Goal: Transaction & Acquisition: Purchase product/service

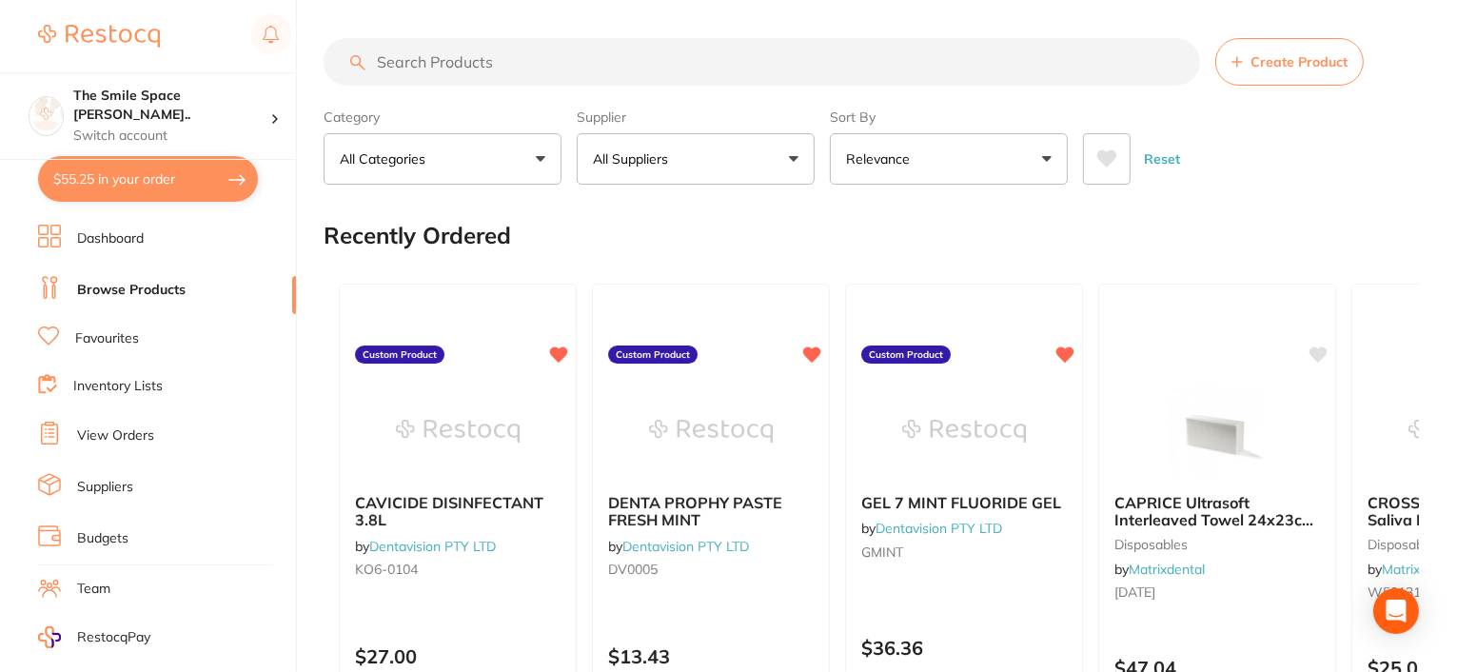
click at [443, 52] on input "search" at bounding box center [762, 62] width 876 height 48
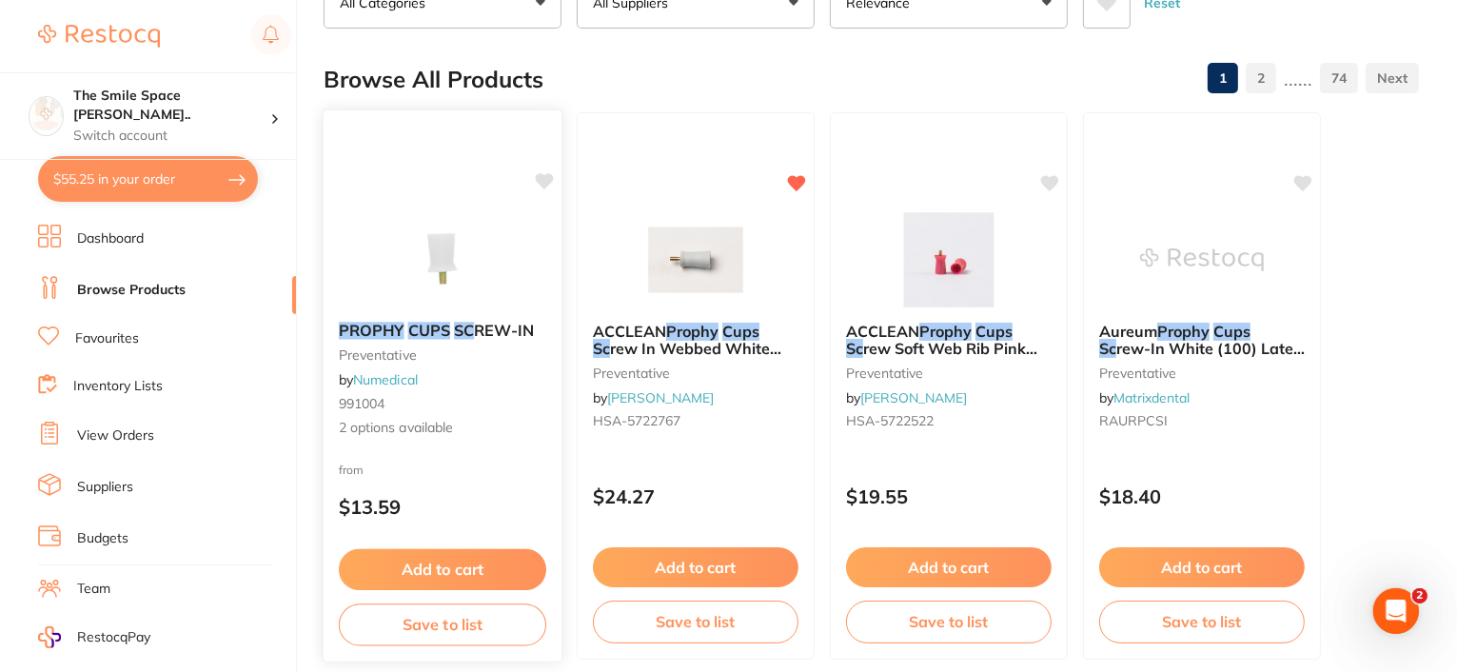
scroll to position [190, 0]
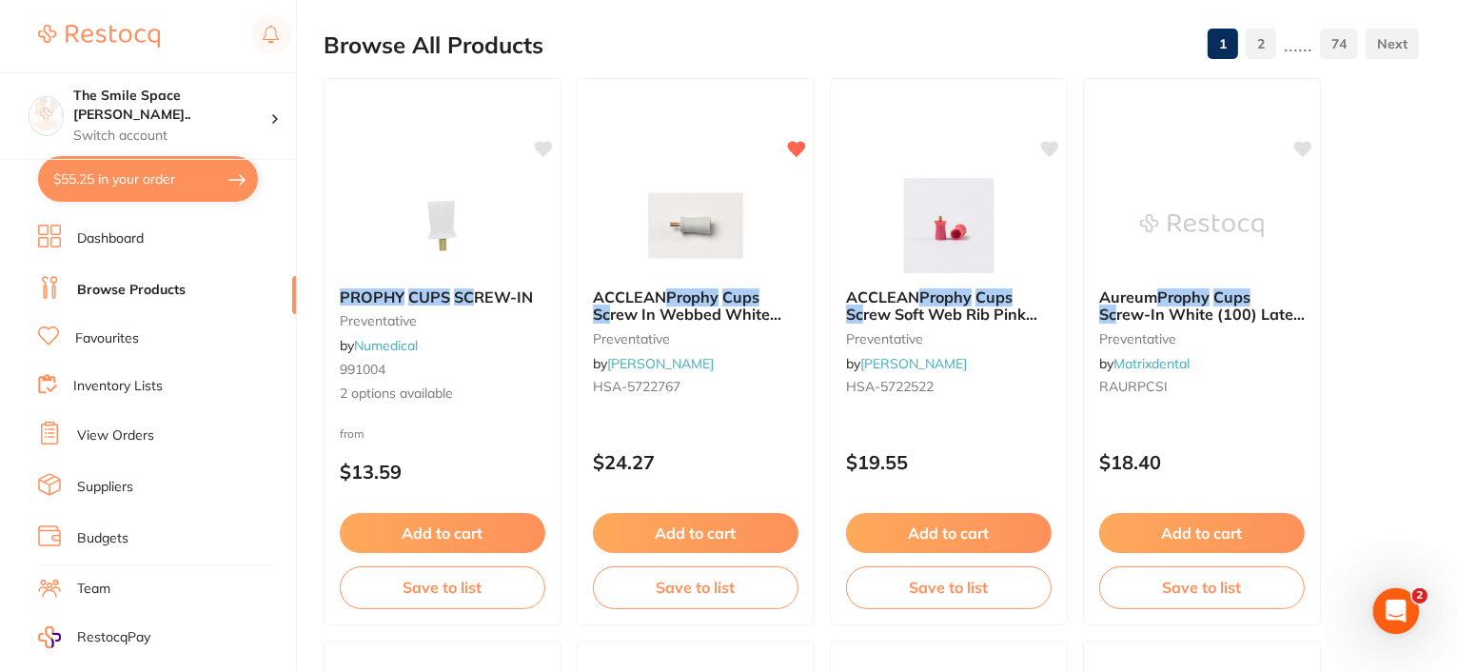
type input "prophy cups sc"
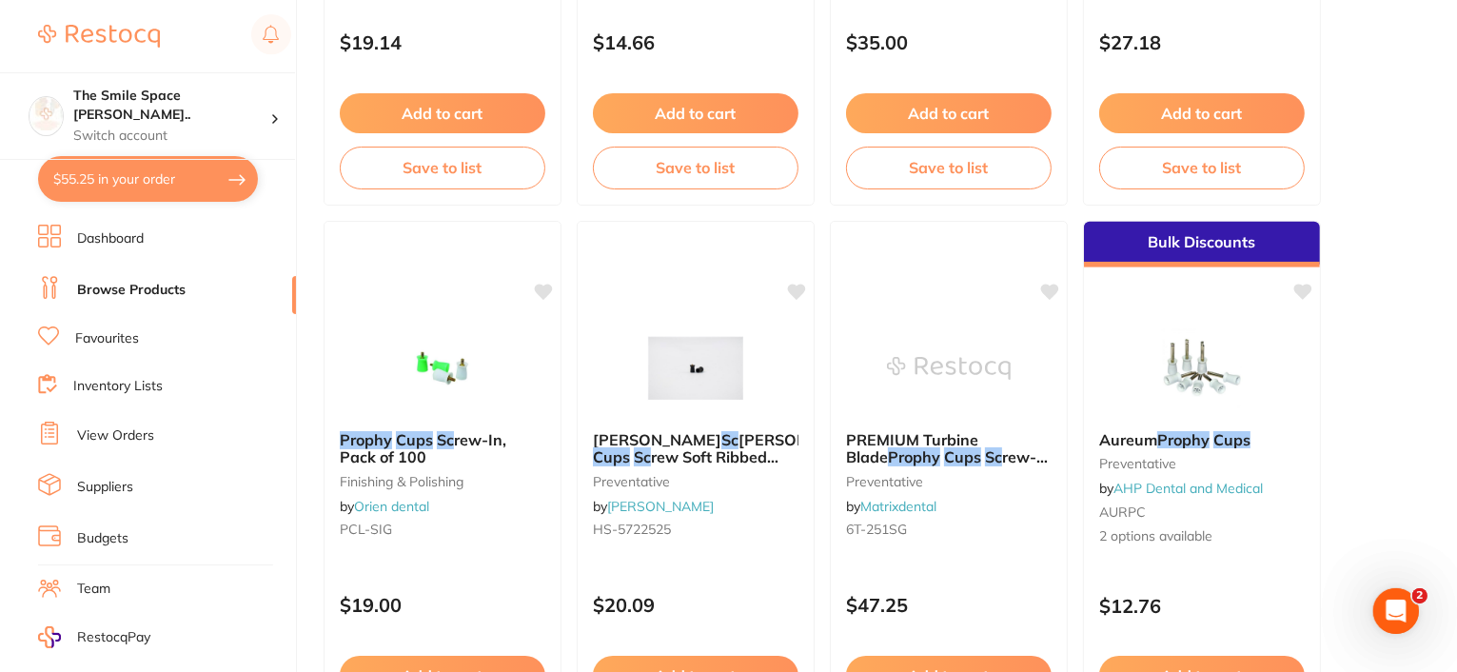
scroll to position [1237, 0]
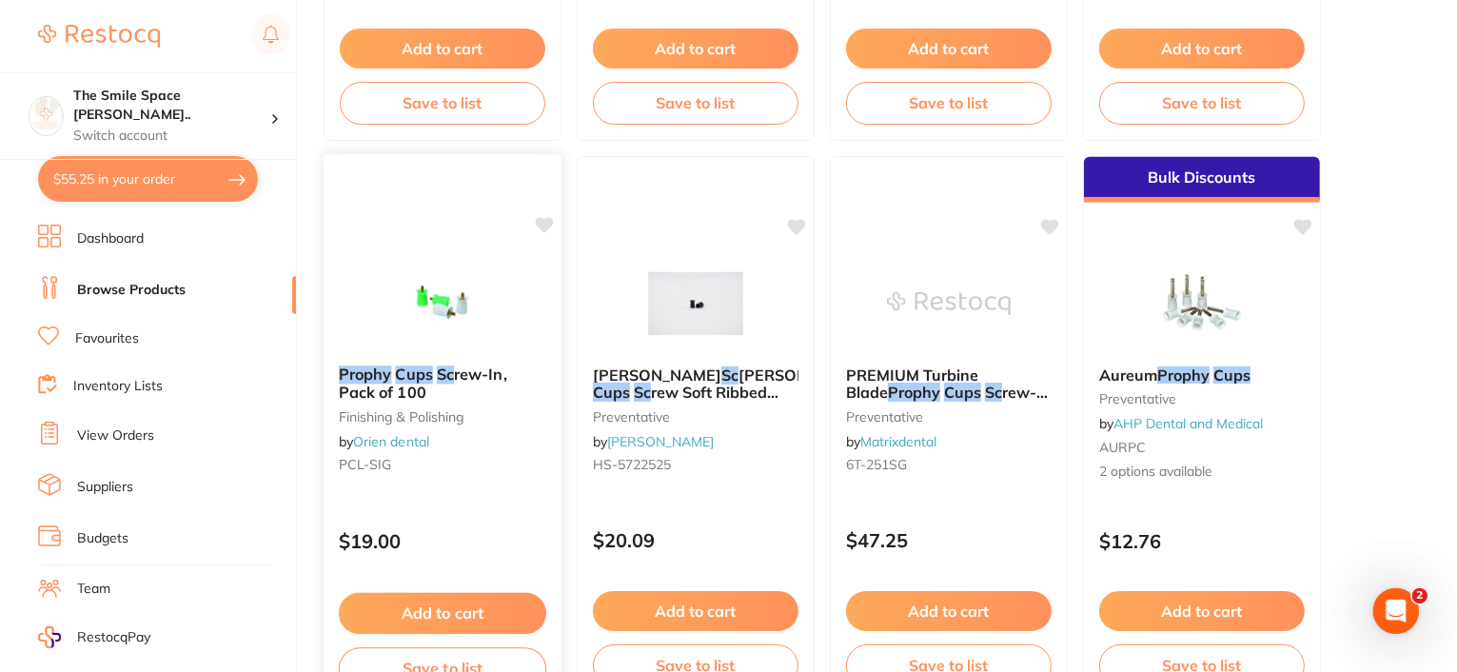
click at [401, 375] on em "Cups" at bounding box center [414, 373] width 37 height 19
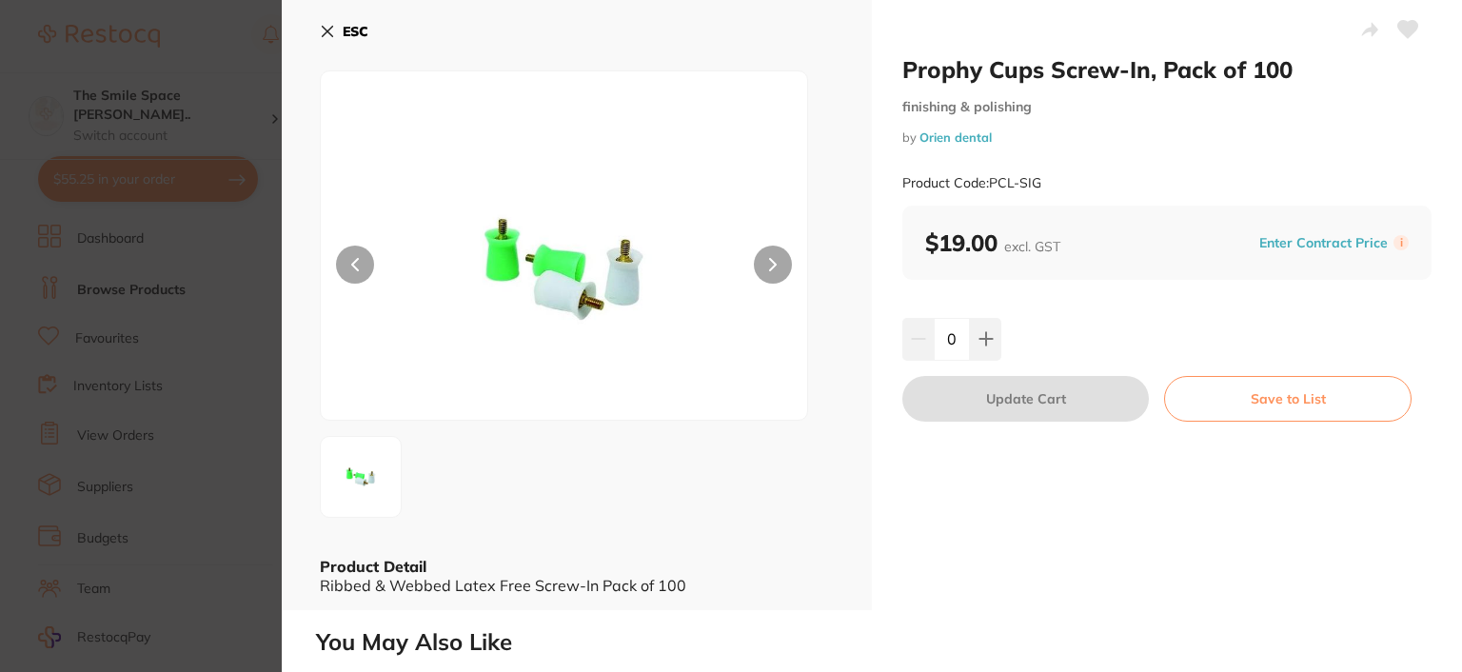
click at [328, 31] on icon at bounding box center [327, 31] width 15 height 15
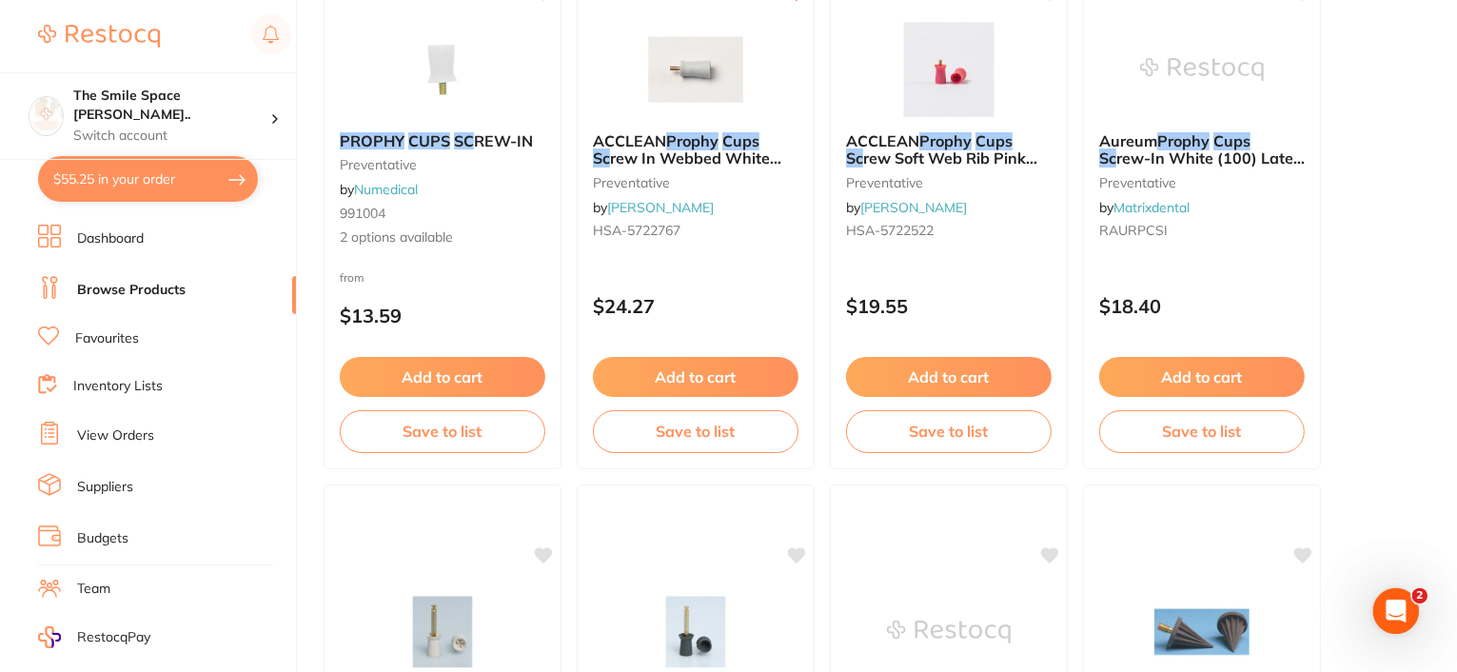
scroll to position [190, 0]
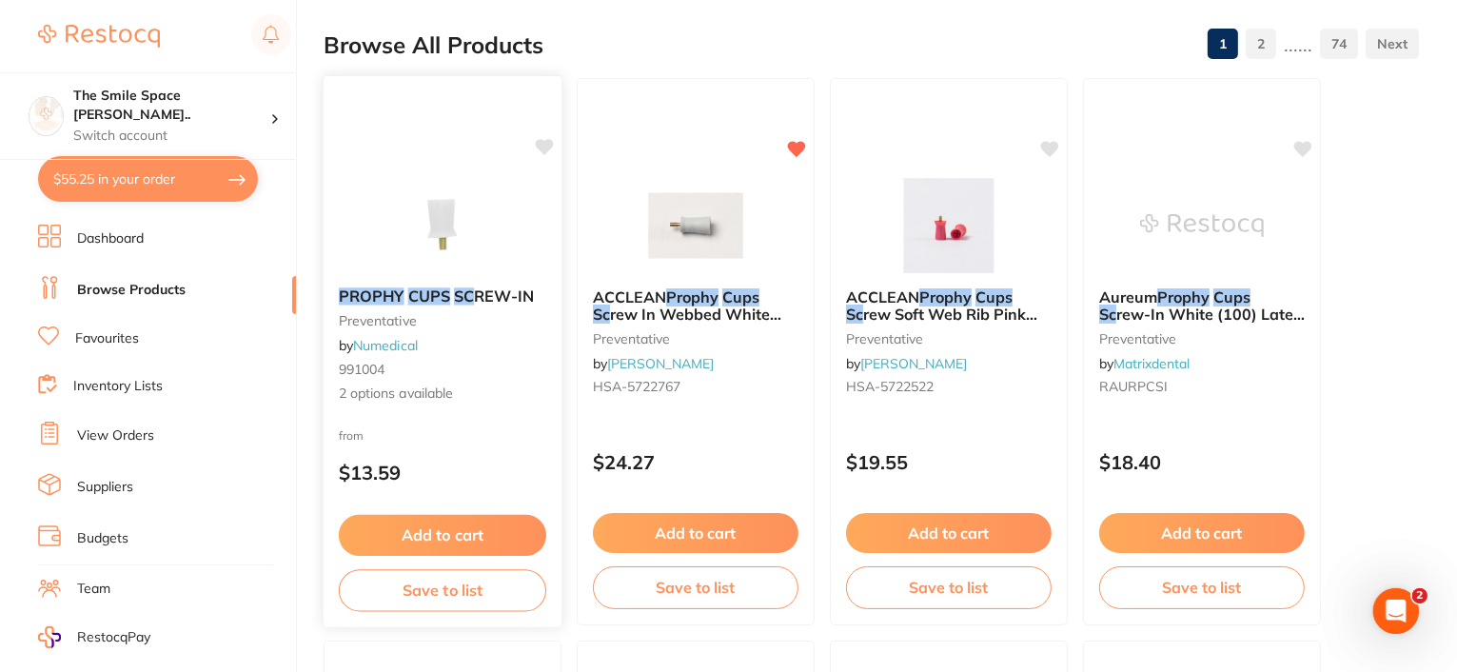
click at [494, 296] on span "REW-IN" at bounding box center [504, 295] width 60 height 19
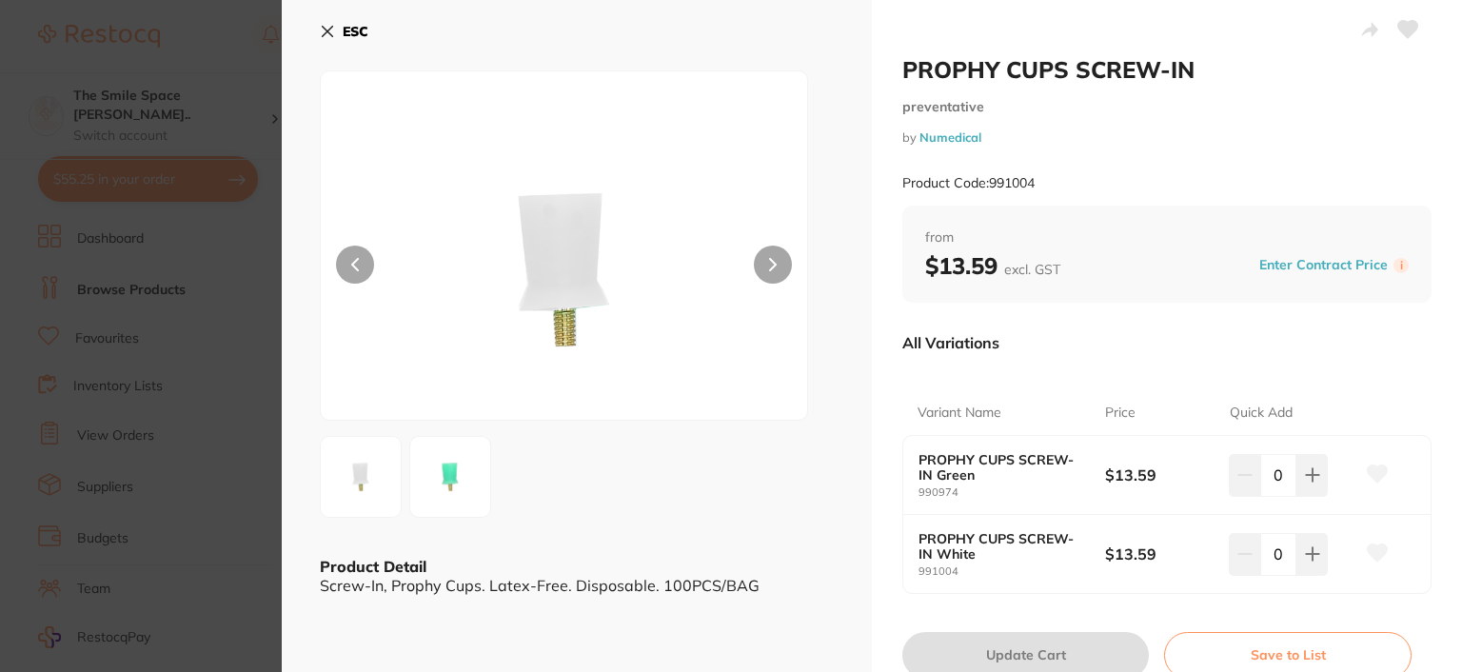
click at [327, 24] on icon at bounding box center [327, 31] width 15 height 15
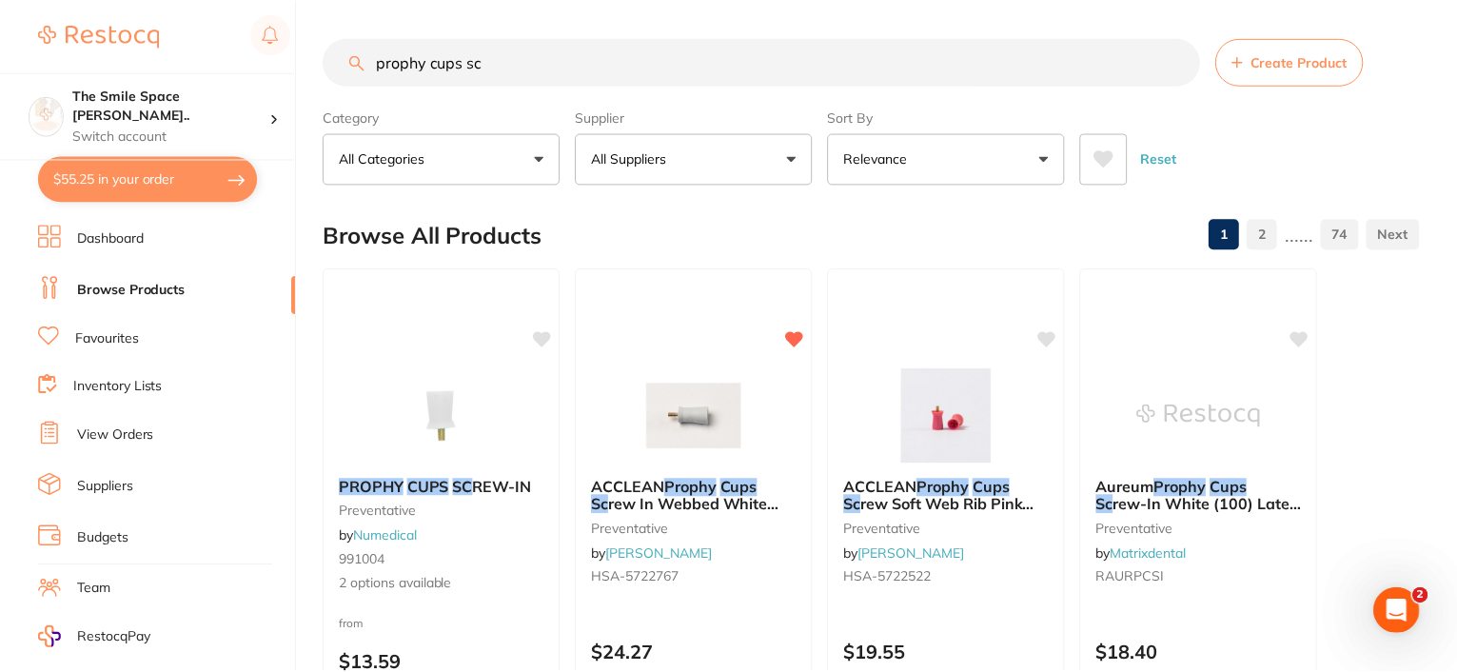
scroll to position [190, 0]
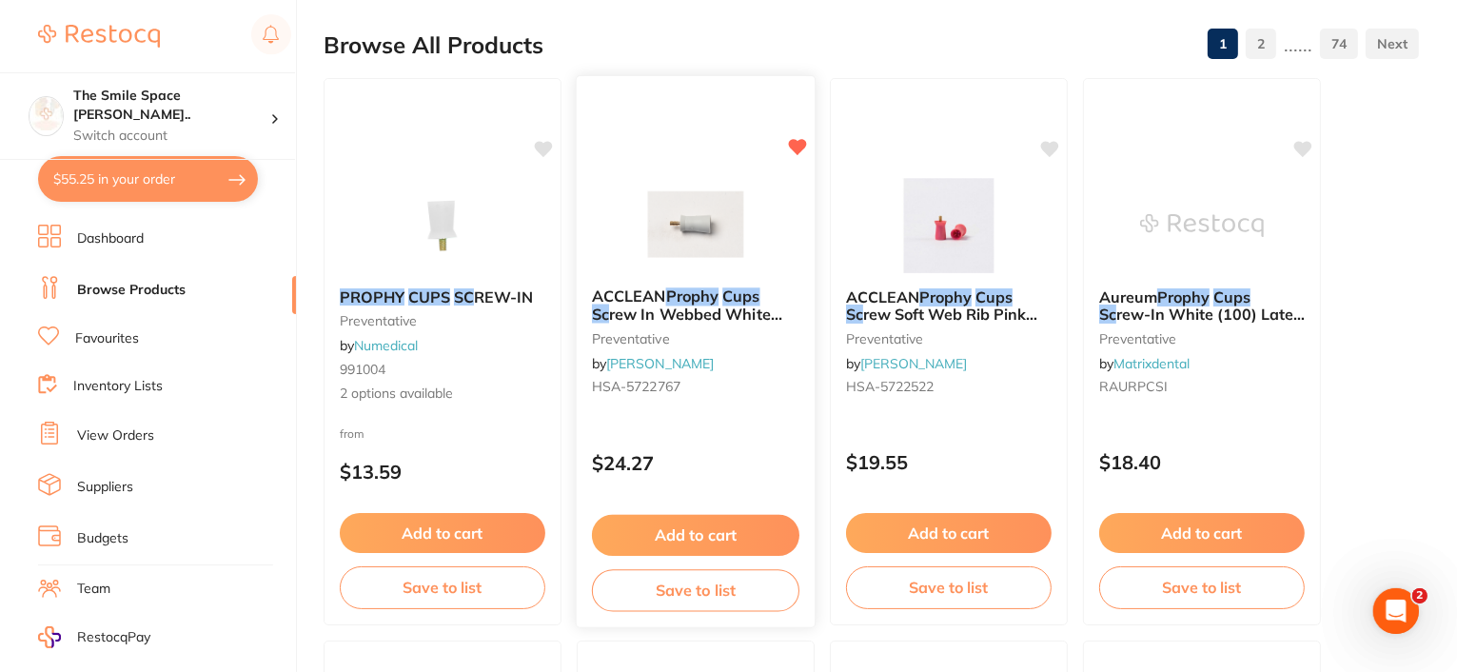
click at [694, 307] on span "rew In Webbed White Pack of 50" at bounding box center [687, 322] width 190 height 37
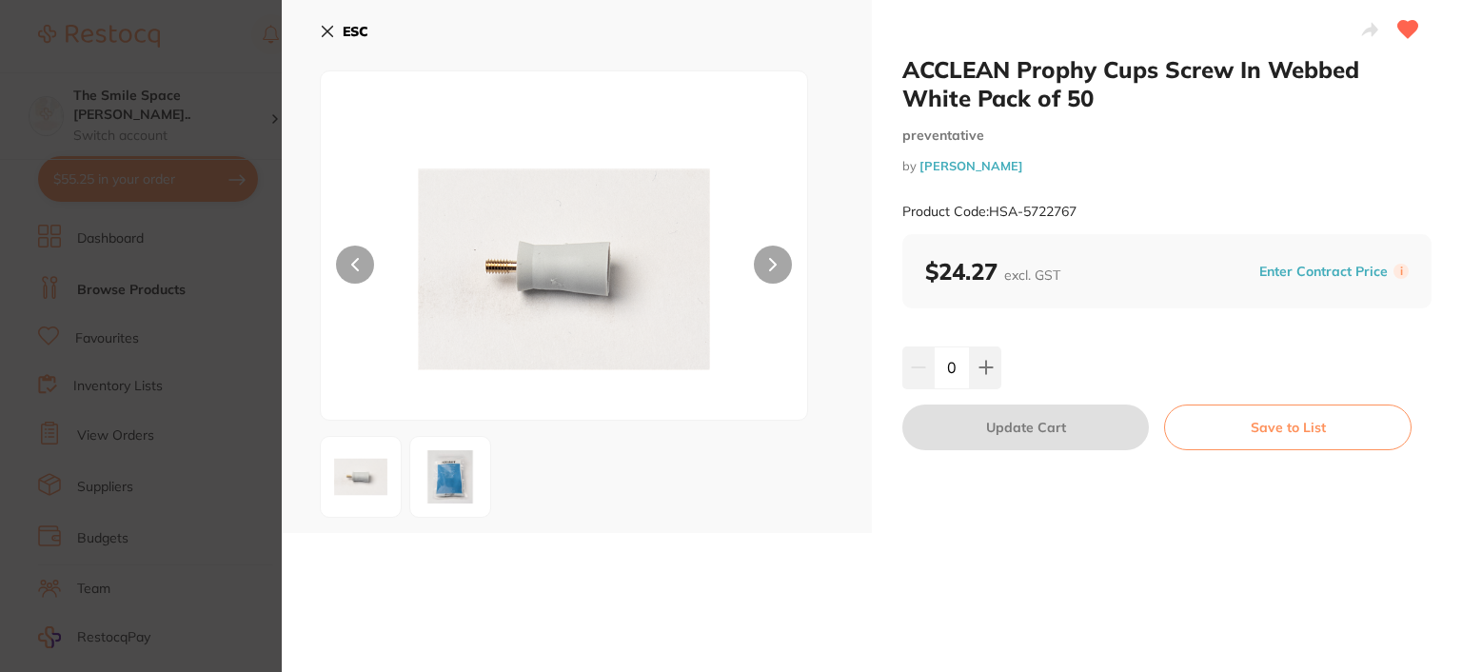
click at [331, 29] on icon at bounding box center [327, 31] width 15 height 15
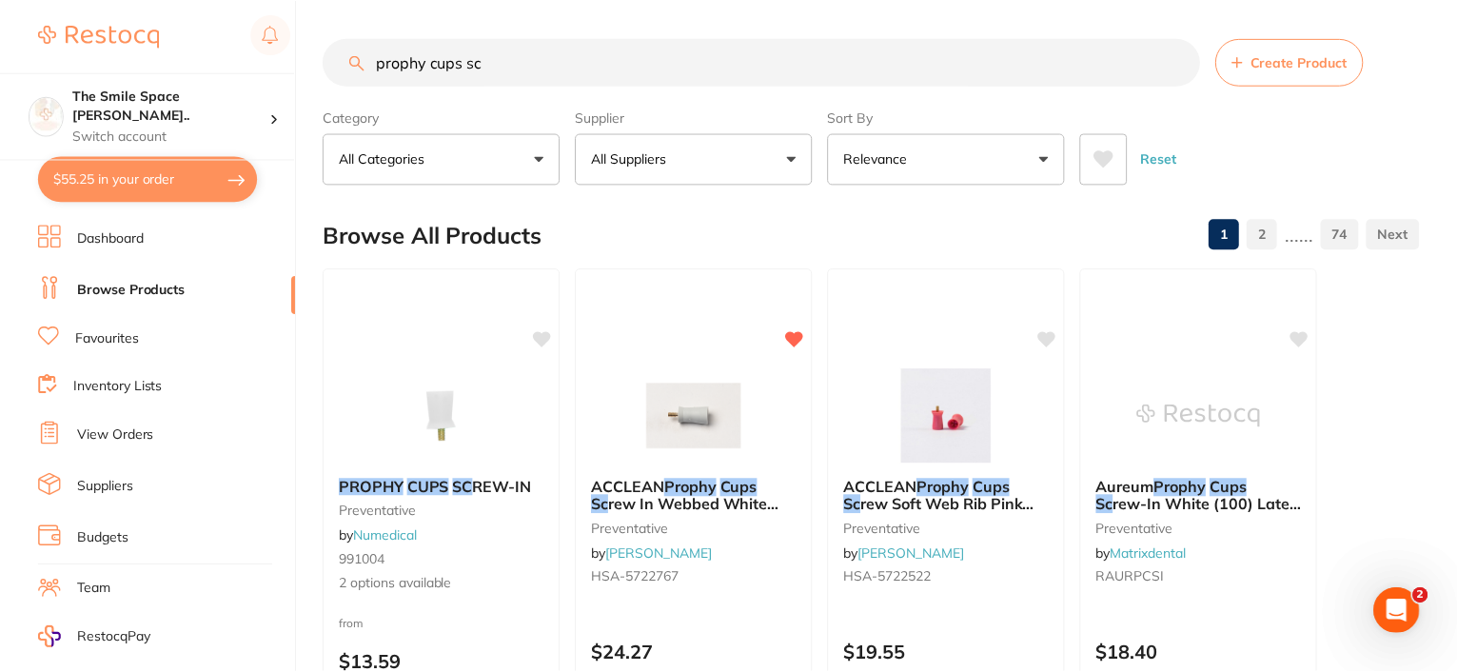
scroll to position [190, 0]
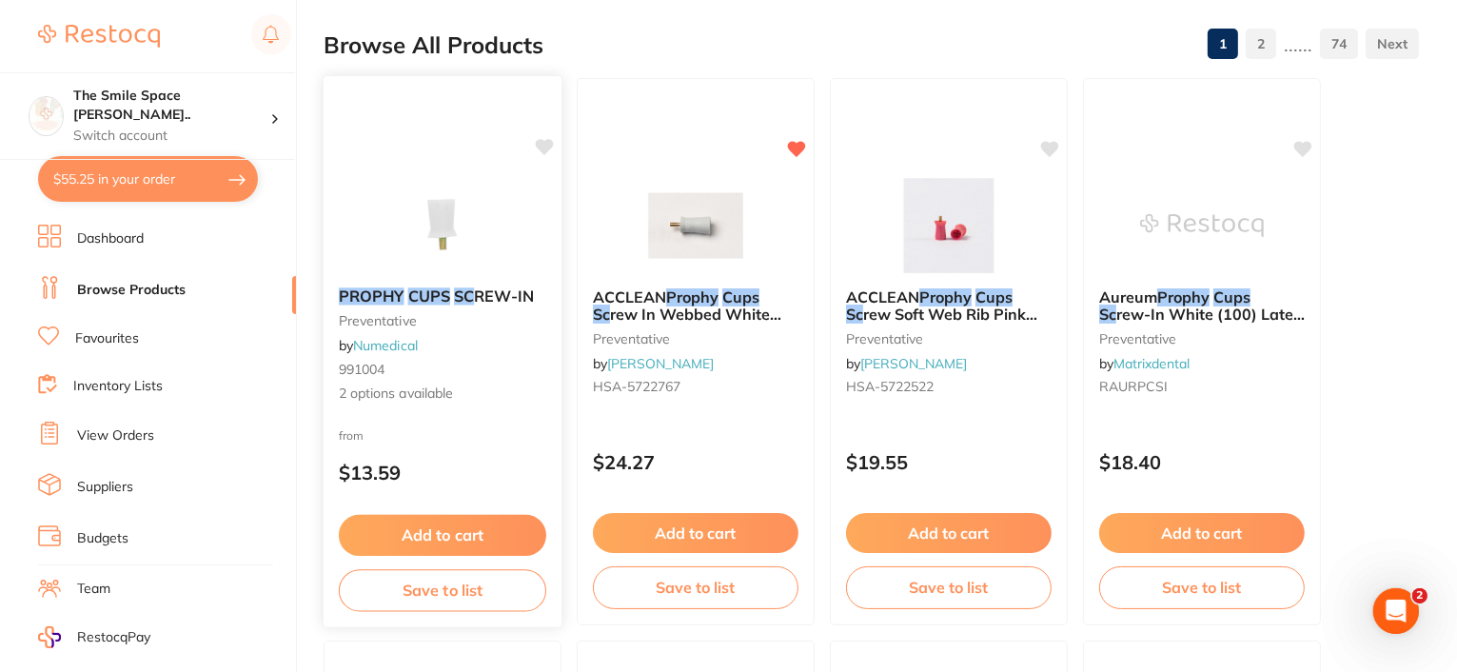
click at [435, 296] on em "CUPS" at bounding box center [429, 295] width 42 height 19
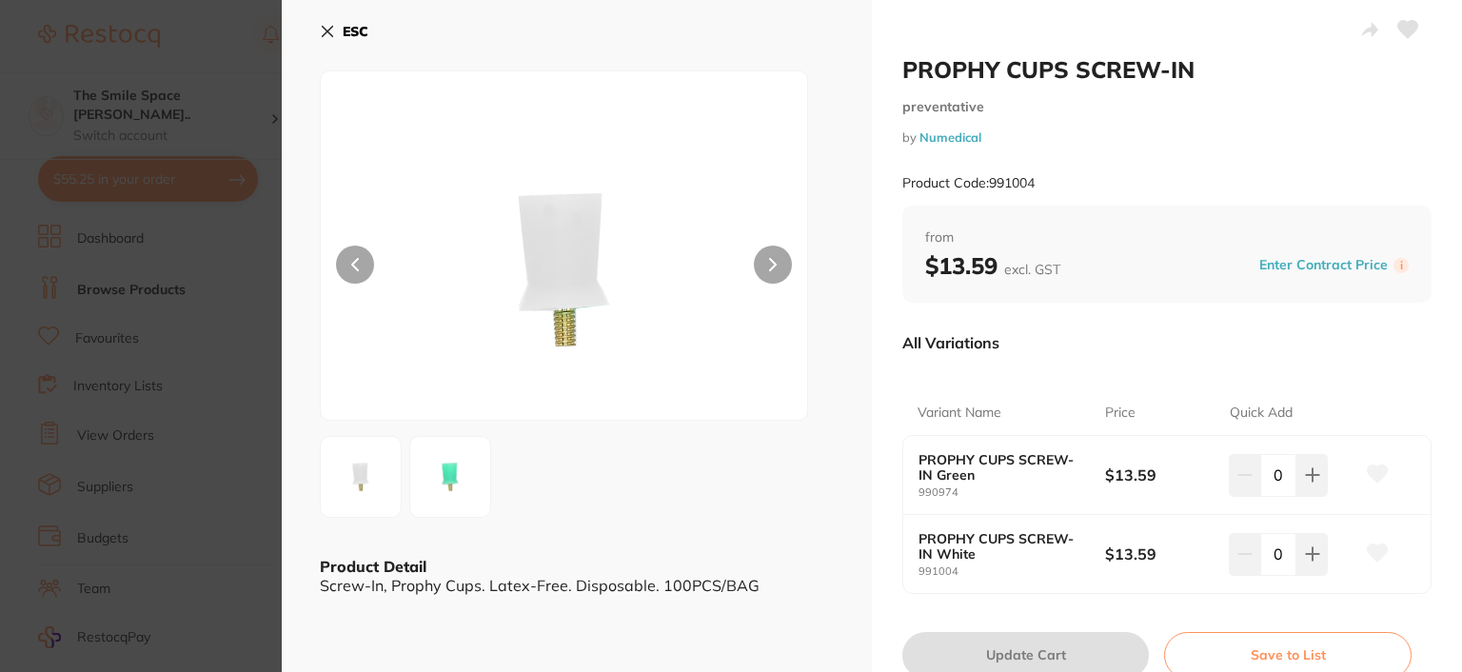
drag, startPoint x: 949, startPoint y: 134, endPoint x: 1082, endPoint y: 130, distance: 133.3
click at [1082, 130] on small "by Numedical" at bounding box center [1166, 137] width 529 height 14
drag, startPoint x: 983, startPoint y: 132, endPoint x: 915, endPoint y: 135, distance: 67.6
click at [915, 135] on small "by Numedical" at bounding box center [1166, 137] width 529 height 14
click at [1066, 142] on small "by Numedical" at bounding box center [1166, 137] width 529 height 14
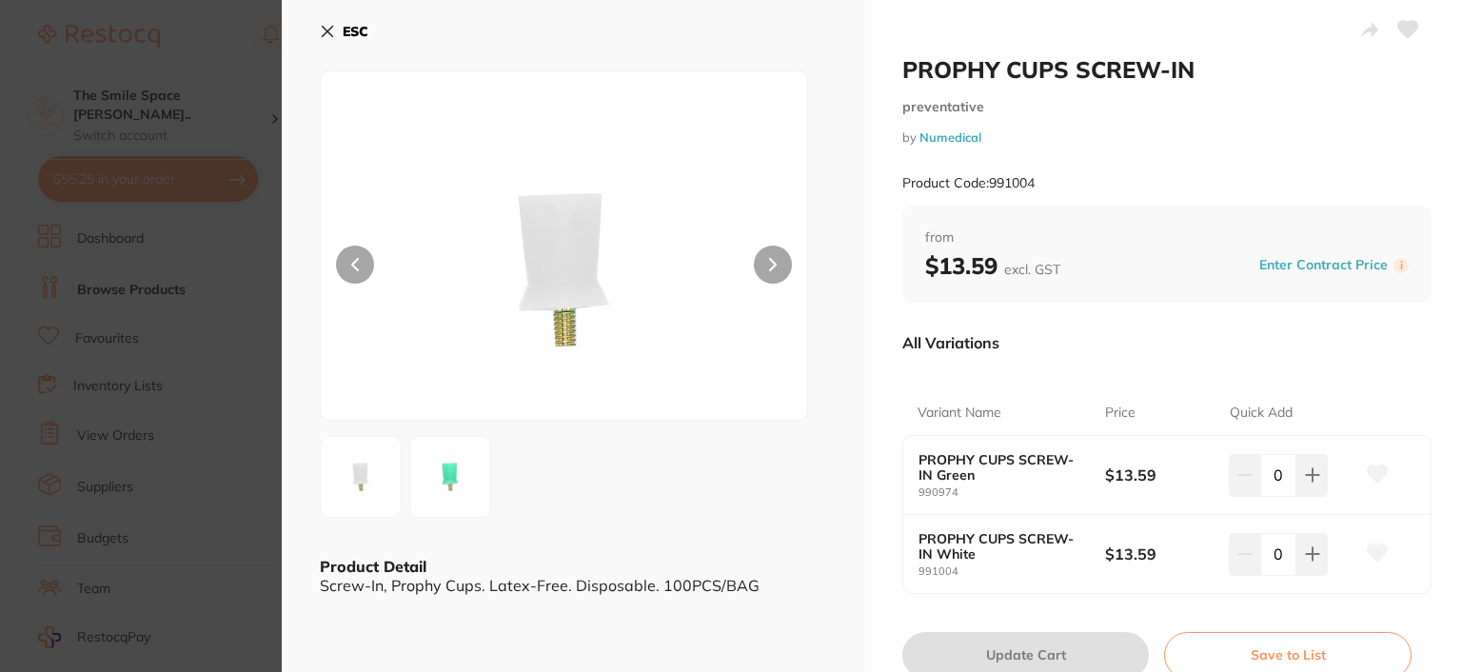
click at [400, 638] on div "ESC Product Detail Screw-In, Prophy Cups. Latex-Free. Disposable. 100PCS/BAG" at bounding box center [577, 366] width 590 height 732
click at [323, 28] on icon at bounding box center [327, 31] width 15 height 15
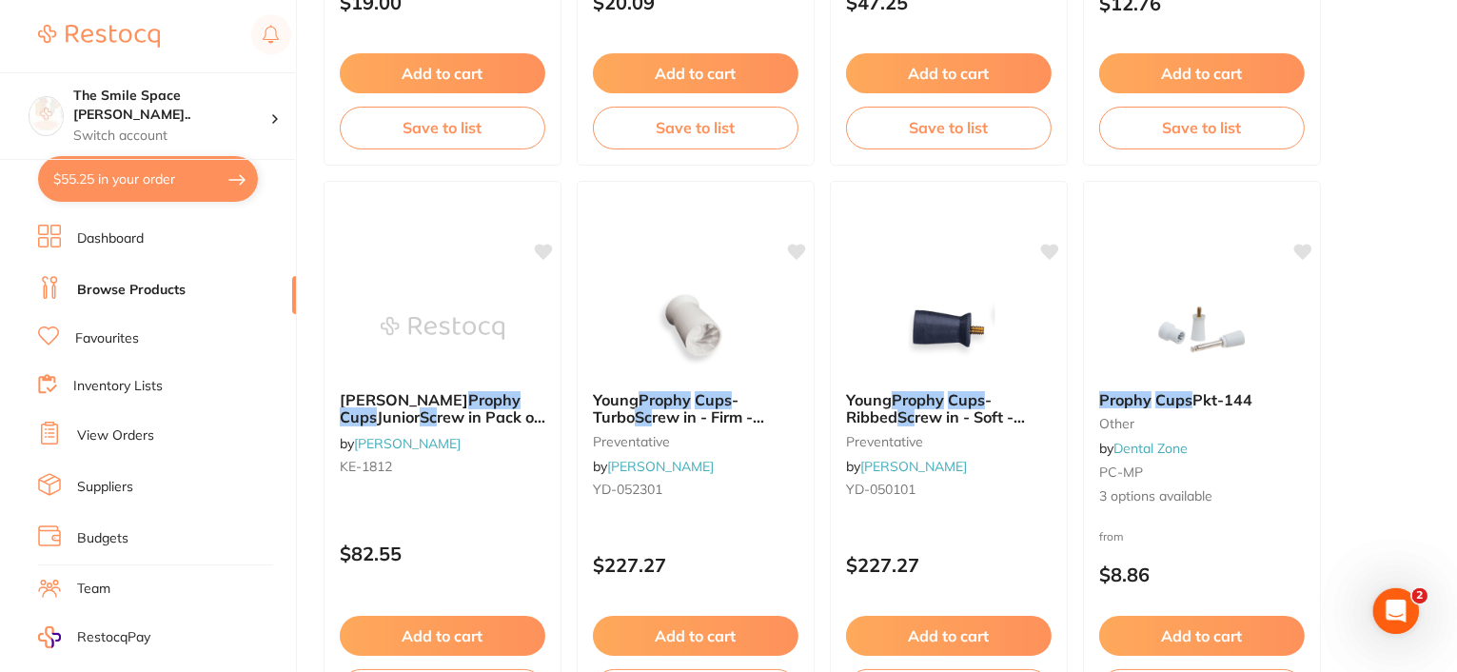
scroll to position [1808, 0]
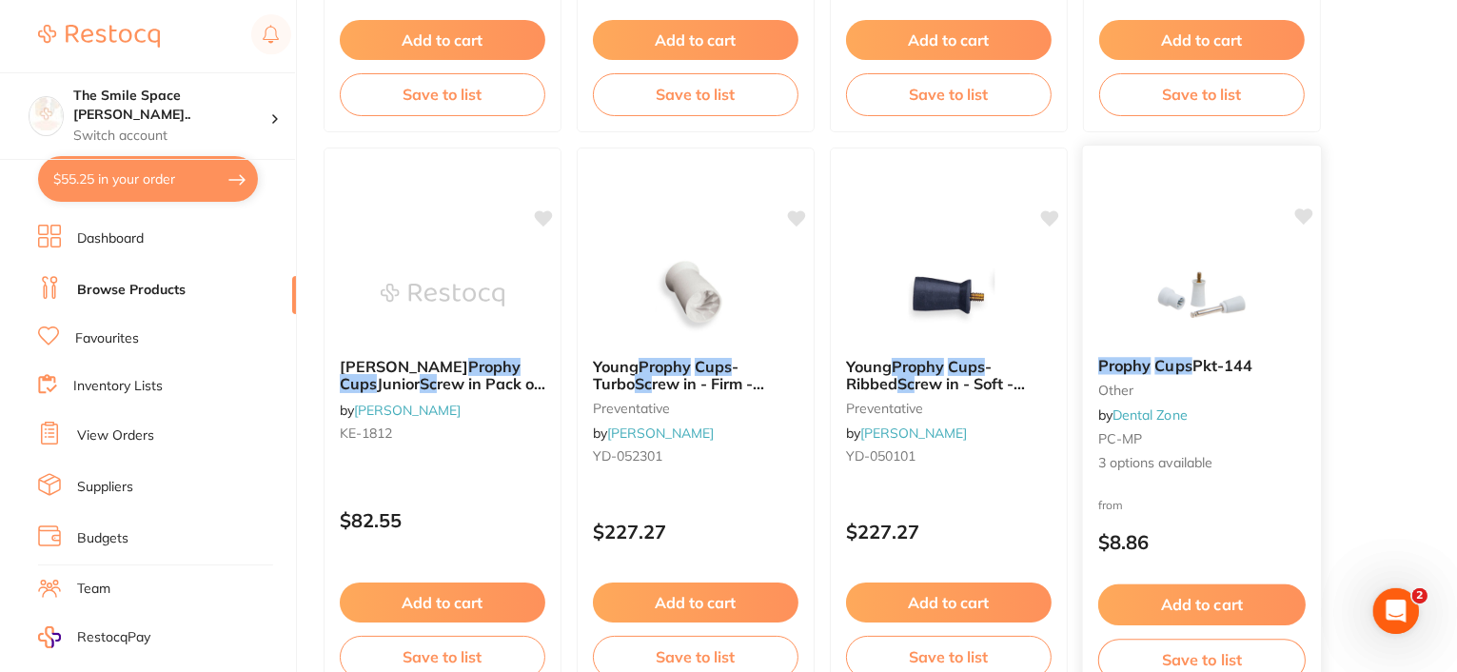
click at [1199, 363] on span "Pkt-144" at bounding box center [1222, 365] width 61 height 19
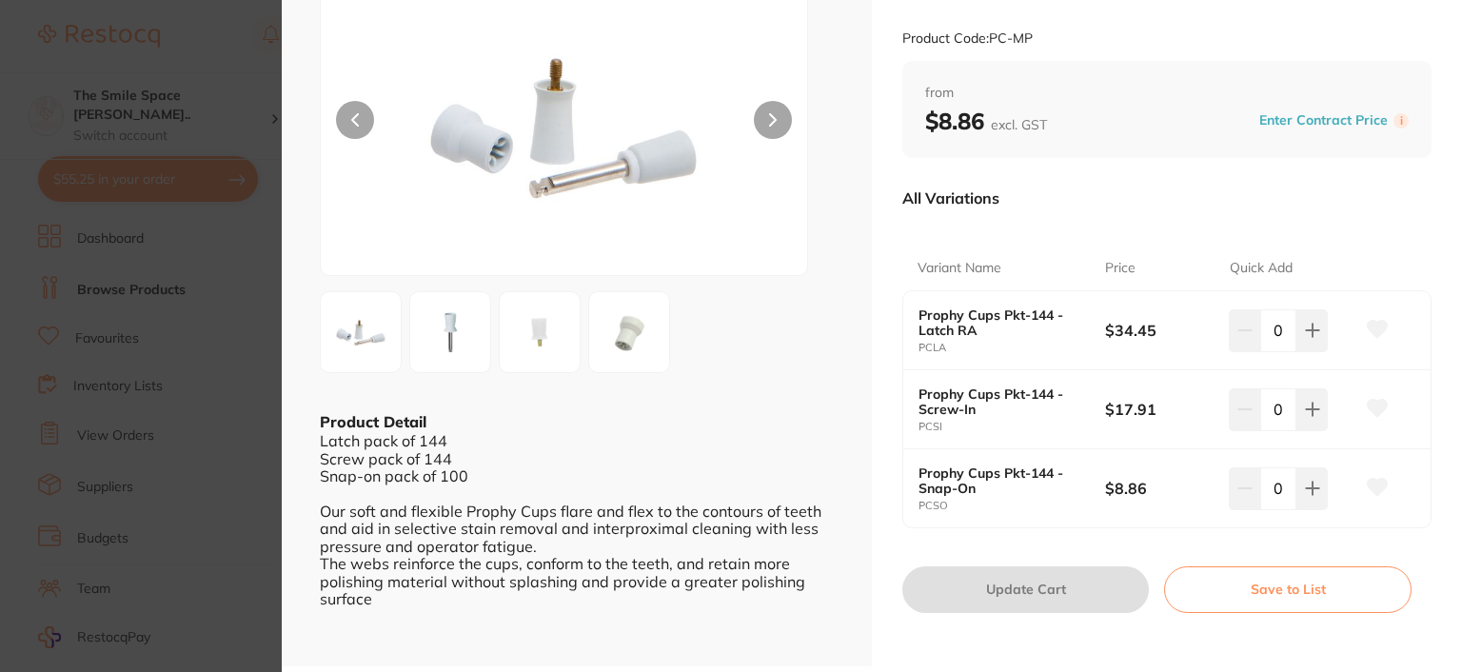
scroll to position [190, 0]
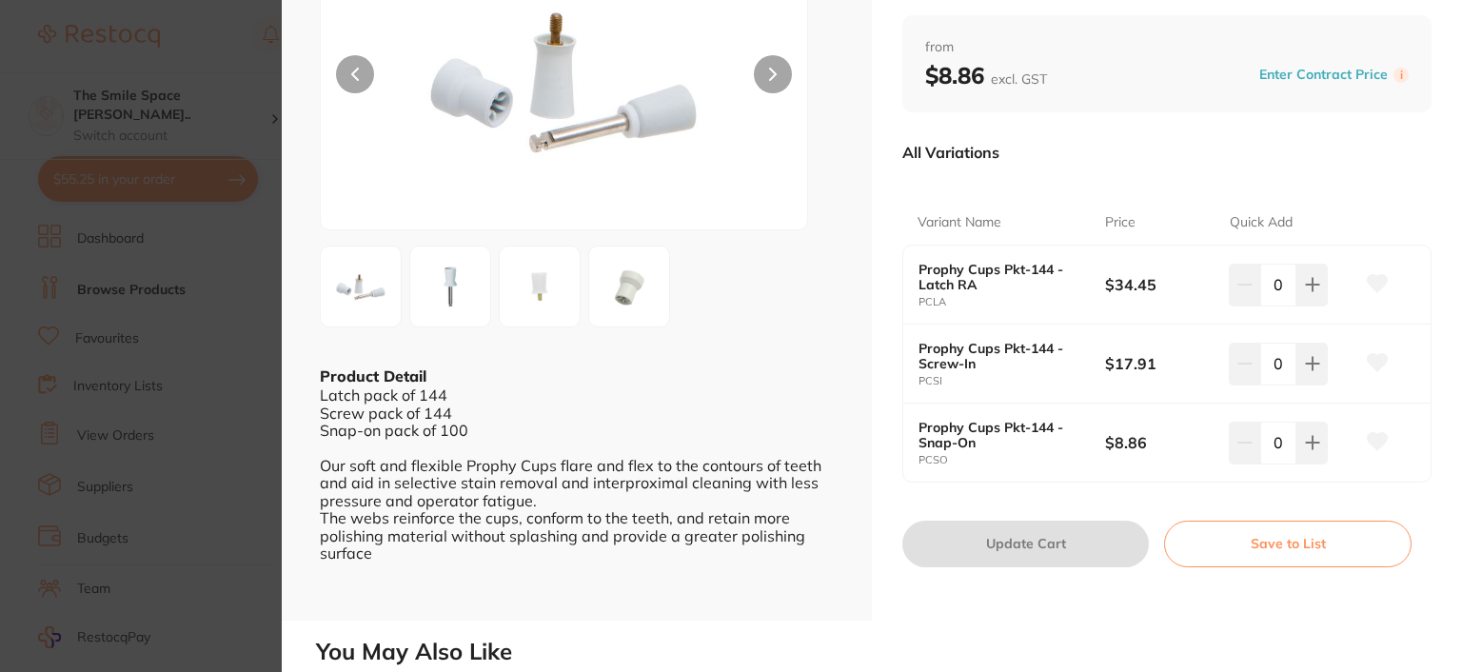
click at [559, 286] on img at bounding box center [539, 286] width 69 height 69
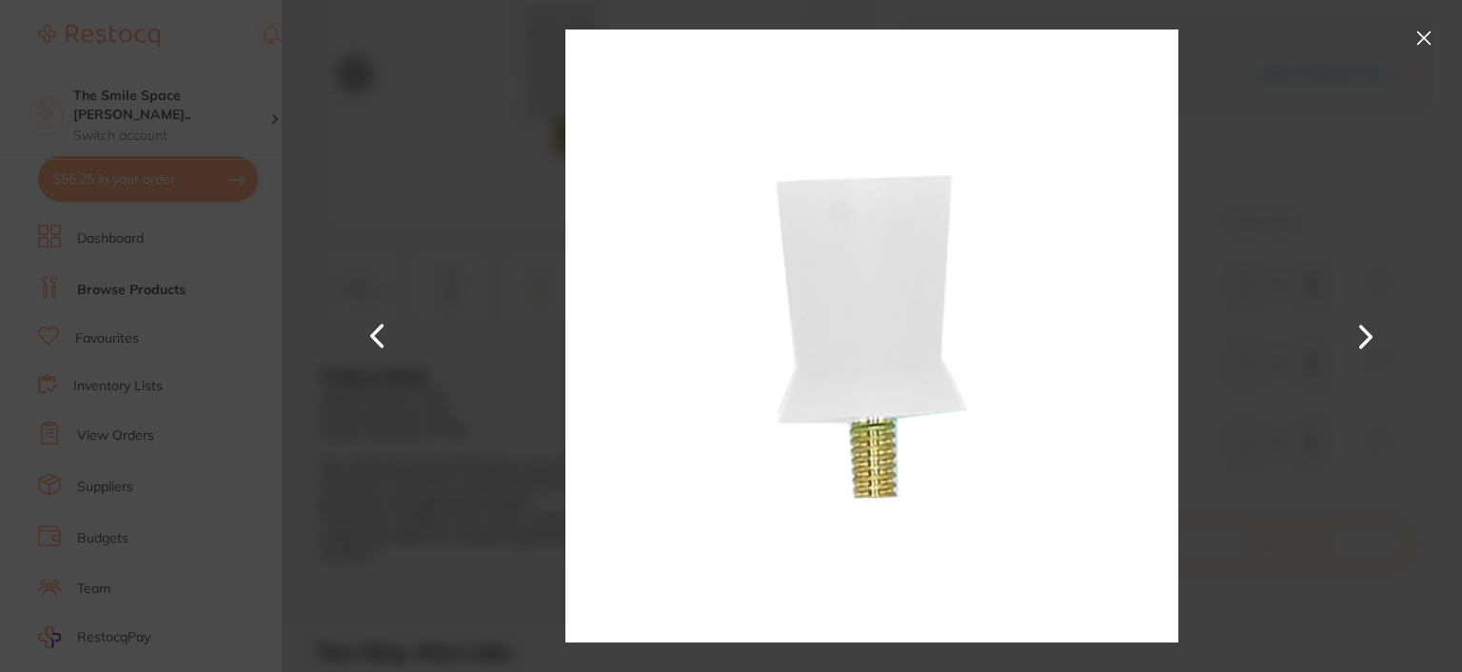
scroll to position [0, 0]
click at [1423, 33] on button at bounding box center [1423, 38] width 30 height 30
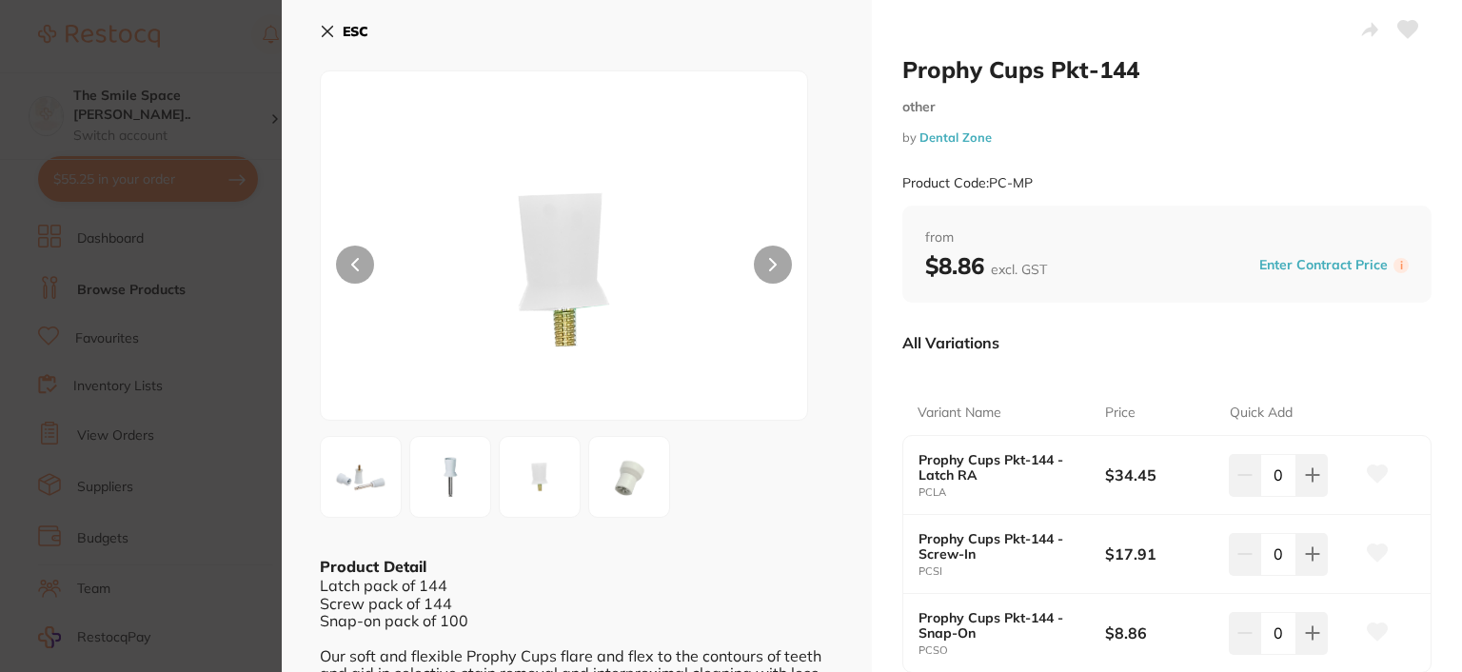
click at [331, 30] on icon at bounding box center [327, 31] width 15 height 15
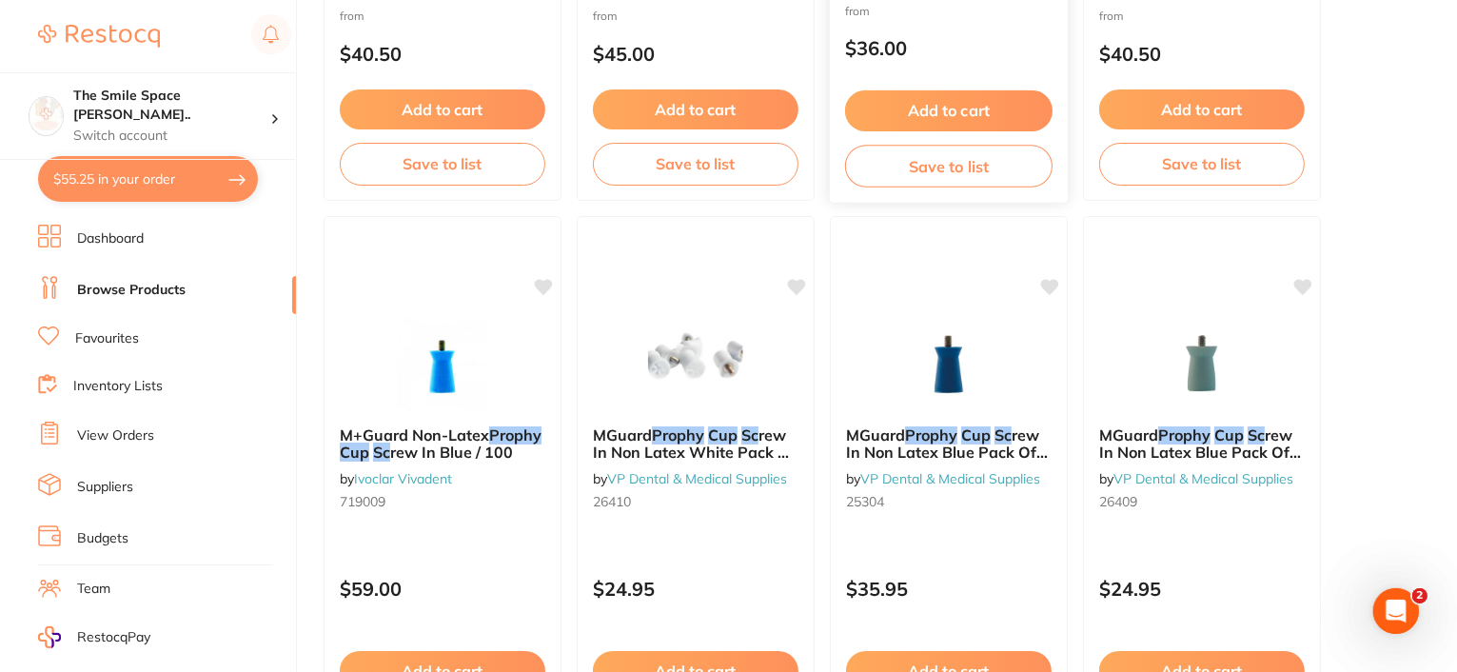
scroll to position [5709, 0]
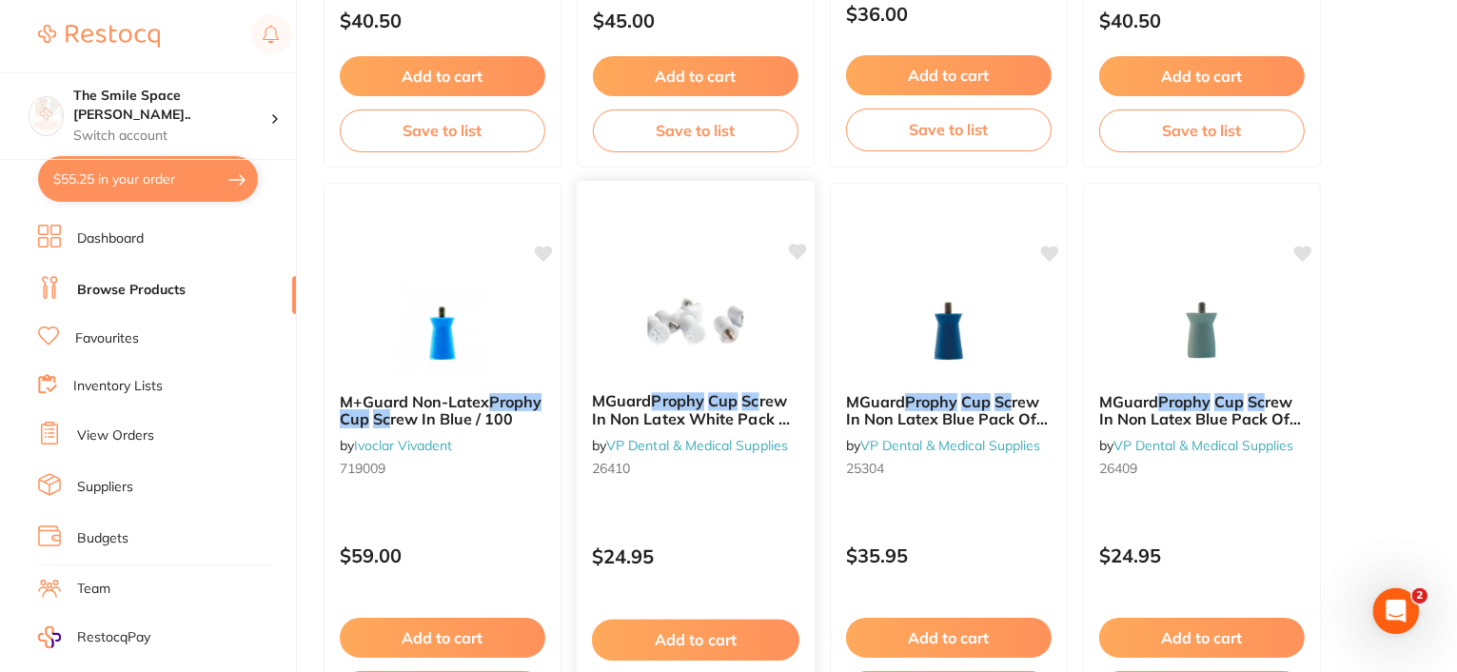
click at [682, 406] on em "Prophy" at bounding box center [678, 400] width 53 height 19
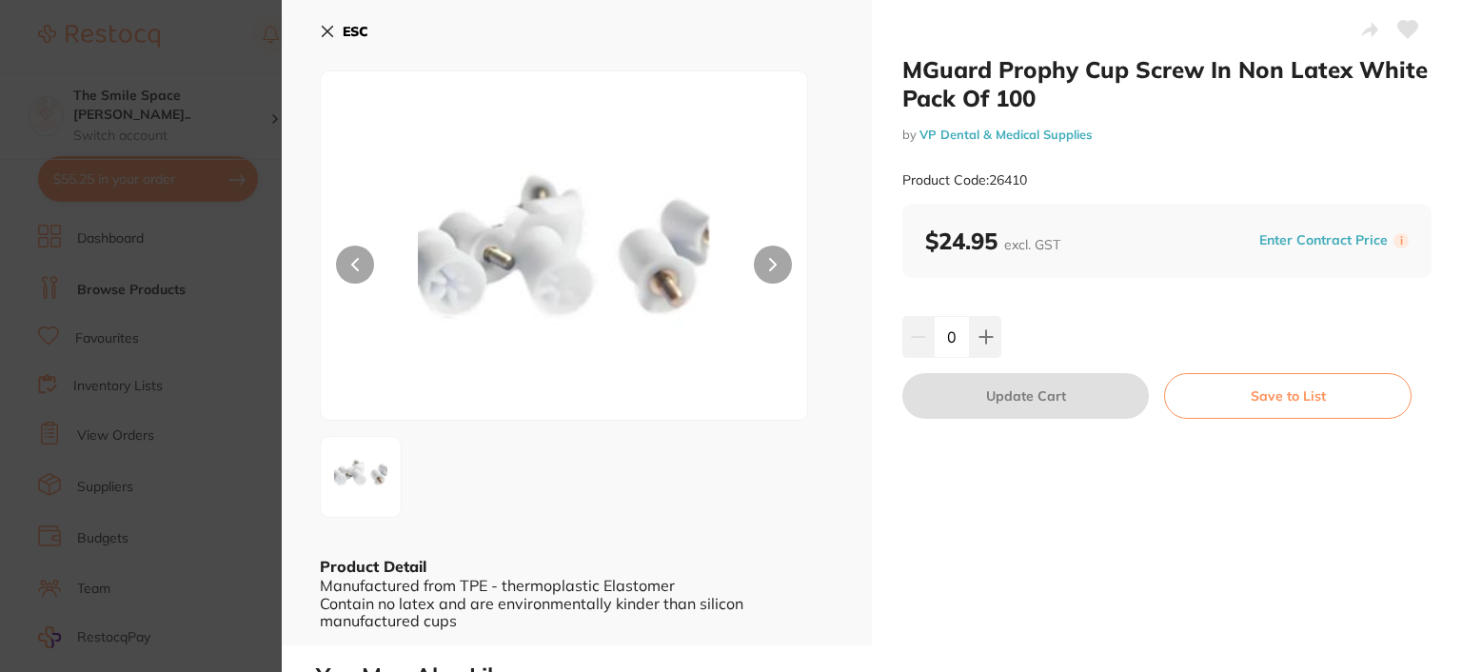
click at [327, 31] on icon at bounding box center [328, 32] width 10 height 10
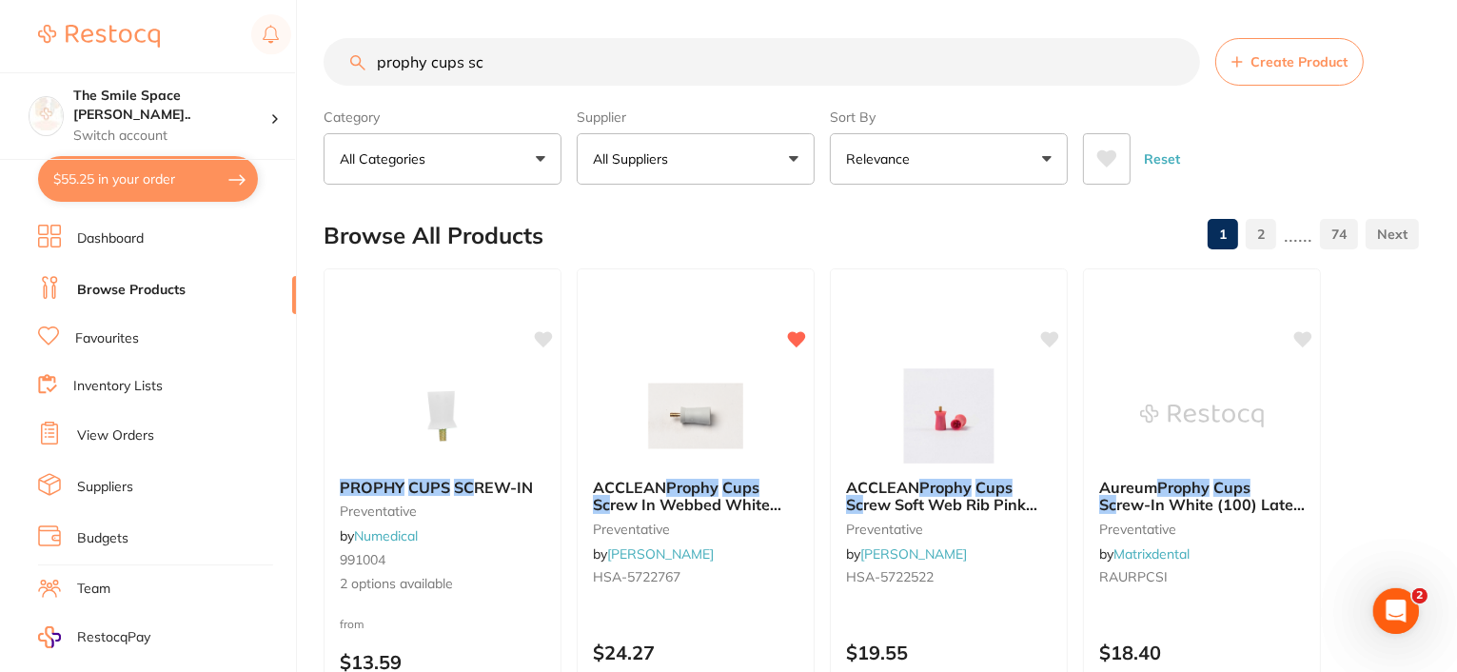
click at [115, 175] on button "$55.25 in your order" at bounding box center [148, 179] width 220 height 46
checkbox input "true"
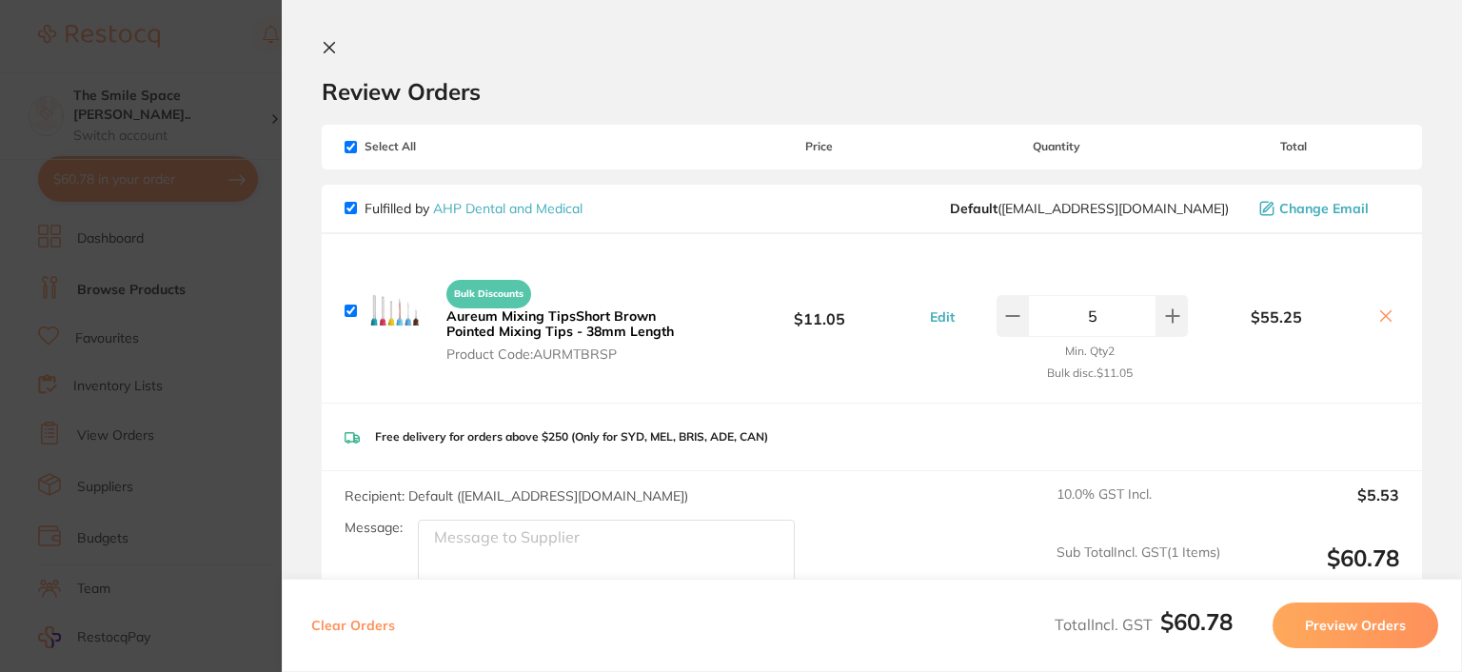
click at [518, 328] on b "Aureum Mixing TipsShort Brown Pointed Mixing Tips - 38mm Length" at bounding box center [559, 323] width 227 height 32
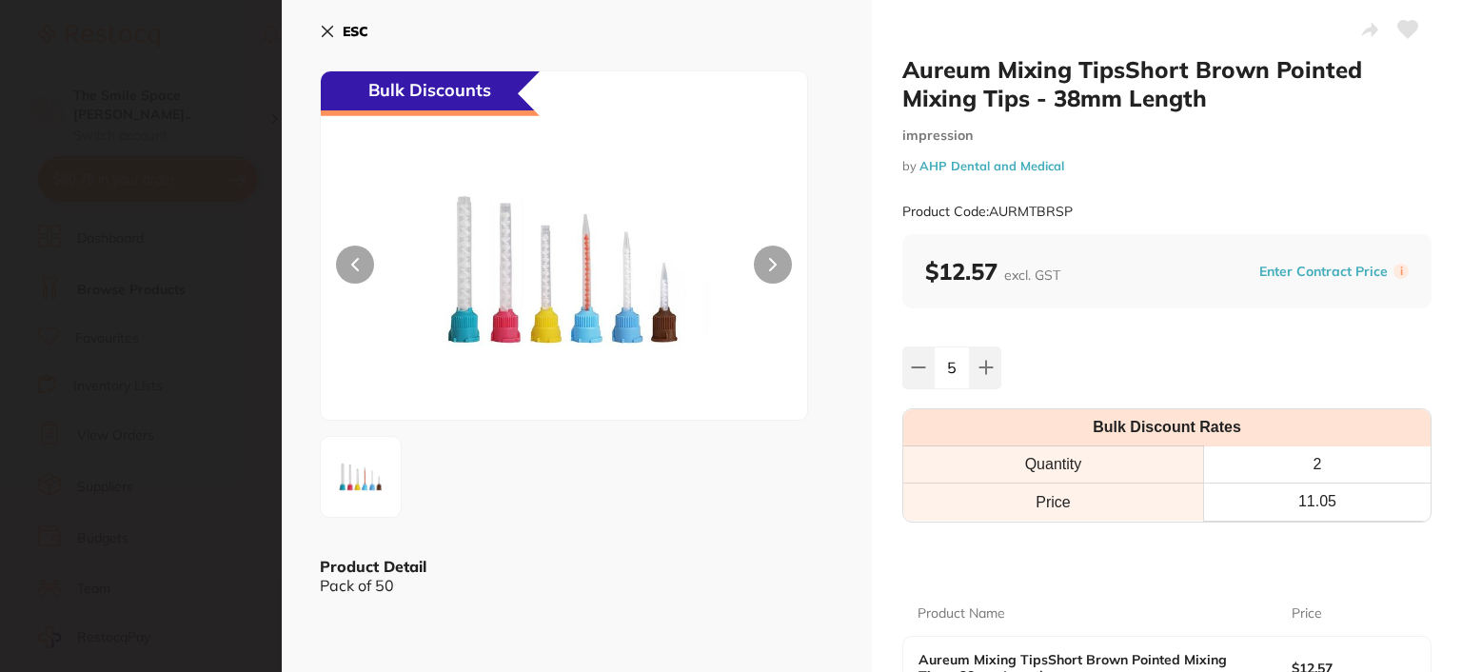
click at [326, 26] on icon at bounding box center [327, 31] width 15 height 15
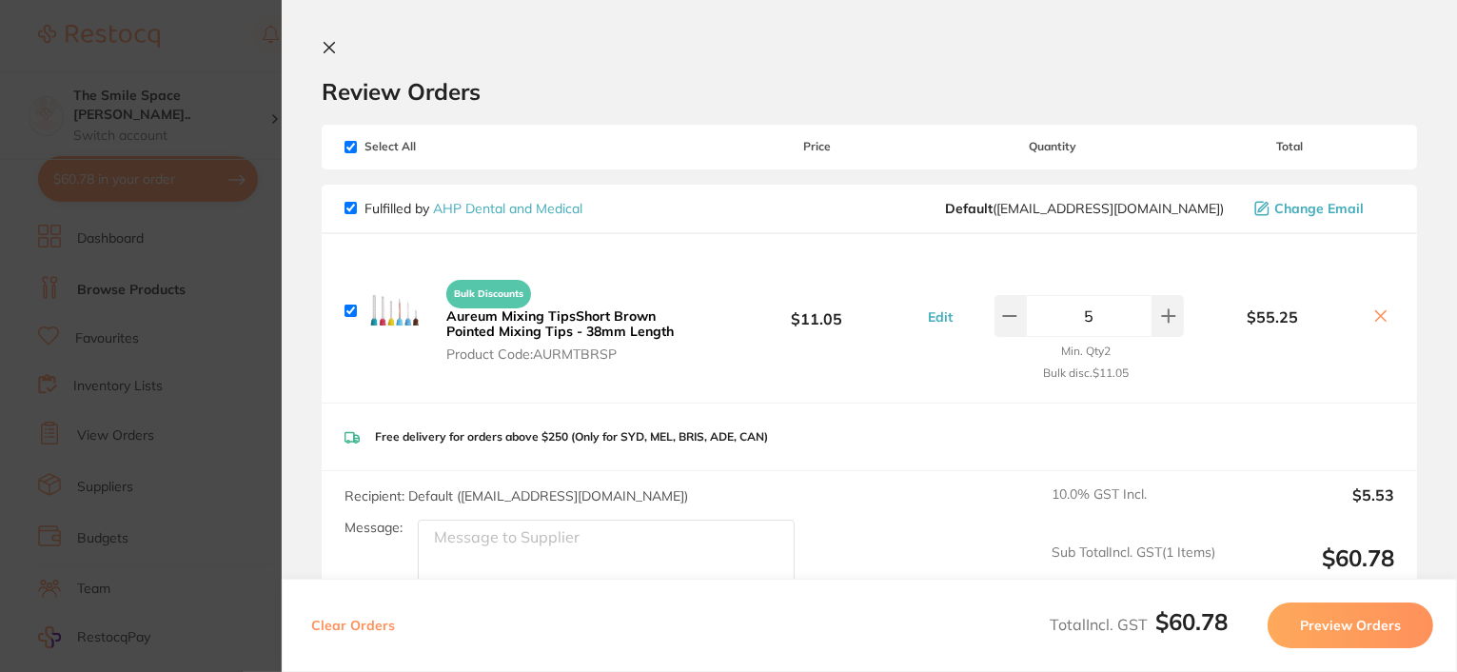
click at [325, 49] on icon at bounding box center [329, 47] width 15 height 15
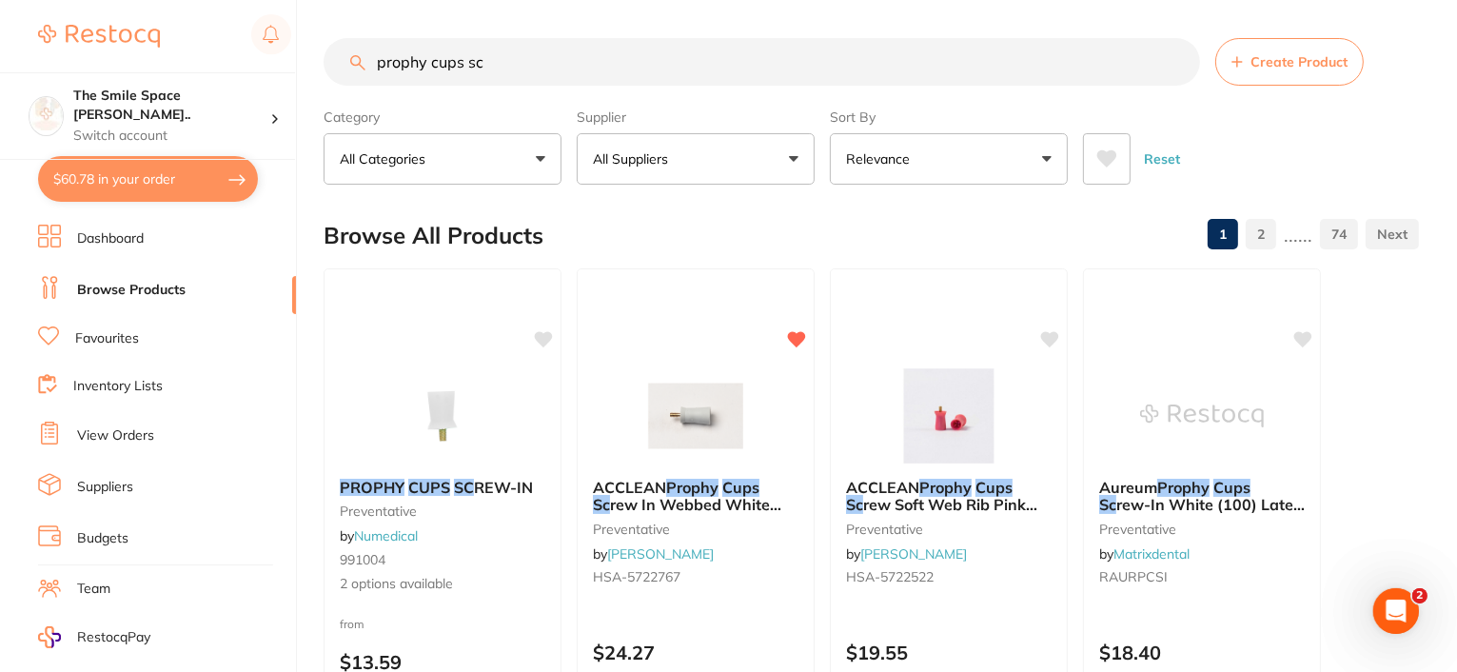
click at [135, 172] on button "$60.78 in your order" at bounding box center [148, 179] width 220 height 46
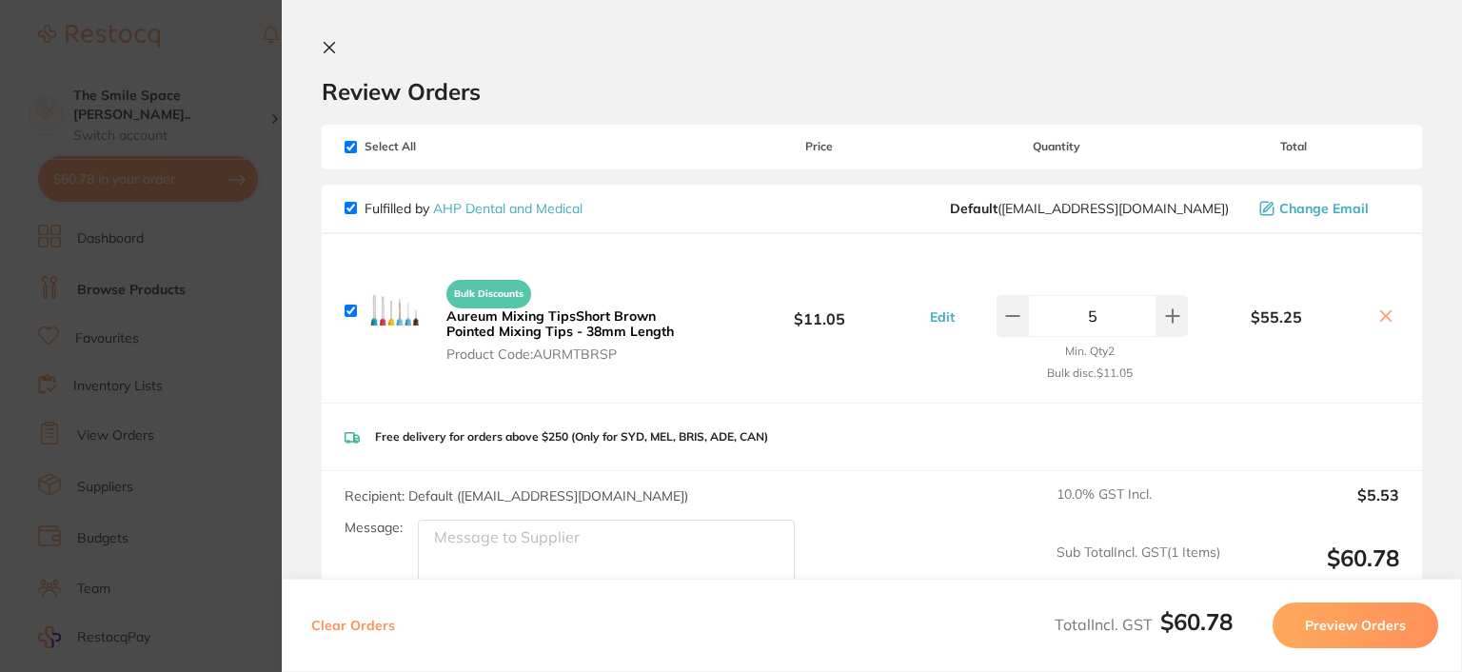
click at [518, 205] on link "AHP Dental and Medical" at bounding box center [507, 208] width 149 height 17
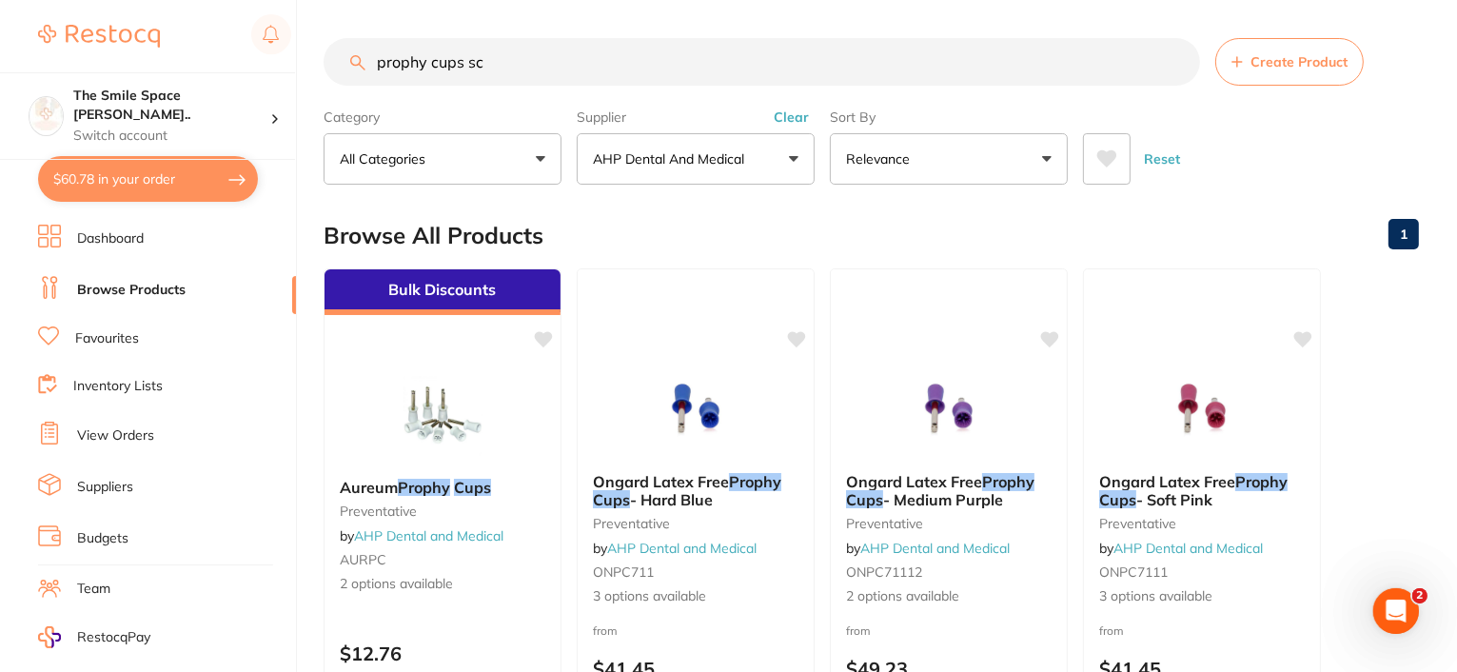
click at [1397, 232] on link "1" at bounding box center [1403, 234] width 30 height 38
click at [1408, 231] on link "1" at bounding box center [1403, 234] width 30 height 38
click at [498, 59] on input "prophy cups sc" at bounding box center [762, 62] width 876 height 48
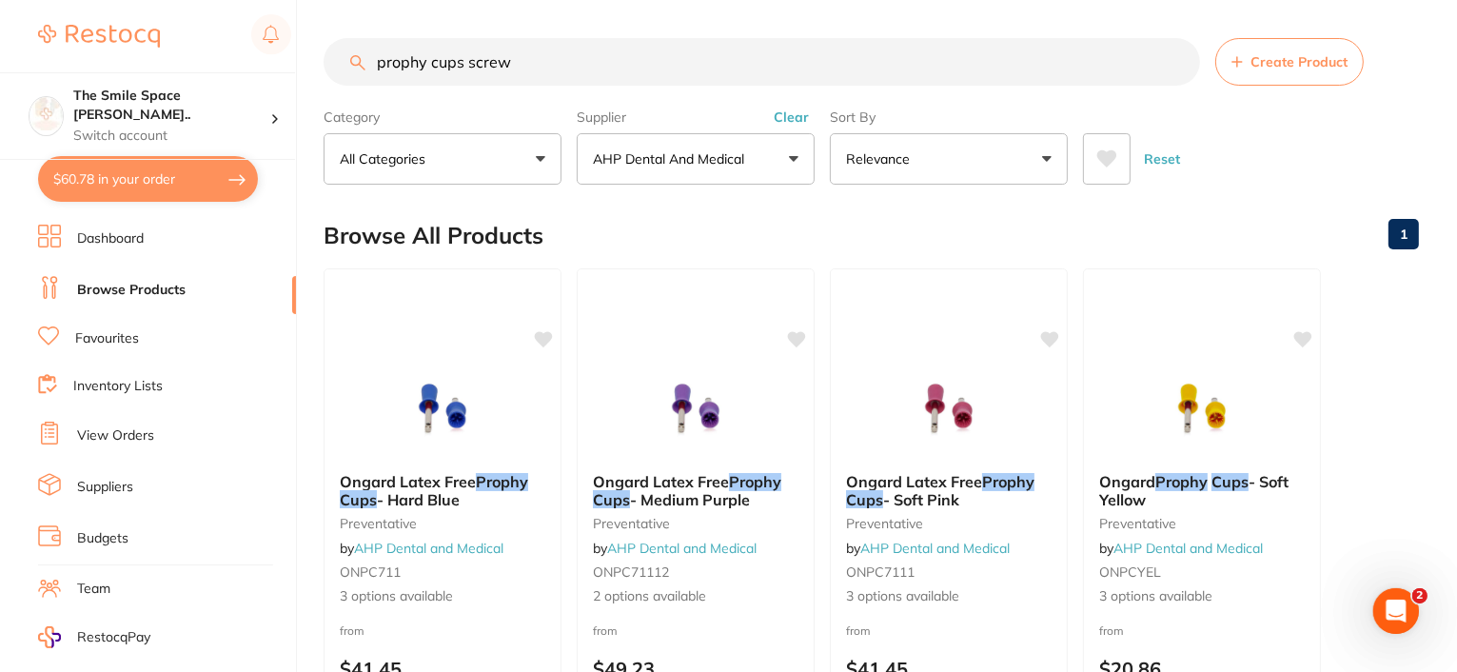
type input "prophy cups screw"
drag, startPoint x: 524, startPoint y: 64, endPoint x: 336, endPoint y: 45, distance: 189.4
click at [336, 45] on input "prophy cups screw" at bounding box center [762, 62] width 876 height 48
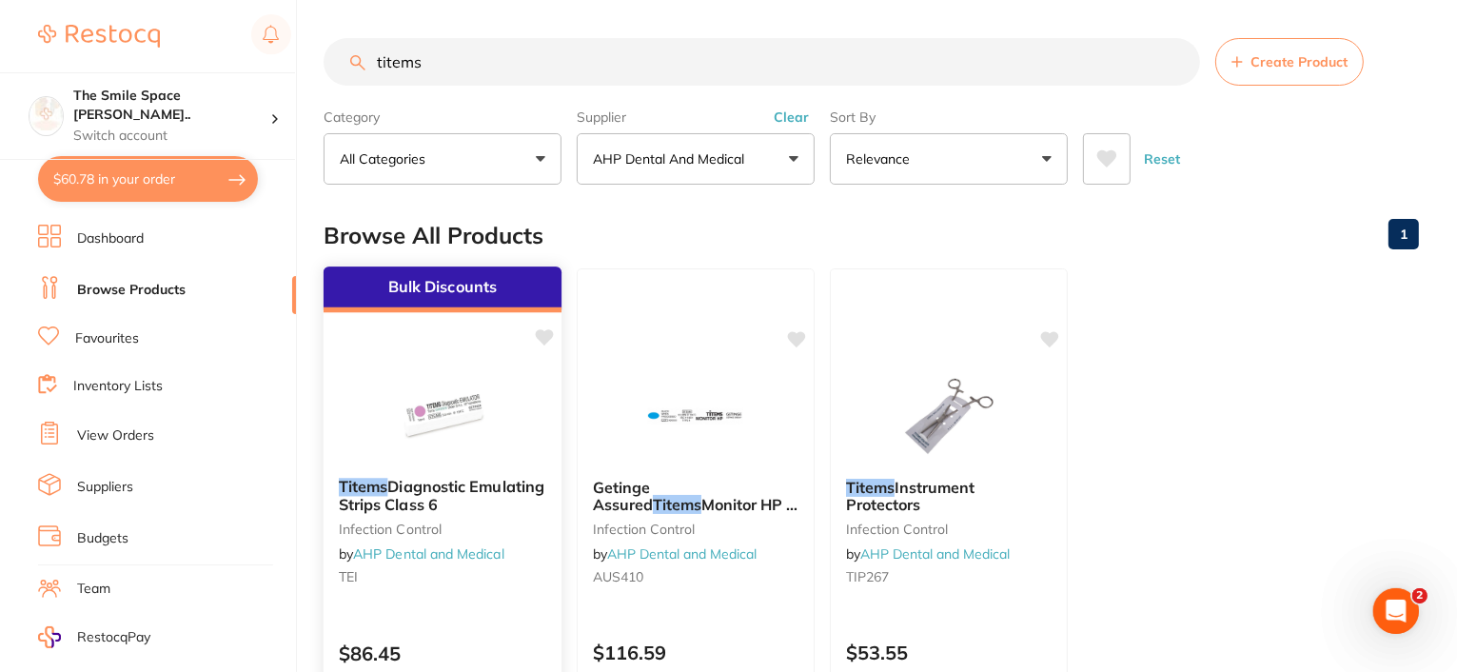
type input "titems"
click at [412, 494] on span "Diagnostic Emulating Strips Class 6" at bounding box center [442, 495] width 206 height 37
click at [431, 501] on span "Diagnostic Emulating Strips Class 6" at bounding box center [442, 495] width 206 height 37
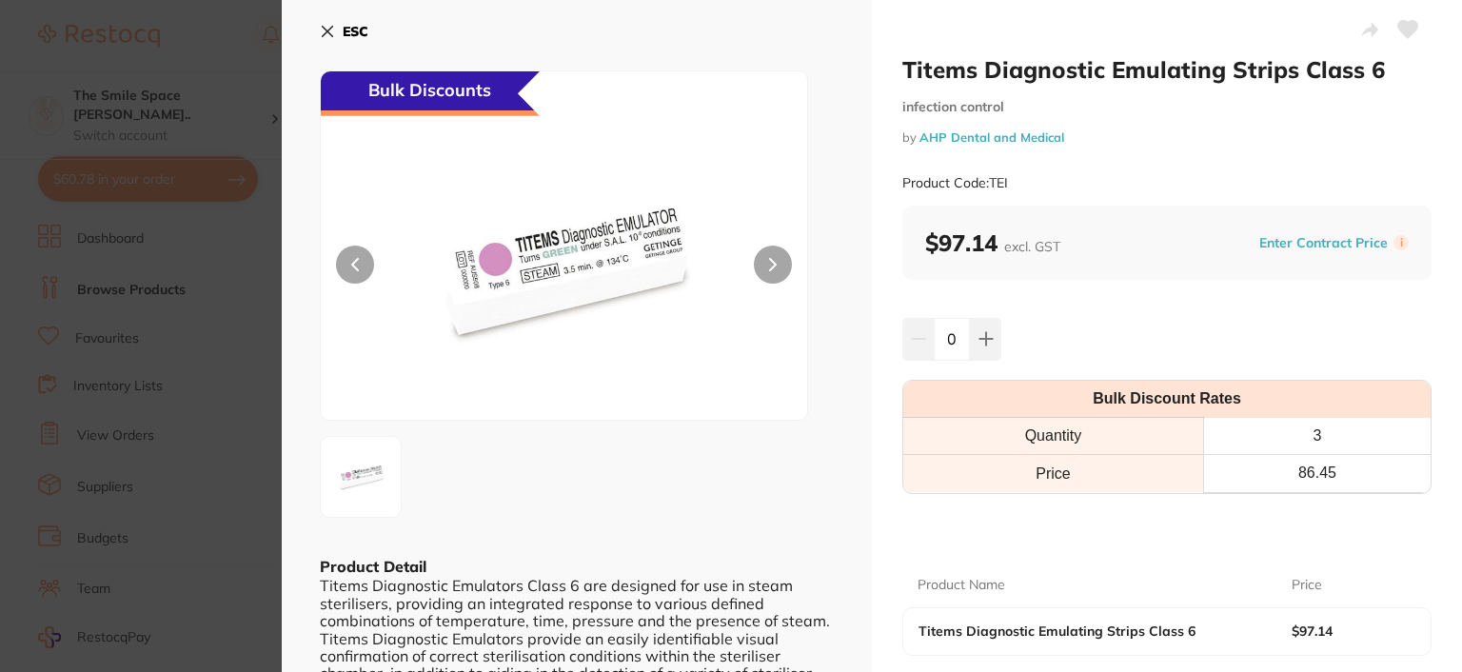
click at [577, 645] on div "Titems Diagnostic Emulators Class 6 are designed for use in steam sterilisers, …" at bounding box center [577, 638] width 514 height 123
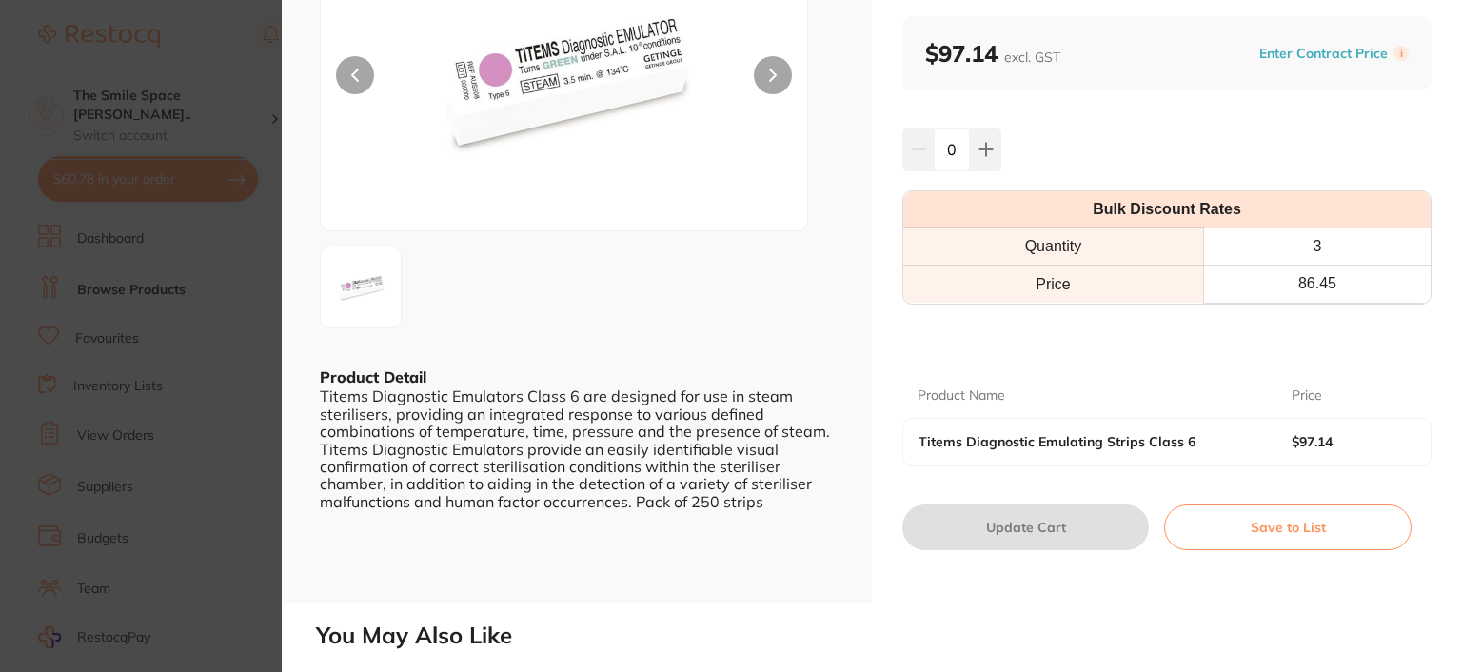
scroll to position [190, 0]
click at [830, 42] on div "Bulk Discounts" at bounding box center [577, 103] width 514 height 447
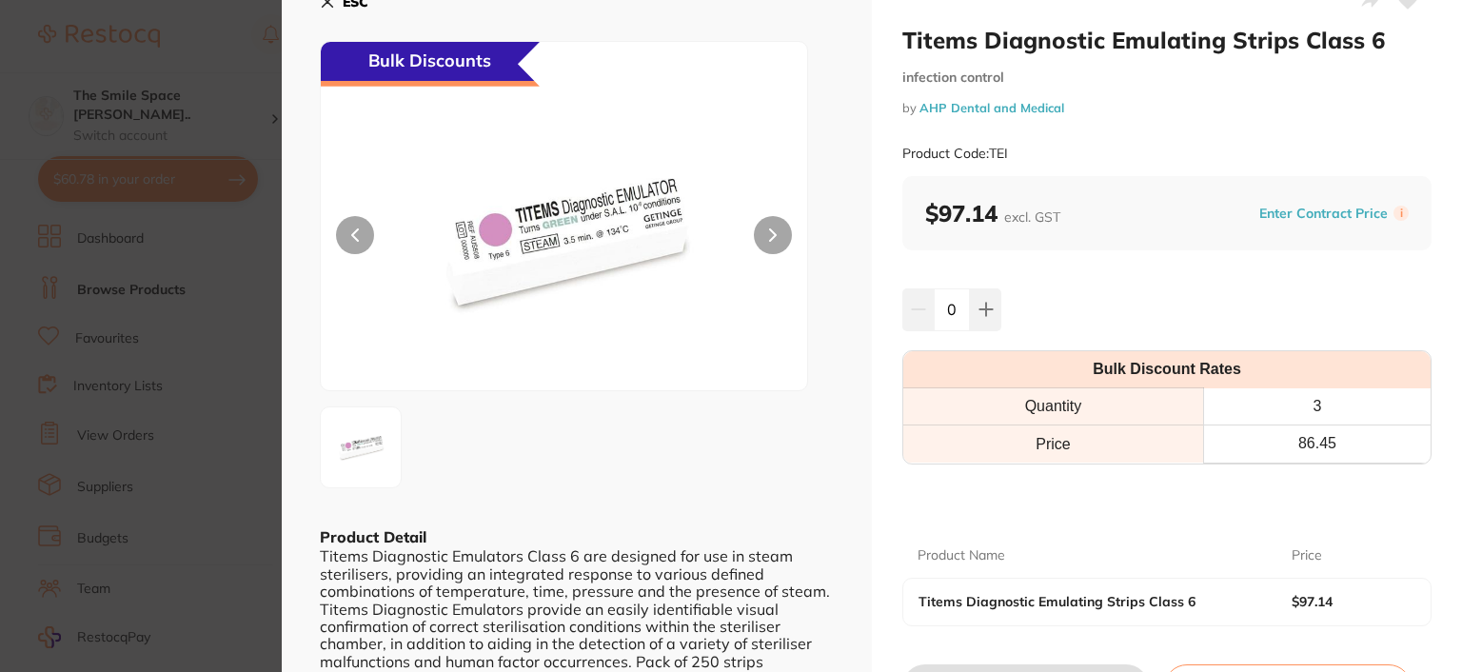
scroll to position [0, 0]
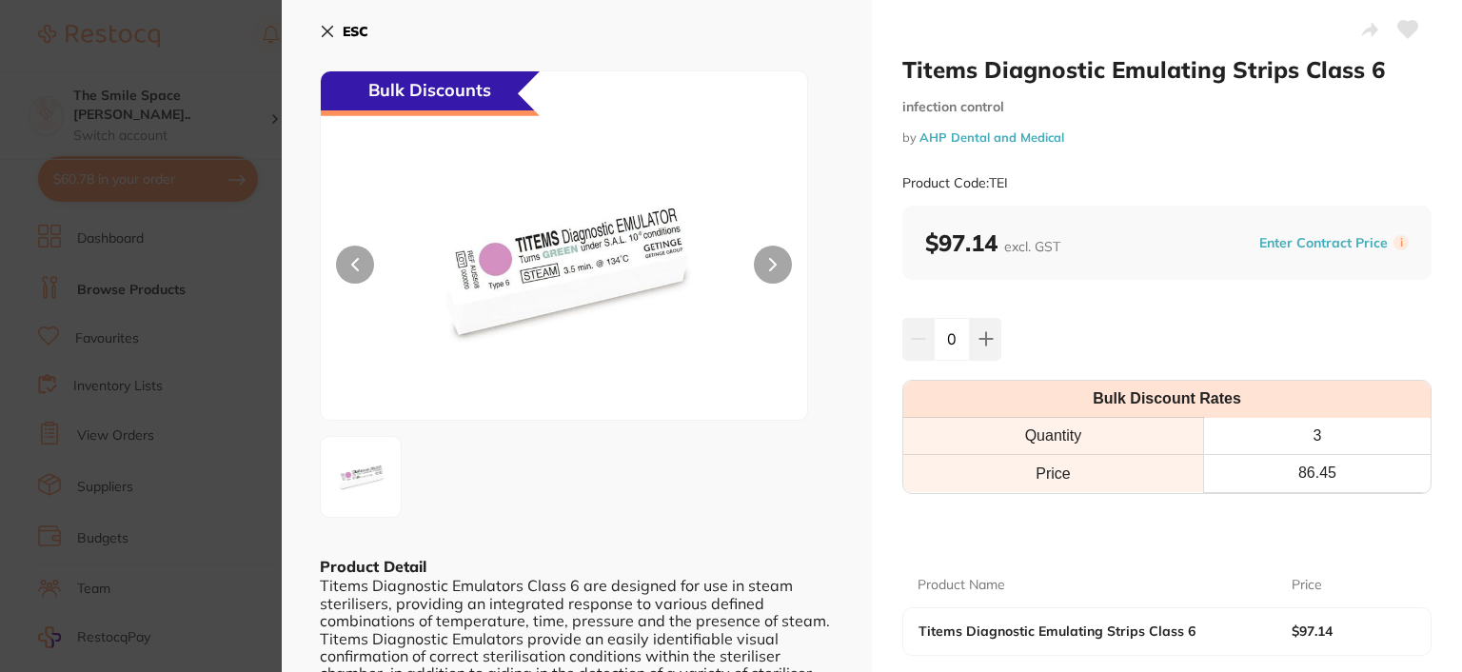
click at [331, 29] on icon at bounding box center [327, 31] width 15 height 15
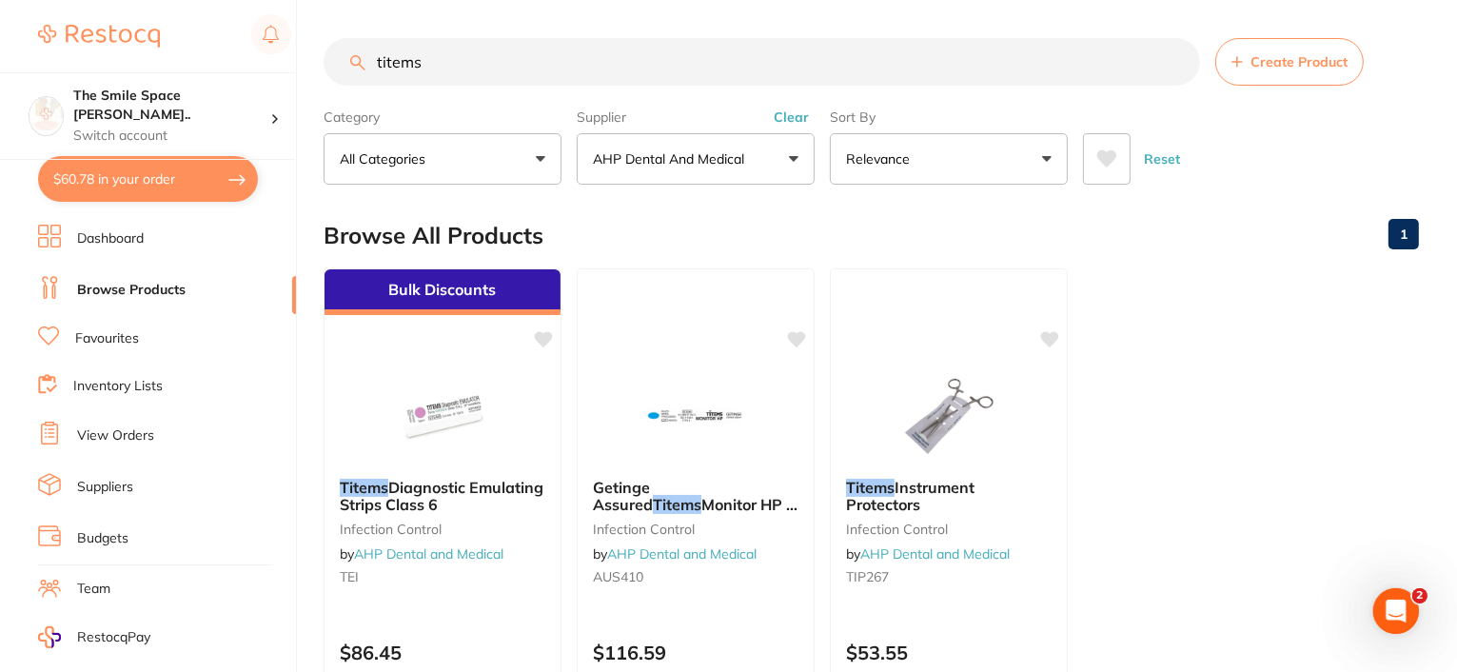
click at [792, 151] on button "AHP Dental and Medical" at bounding box center [696, 158] width 238 height 51
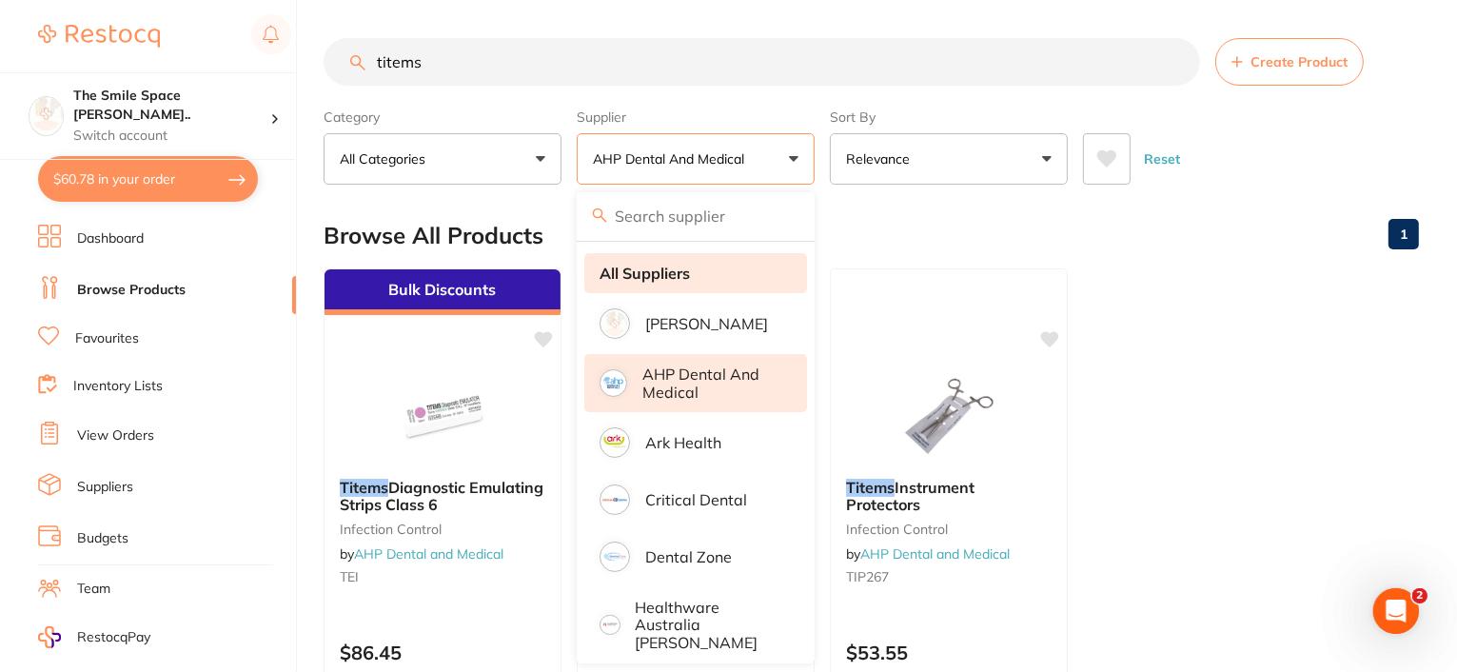
click at [627, 278] on strong "All Suppliers" at bounding box center [644, 273] width 90 height 17
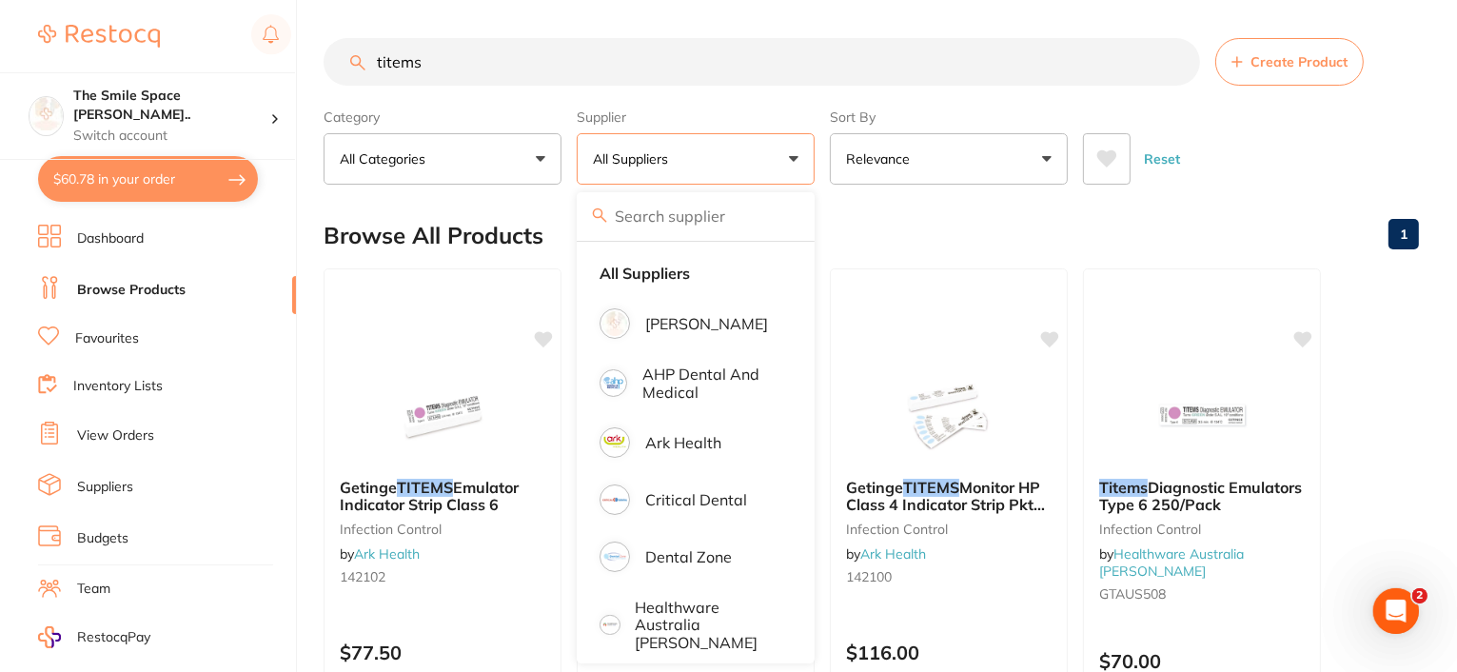
drag, startPoint x: 460, startPoint y: 59, endPoint x: 340, endPoint y: 59, distance: 119.9
click at [340, 59] on input "titems" at bounding box center [762, 62] width 876 height 48
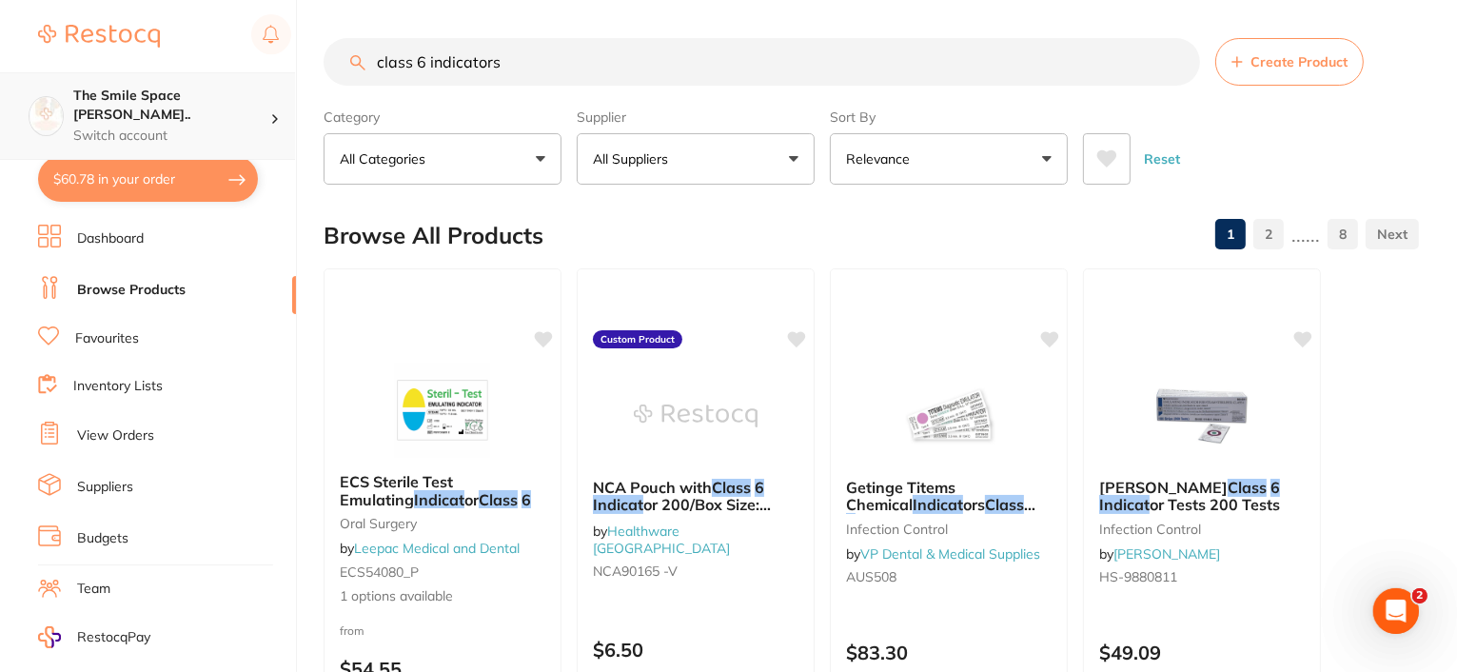
type input "class 6 indicators"
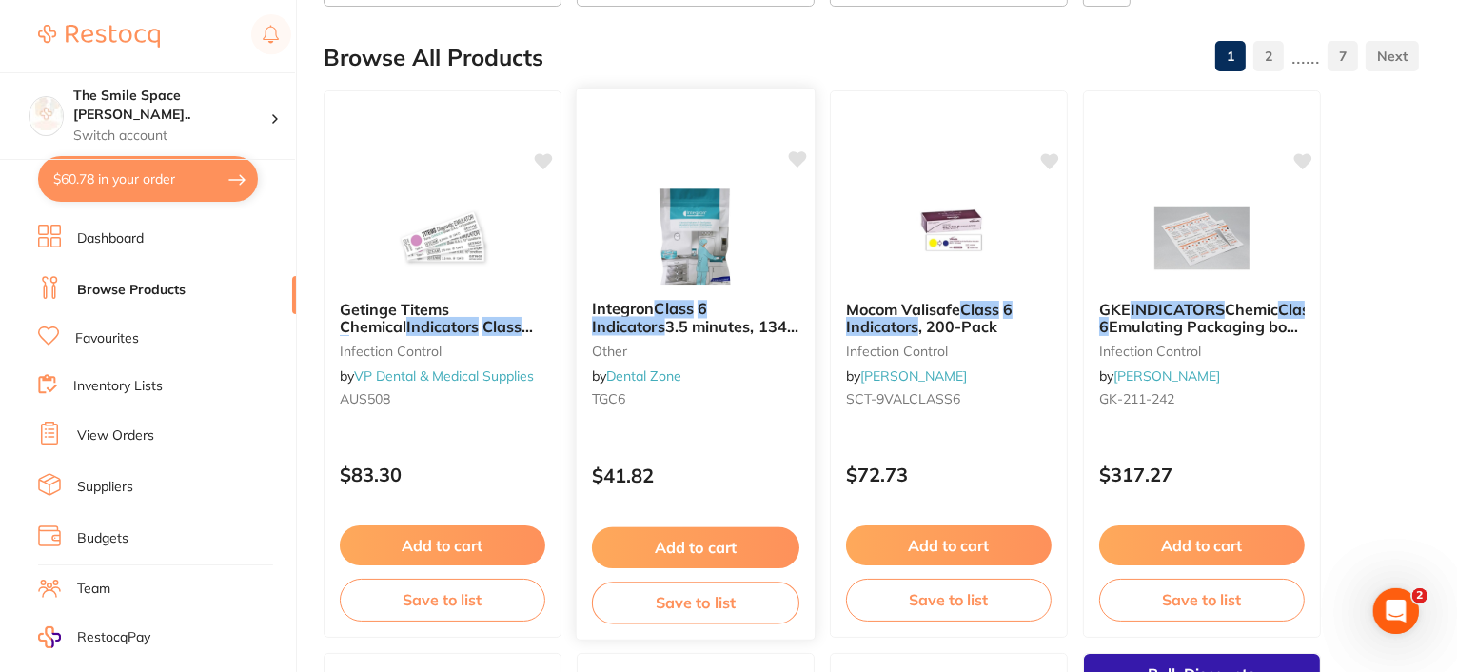
scroll to position [190, 0]
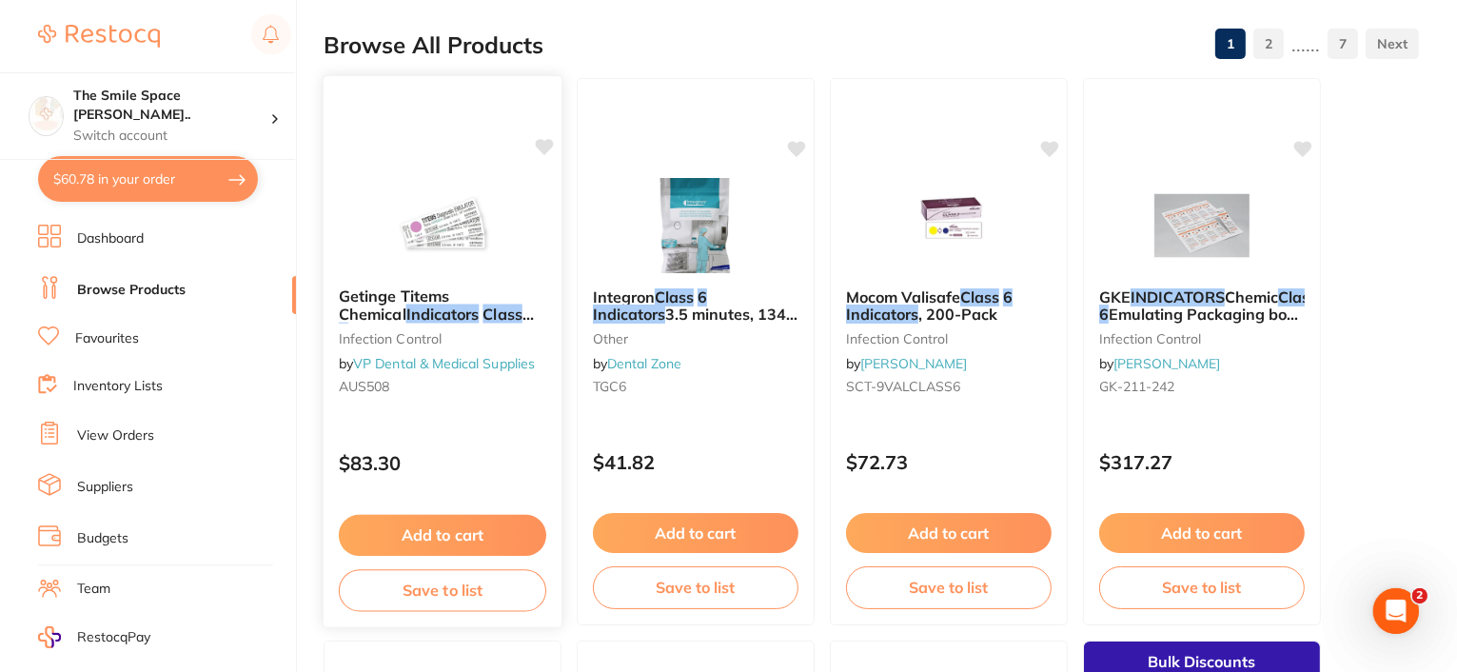
click at [482, 308] on em "Class" at bounding box center [501, 313] width 39 height 19
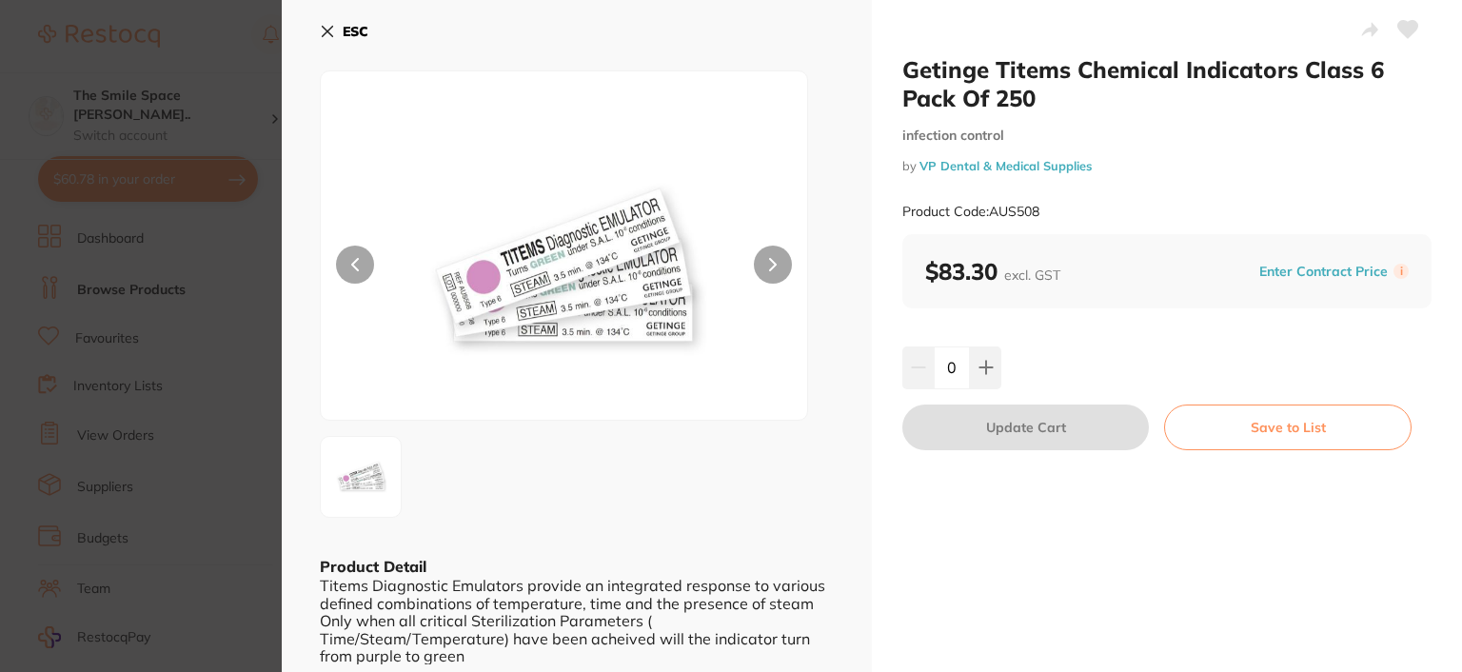
click at [325, 28] on icon at bounding box center [327, 31] width 15 height 15
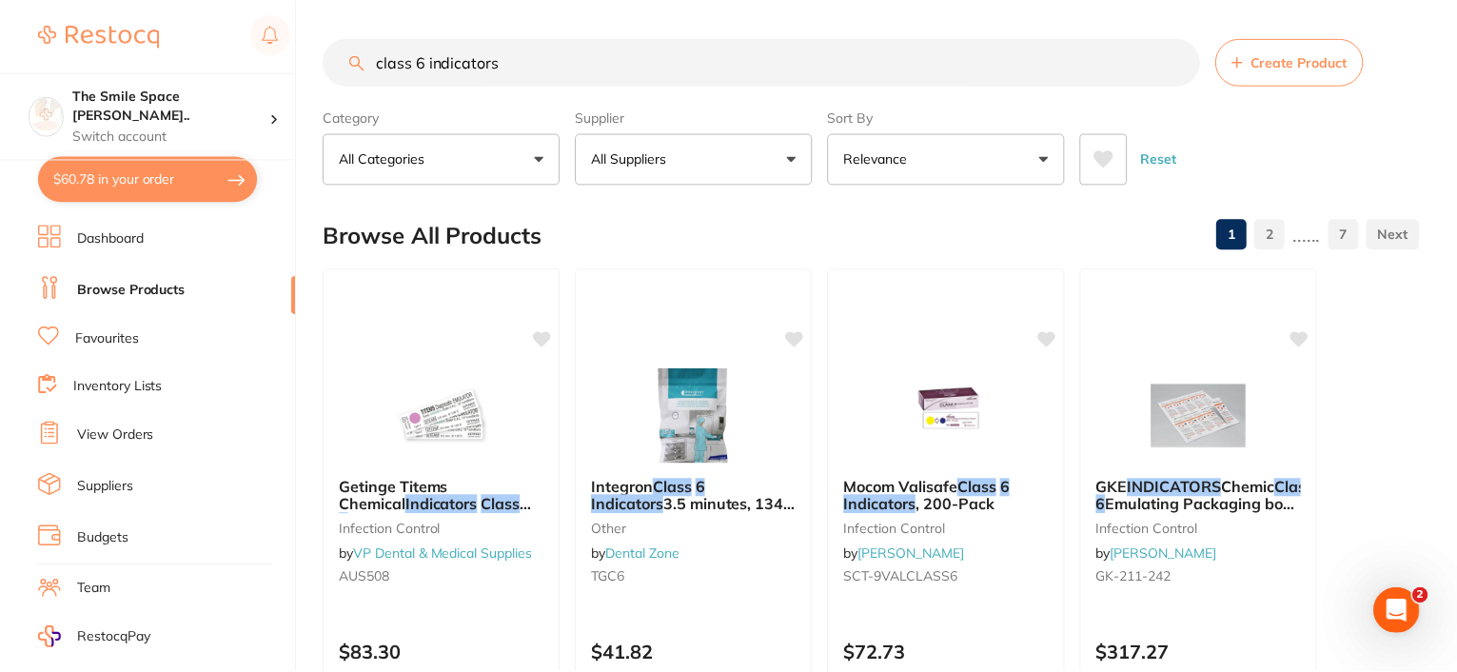
scroll to position [190, 0]
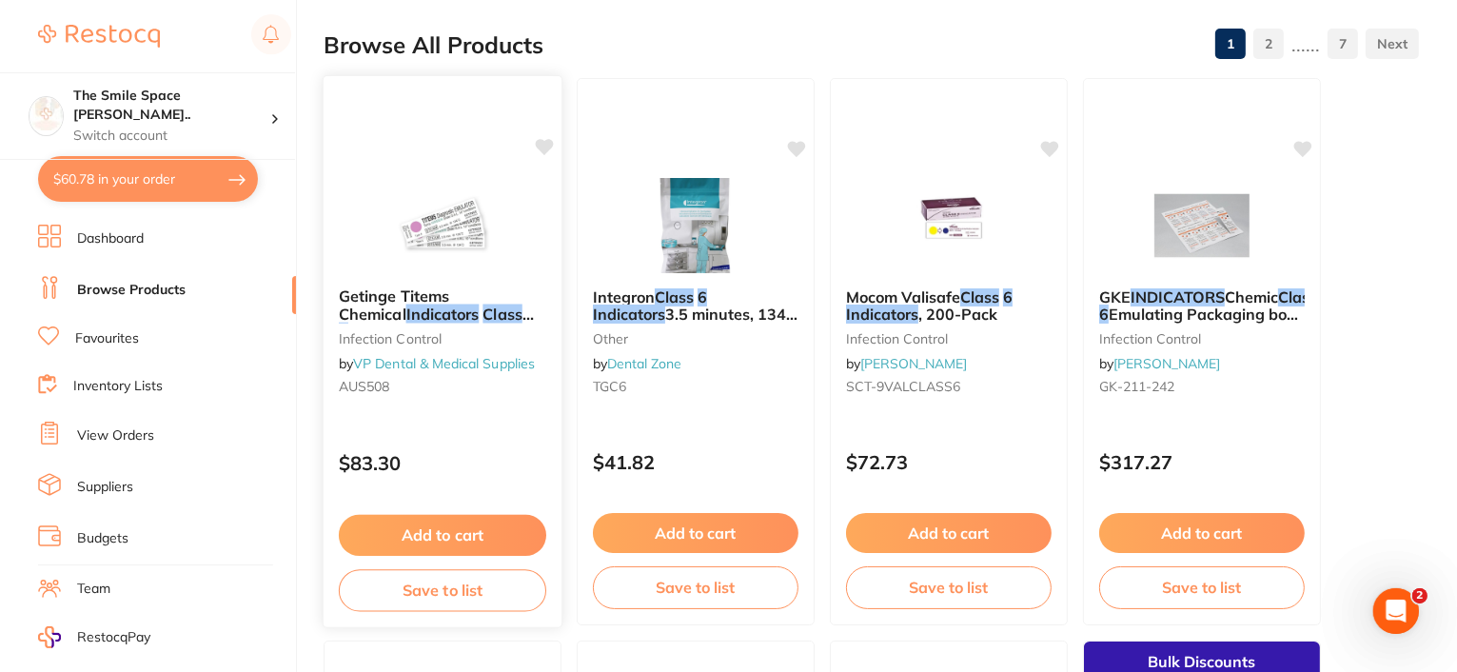
click at [482, 316] on em "Class" at bounding box center [501, 313] width 39 height 19
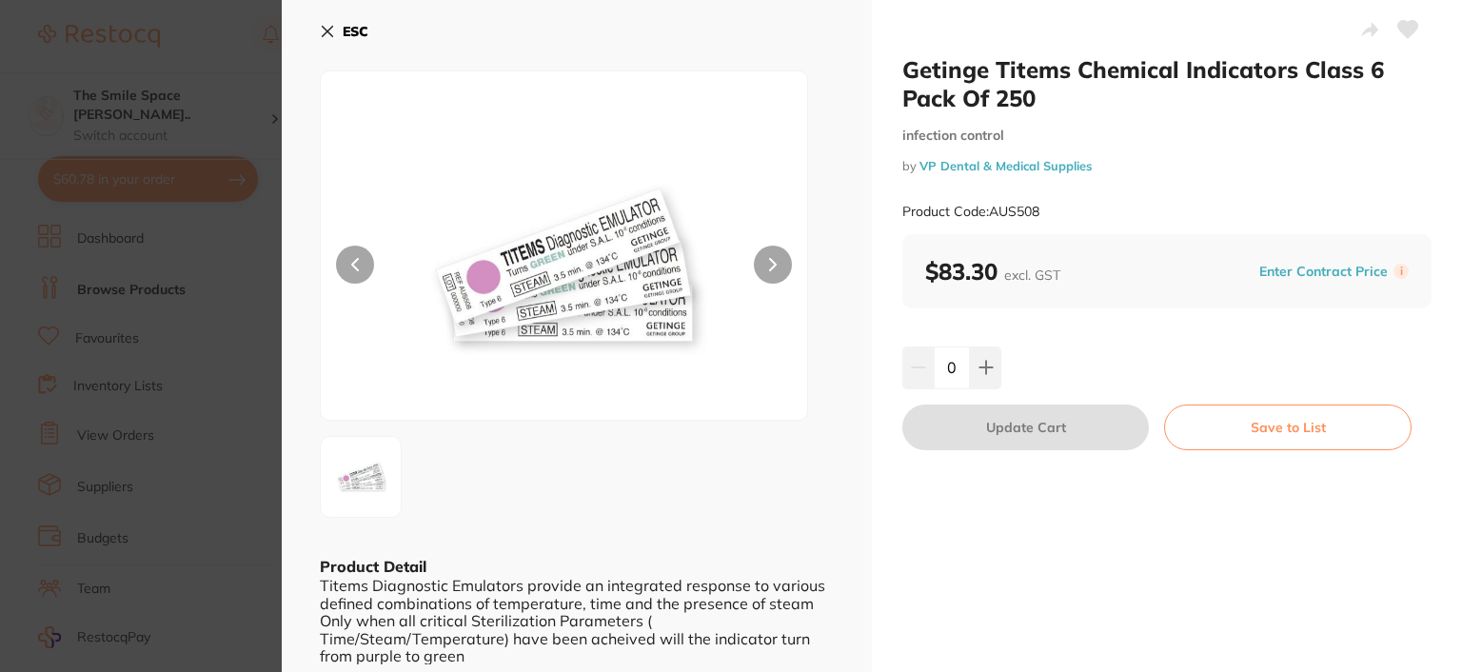
drag, startPoint x: 680, startPoint y: 44, endPoint x: 575, endPoint y: 53, distance: 106.0
click at [680, 45] on div "ESC" at bounding box center [577, 42] width 514 height 55
click at [332, 31] on icon at bounding box center [327, 31] width 15 height 15
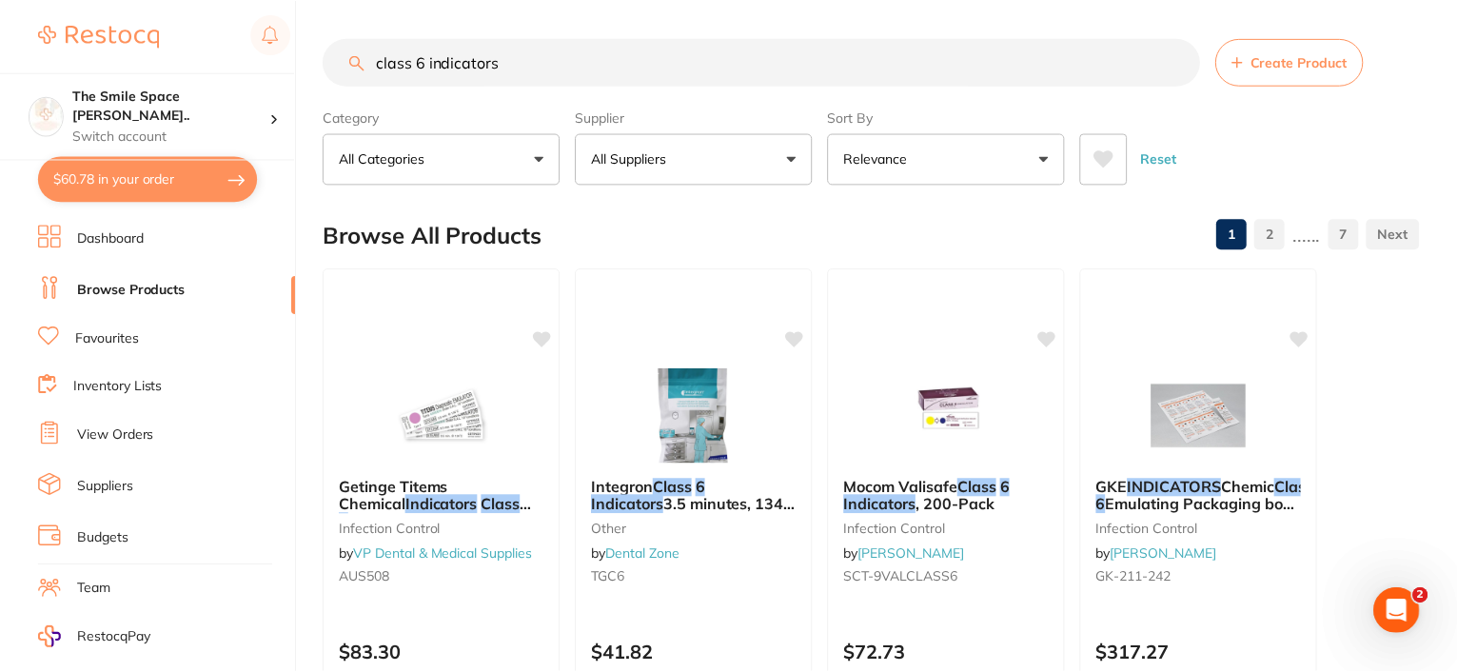
scroll to position [190, 0]
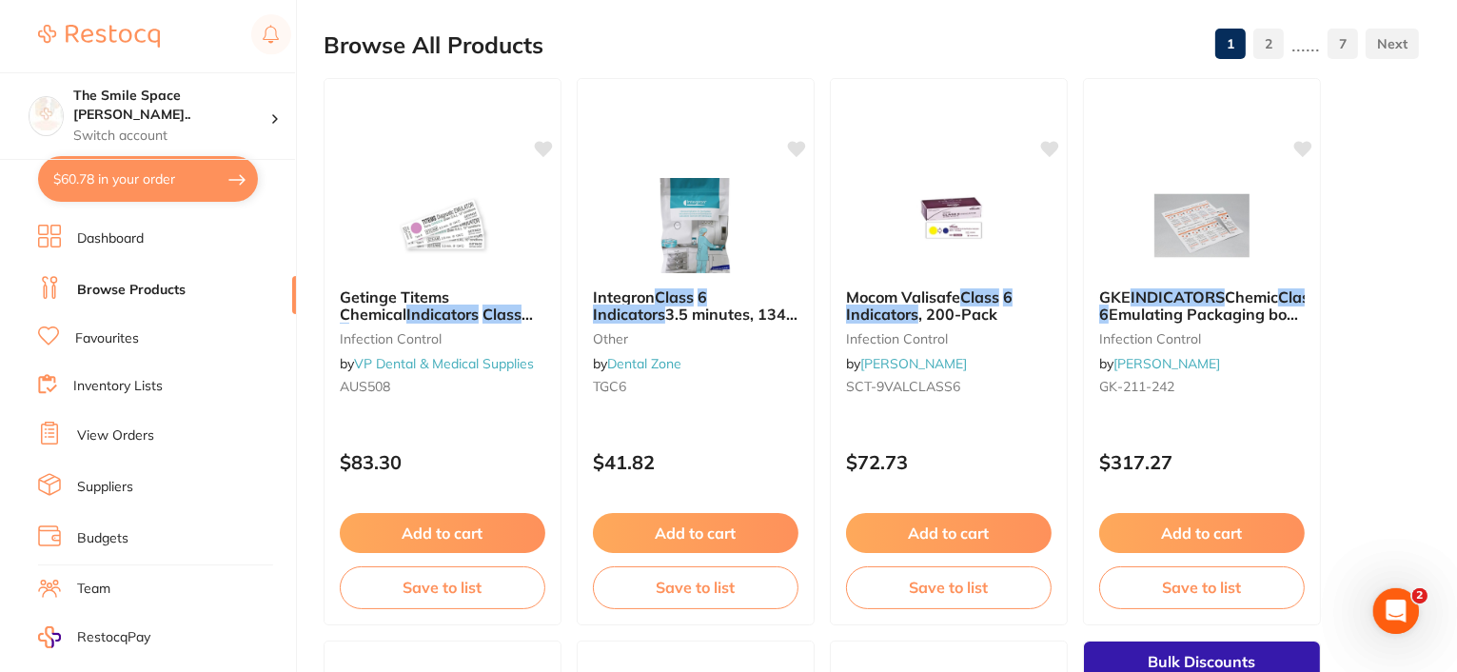
click at [559, 33] on div "Browse All Products 1 2 ...... 7" at bounding box center [871, 45] width 1095 height 64
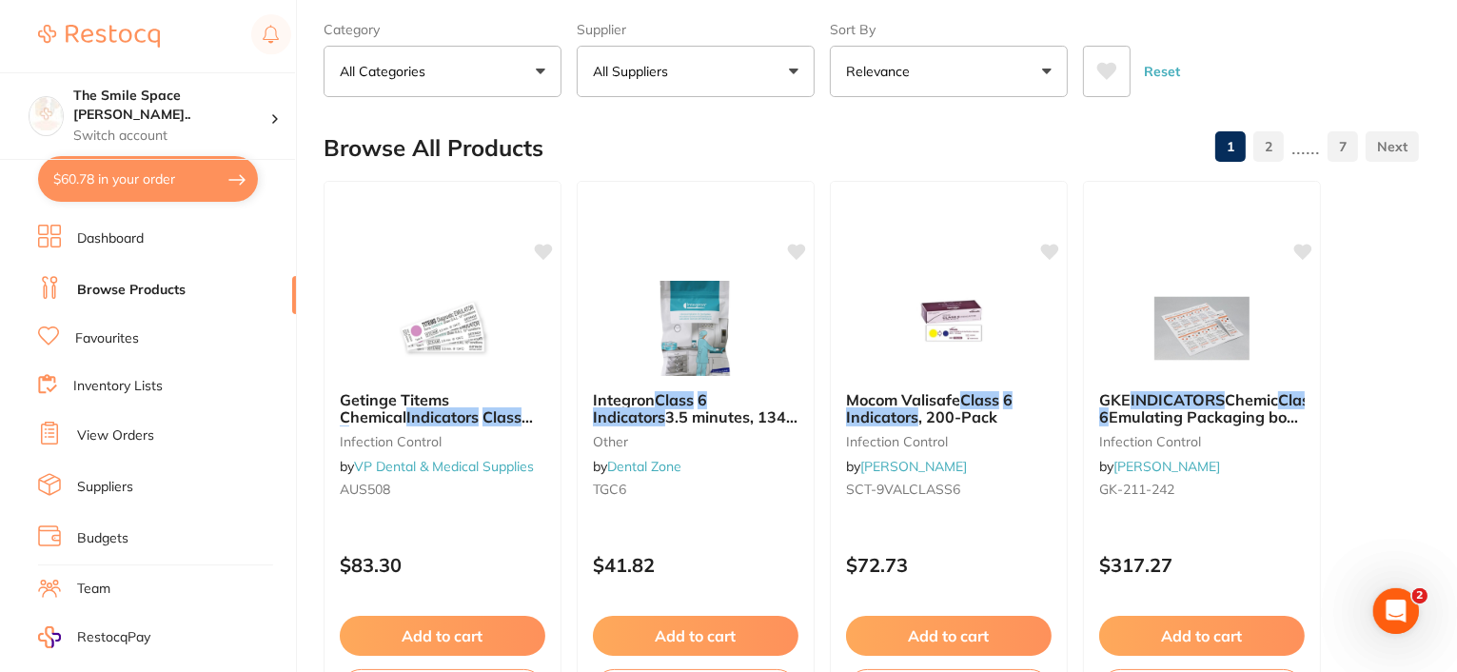
scroll to position [0, 0]
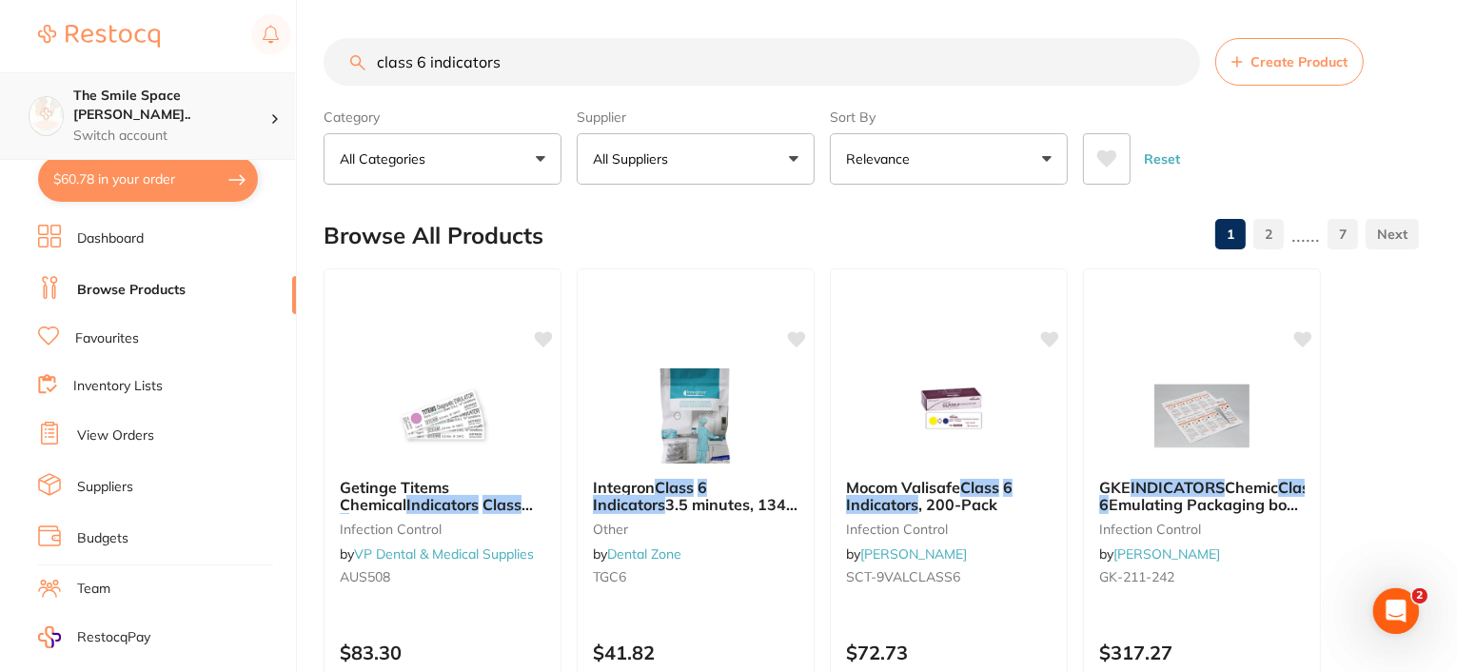
drag, startPoint x: 553, startPoint y: 41, endPoint x: 217, endPoint y: 77, distance: 337.8
click at [234, 92] on div "$60.78 The Smile Space Lilli P... Switch account The Smile Space Lilli Pilli $6…" at bounding box center [728, 336] width 1457 height 672
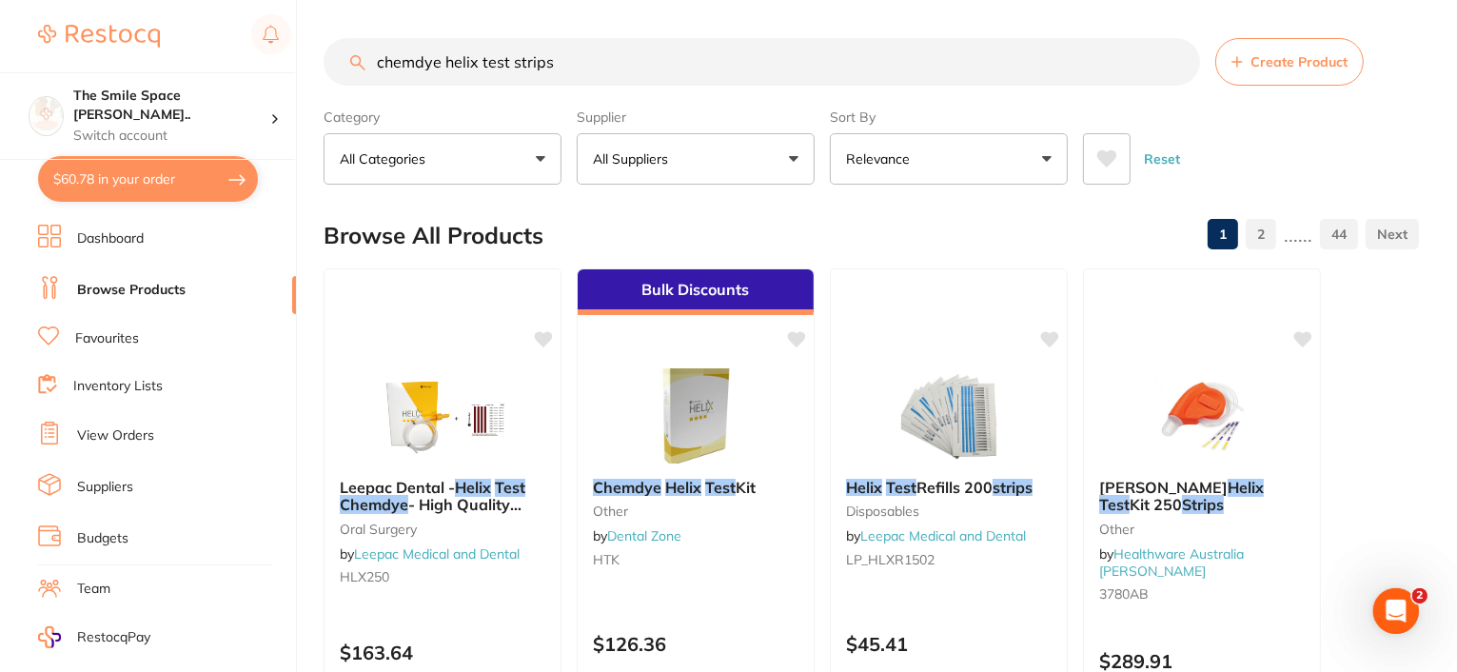
type input "chemdye helix test strips"
click at [701, 442] on img at bounding box center [695, 414] width 125 height 96
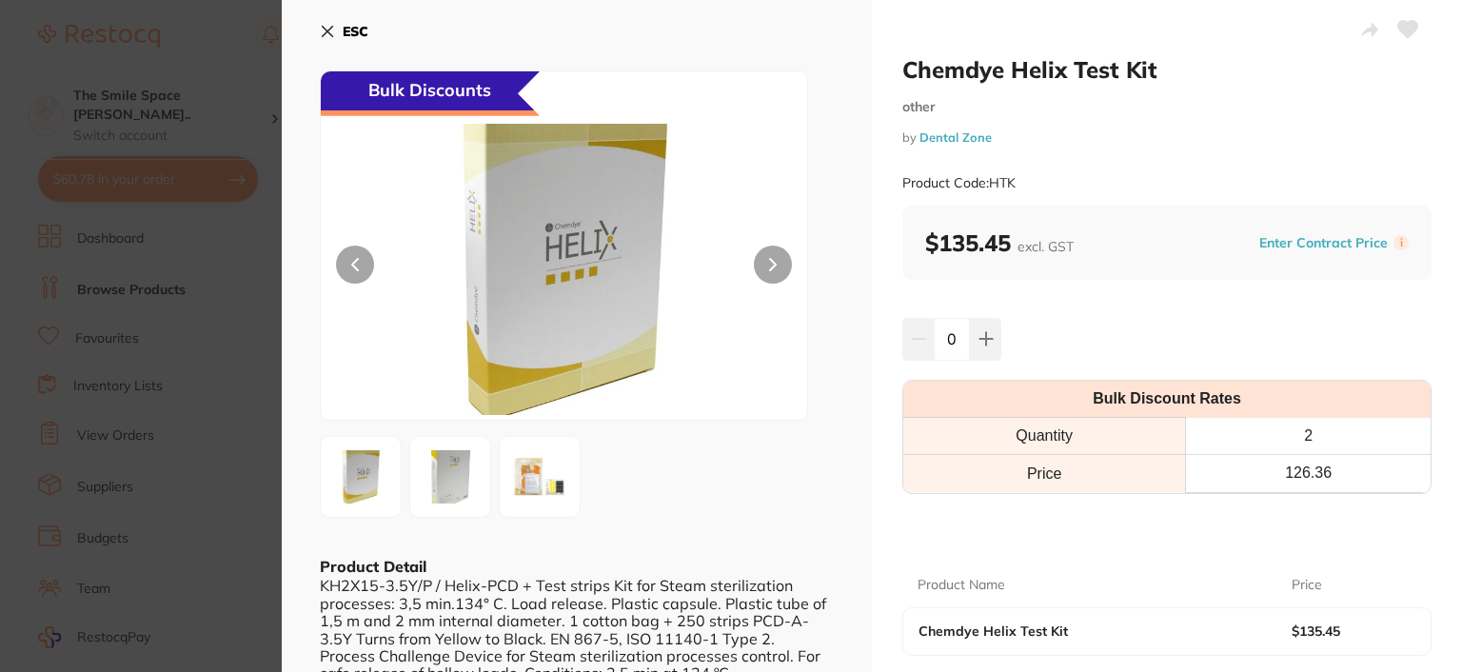
click at [552, 477] on img at bounding box center [539, 476] width 69 height 69
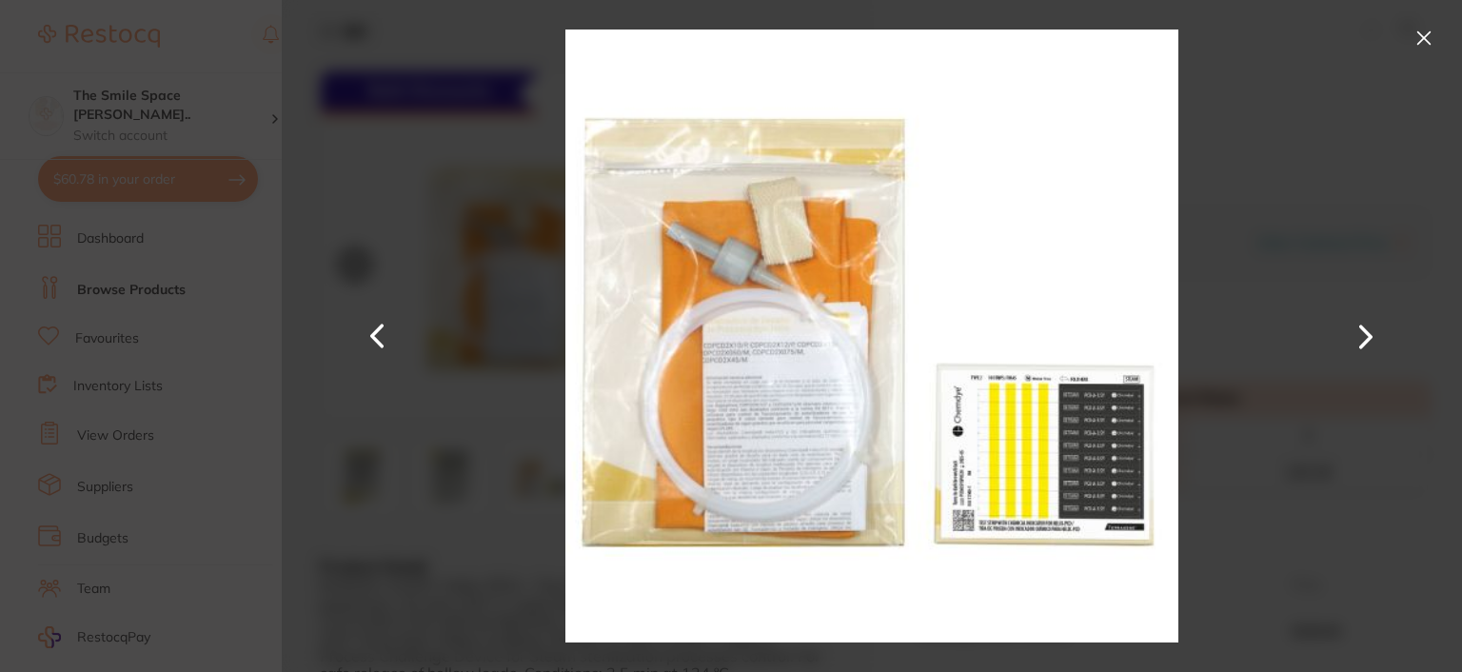
click at [1425, 36] on button at bounding box center [1423, 38] width 30 height 30
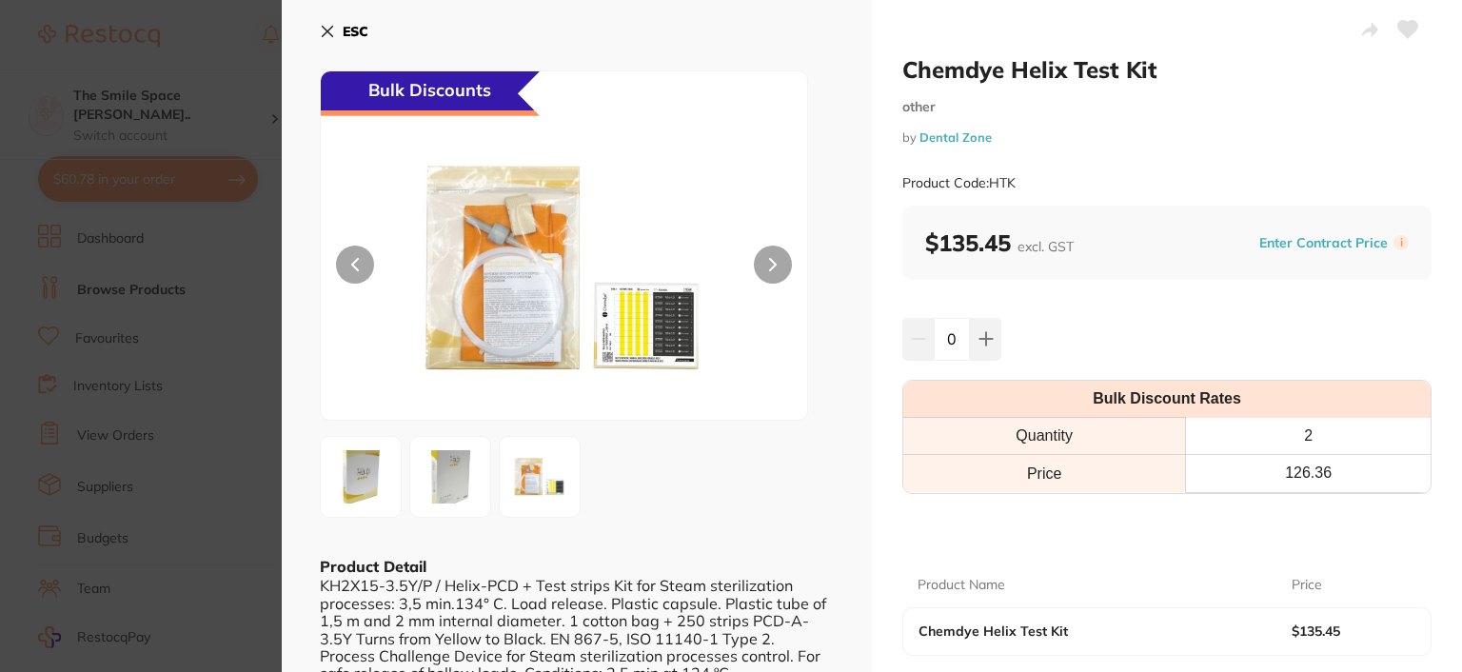
click at [320, 27] on icon at bounding box center [327, 31] width 15 height 15
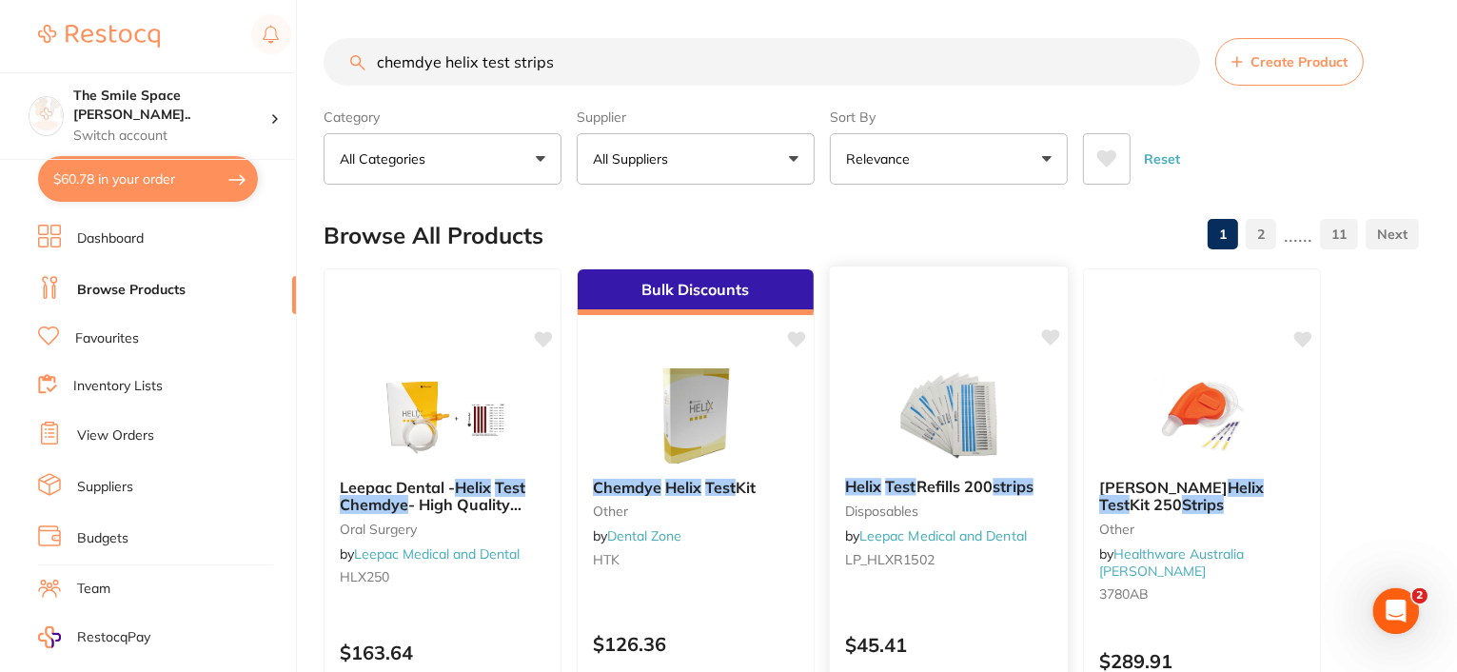
click at [969, 482] on span "Refills 200" at bounding box center [954, 486] width 77 height 19
click at [969, 482] on section at bounding box center [728, 336] width 1457 height 672
click at [912, 448] on img at bounding box center [948, 414] width 125 height 96
click at [912, 448] on section at bounding box center [728, 336] width 1457 height 672
click at [906, 470] on div "Helix Test Refills 200 strips disposables by Leepac Medical and Dental LP_HLXR1…" at bounding box center [949, 526] width 238 height 128
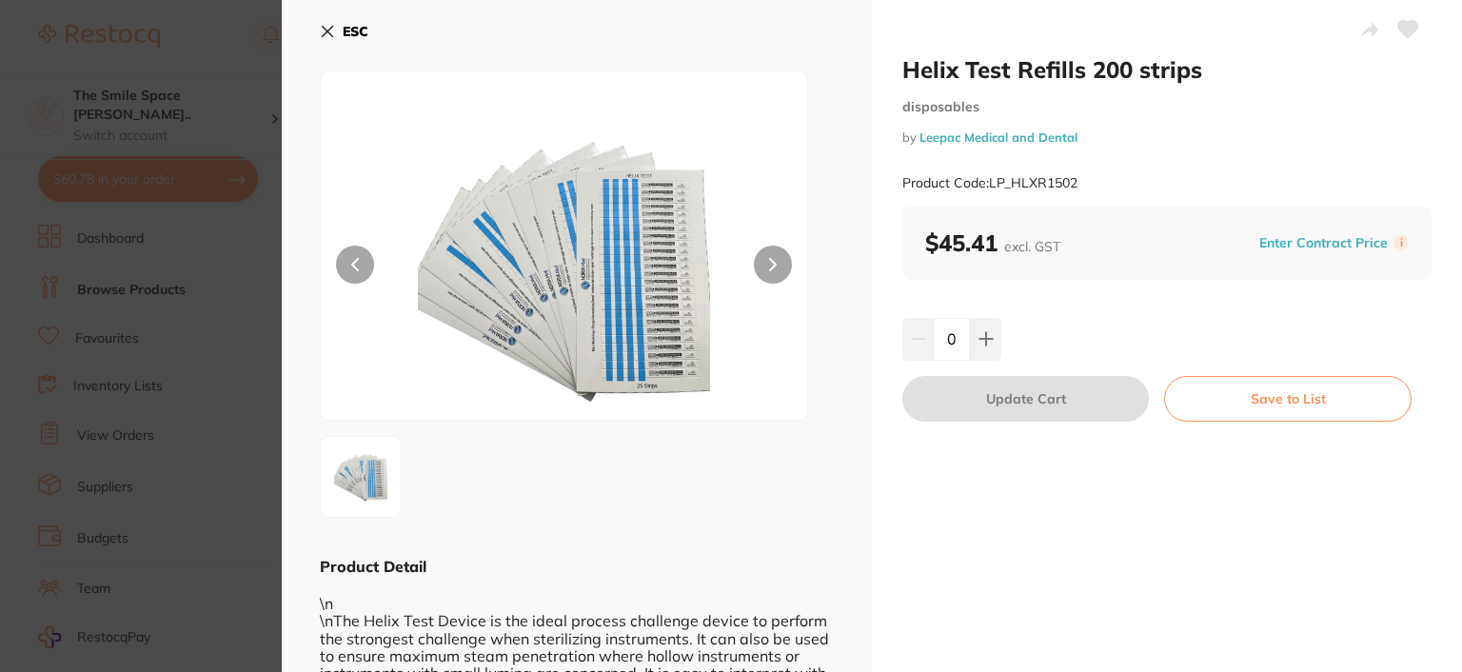
click at [325, 29] on icon at bounding box center [328, 32] width 10 height 10
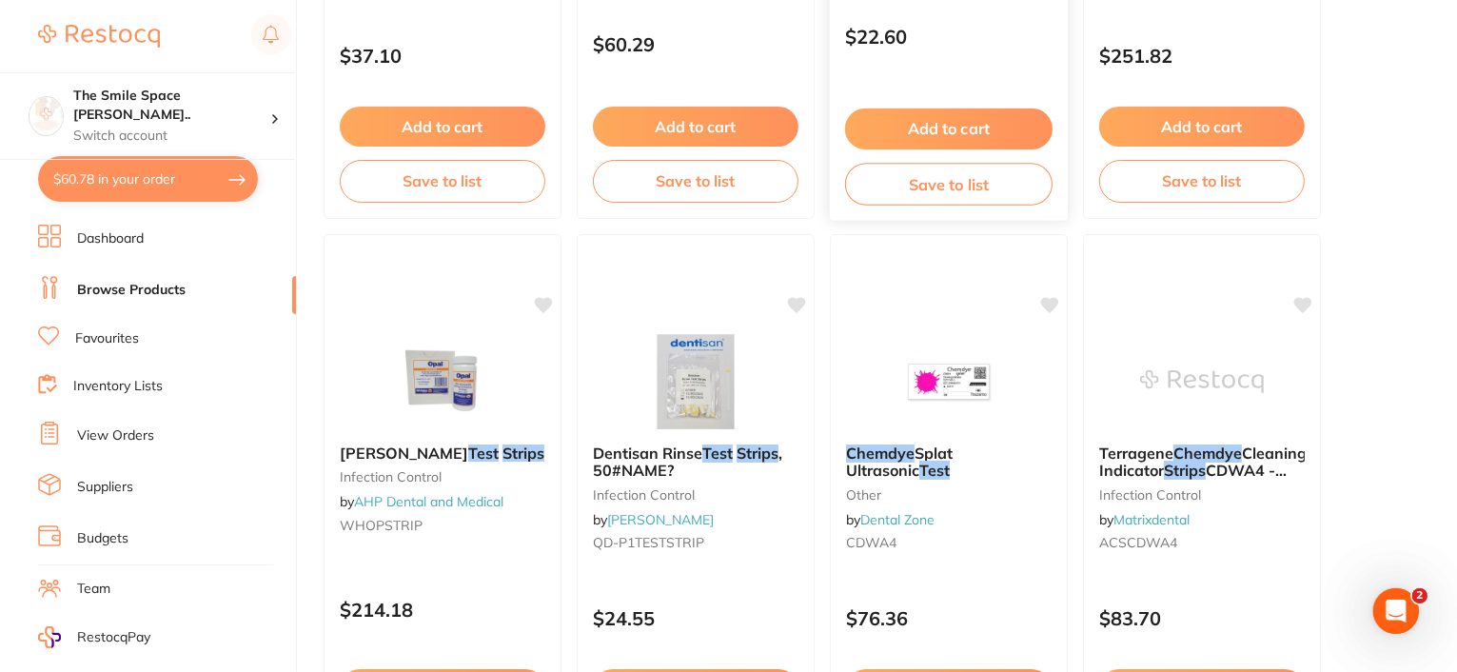
scroll to position [2474, 0]
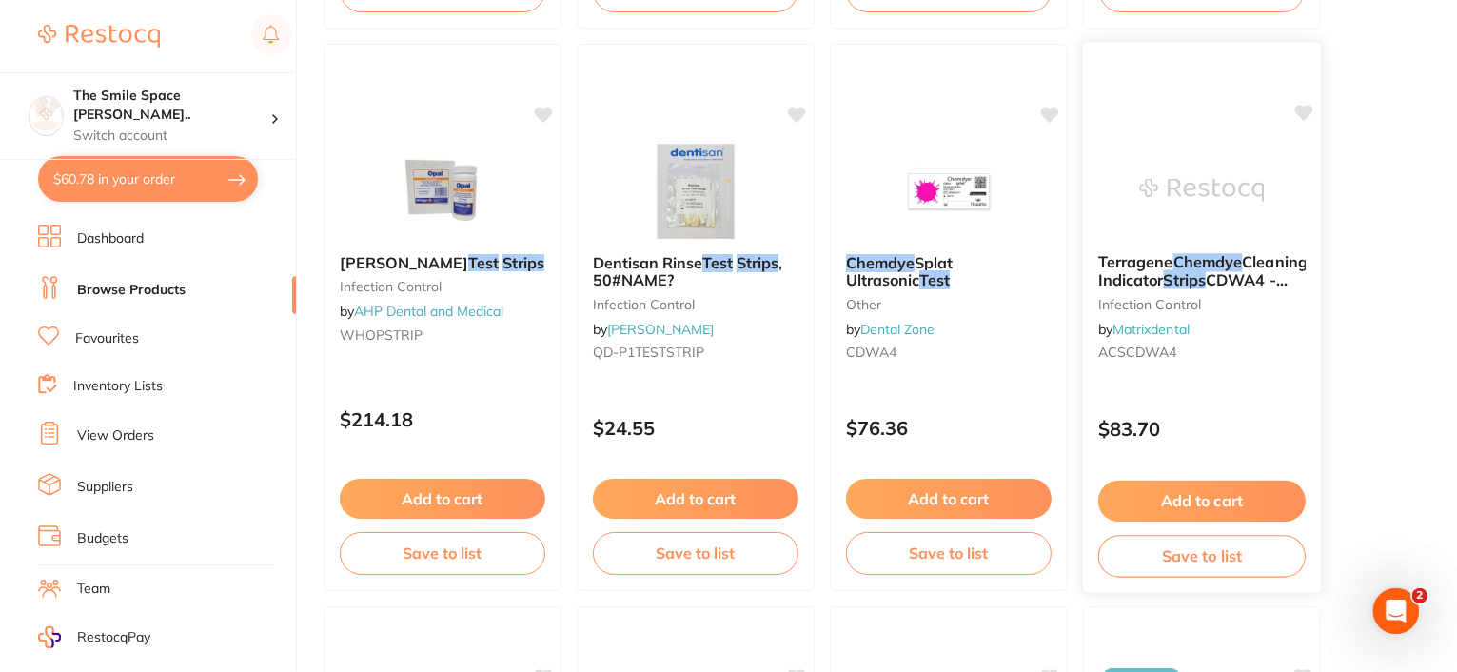
click at [1184, 277] on span "Cleaning Indicator" at bounding box center [1202, 270] width 209 height 37
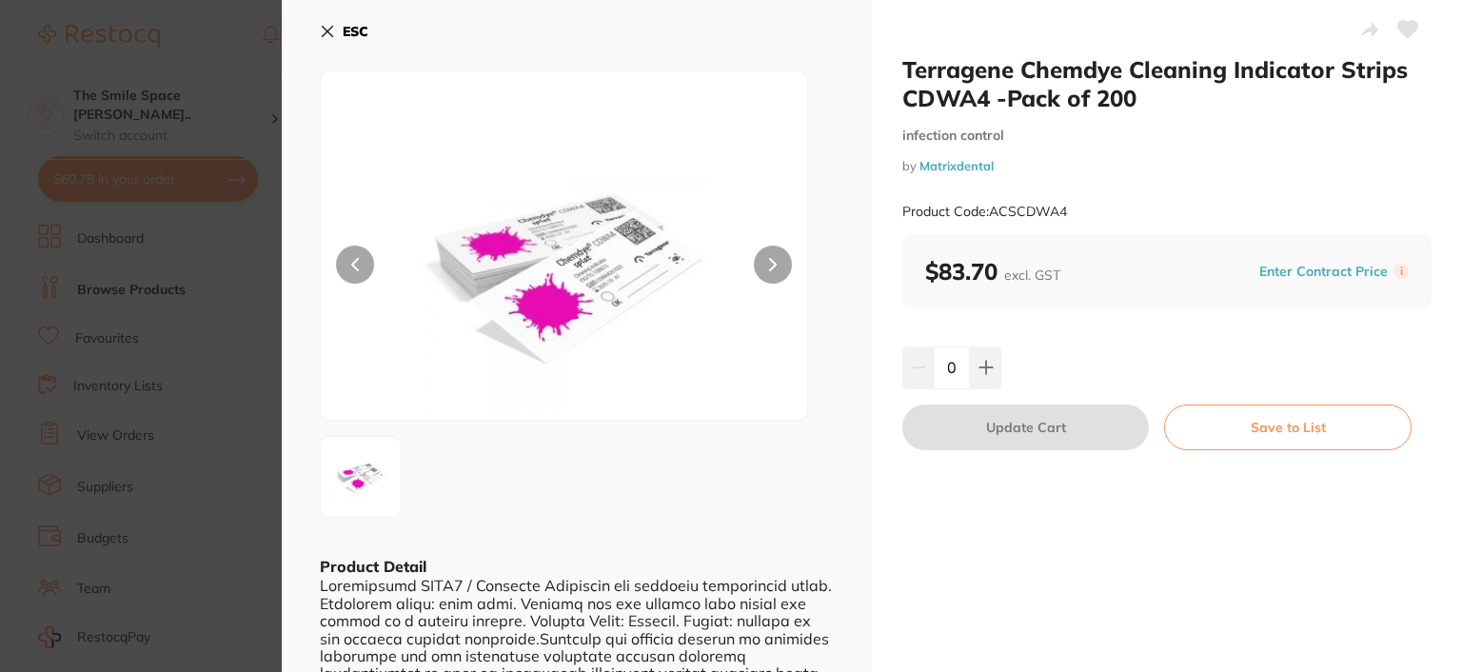
click at [327, 24] on icon at bounding box center [327, 31] width 15 height 15
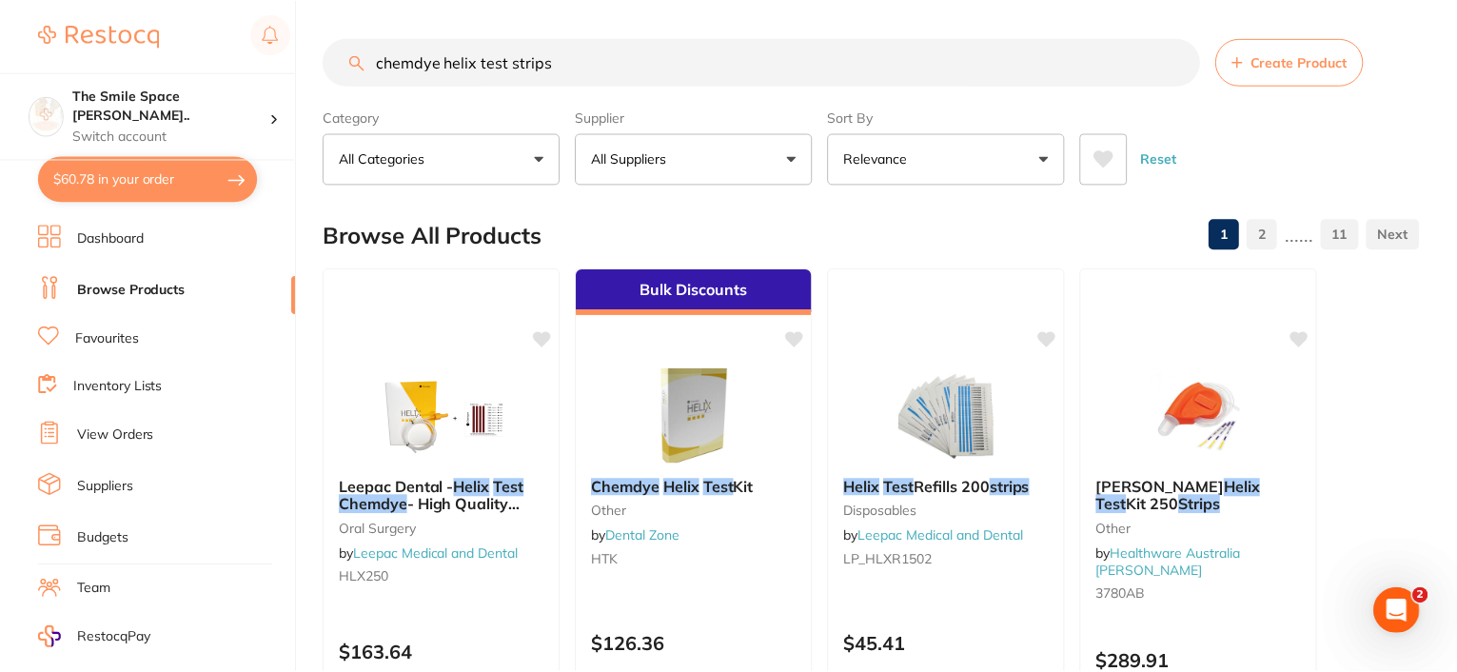
scroll to position [2474, 0]
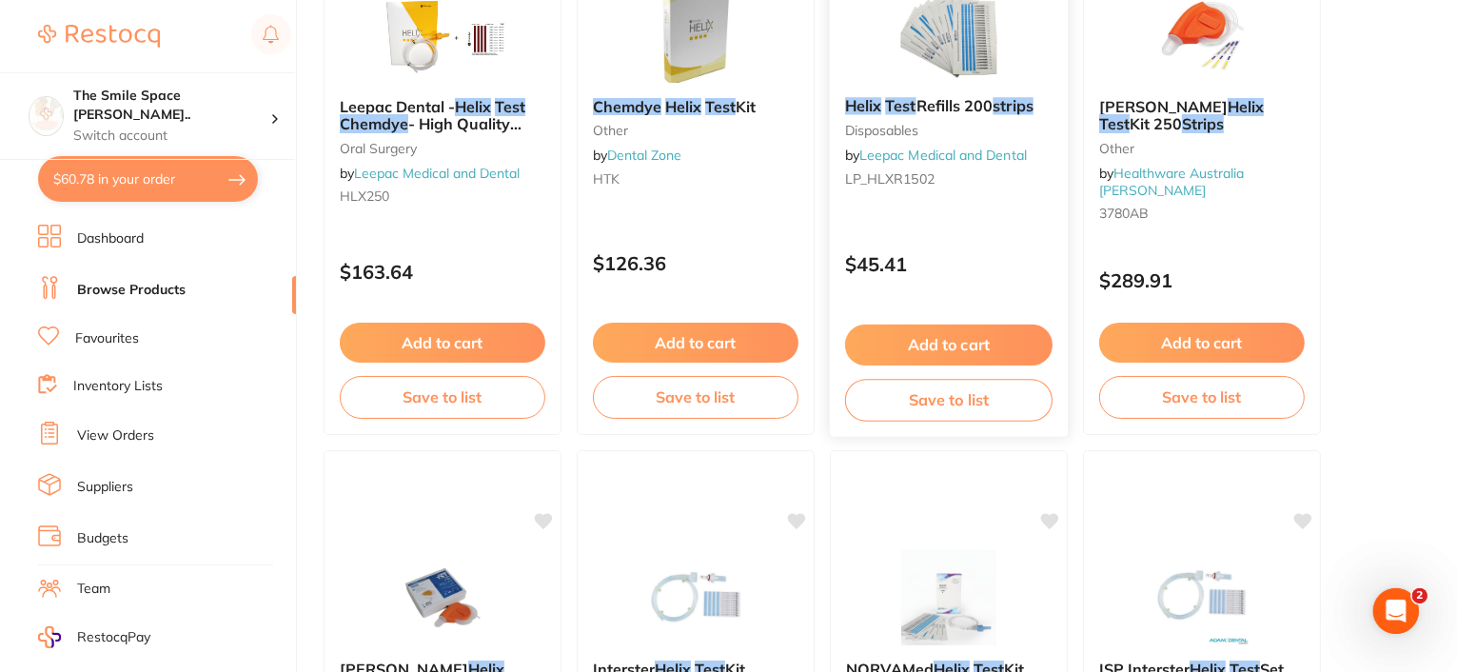
scroll to position [285, 0]
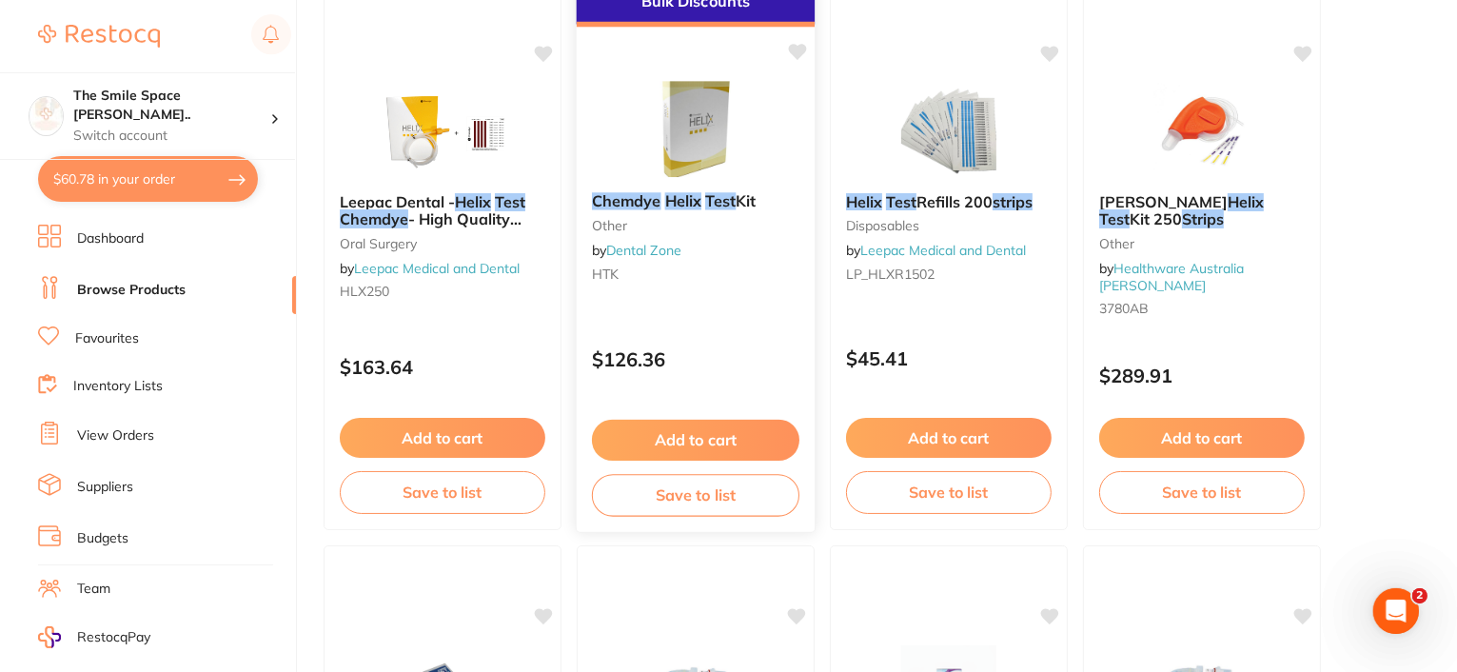
click at [693, 205] on em "Helix" at bounding box center [683, 200] width 36 height 19
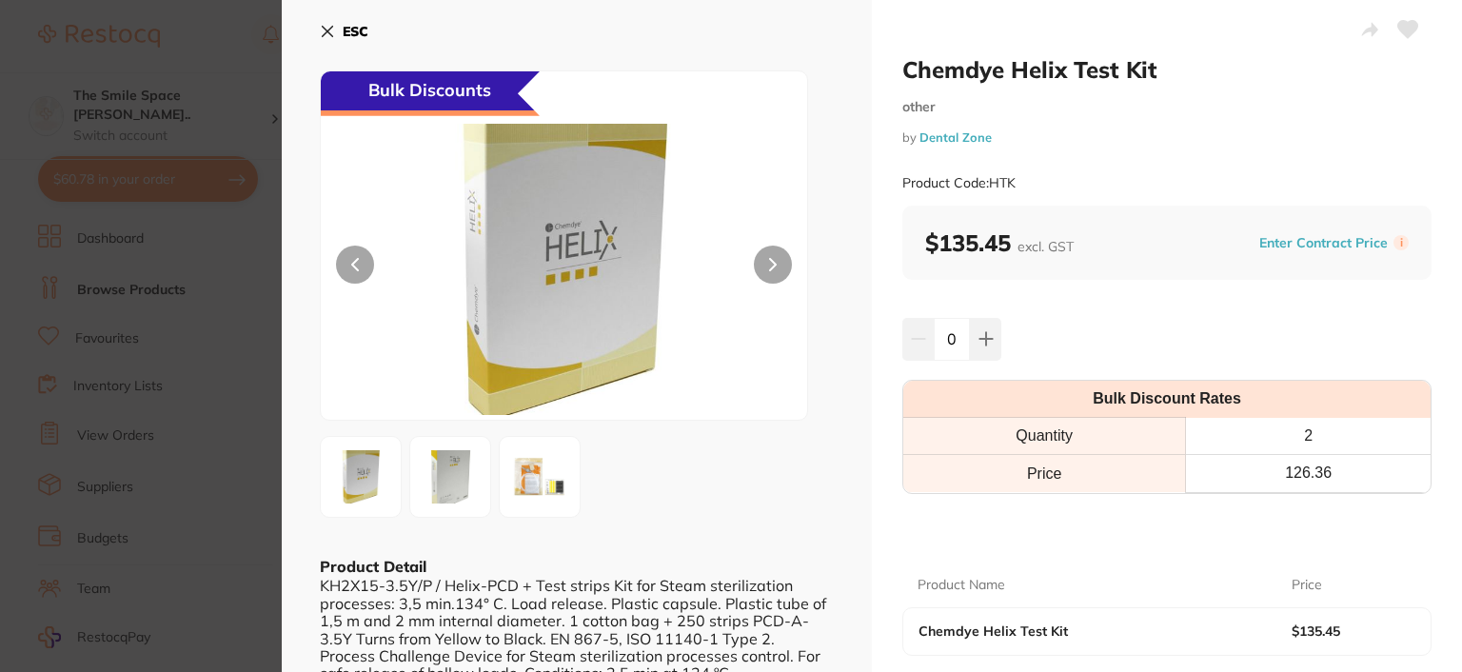
click at [550, 494] on img at bounding box center [539, 476] width 69 height 69
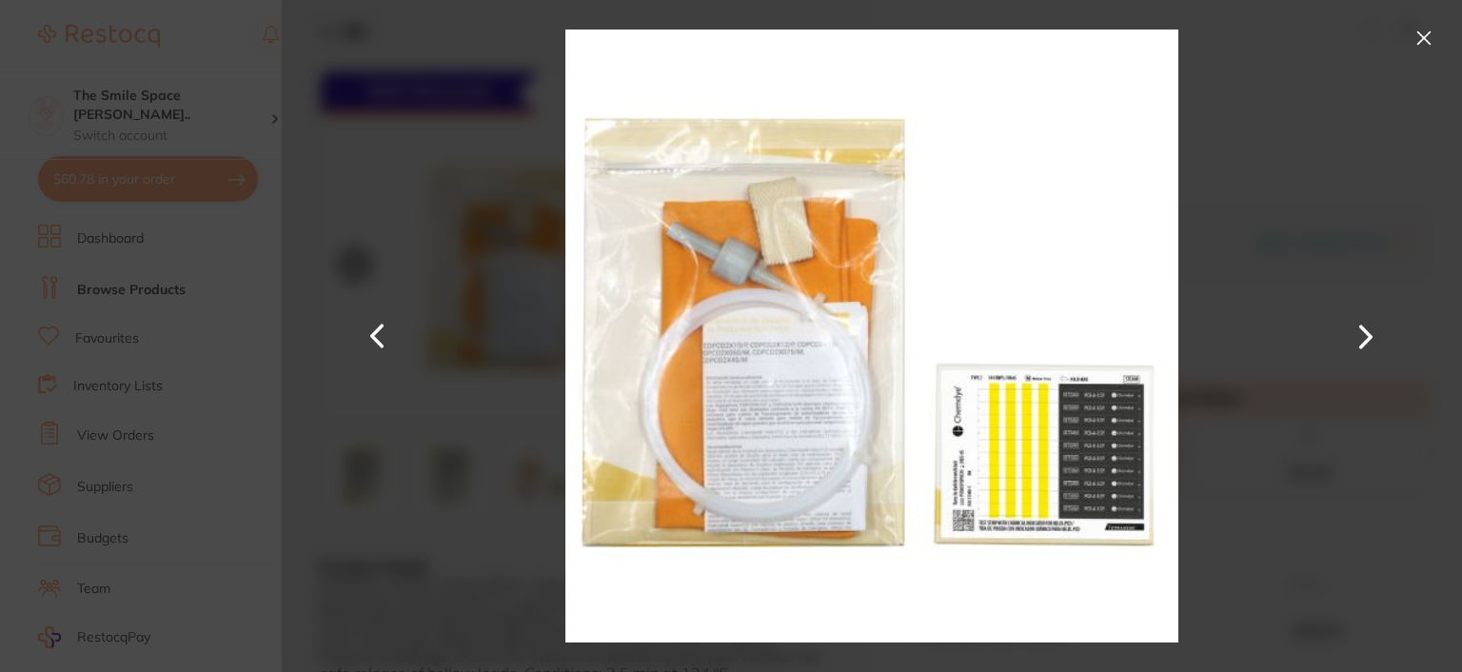
click at [1421, 42] on button at bounding box center [1423, 38] width 30 height 30
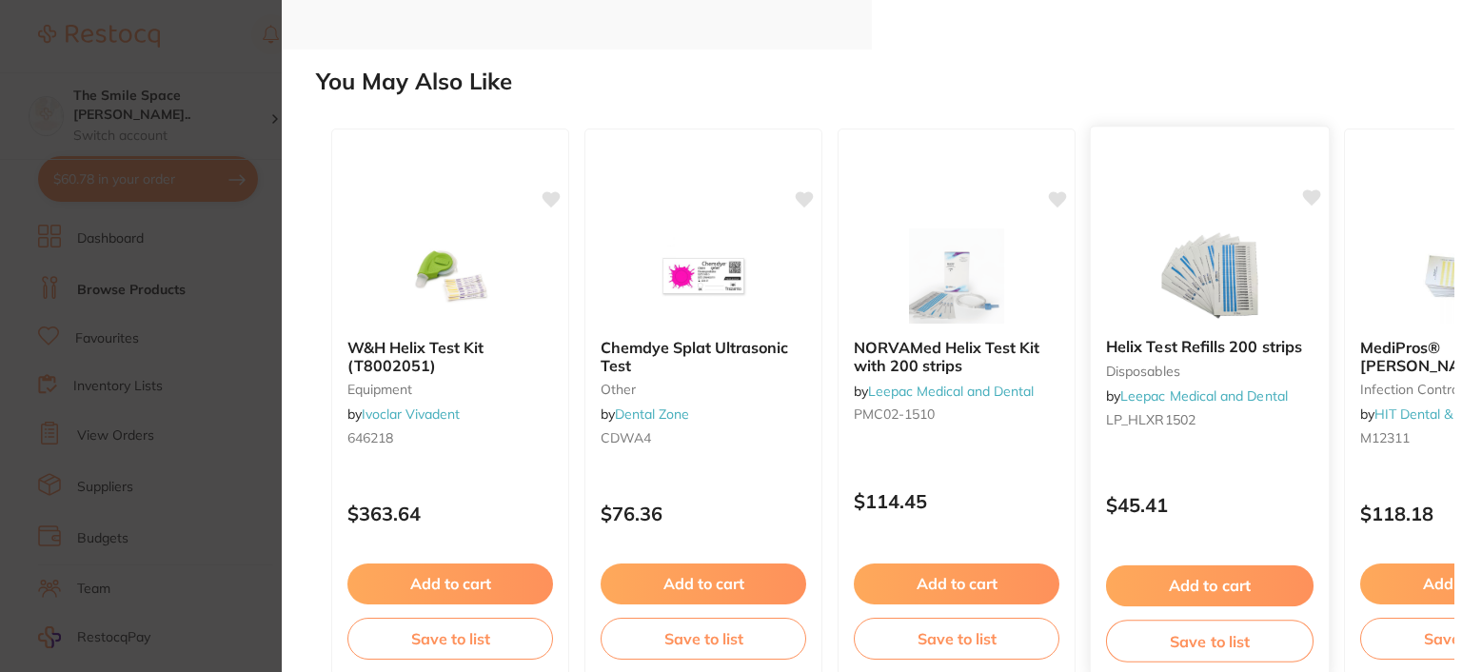
scroll to position [1620, 0]
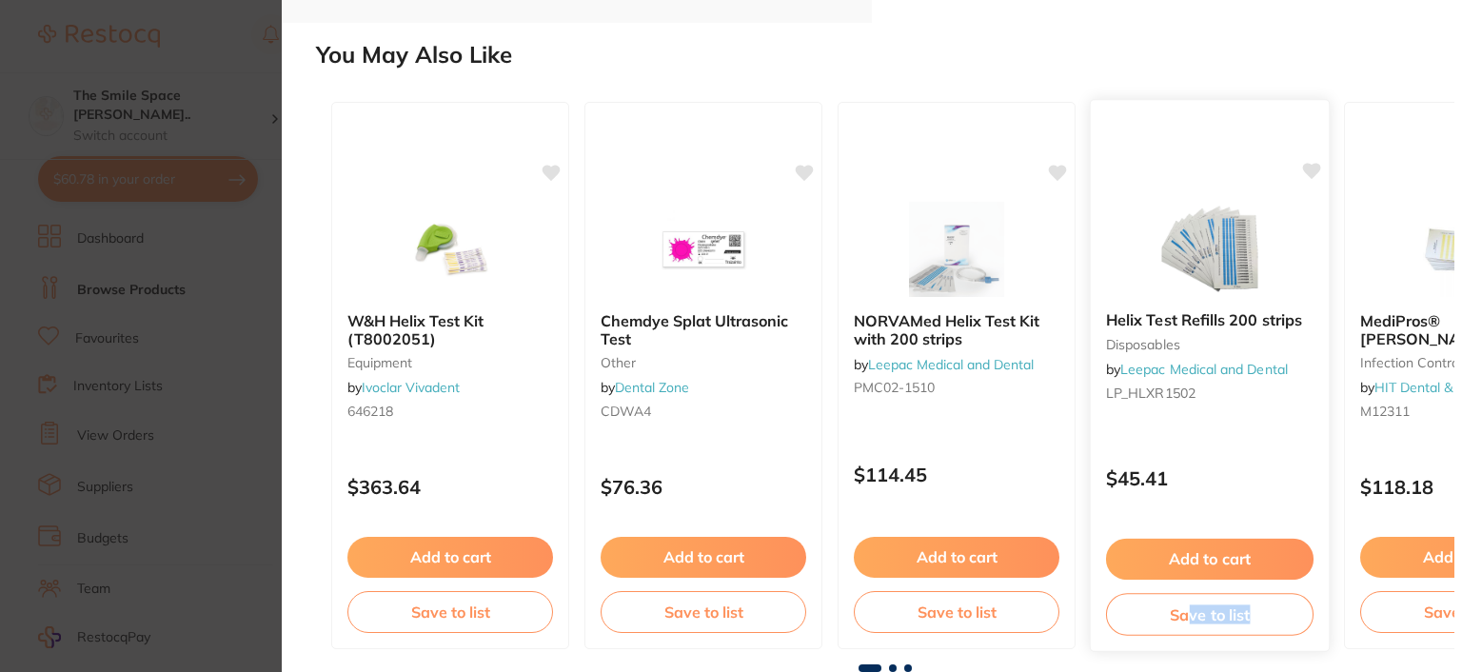
drag, startPoint x: 1306, startPoint y: 646, endPoint x: 1197, endPoint y: 642, distance: 109.5
click at [1187, 655] on div "W&H Helix Test Kit (T8002051) equipment by Ivoclar Vivadent 646218 $363.64 Add …" at bounding box center [885, 376] width 1138 height 578
click at [1403, 499] on div "$118.18" at bounding box center [1463, 482] width 238 height 51
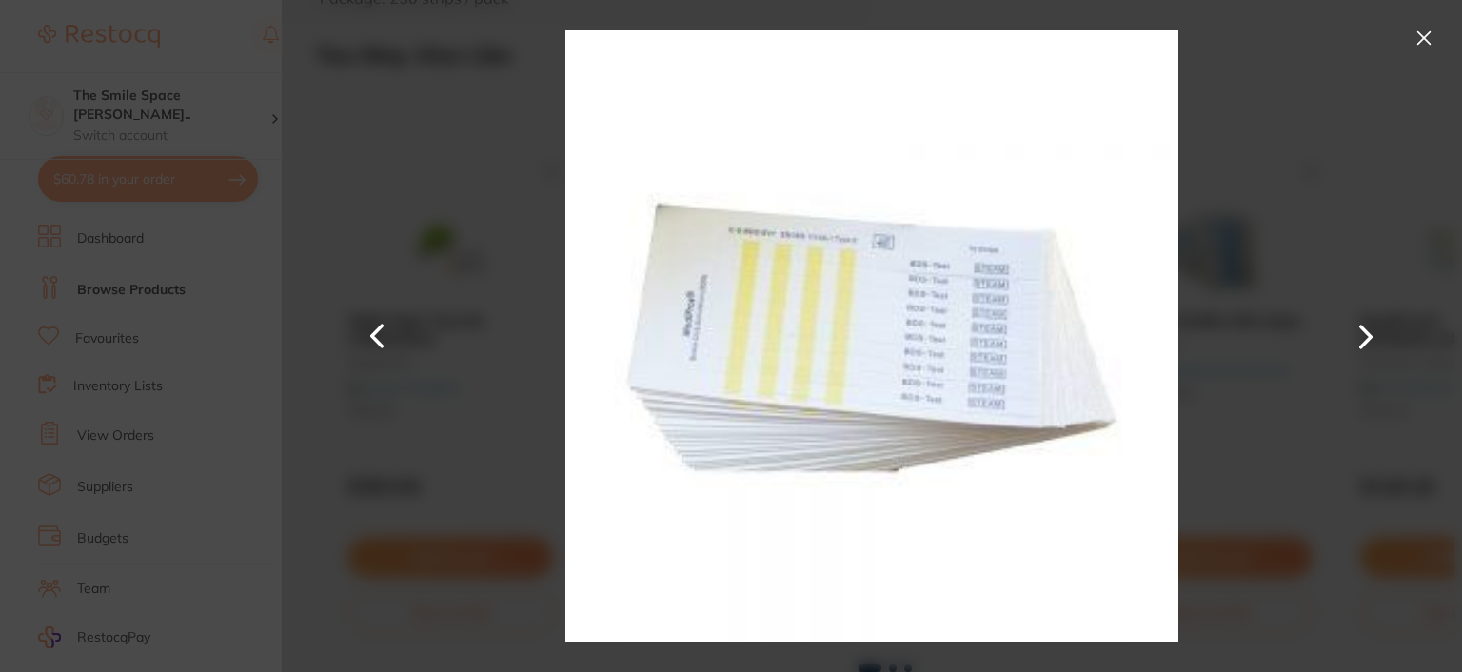
click at [1421, 42] on button at bounding box center [1423, 38] width 30 height 30
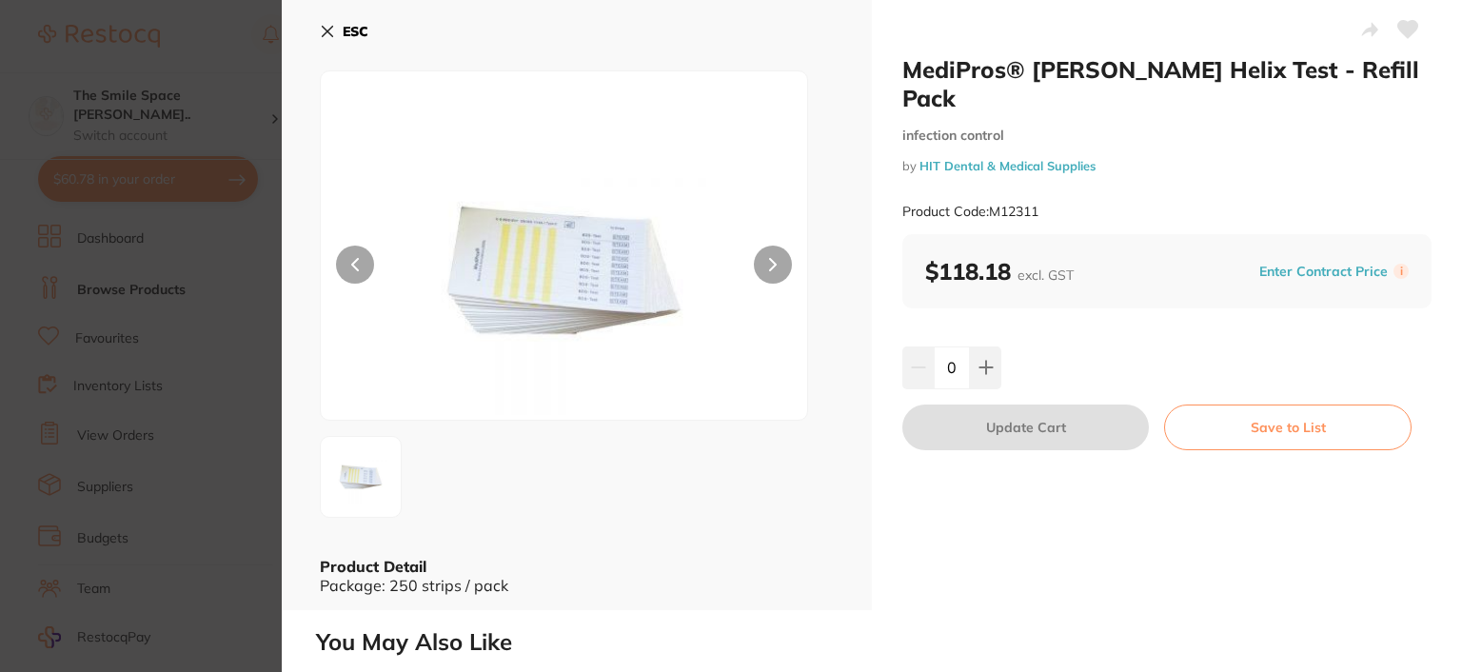
click at [325, 30] on icon at bounding box center [327, 31] width 15 height 15
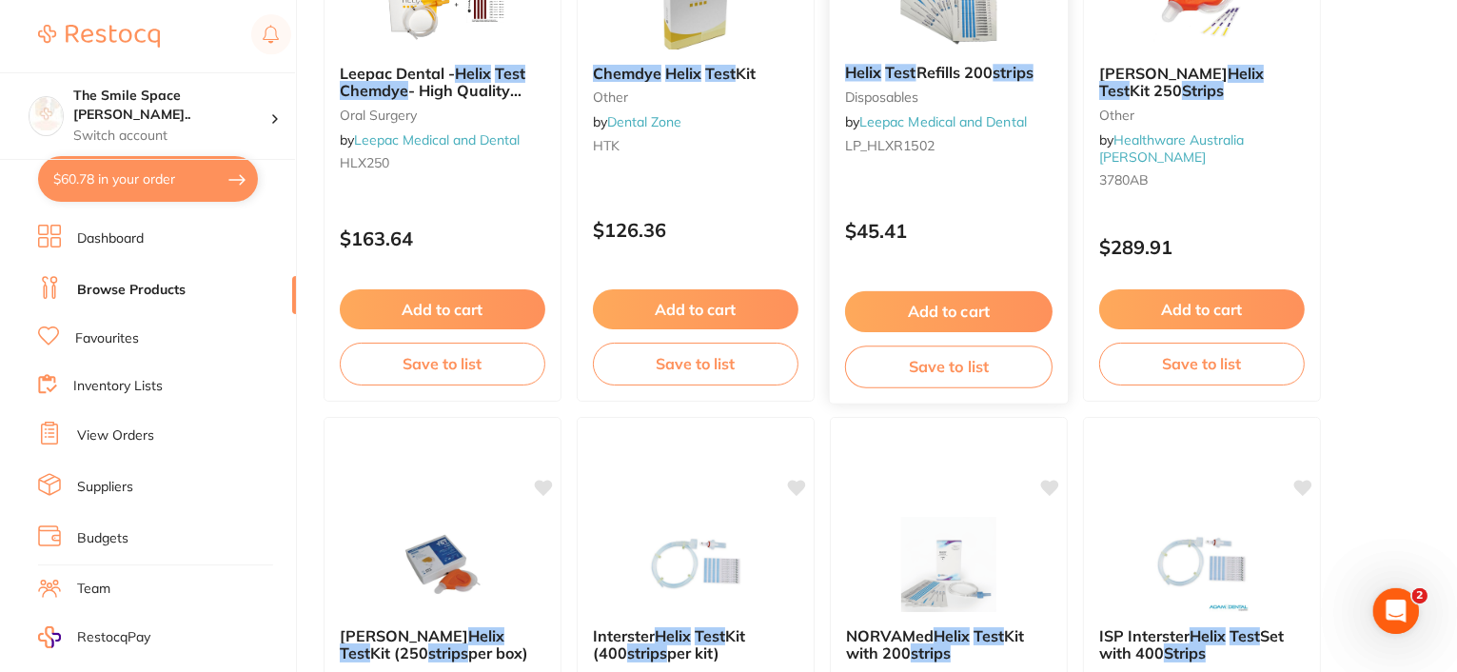
scroll to position [285, 0]
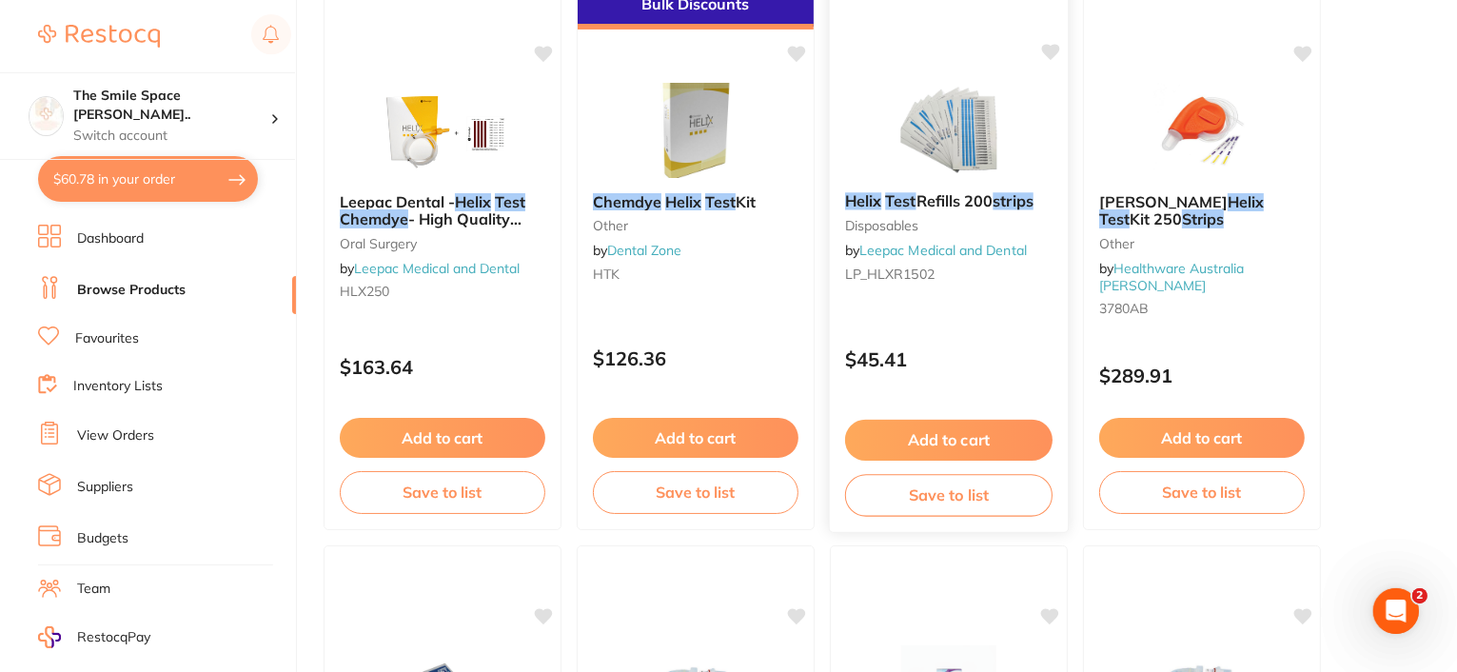
click at [952, 199] on span "Refills 200" at bounding box center [954, 200] width 77 height 19
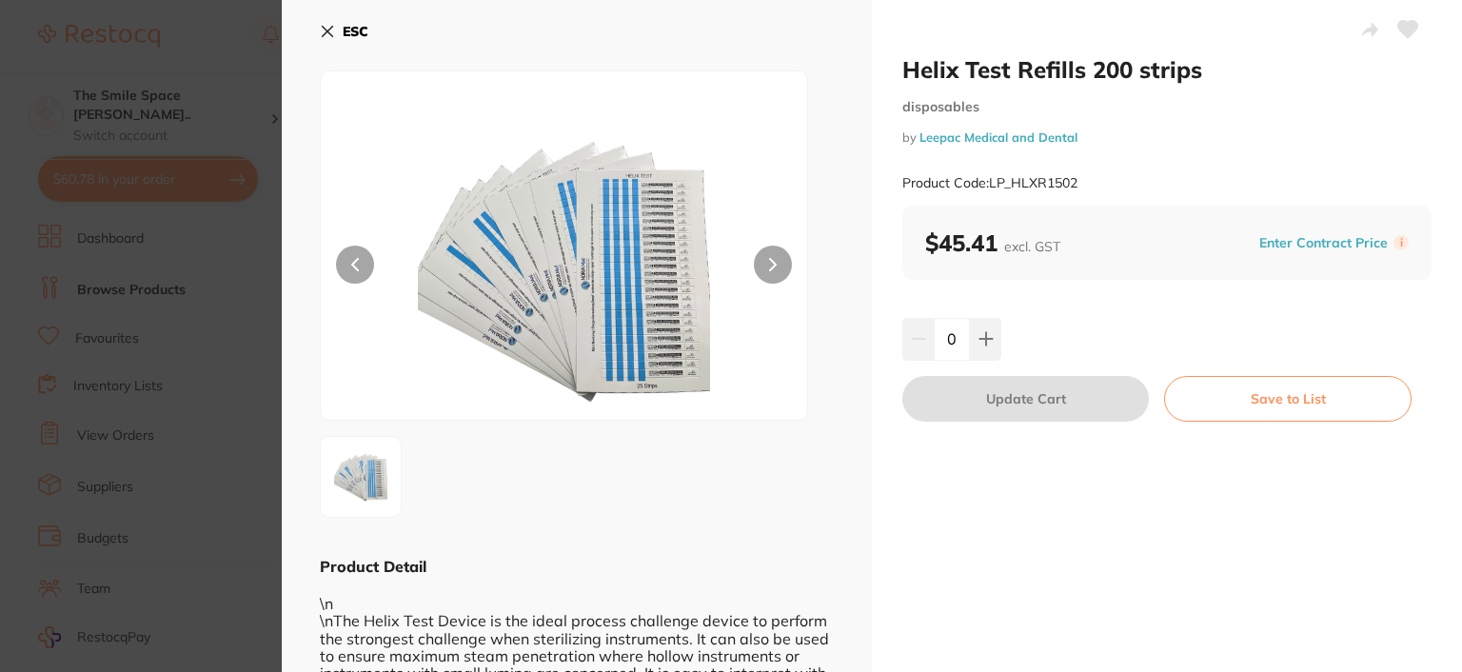
click at [331, 27] on icon at bounding box center [328, 32] width 10 height 10
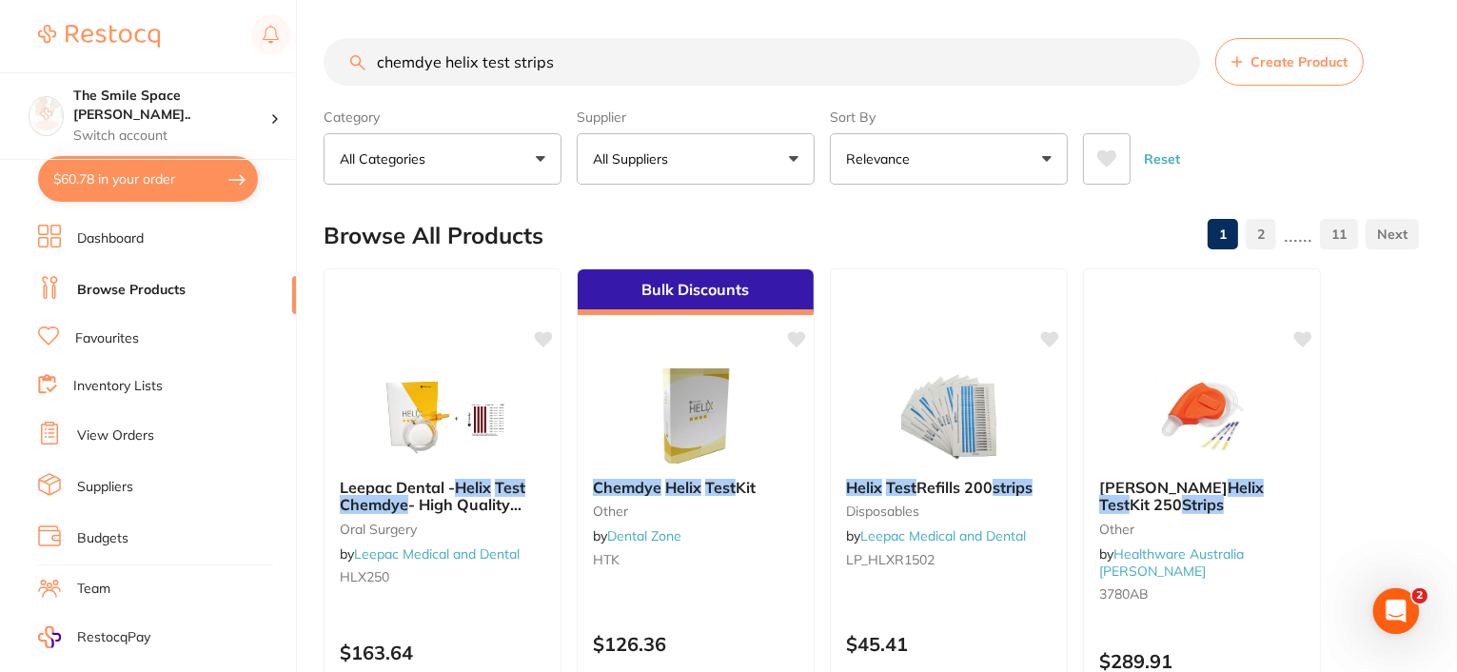
drag, startPoint x: 571, startPoint y: 56, endPoint x: 239, endPoint y: 67, distance: 332.2
click at [241, 67] on div "$60.78 The Smile Space Lilli P... Switch account The Smile Space Lilli Pilli $6…" at bounding box center [728, 336] width 1457 height 672
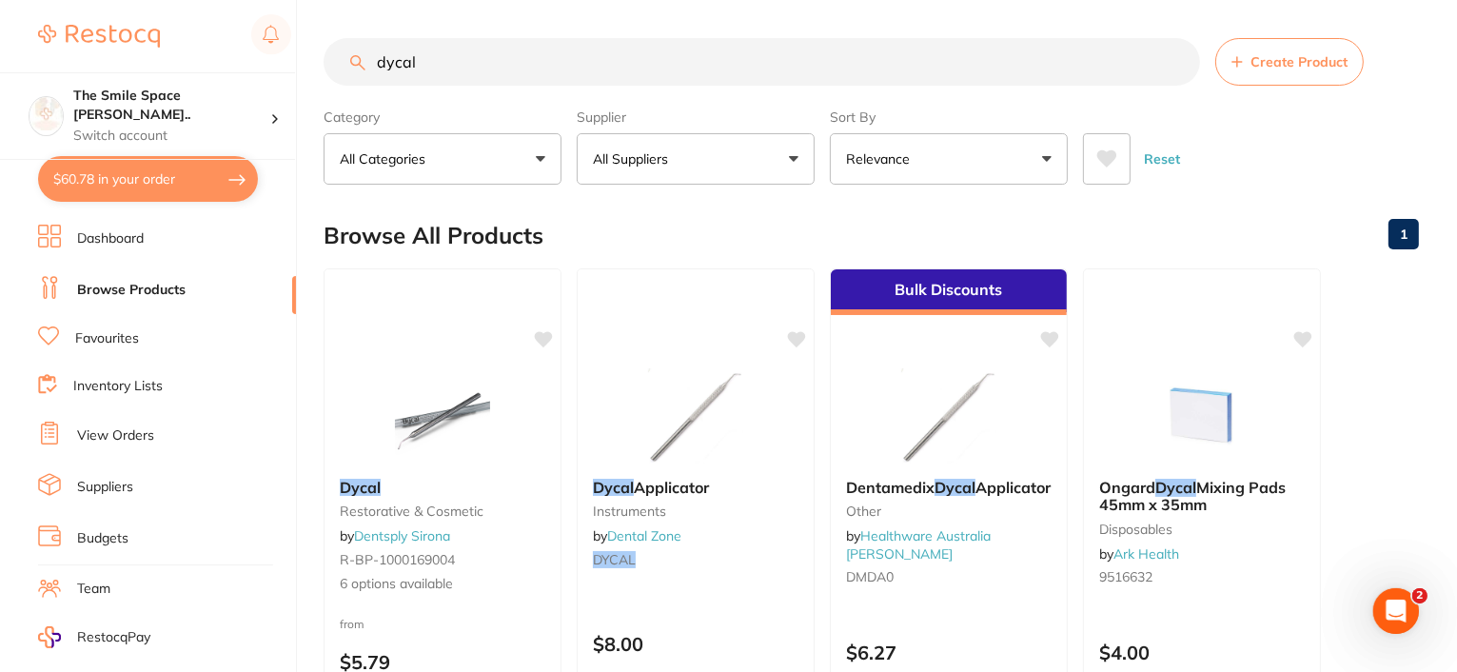
type input "dycal"
drag, startPoint x: 430, startPoint y: 61, endPoint x: 349, endPoint y: 59, distance: 80.9
click at [349, 59] on input "dycal" at bounding box center [762, 62] width 876 height 48
type input "mixing pads"
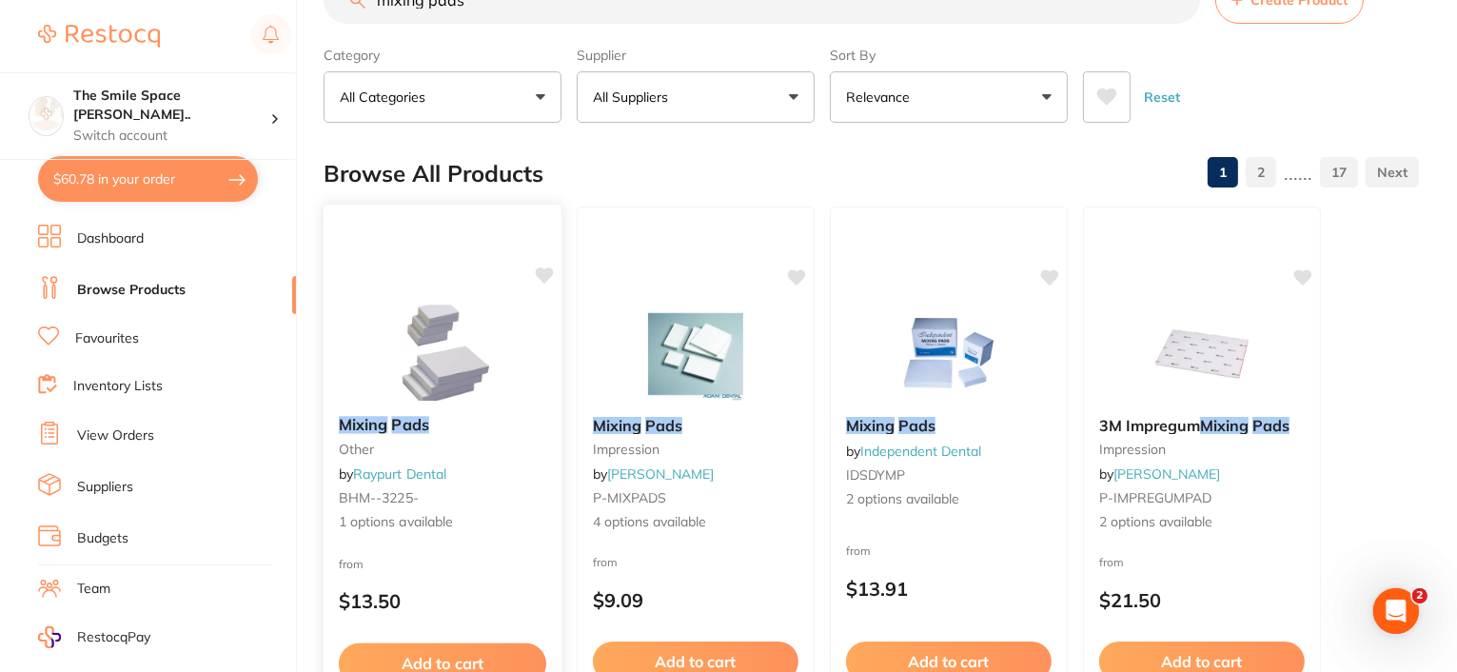
scroll to position [95, 0]
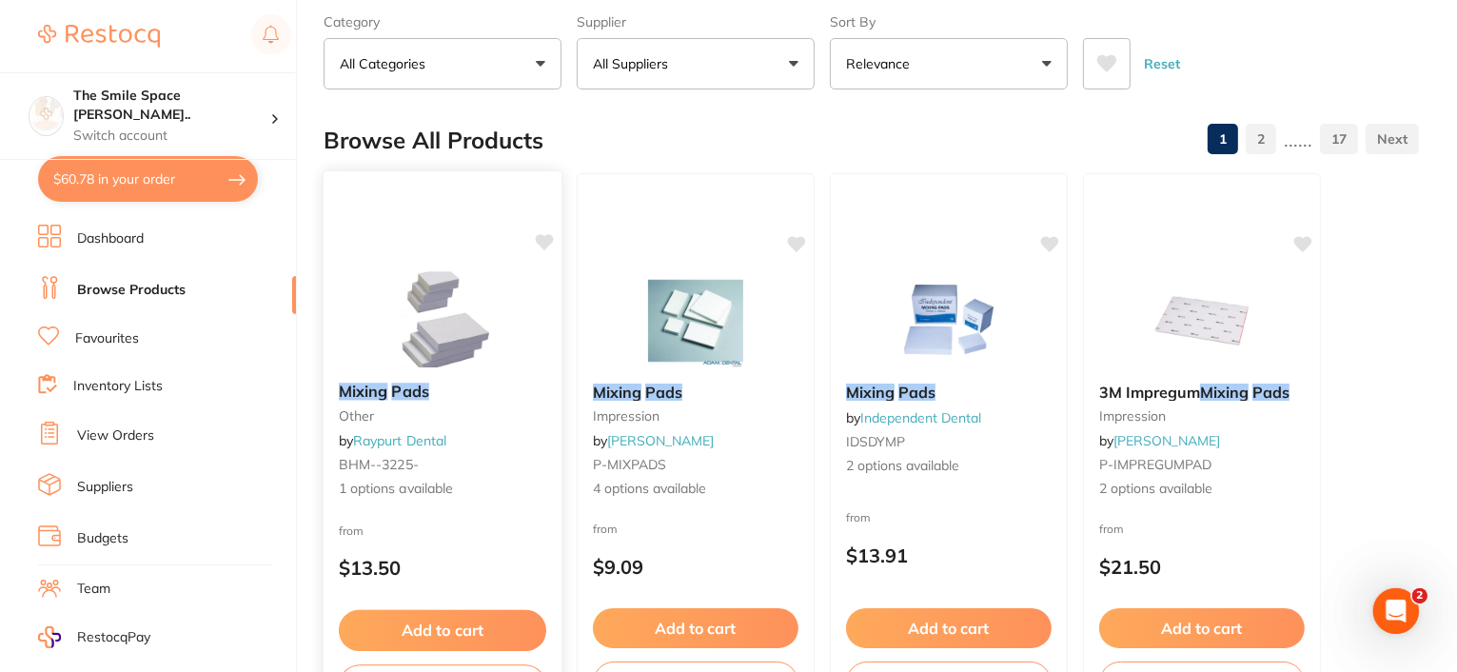
click at [392, 399] on em "Pads" at bounding box center [409, 391] width 37 height 19
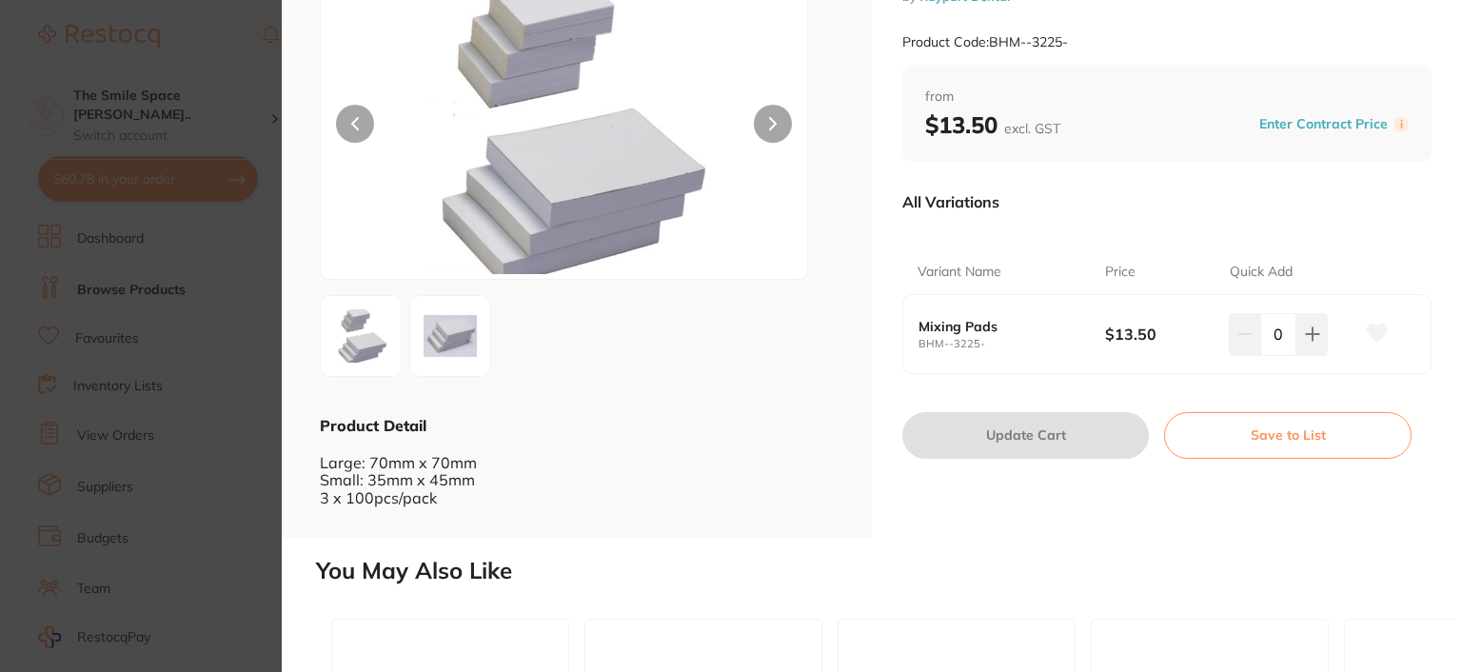
scroll to position [95, 0]
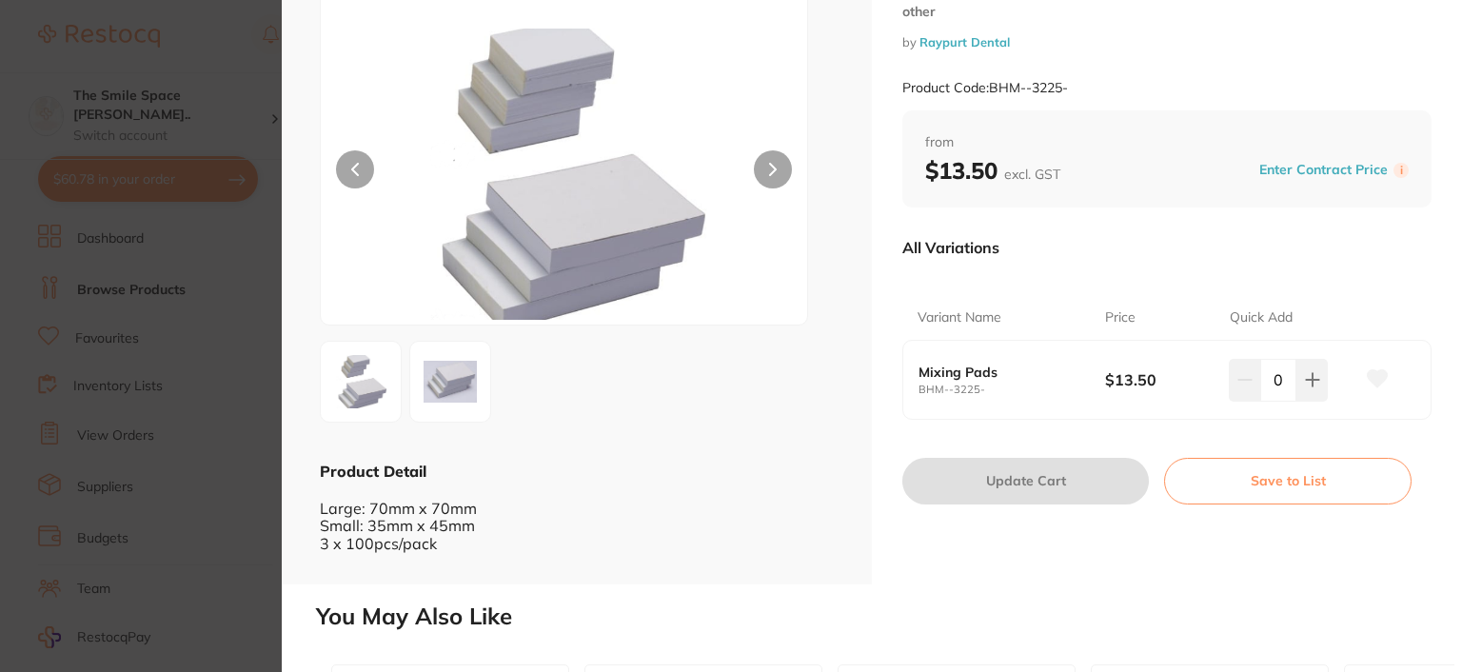
click at [369, 384] on img at bounding box center [360, 381] width 69 height 69
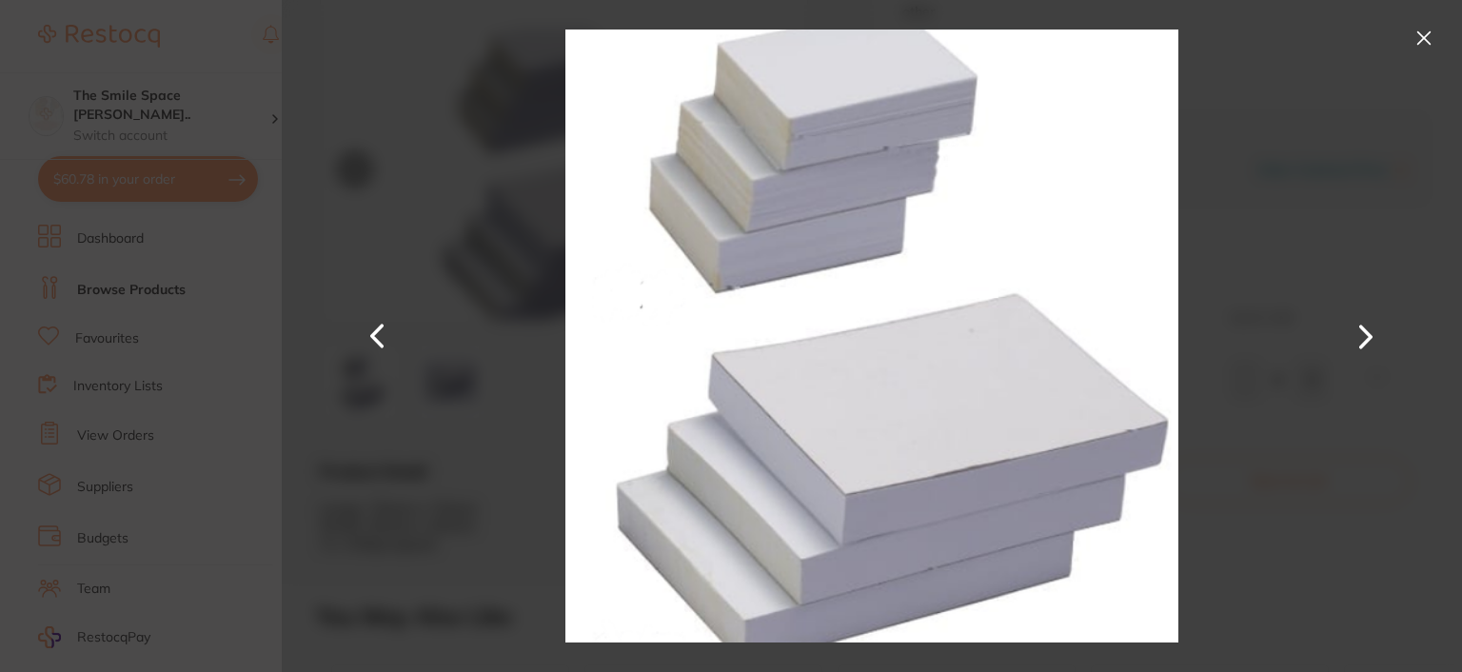
scroll to position [0, 0]
click at [1422, 34] on button at bounding box center [1423, 38] width 30 height 30
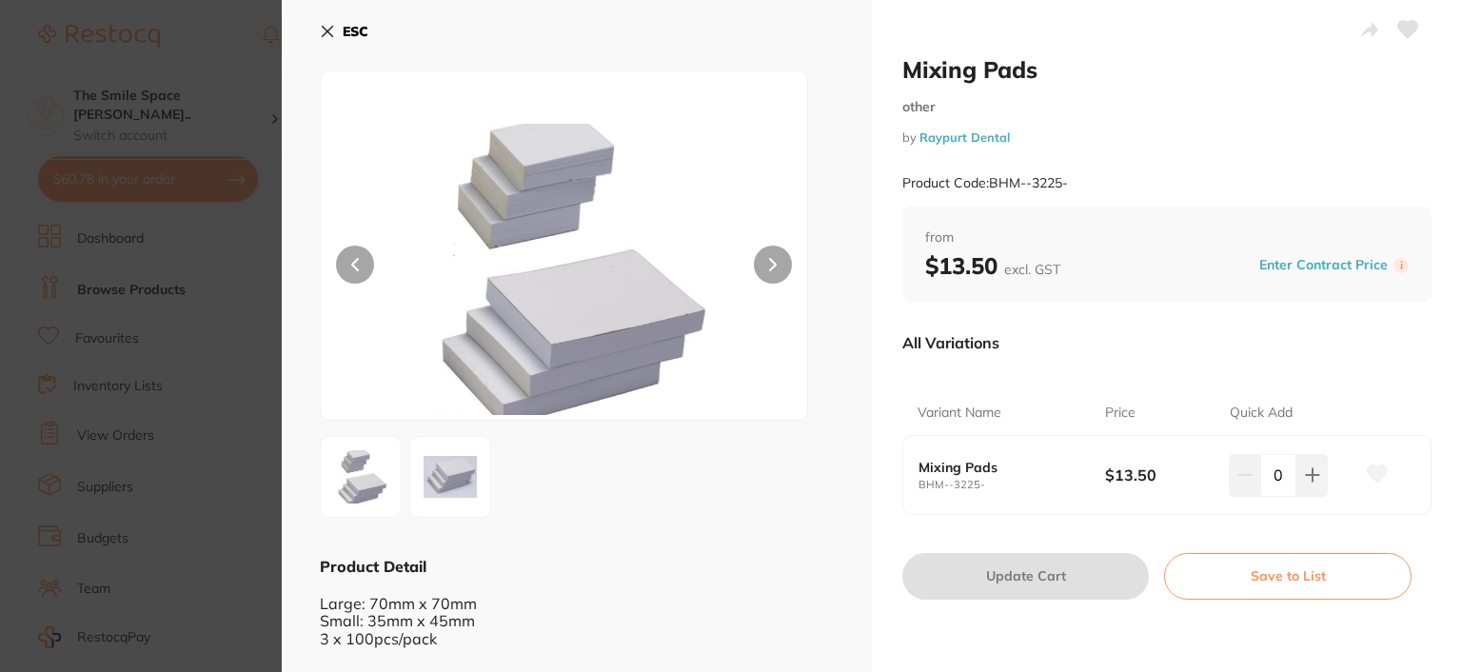
click at [1290, 262] on button "Enter Contract Price" at bounding box center [1323, 265] width 140 height 18
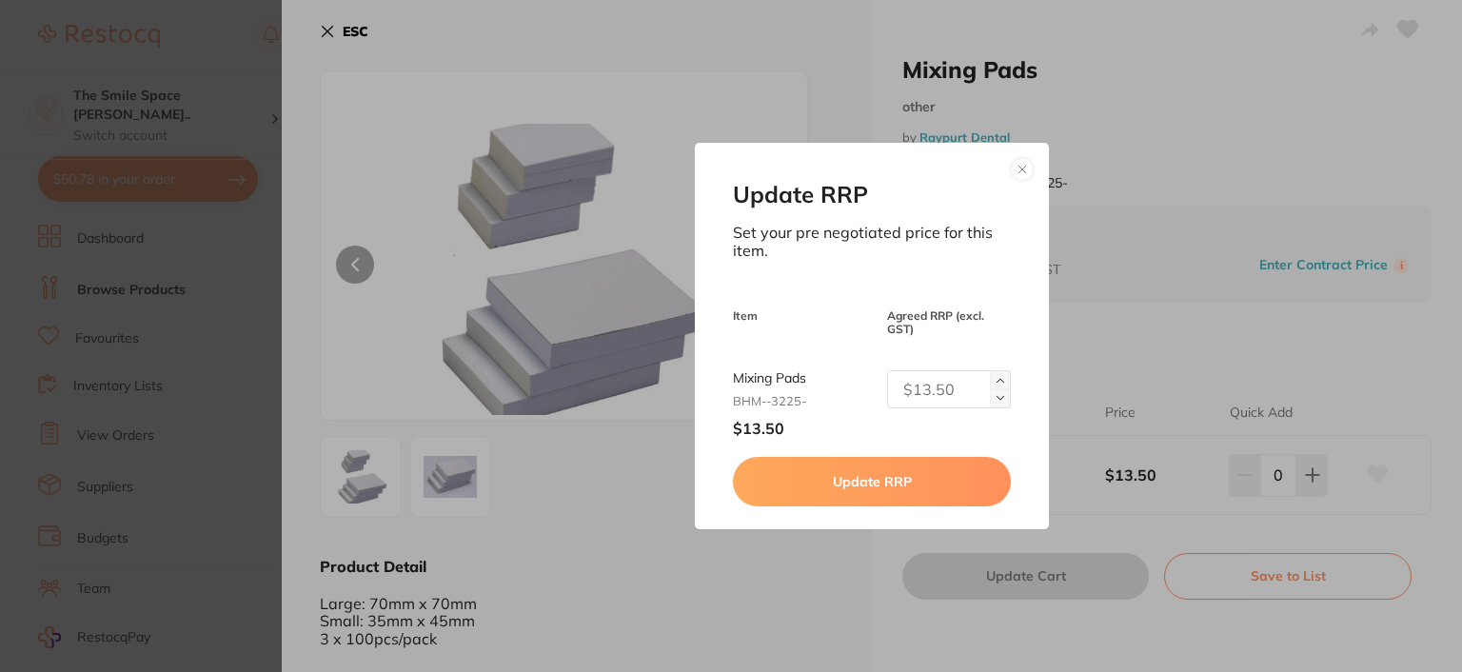
click at [996, 394] on img at bounding box center [1000, 398] width 8 height 8
click at [996, 379] on img at bounding box center [1000, 381] width 8 height 8
type input "3"
click at [1024, 162] on button at bounding box center [1022, 169] width 23 height 23
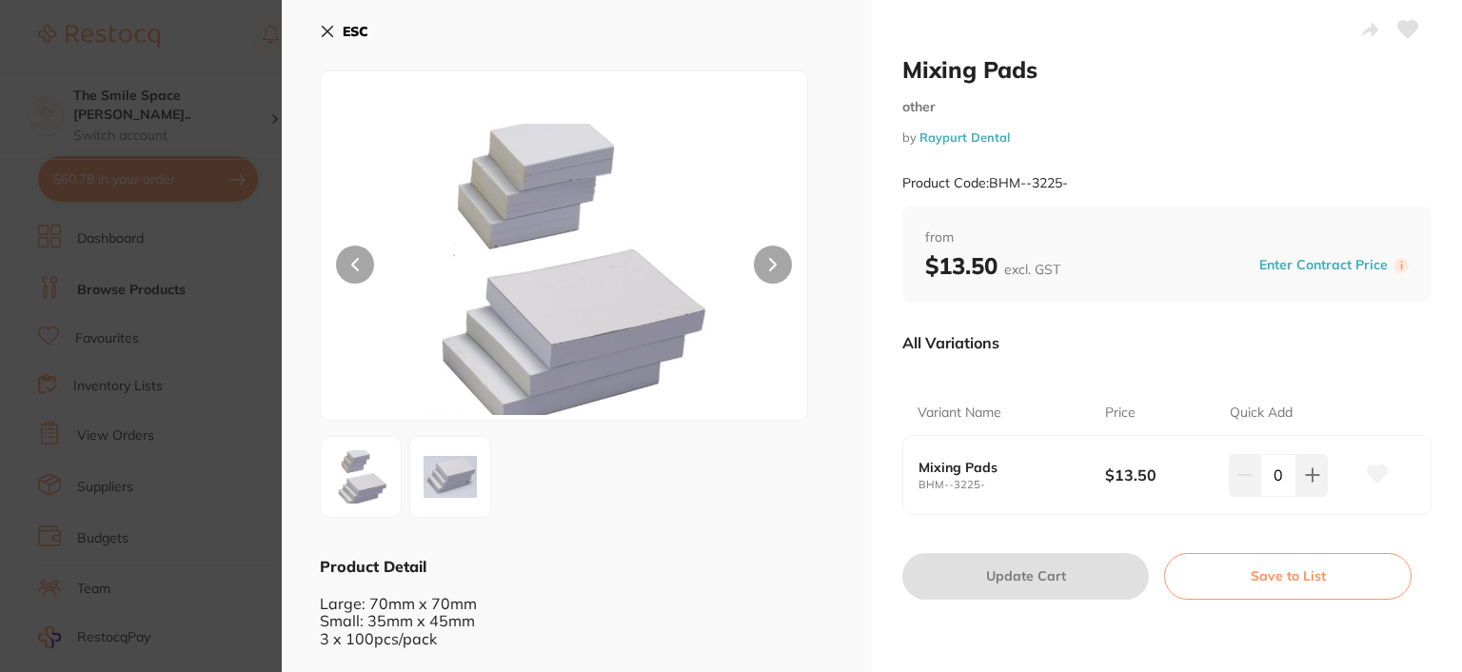
click at [329, 29] on icon at bounding box center [328, 32] width 10 height 10
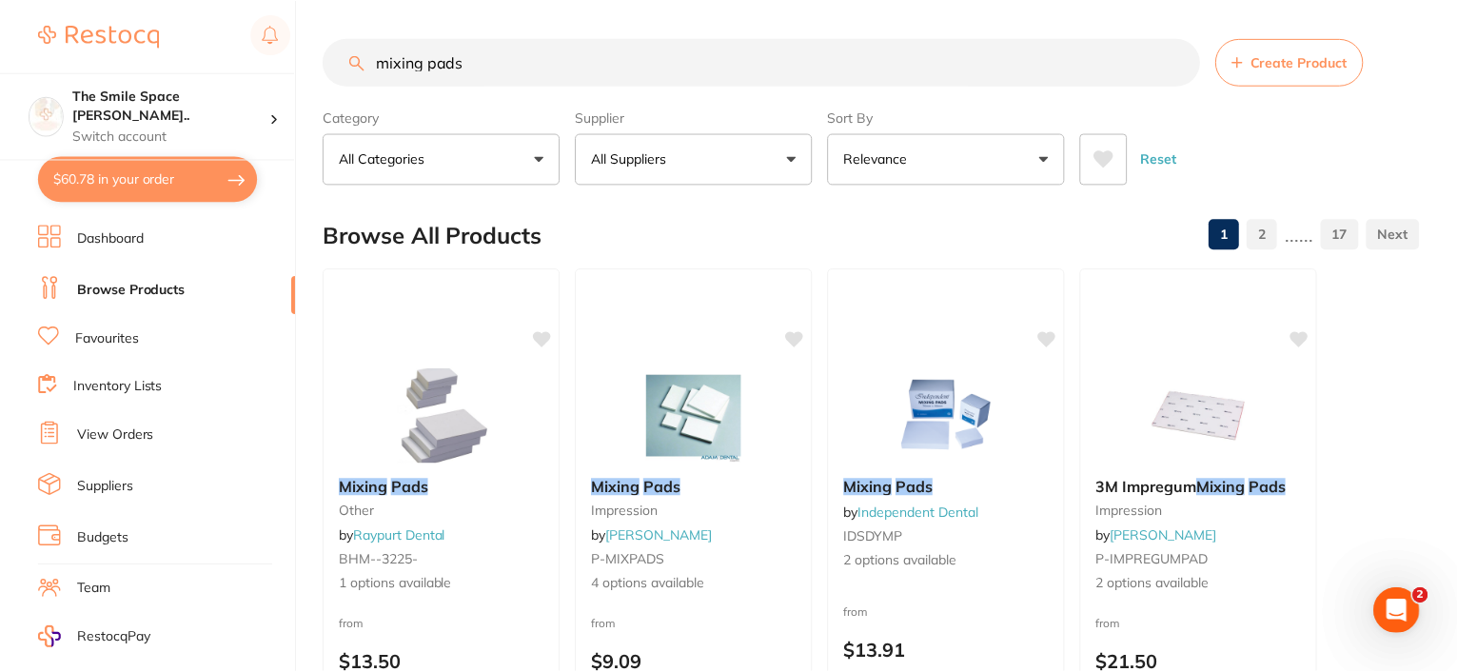
scroll to position [95, 0]
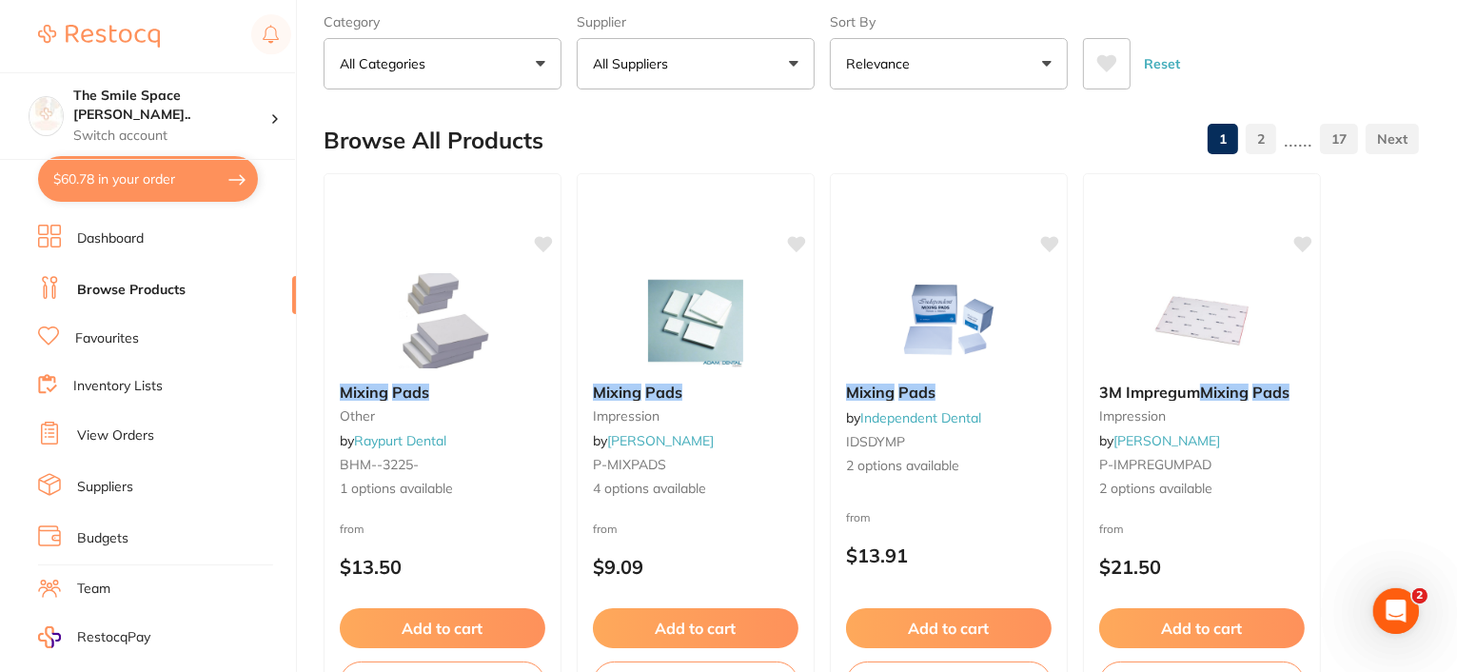
drag, startPoint x: 699, startPoint y: 325, endPoint x: 415, endPoint y: 536, distance: 353.8
click at [699, 325] on img at bounding box center [696, 320] width 124 height 95
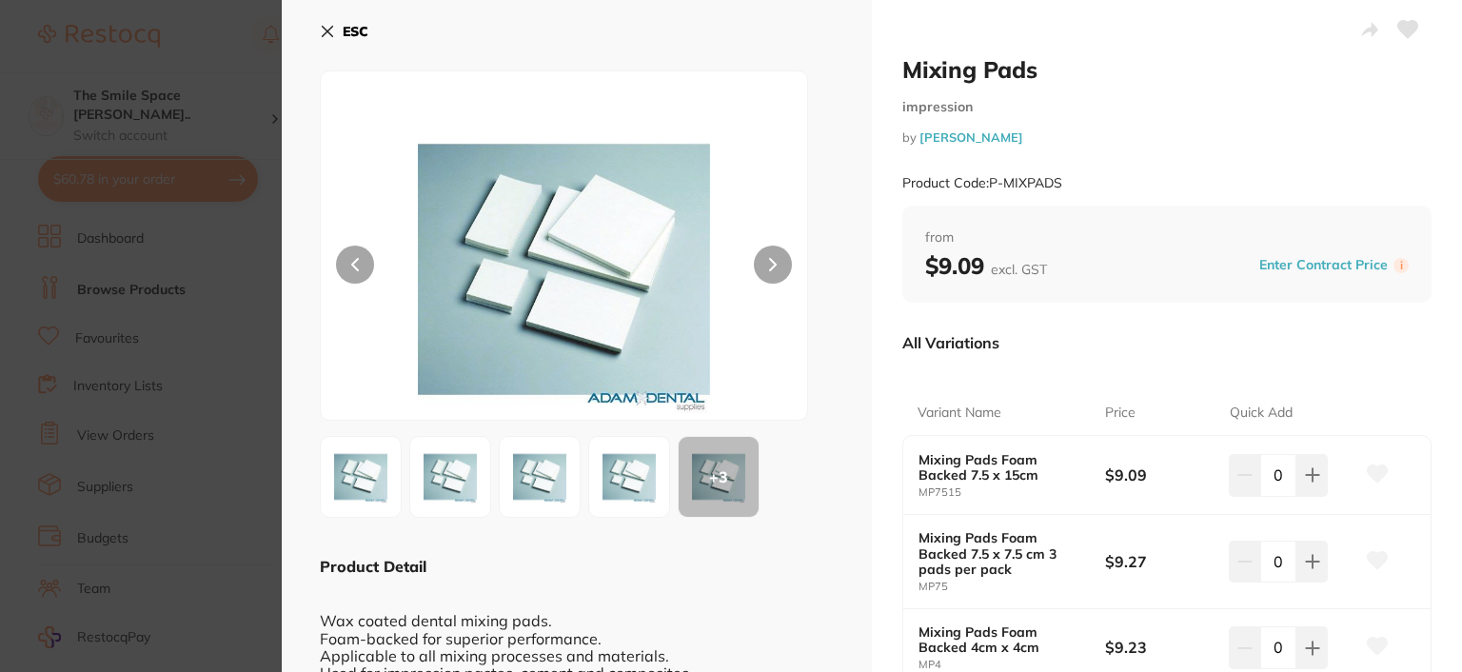
click at [327, 33] on icon at bounding box center [327, 31] width 15 height 15
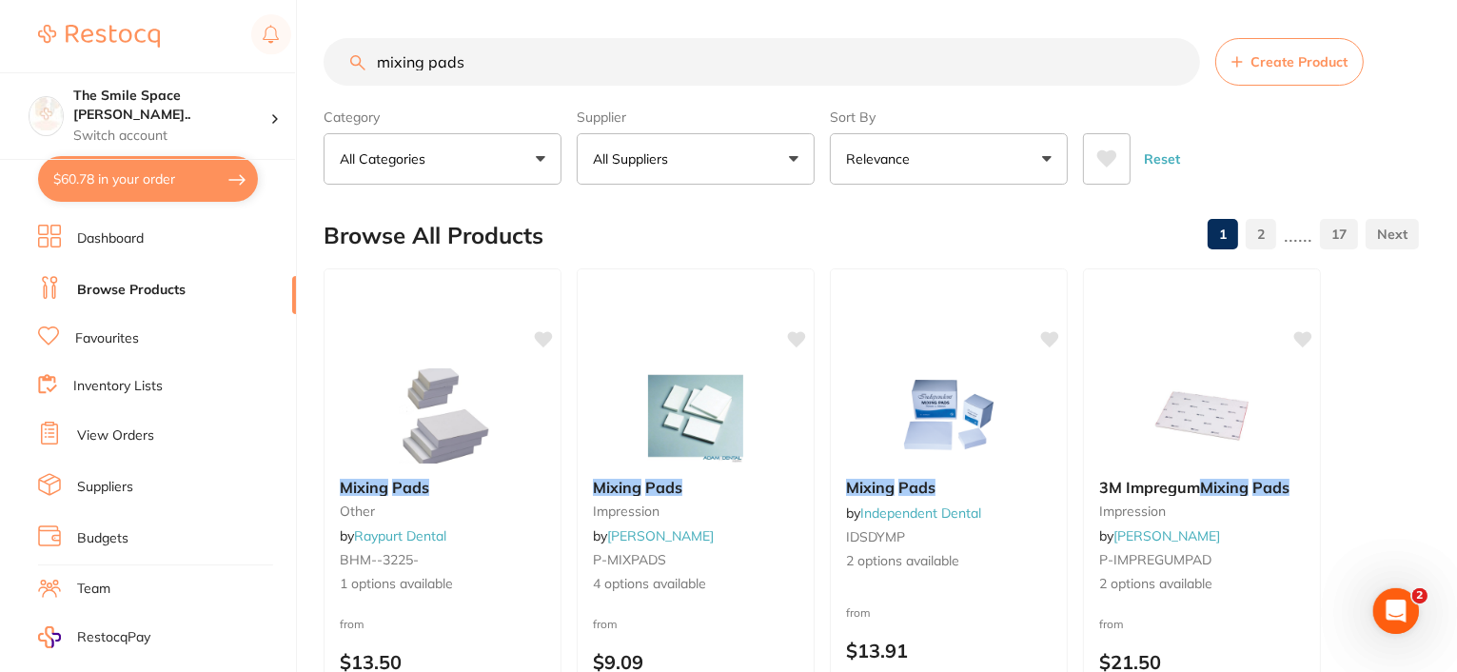
click at [782, 158] on button "All Suppliers" at bounding box center [696, 158] width 238 height 51
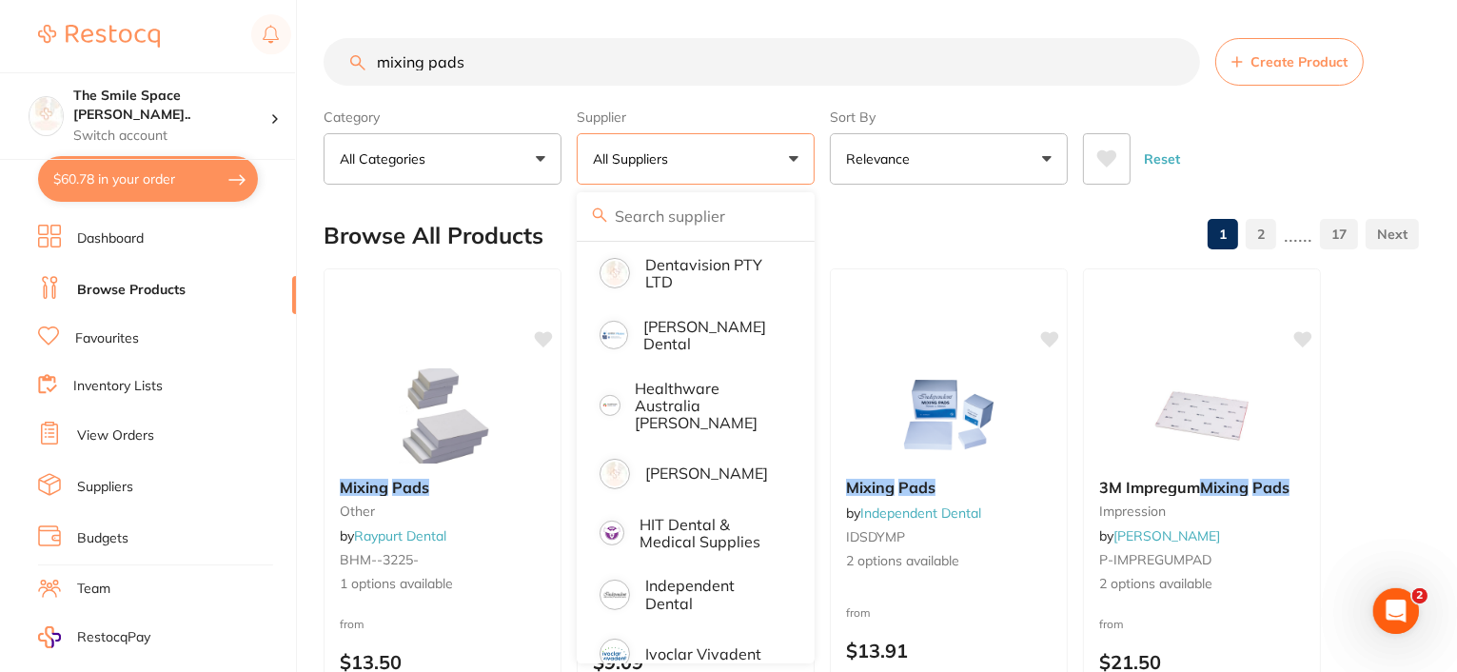
scroll to position [476, 0]
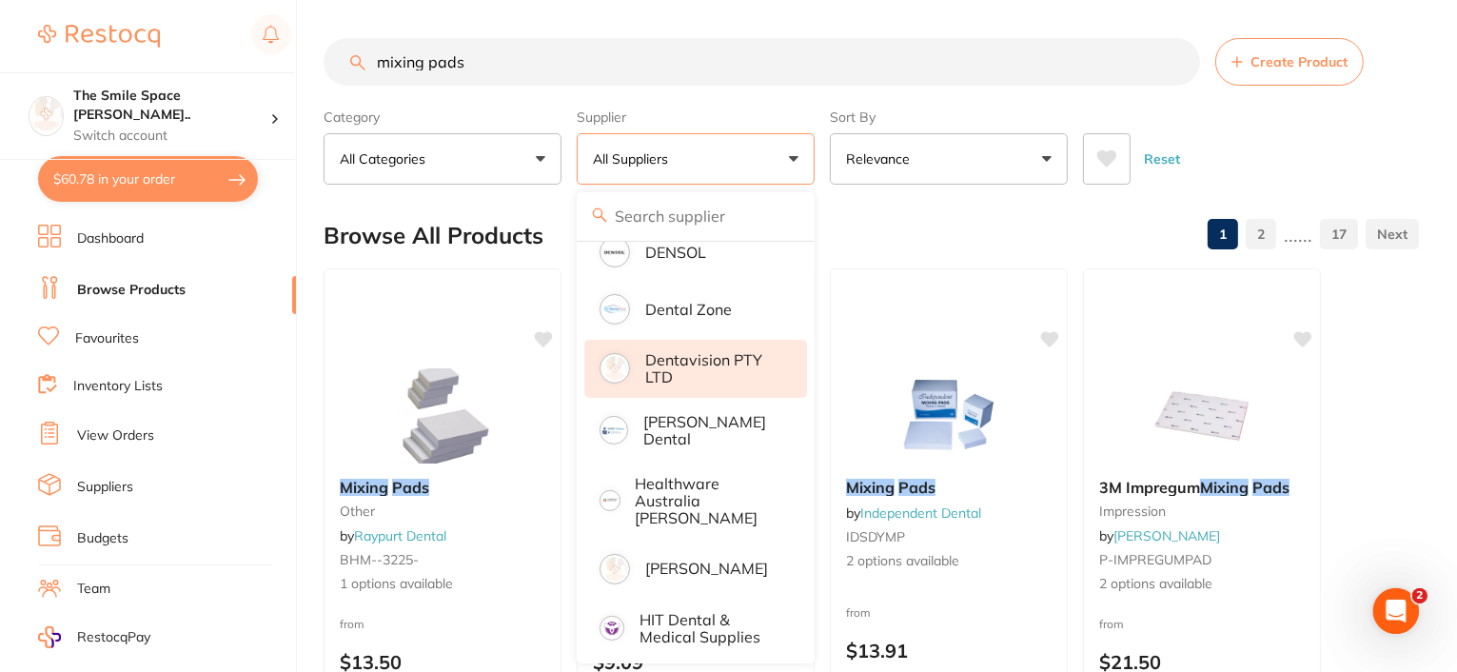
click at [705, 364] on p "Dentavision PTY LTD" at bounding box center [712, 368] width 135 height 35
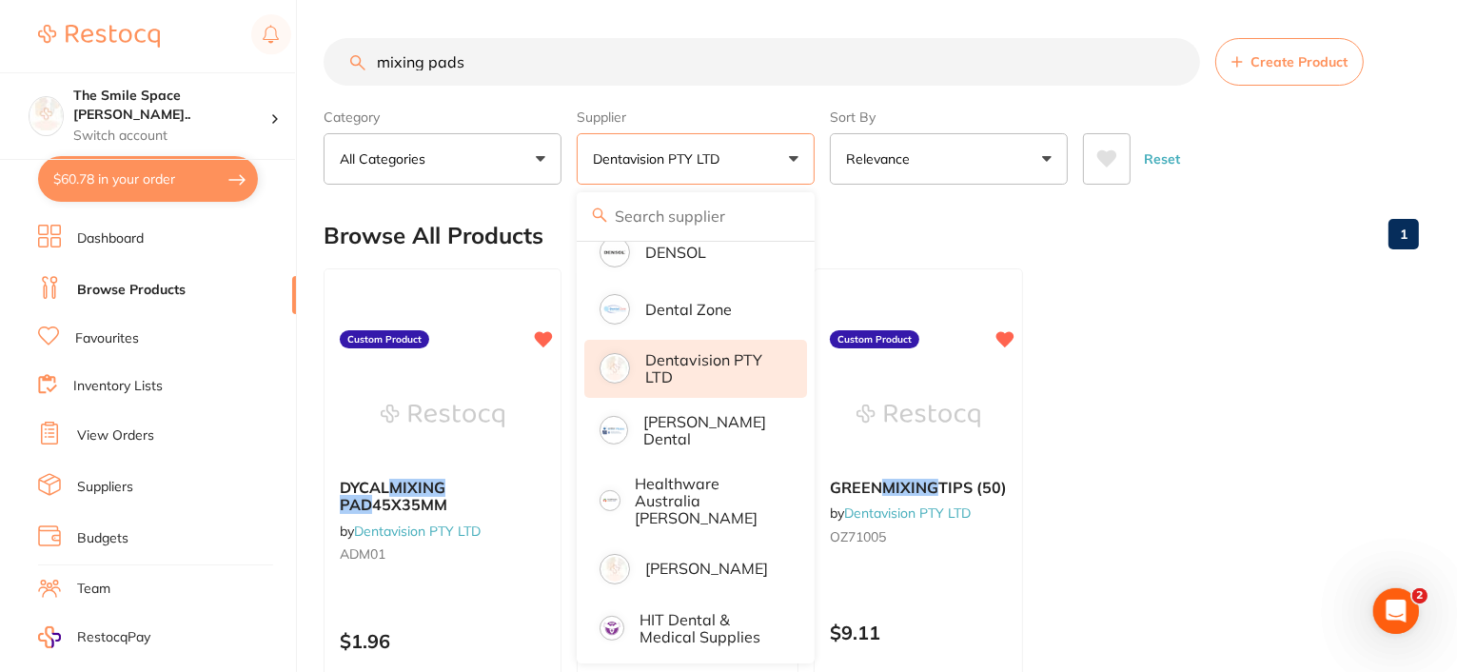
scroll to position [0, 0]
click at [1207, 324] on ul "DYCAL MIXING PAD 45X35MM by Dentavision PTY LTD ADM01 Custom Product $1.96 Add …" at bounding box center [871, 541] width 1095 height 547
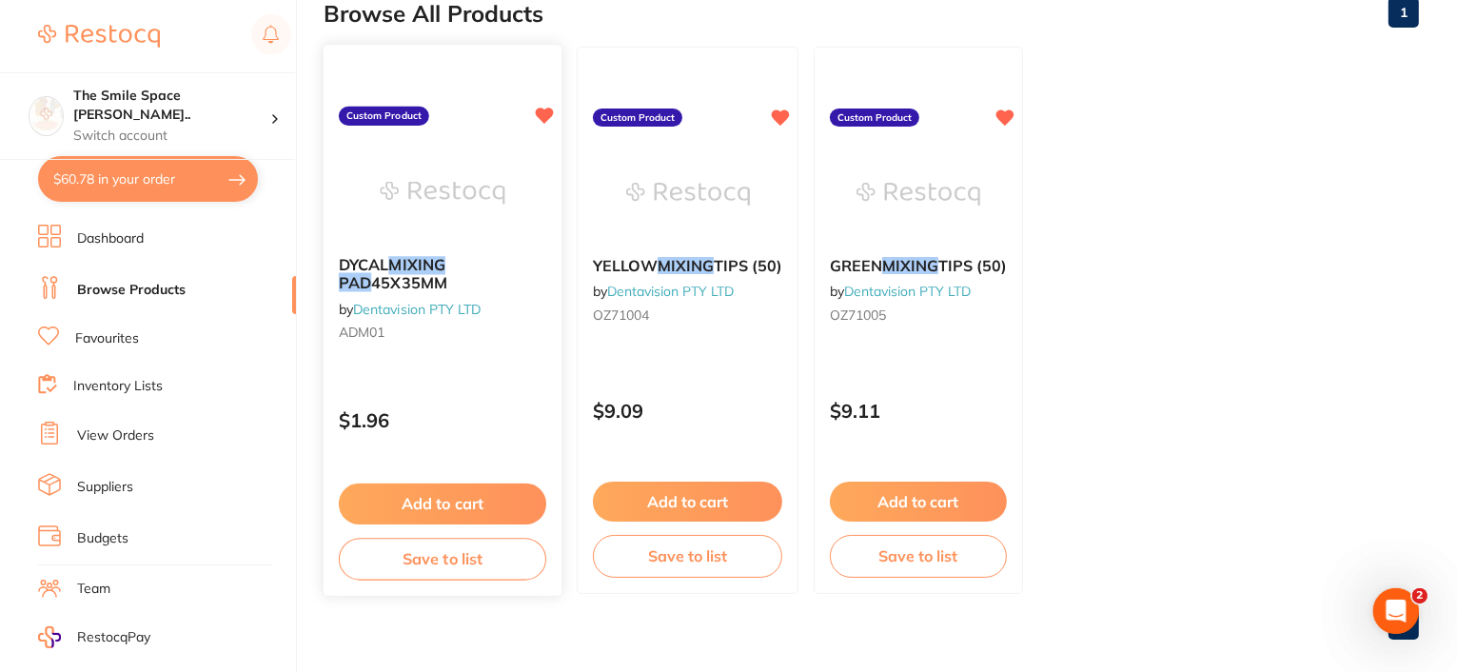
scroll to position [243, 0]
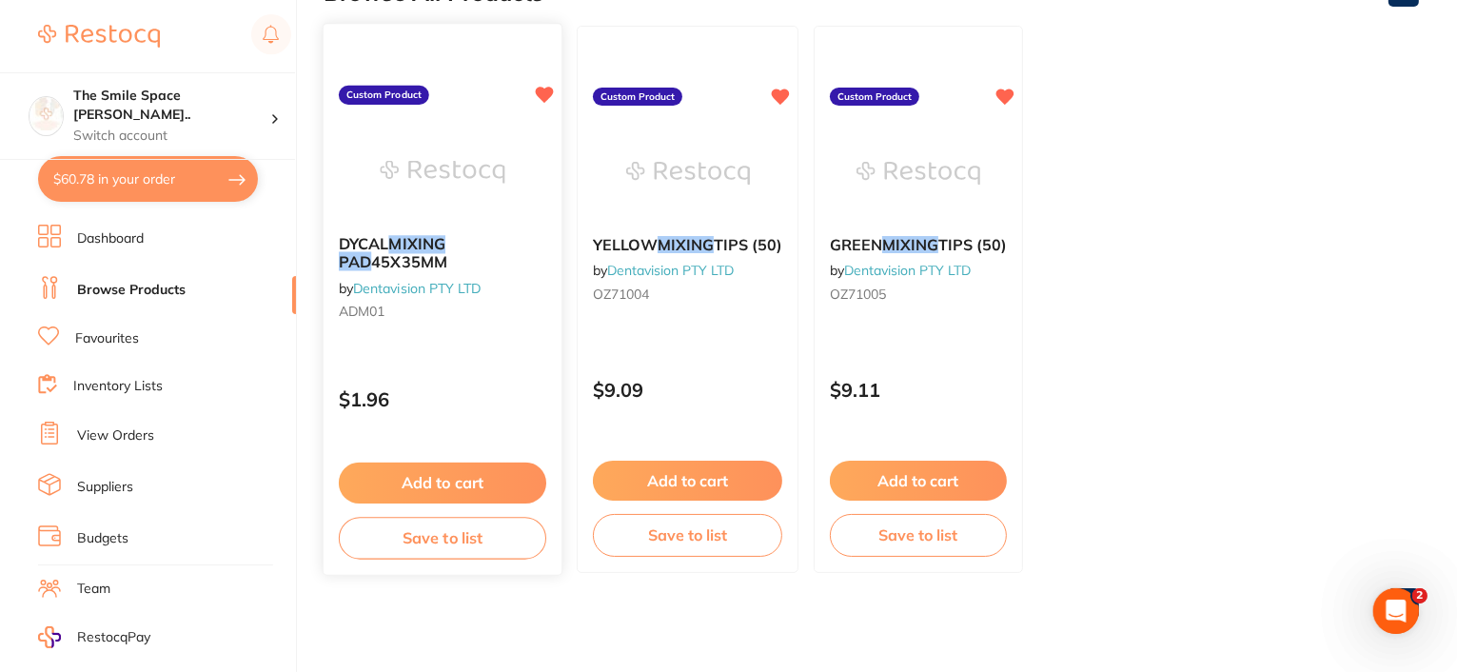
click at [389, 243] on span "DYCAL" at bounding box center [364, 243] width 50 height 19
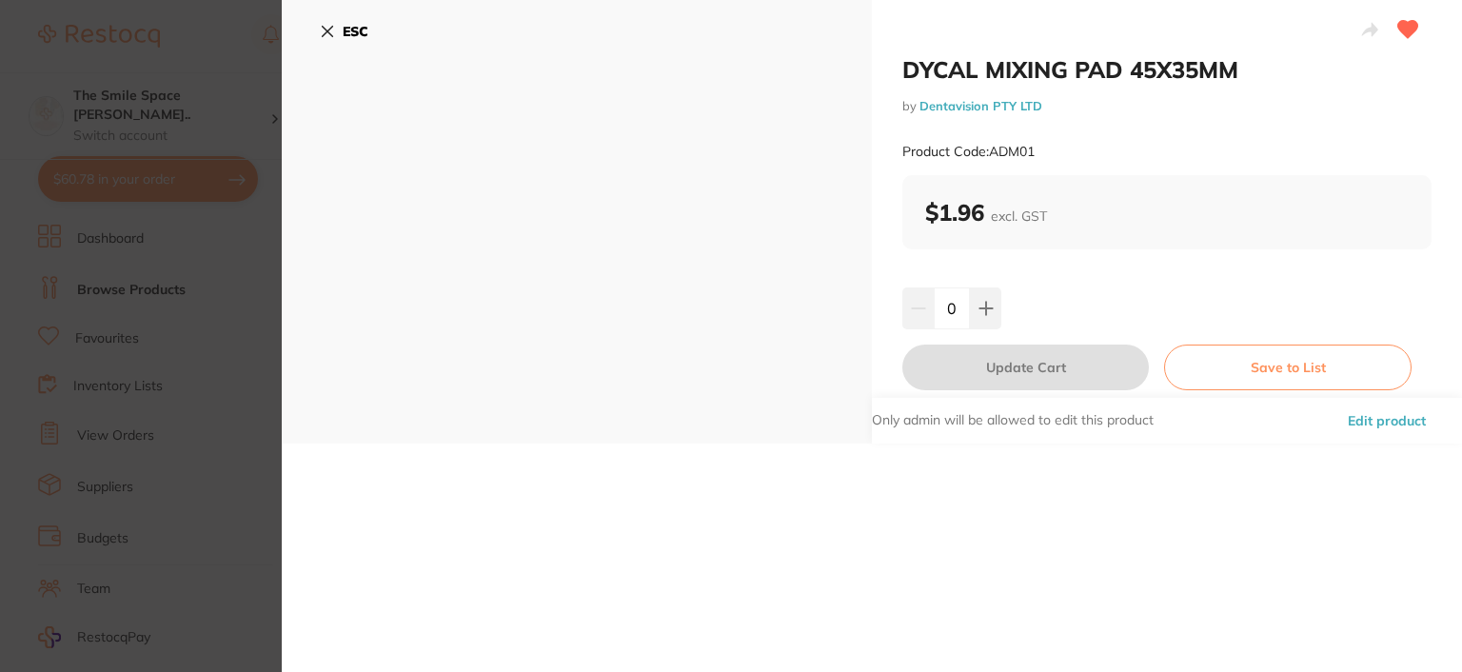
click at [327, 28] on icon at bounding box center [327, 31] width 15 height 15
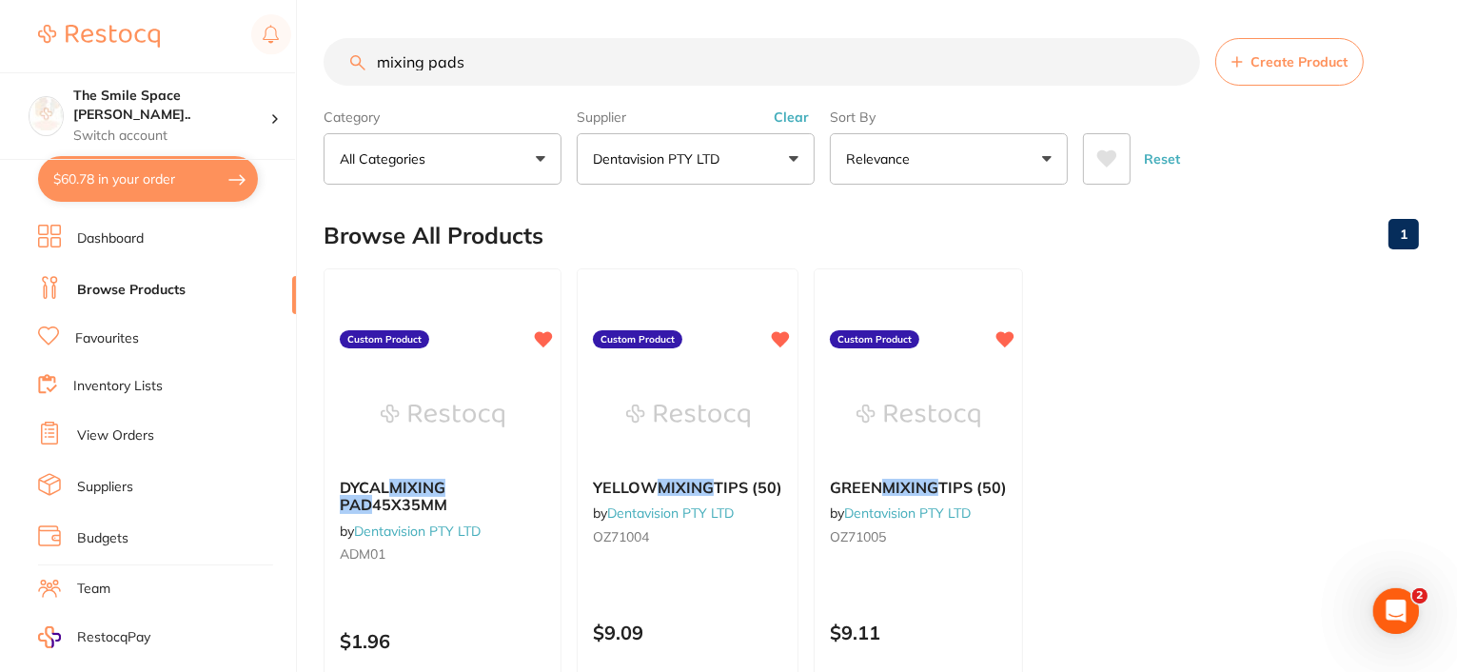
click at [791, 150] on button "Dentavision PTY LTD" at bounding box center [696, 158] width 238 height 51
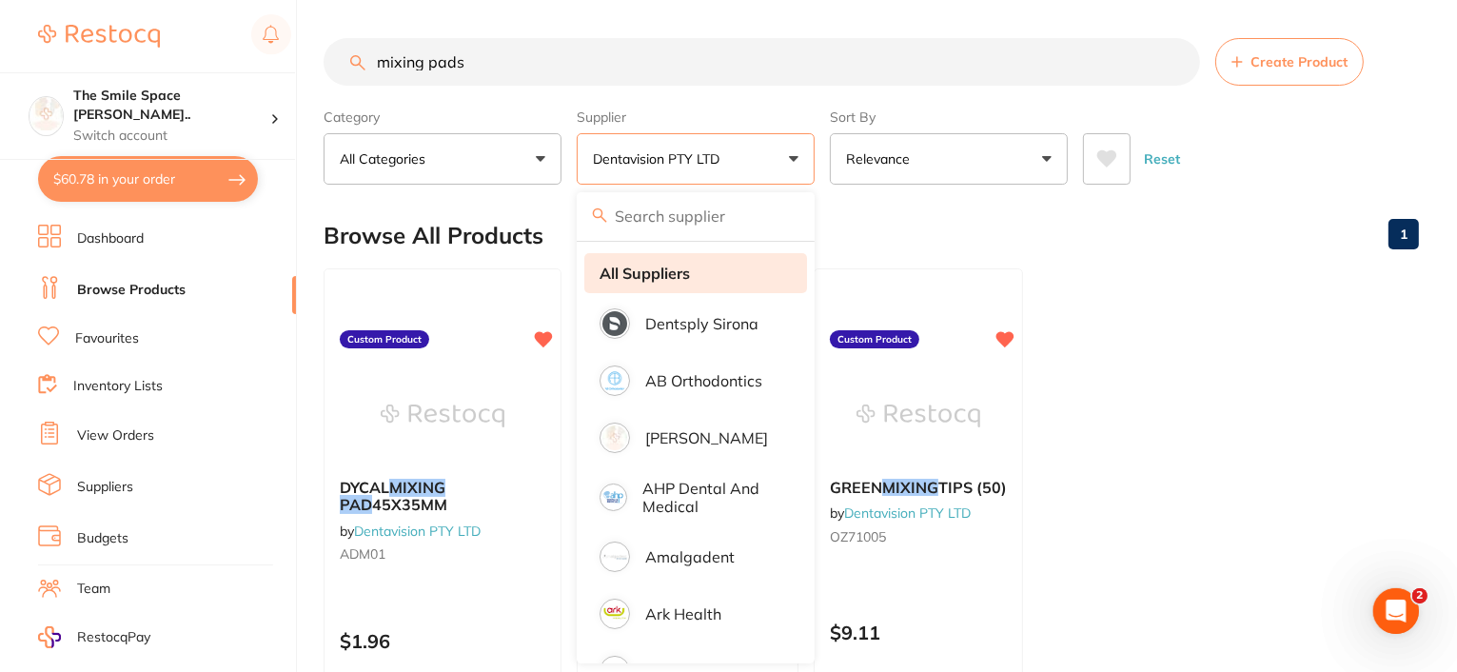
click at [669, 268] on strong "All Suppliers" at bounding box center [644, 273] width 90 height 17
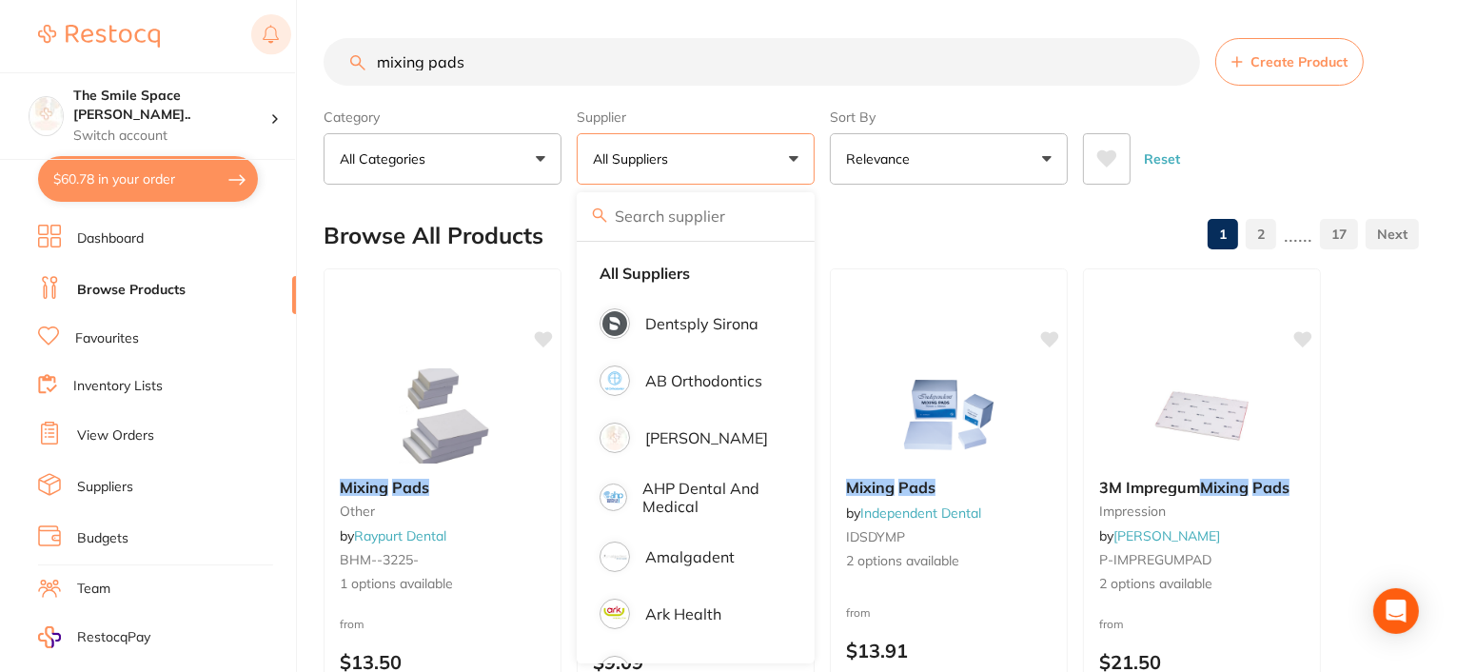
drag, startPoint x: 455, startPoint y: 69, endPoint x: 255, endPoint y: 49, distance: 200.8
click at [261, 49] on div "$60.78 The Smile Space Lilli P... Switch account The Smile Space Lilli Pilli $6…" at bounding box center [728, 336] width 1457 height 672
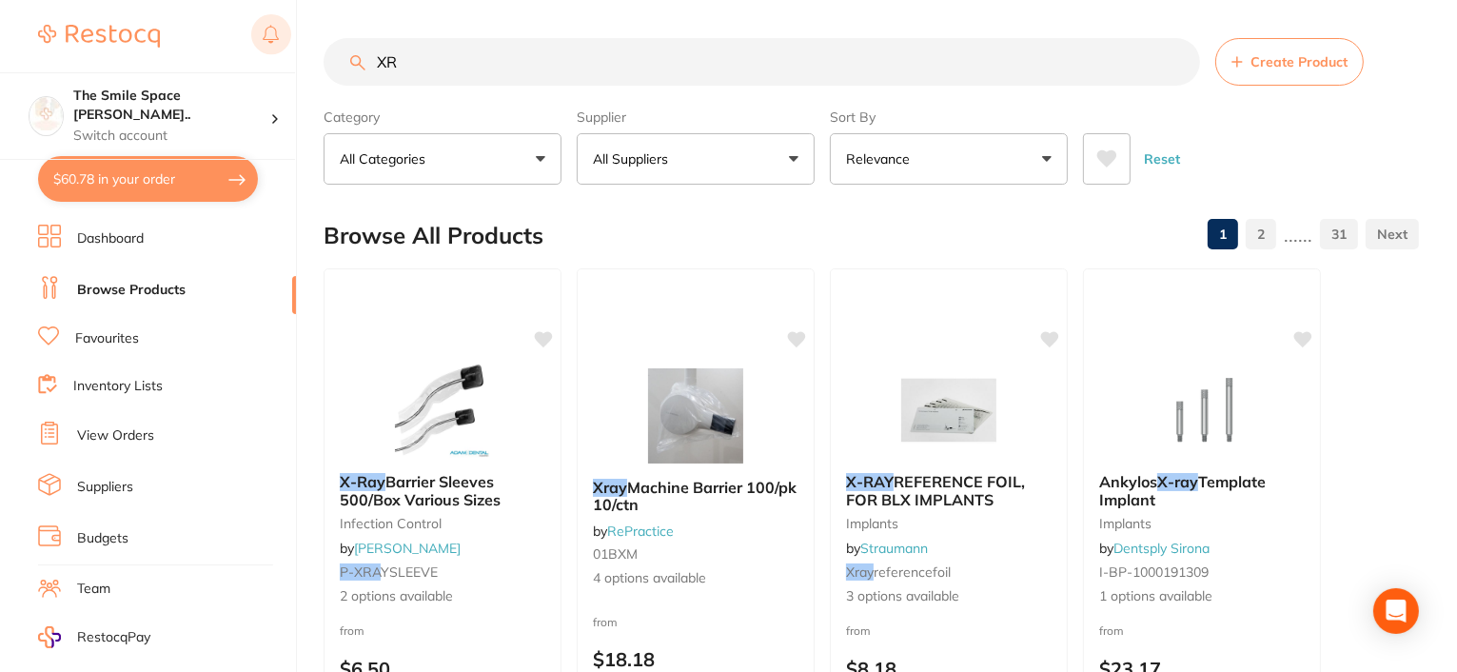
type input "X"
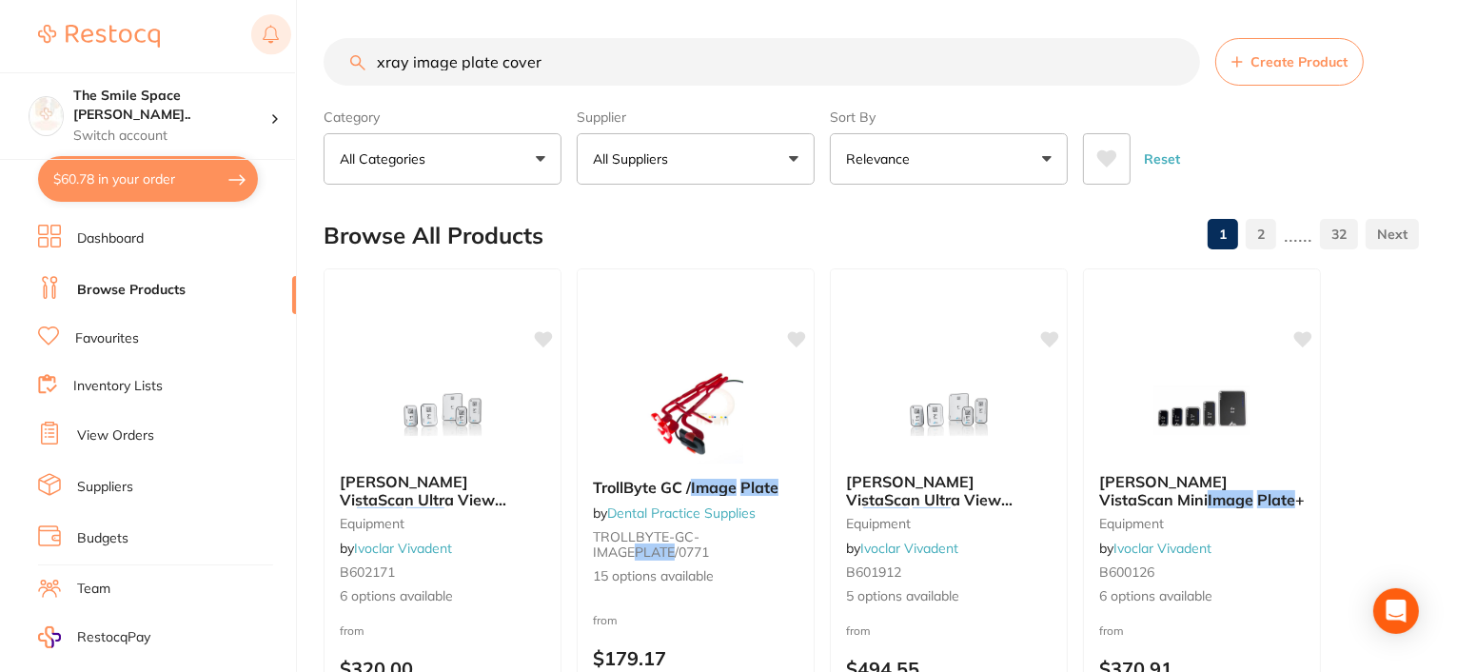
type input "xray image plate cover"
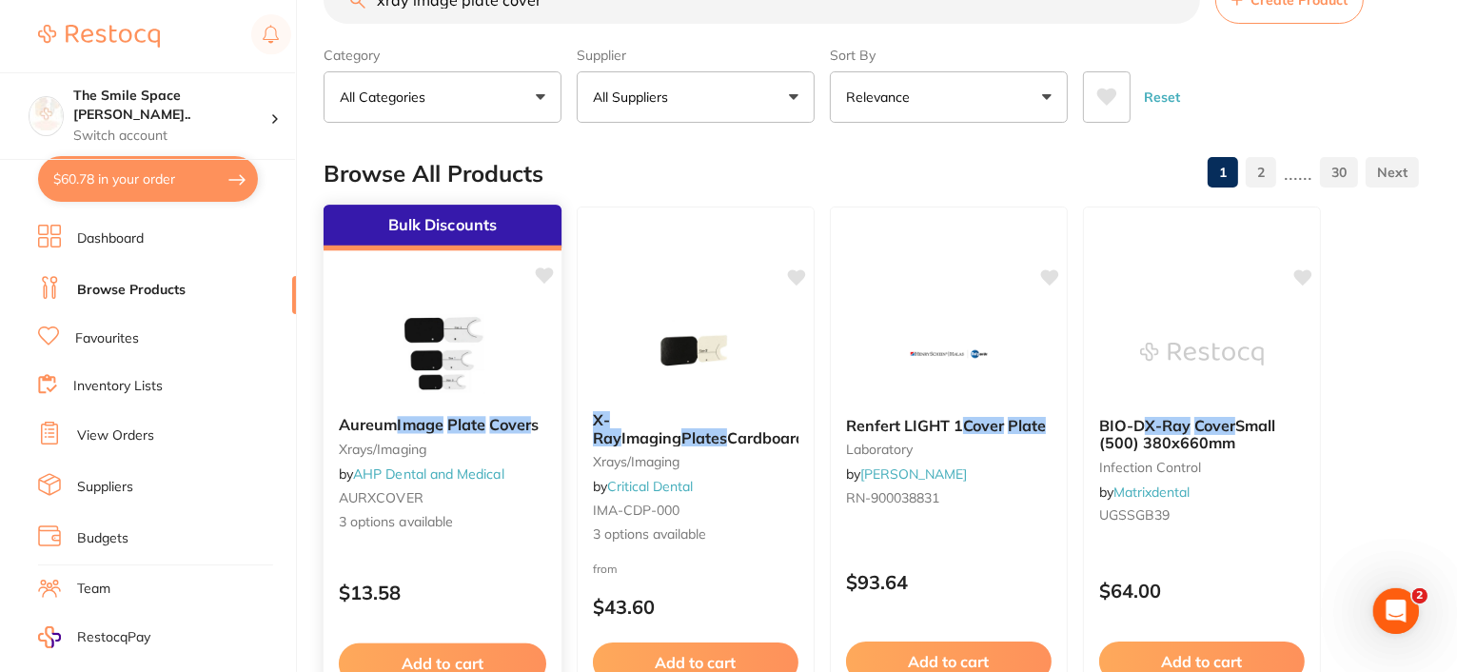
scroll to position [190, 0]
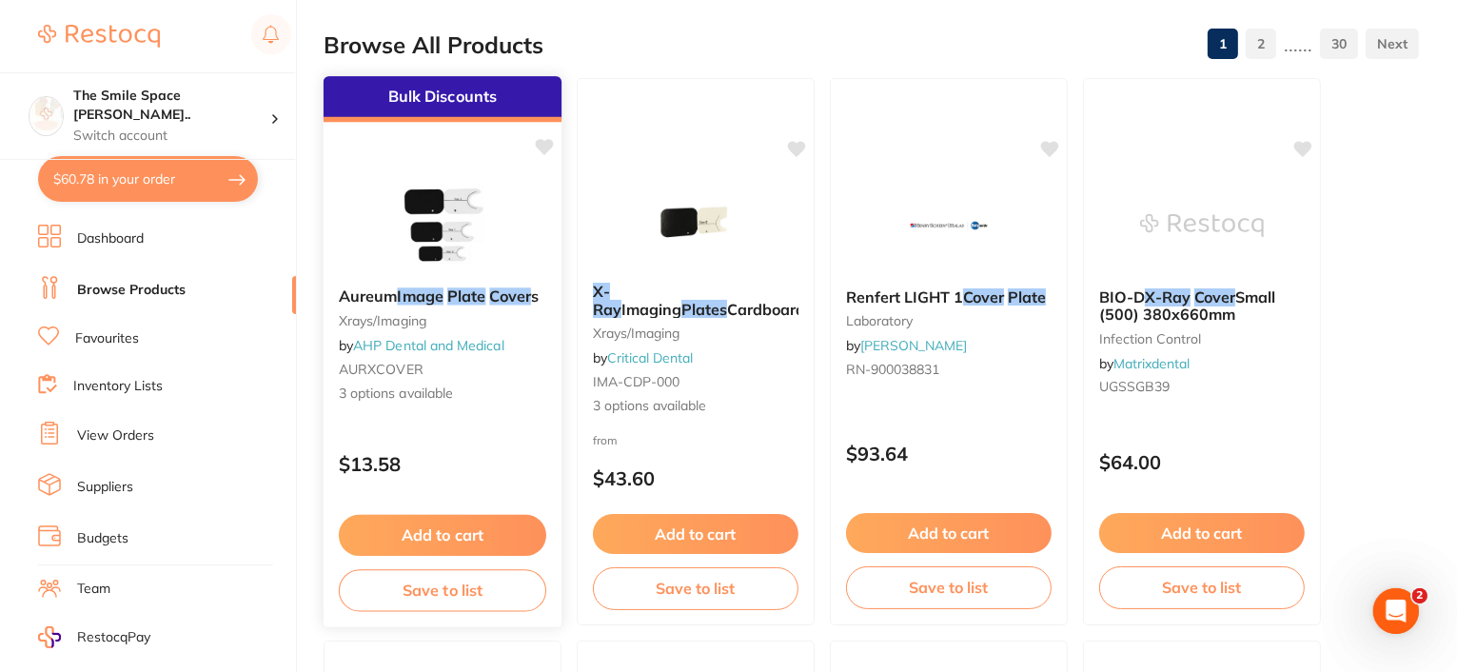
click at [418, 292] on em "Image" at bounding box center [421, 295] width 46 height 19
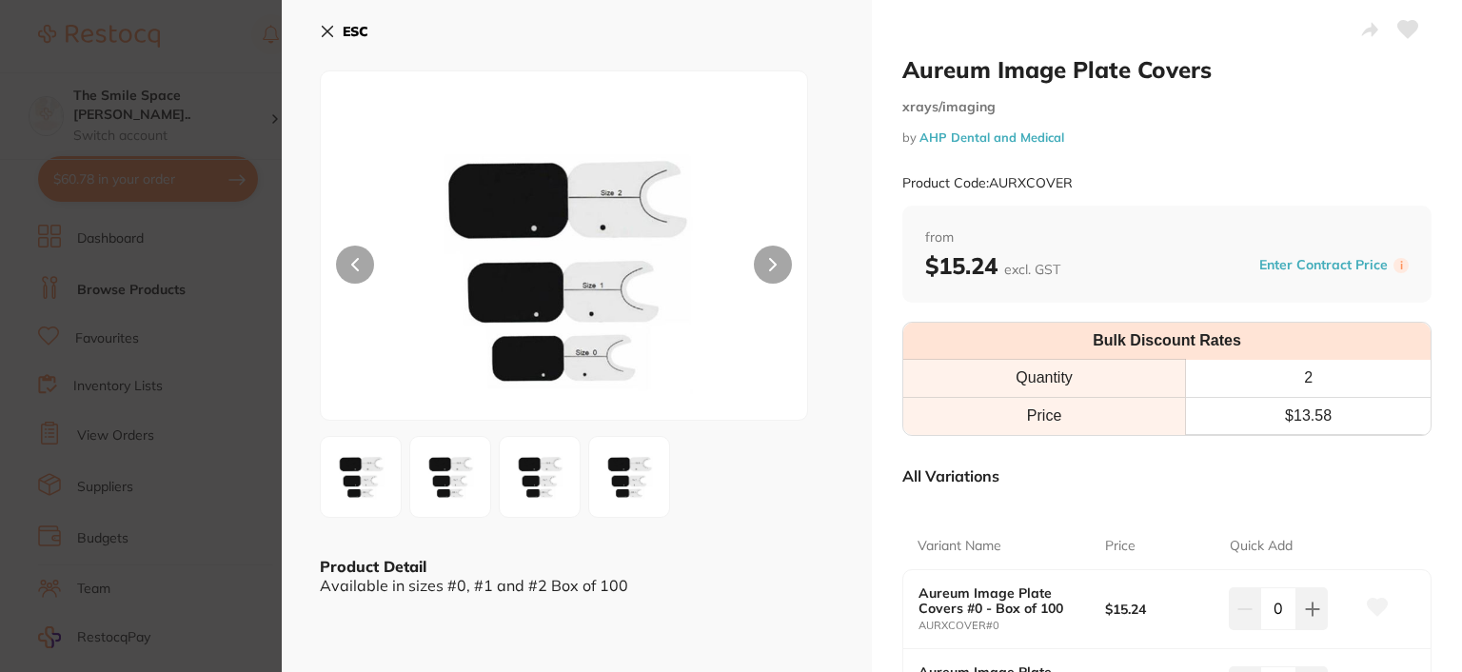
click at [329, 33] on icon at bounding box center [328, 32] width 10 height 10
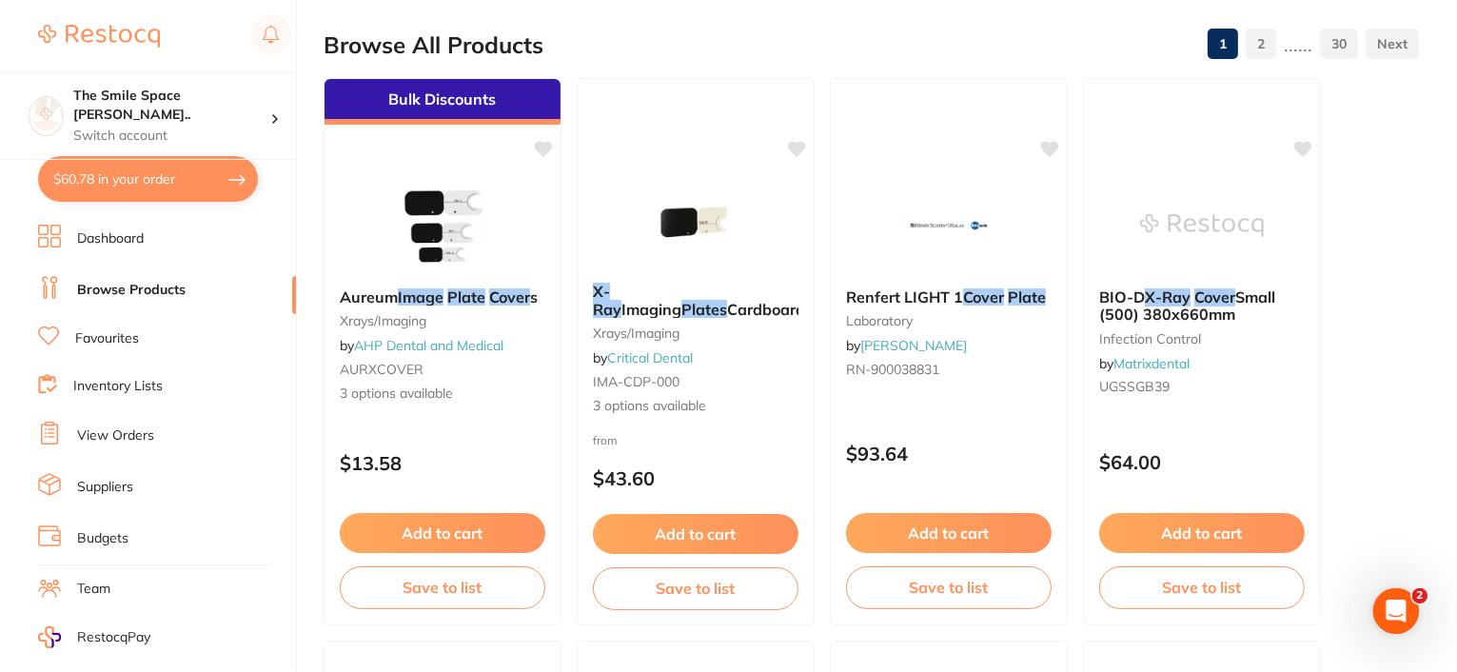
drag, startPoint x: 684, startPoint y: 296, endPoint x: 445, endPoint y: 332, distance: 241.6
click at [681, 300] on span "Imaging" at bounding box center [651, 309] width 60 height 19
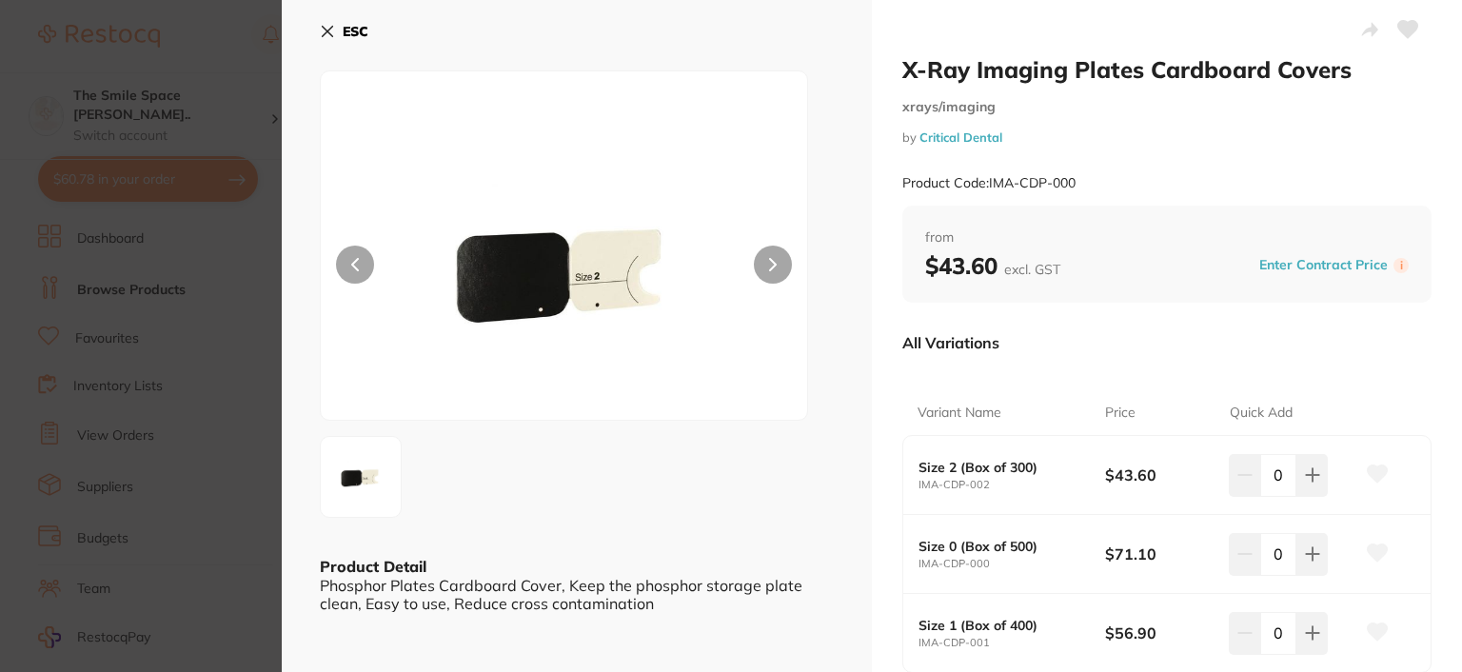
click at [1397, 262] on label "i" at bounding box center [1400, 265] width 15 height 15
click at [1397, 263] on label "i" at bounding box center [1400, 265] width 15 height 15
click at [1332, 266] on button "Enter Contract Price" at bounding box center [1323, 265] width 140 height 18
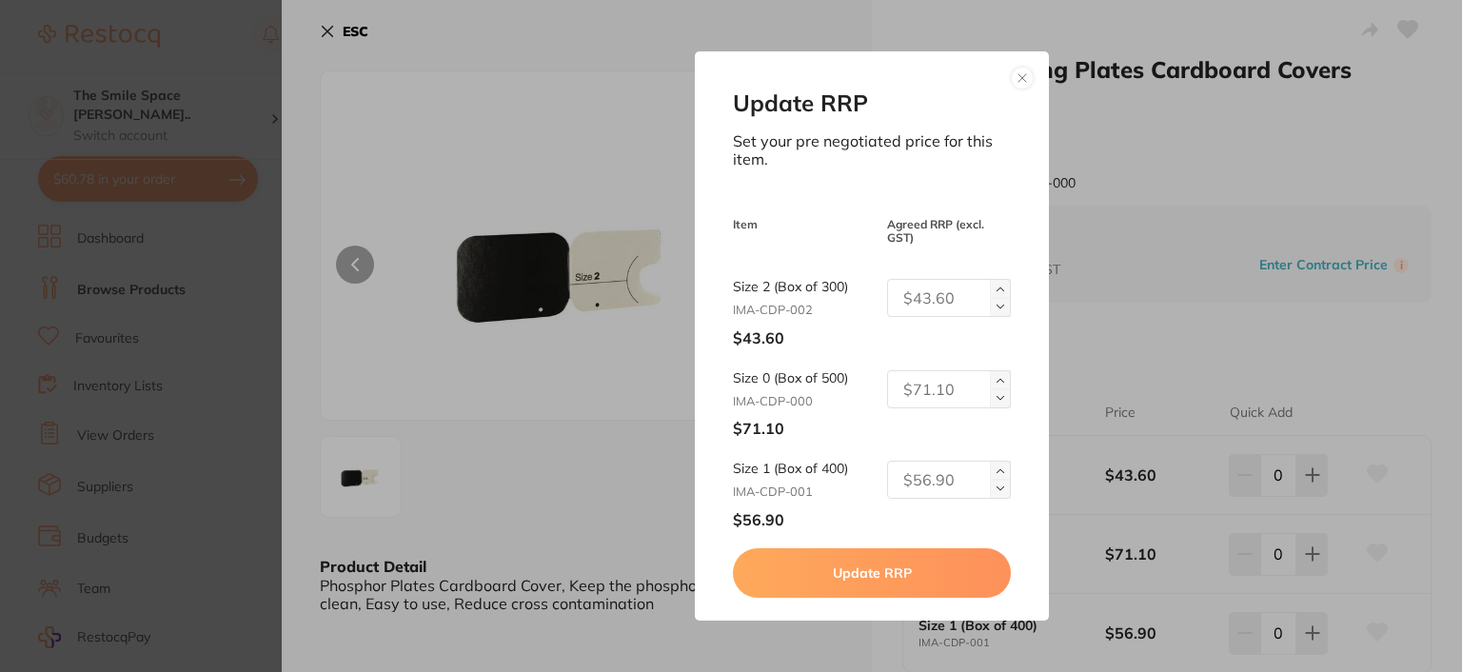
click at [997, 285] on img at bounding box center [1000, 289] width 8 height 8
click at [996, 307] on img at bounding box center [1000, 307] width 8 height 8
click at [996, 306] on img at bounding box center [1000, 307] width 8 height 8
click at [996, 285] on img at bounding box center [1000, 289] width 8 height 8
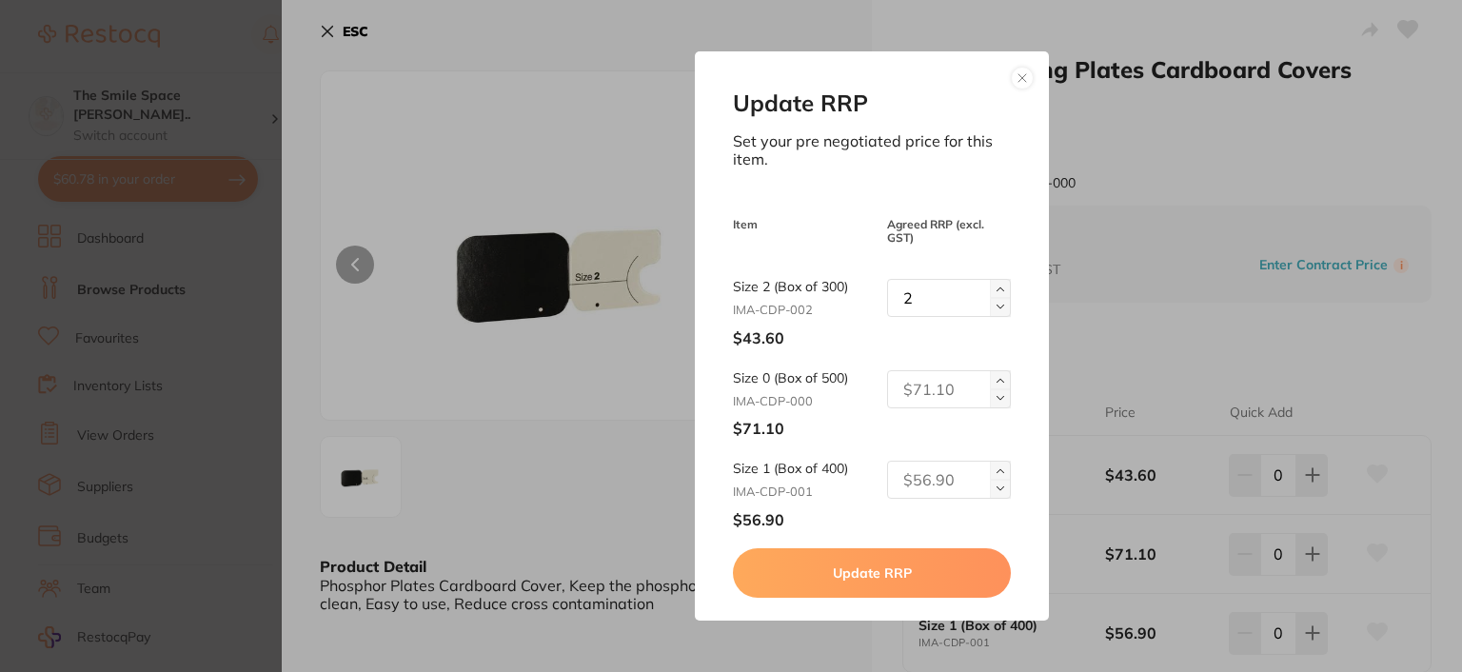
type input "3"
click at [1015, 79] on button at bounding box center [1022, 78] width 23 height 23
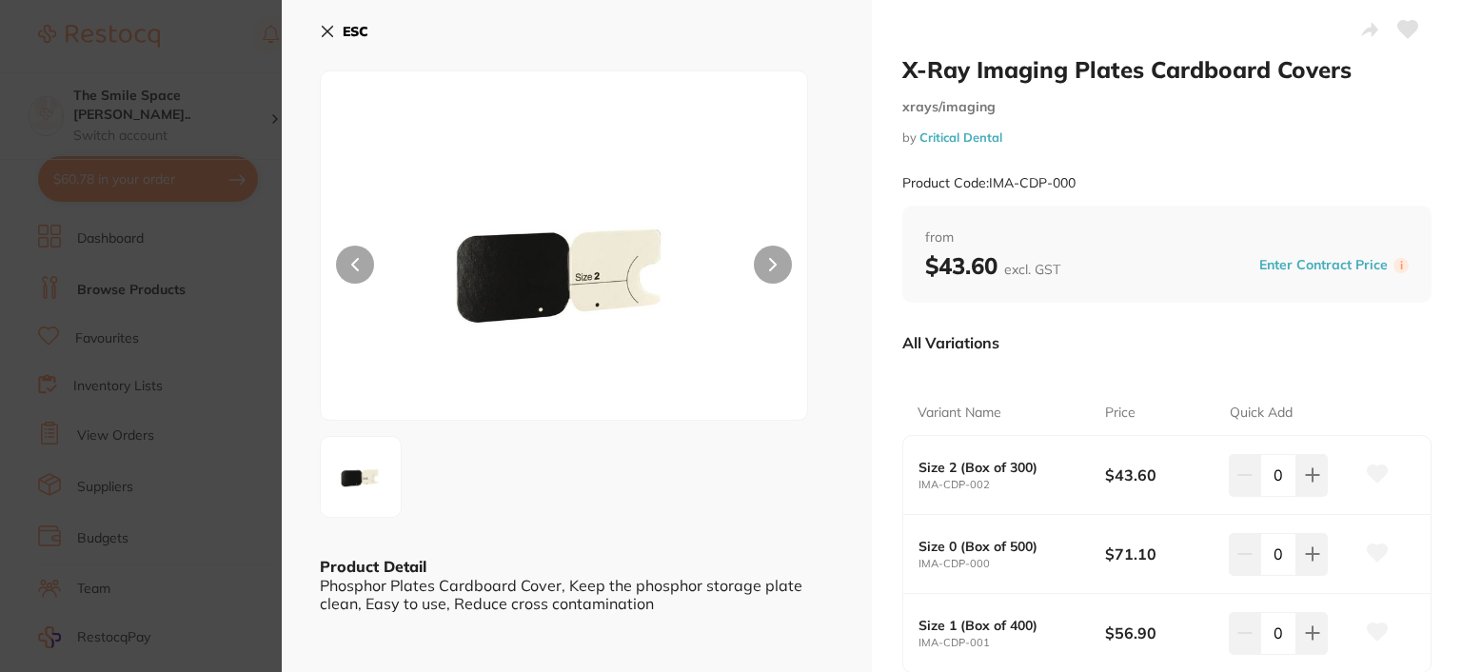
click at [327, 29] on icon at bounding box center [327, 31] width 15 height 15
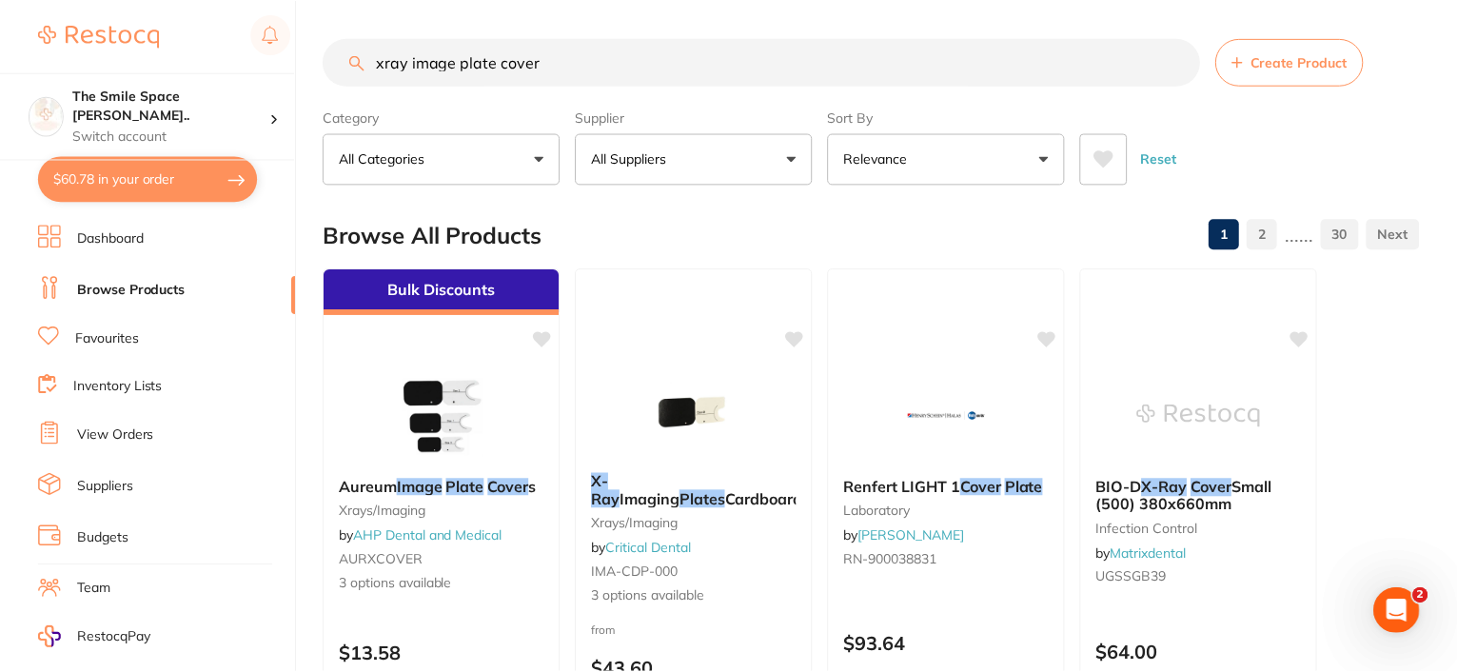
scroll to position [190, 0]
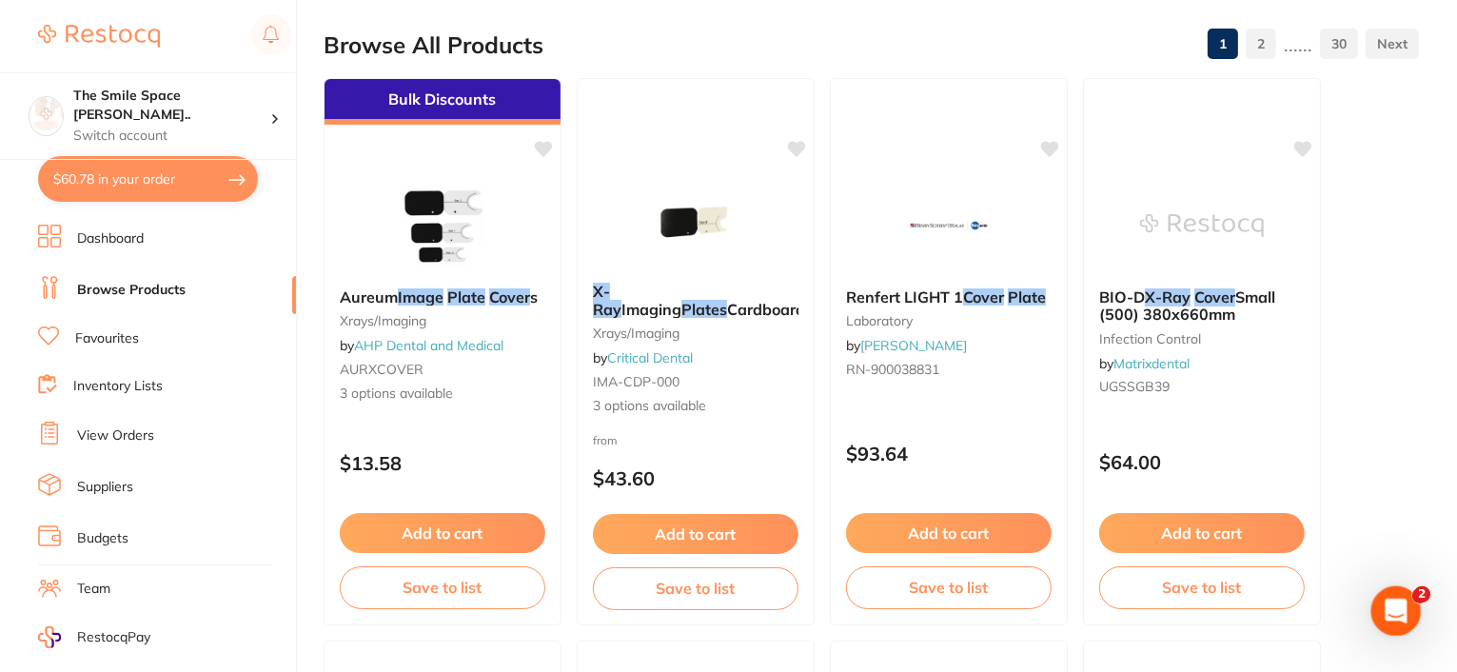
click at [1424, 481] on body "$60.78 The Smile Space [PERSON_NAME].. Switch account The Smile Space [PERSON_N…" at bounding box center [728, 146] width 1457 height 672
click at [1386, 596] on icon "Open Intercom Messenger" at bounding box center [1393, 608] width 31 height 31
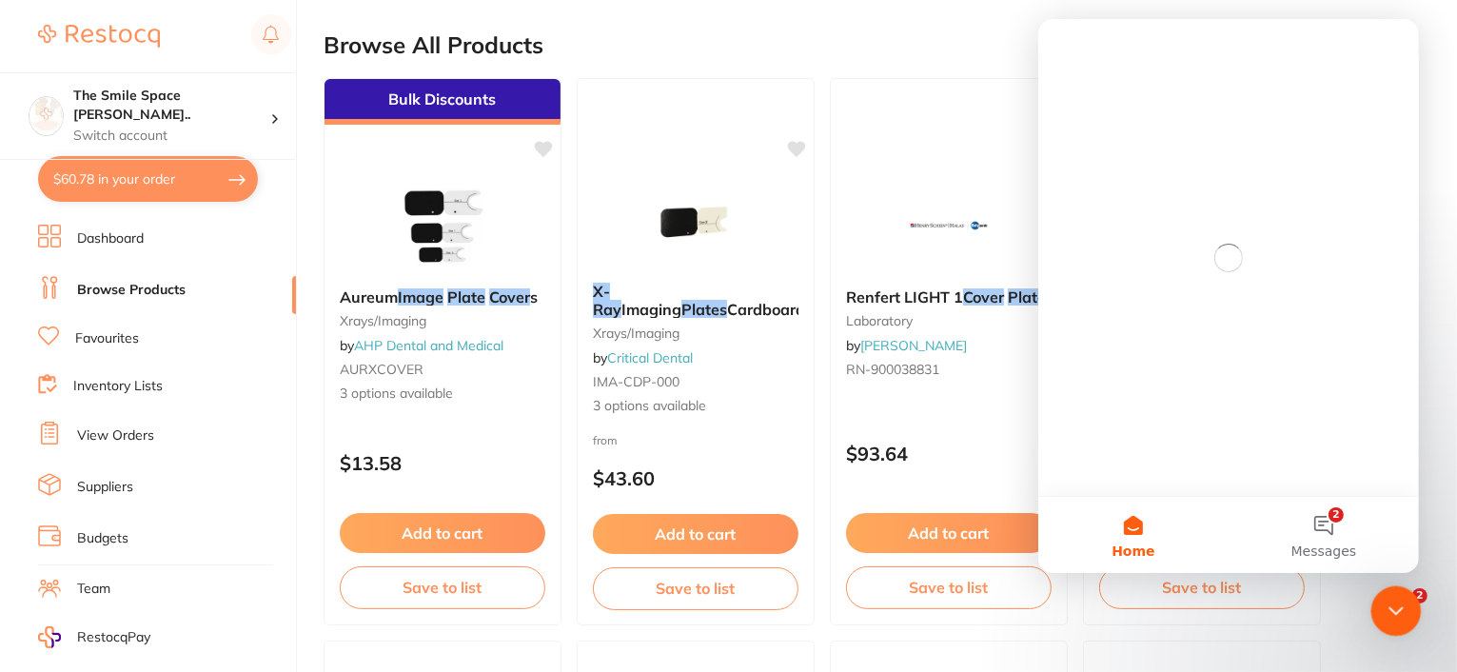
scroll to position [0, 0]
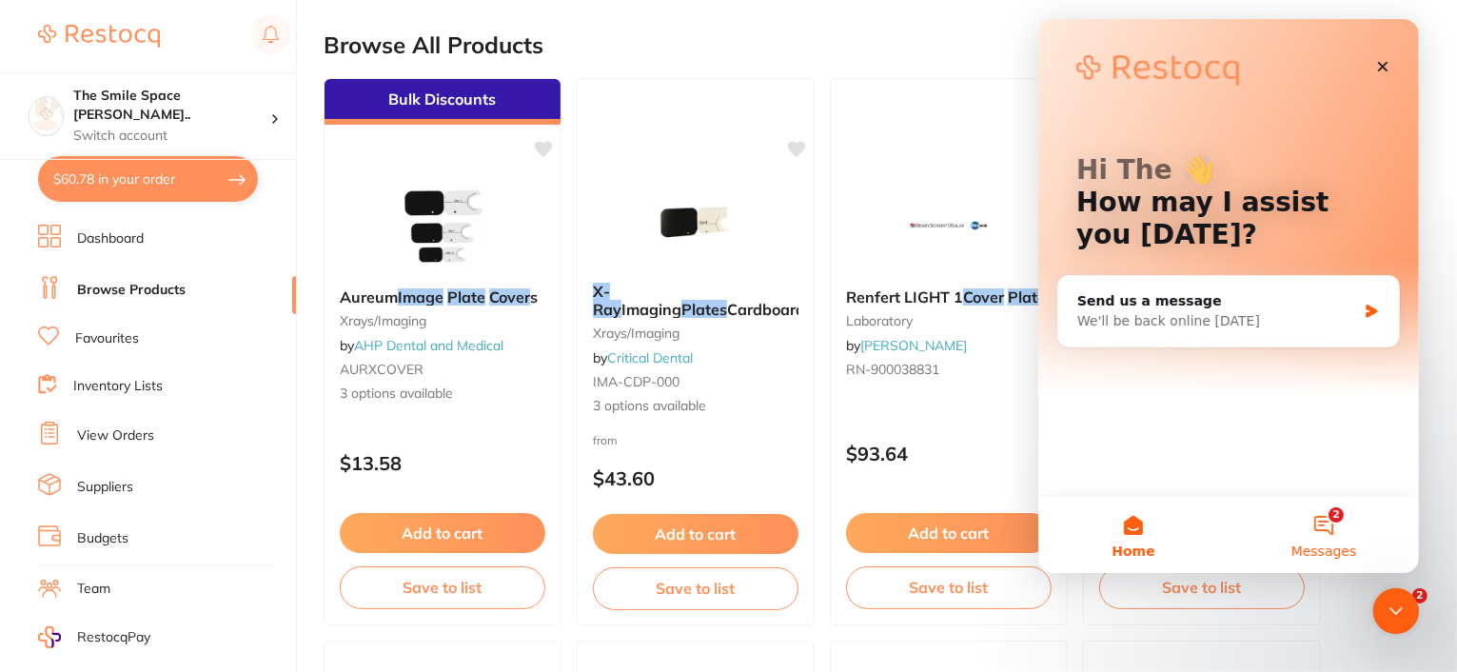
click at [1332, 517] on button "2 Messages" at bounding box center [1322, 535] width 190 height 76
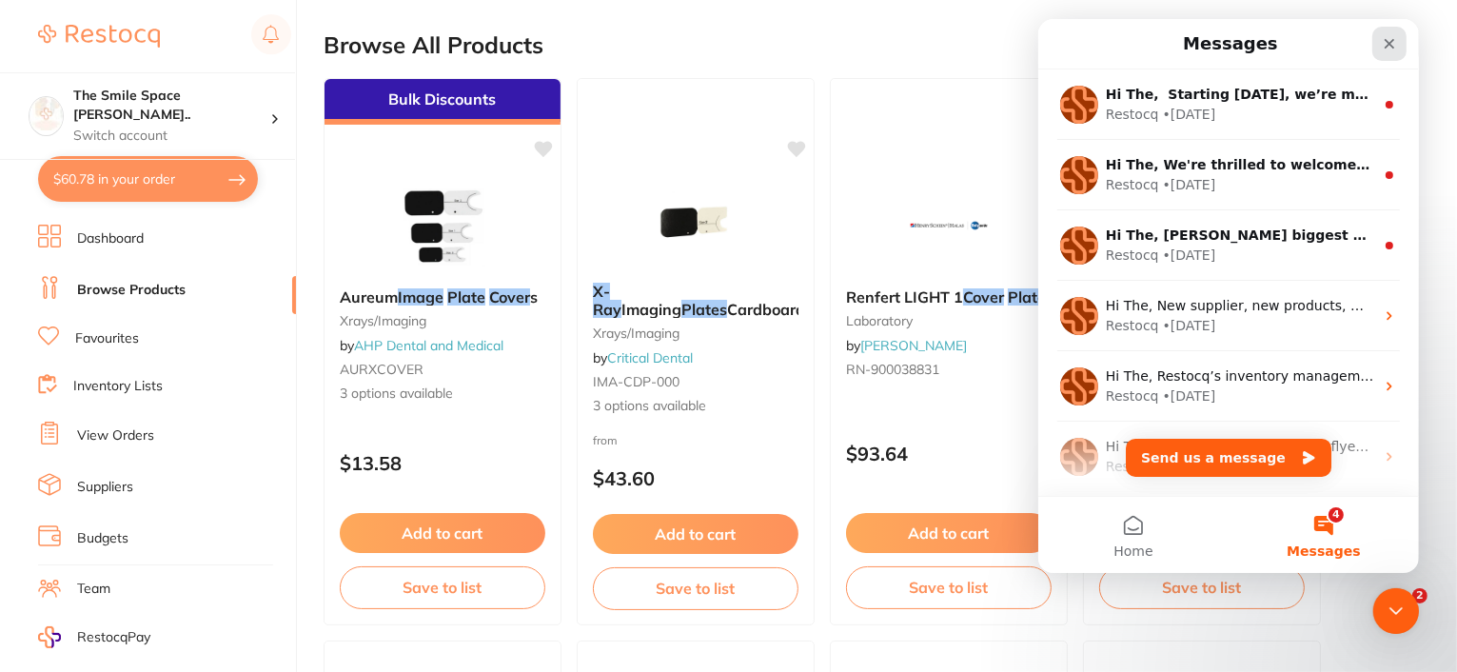
click at [1386, 41] on icon "Close" at bounding box center [1388, 44] width 10 height 10
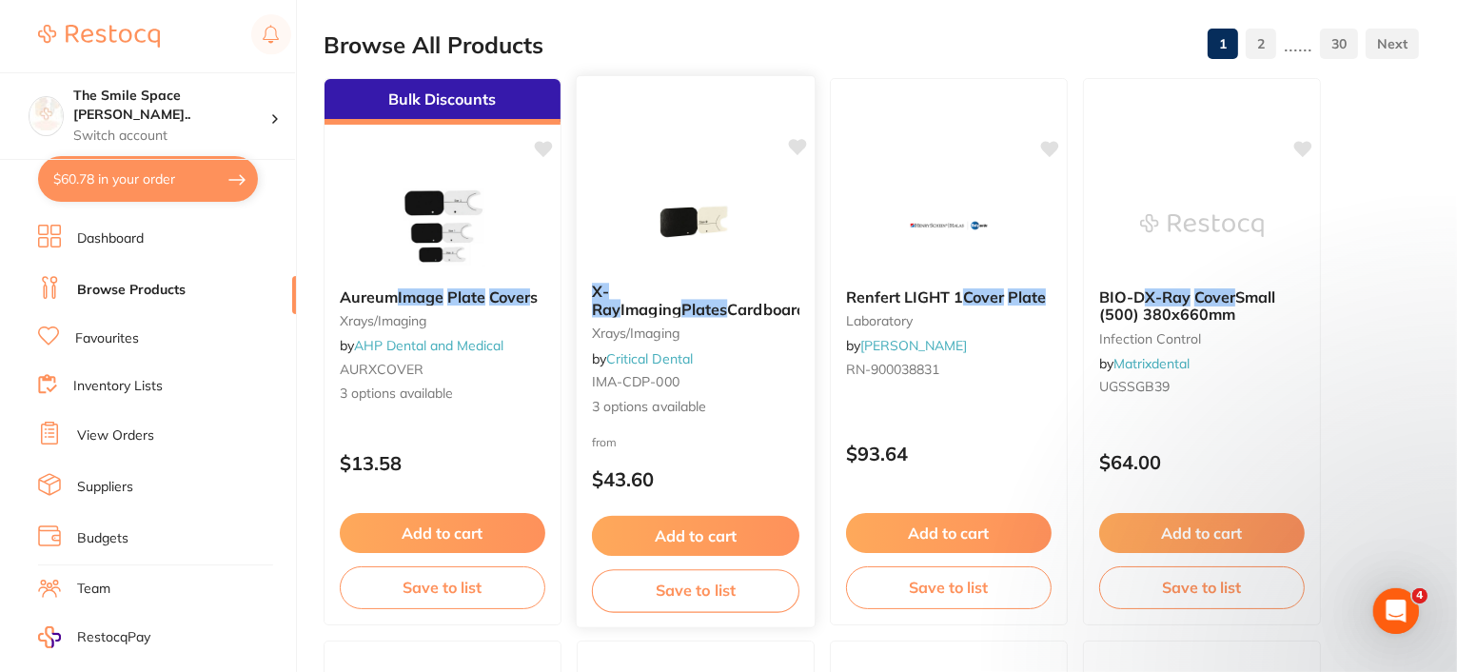
click at [649, 299] on span "Imaging" at bounding box center [650, 308] width 61 height 19
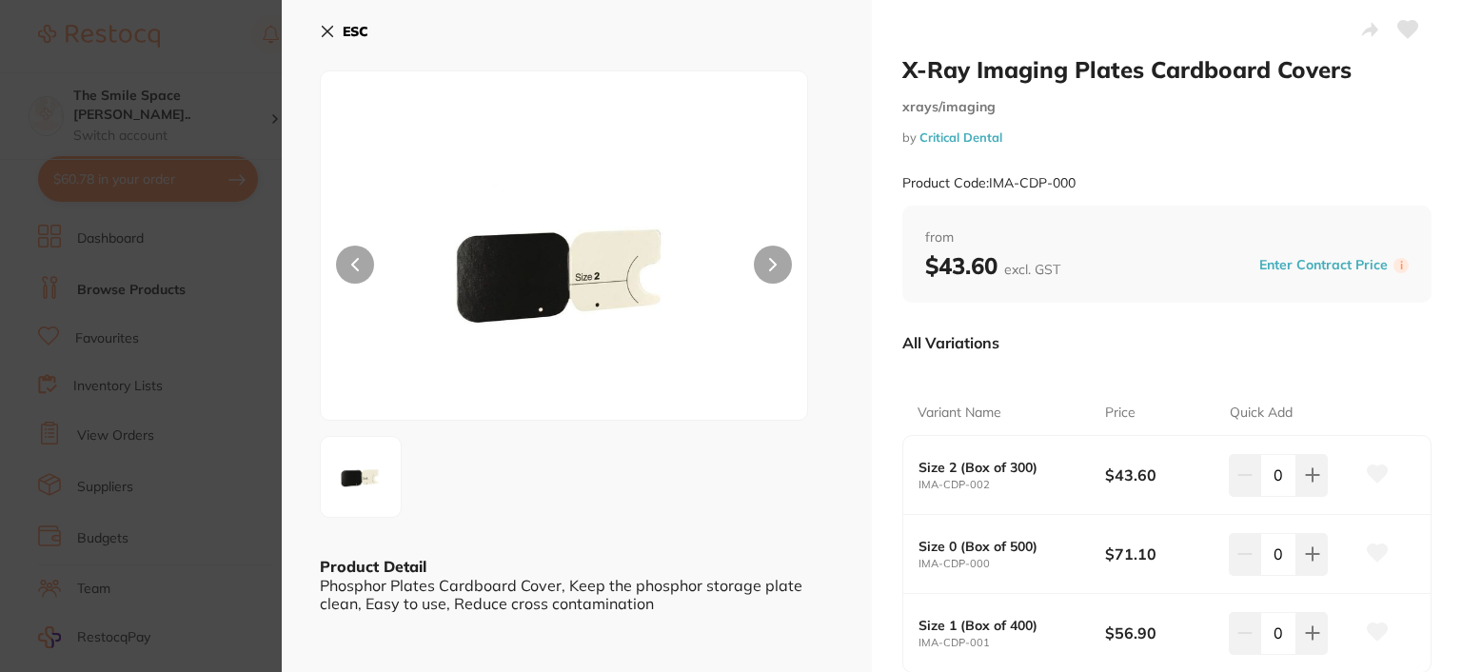
click at [323, 29] on icon at bounding box center [327, 31] width 15 height 15
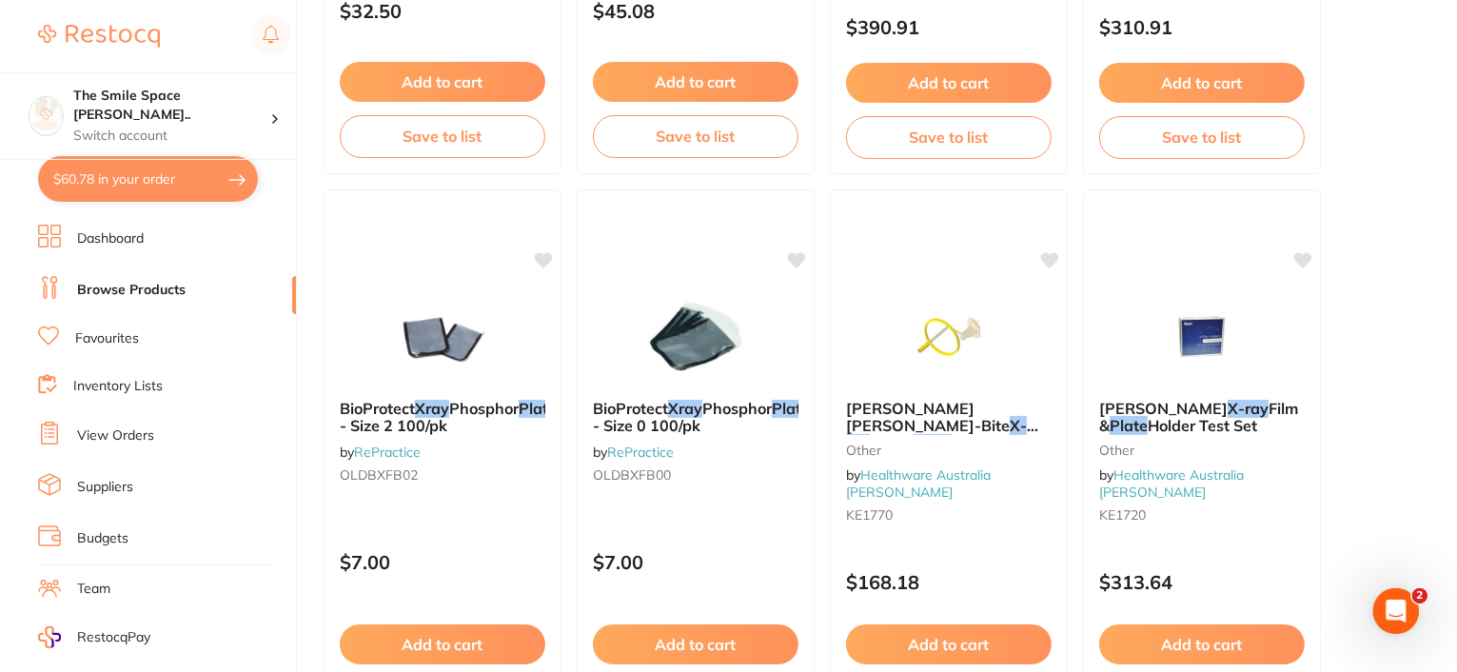
scroll to position [1237, 0]
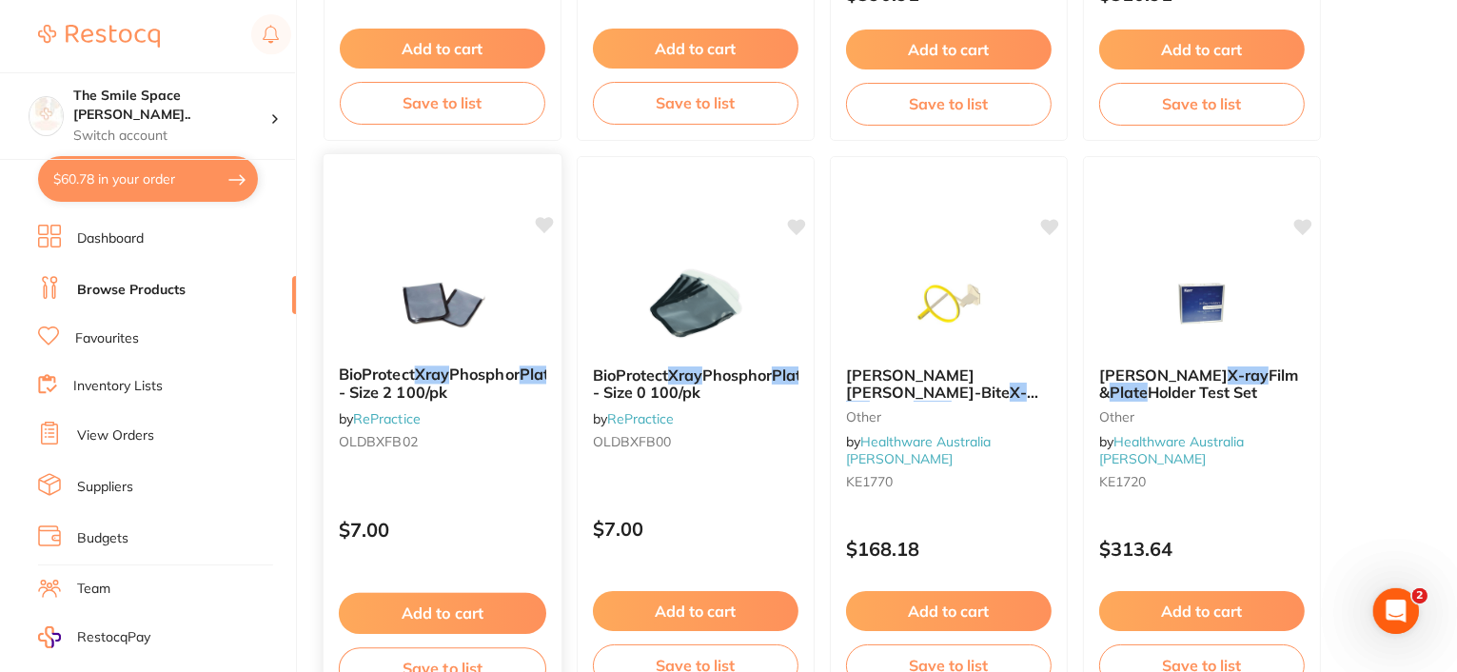
click at [415, 381] on span "Barriers - Size 2 100/pk" at bounding box center [477, 382] width 277 height 37
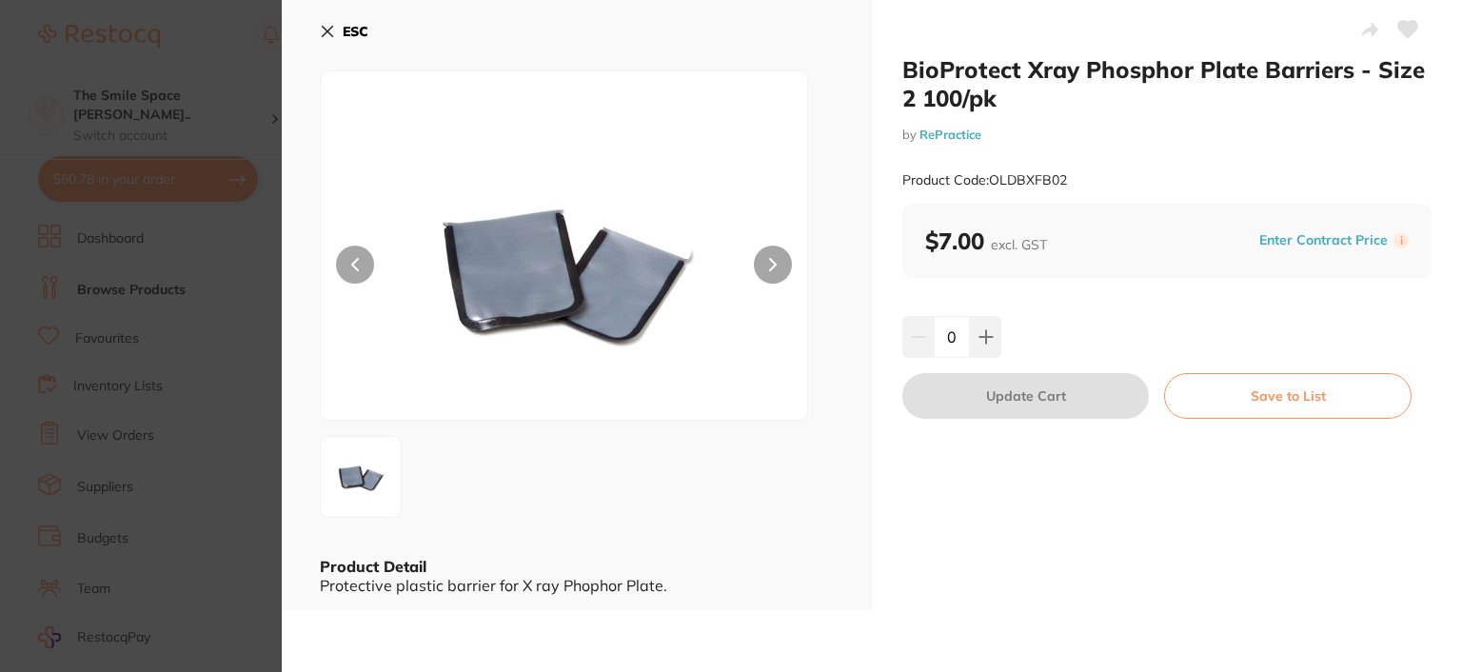
click at [324, 32] on icon at bounding box center [327, 31] width 15 height 15
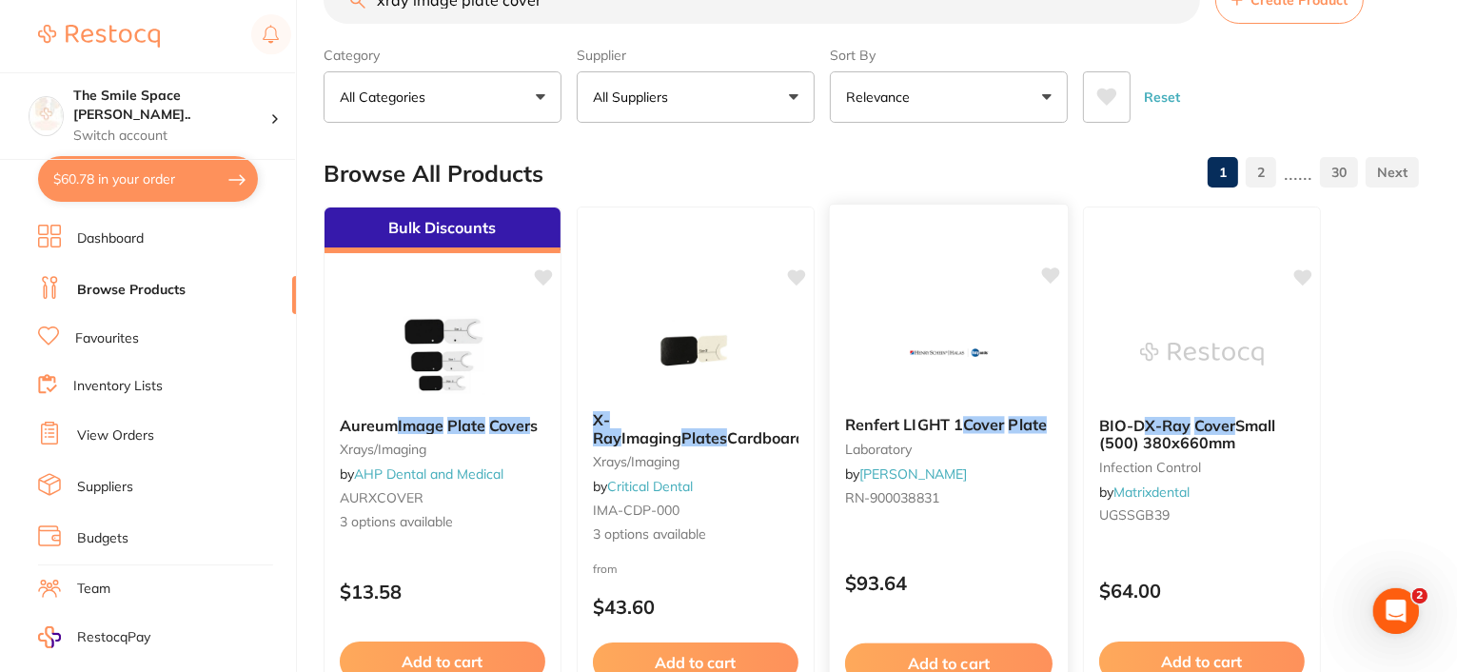
scroll to position [190, 0]
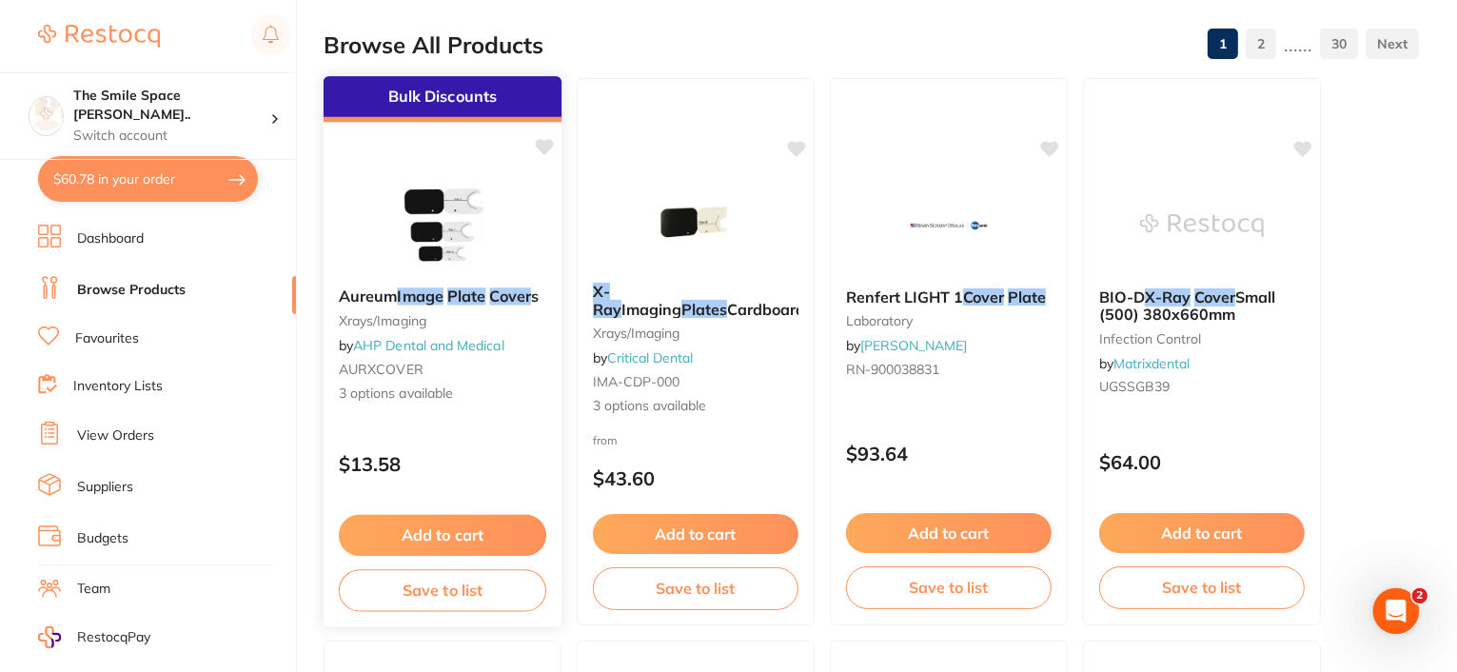
click at [429, 294] on em "Image" at bounding box center [421, 295] width 46 height 19
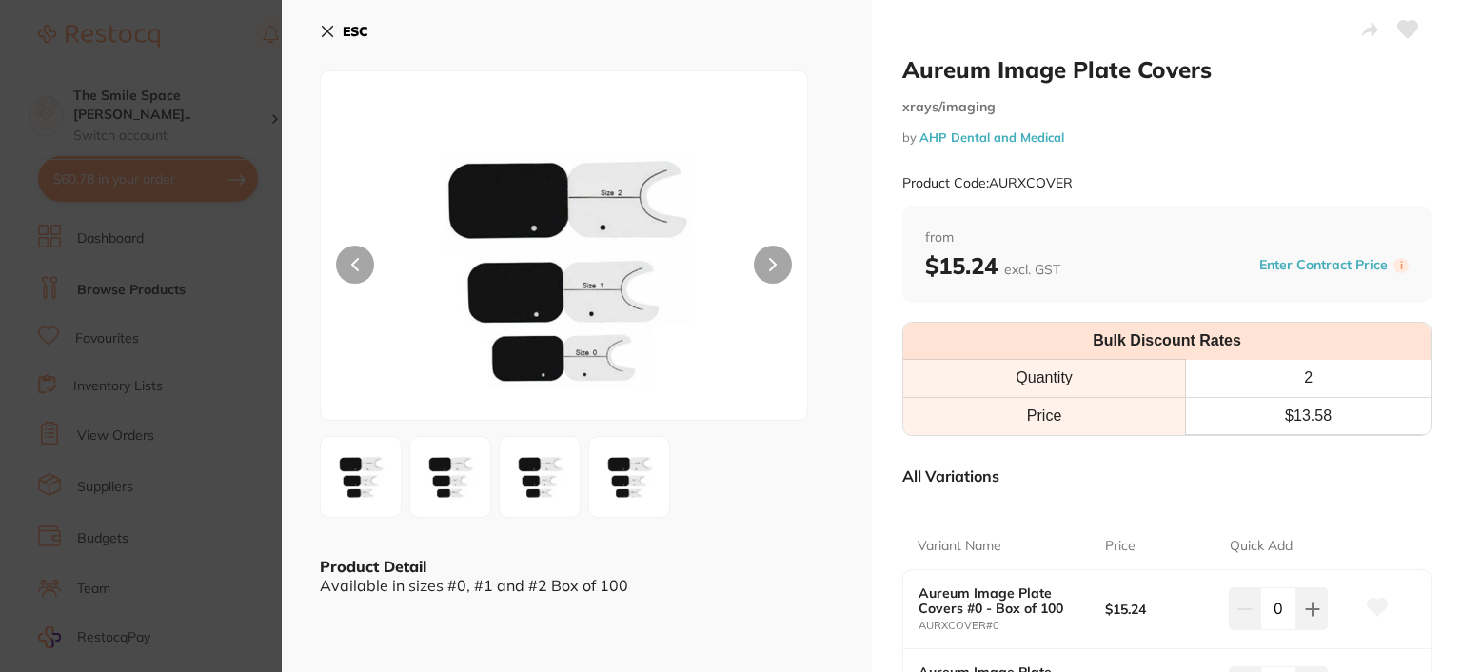
click at [331, 29] on icon at bounding box center [327, 31] width 15 height 15
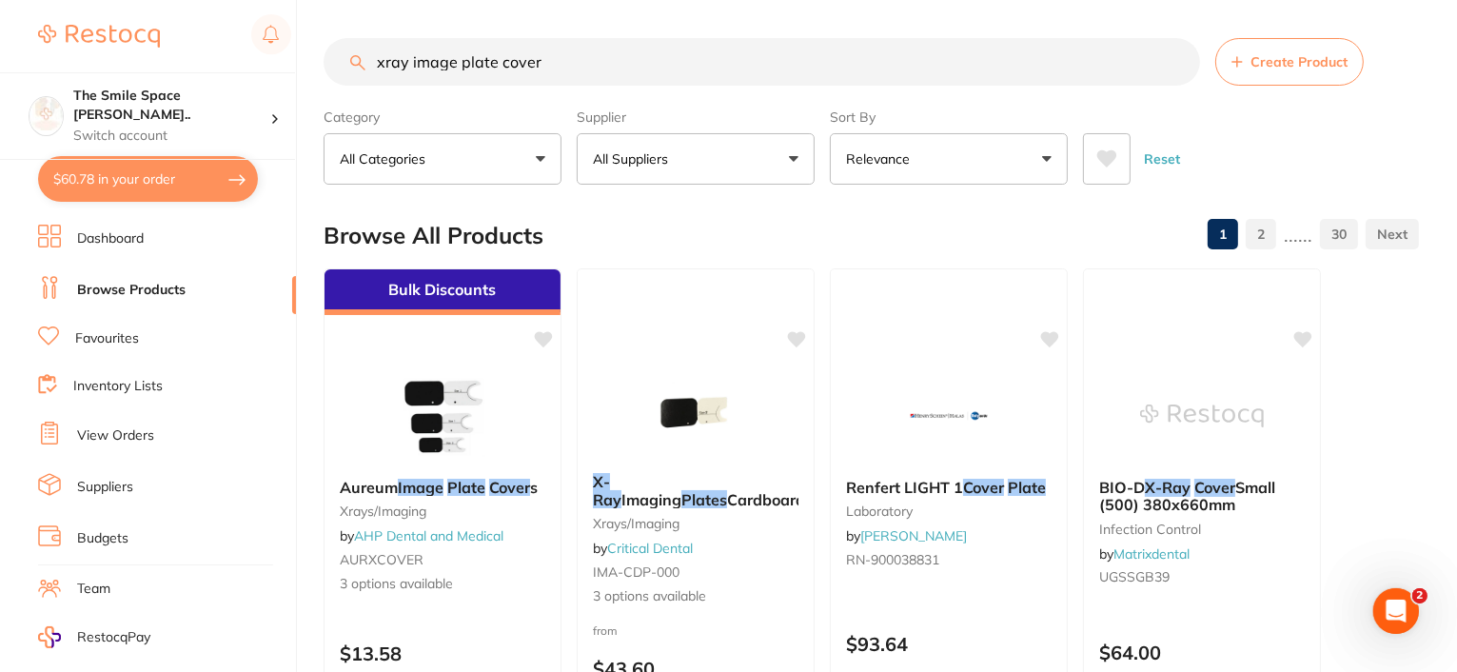
drag, startPoint x: 560, startPoint y: 57, endPoint x: 429, endPoint y: 60, distance: 131.3
click at [429, 60] on input "xray image plate cover" at bounding box center [762, 62] width 876 height 48
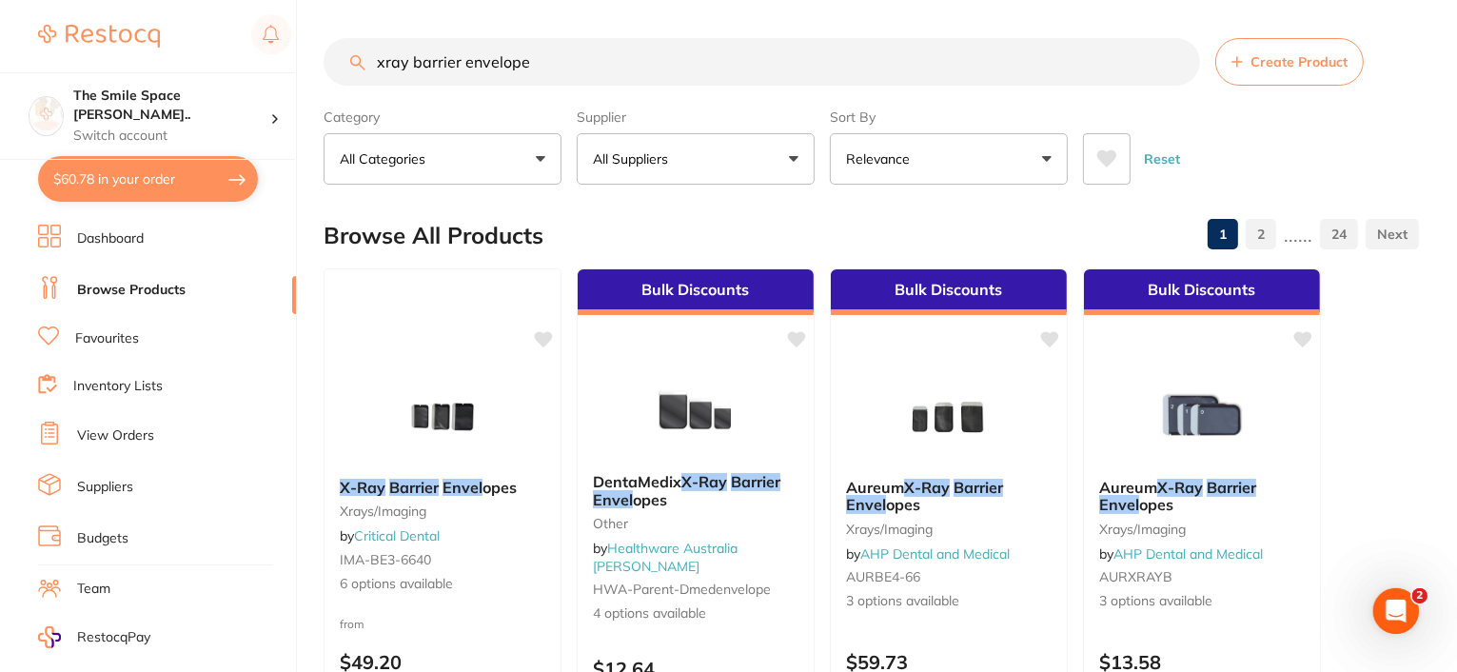
type input "xray barrier envelope"
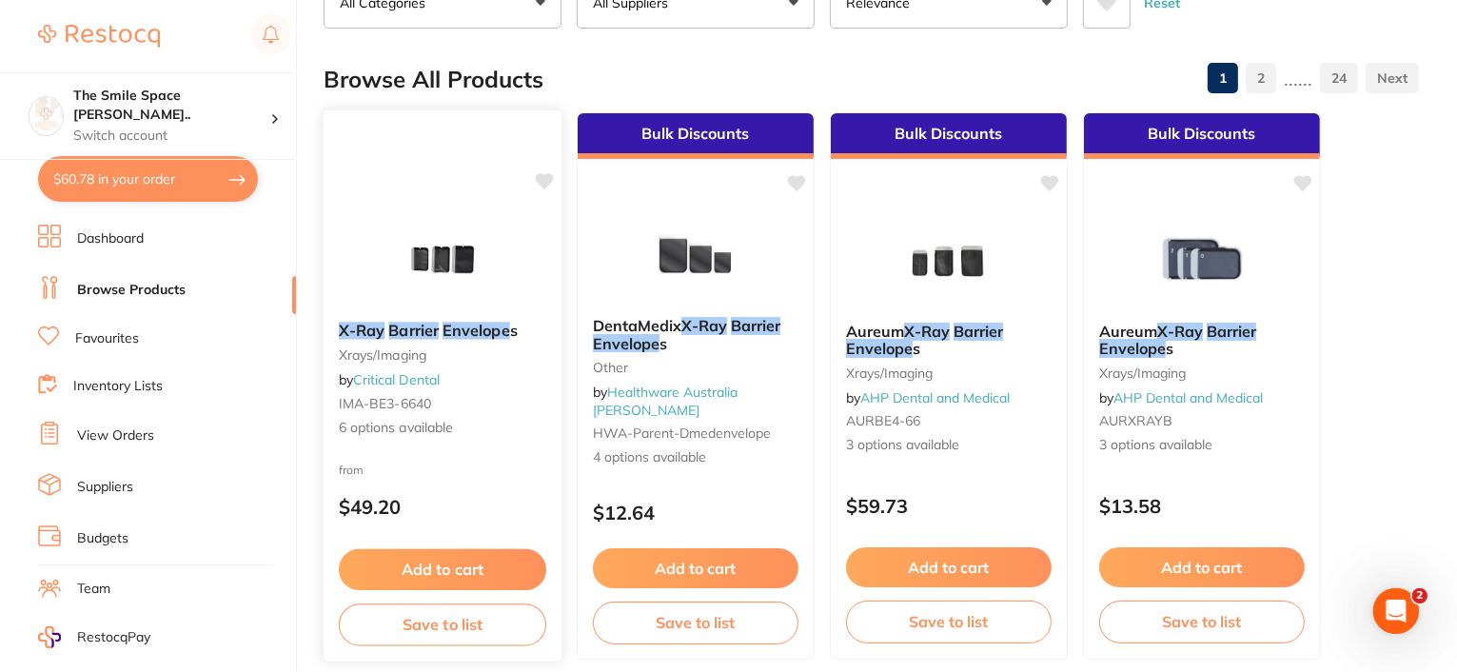
scroll to position [190, 0]
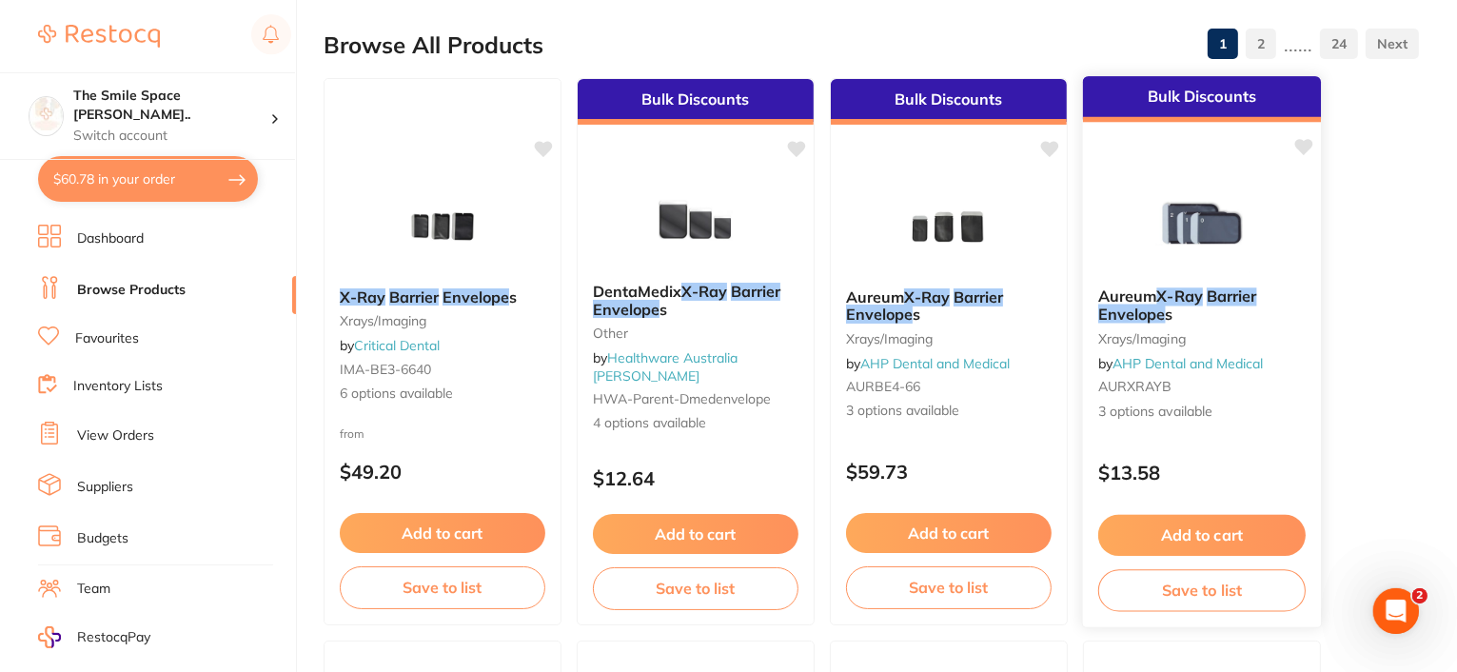
click at [1183, 295] on em "X-Ray" at bounding box center [1180, 295] width 46 height 19
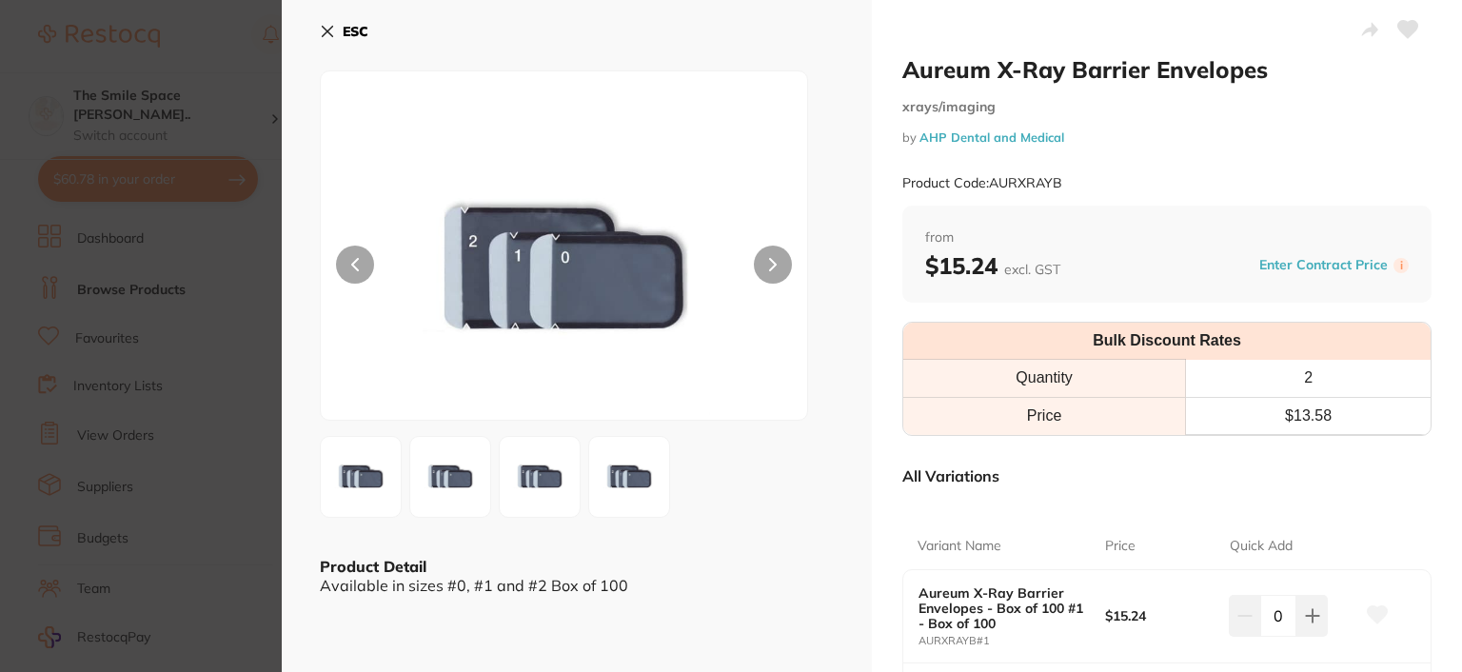
click at [331, 33] on icon at bounding box center [327, 31] width 15 height 15
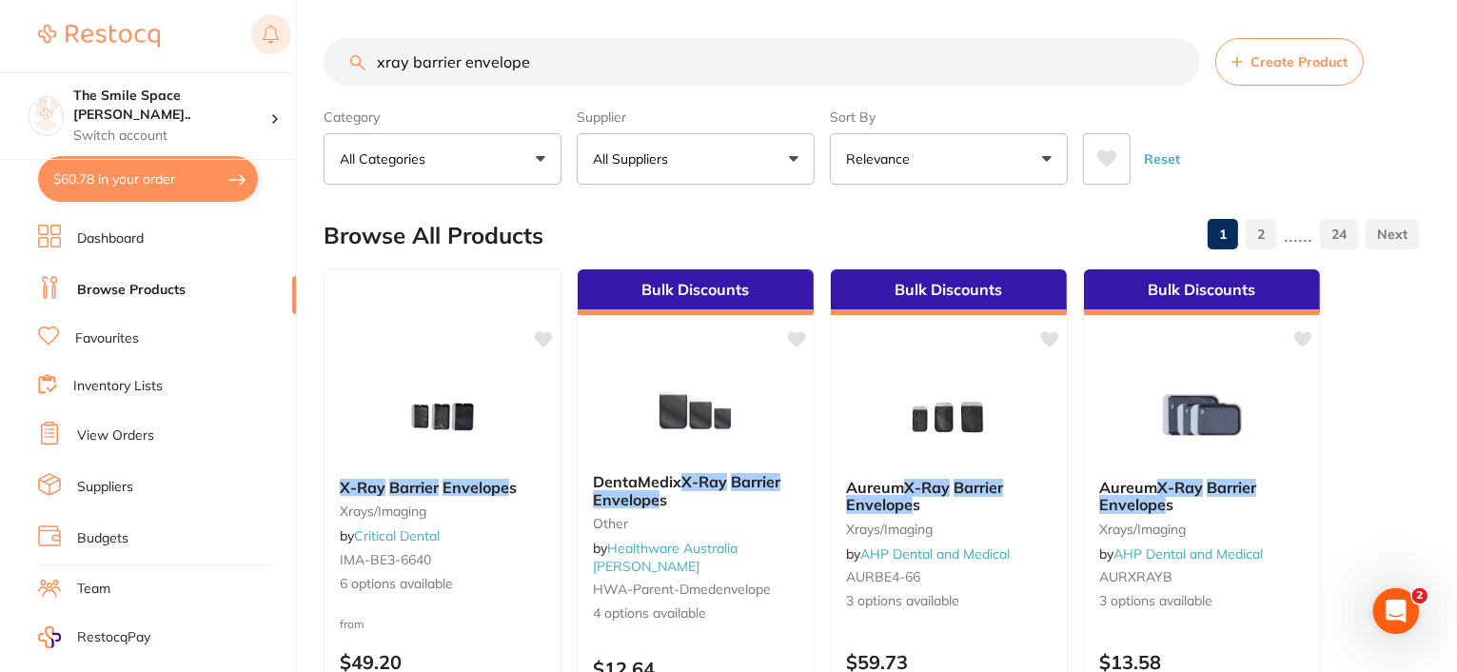
drag, startPoint x: 559, startPoint y: 51, endPoint x: 278, endPoint y: 42, distance: 281.8
click at [331, 55] on input "xray barrier envelope" at bounding box center [762, 62] width 876 height 48
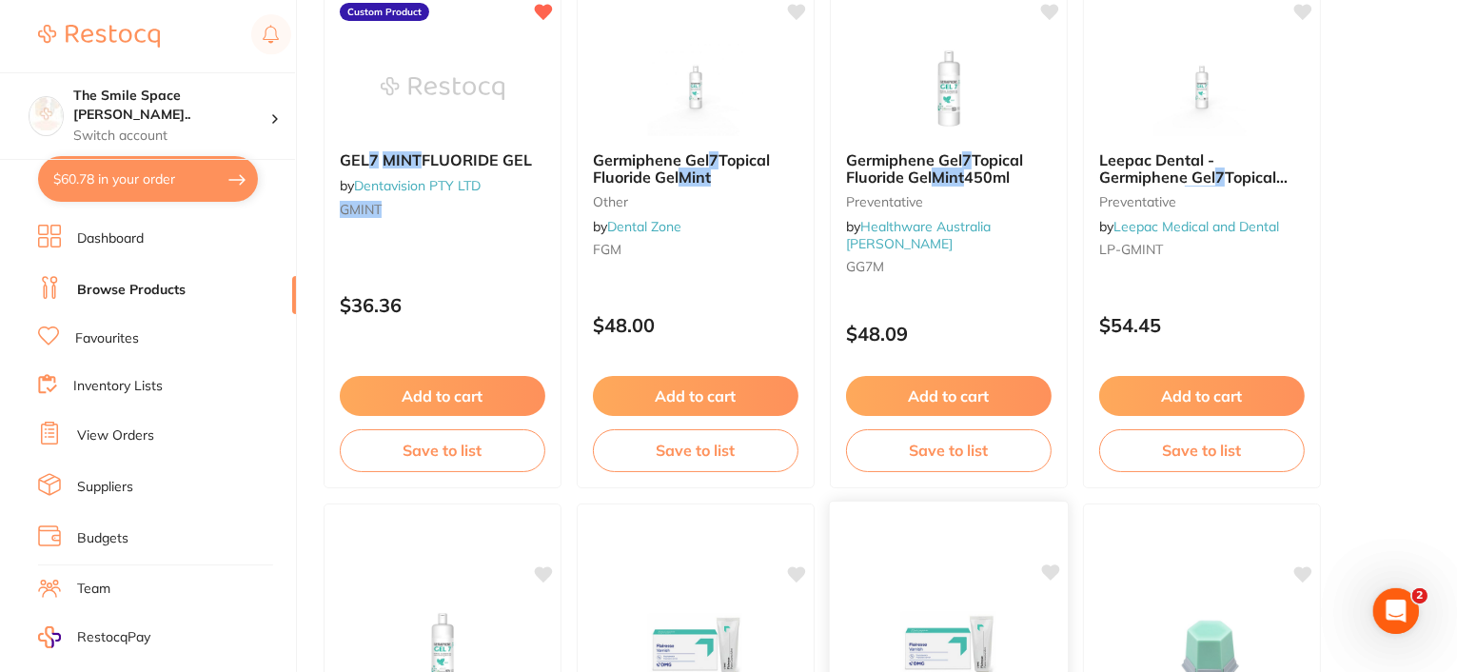
scroll to position [285, 0]
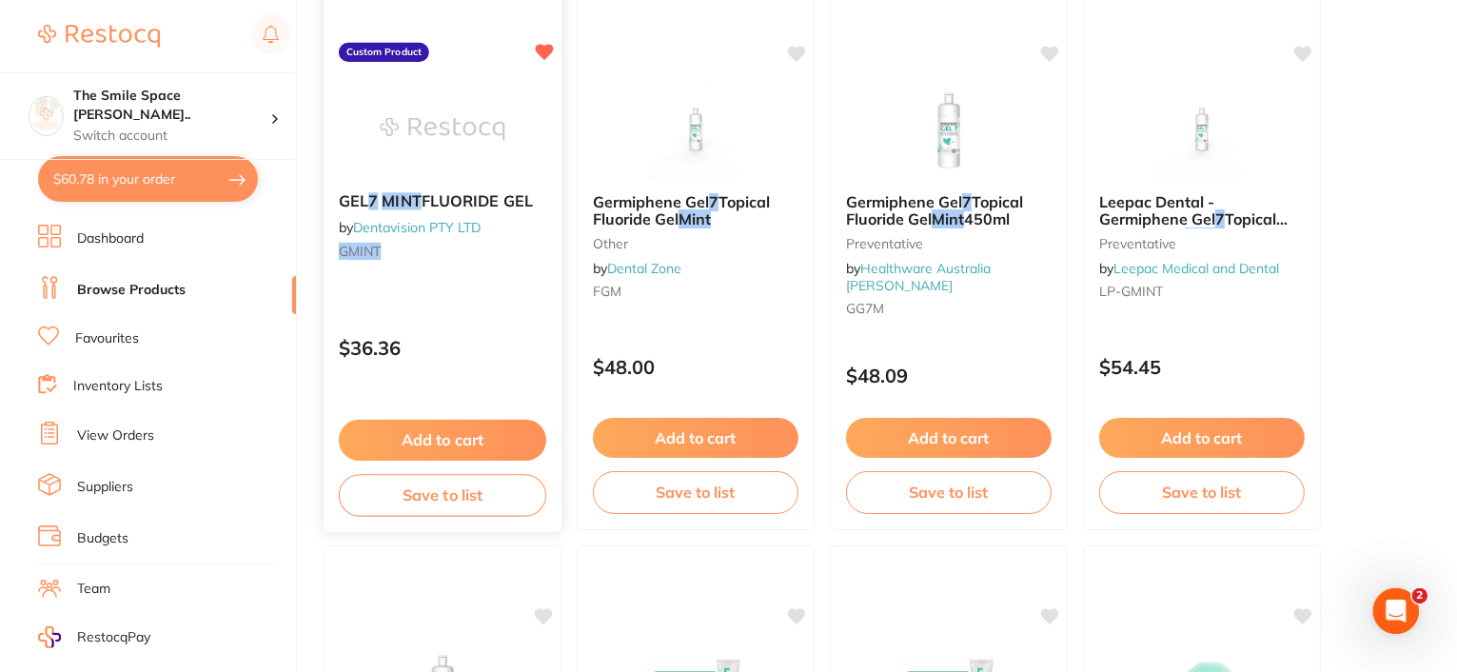
type input "mint 7"
click at [439, 198] on span "FLUORIDE GEL" at bounding box center [477, 200] width 111 height 19
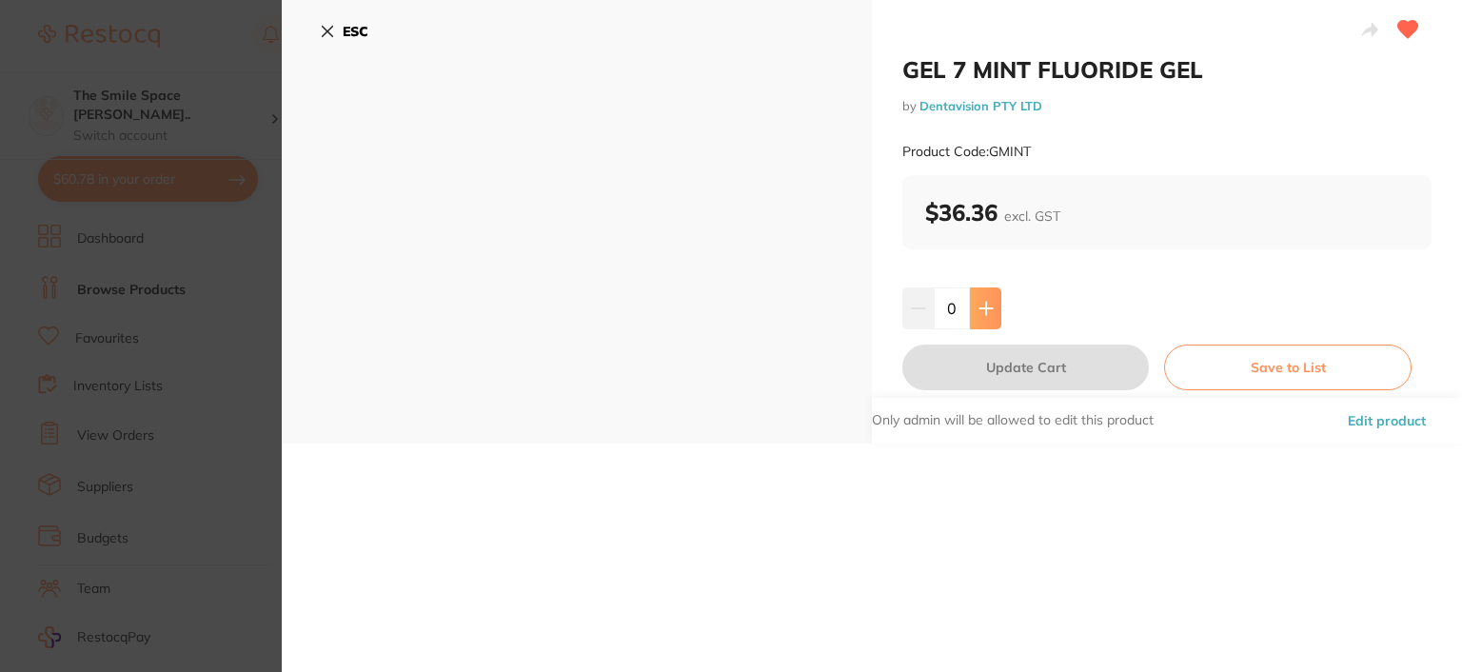
click at [972, 303] on button at bounding box center [985, 308] width 31 height 42
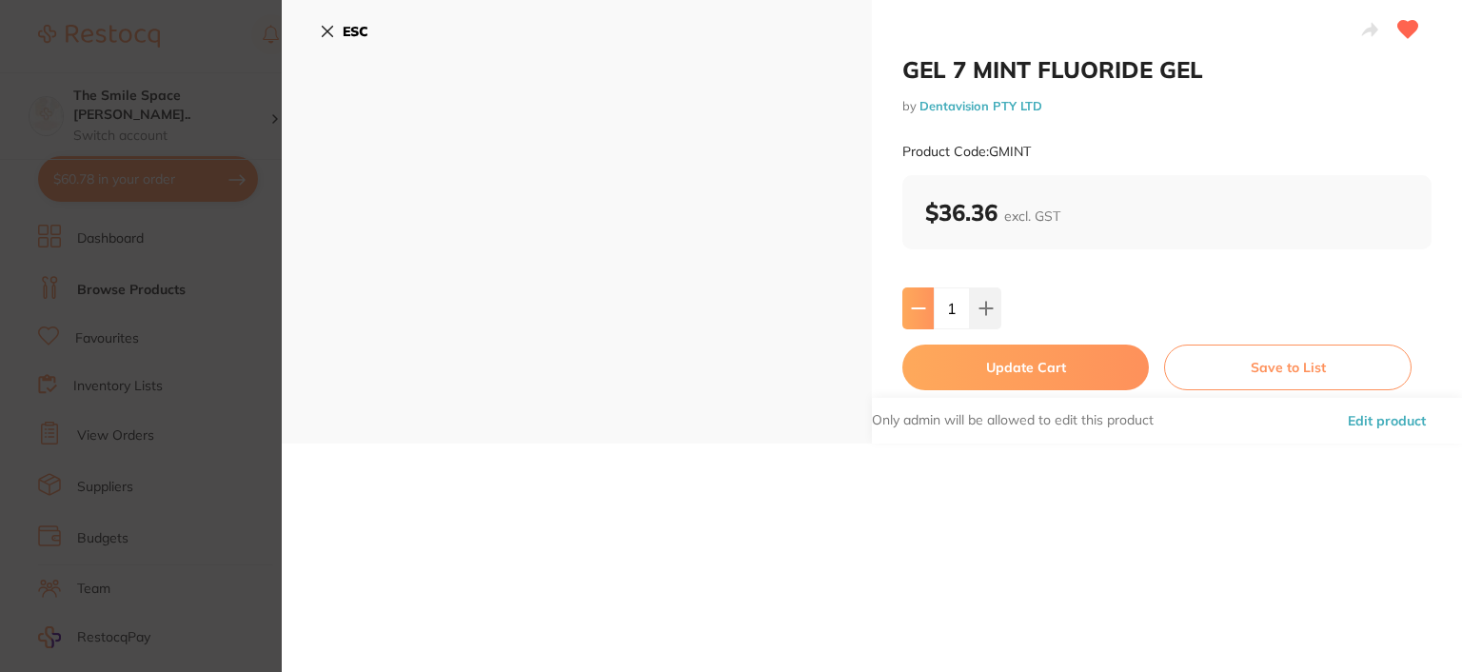
click at [911, 303] on icon at bounding box center [918, 308] width 15 height 15
type input "0"
click at [330, 29] on icon at bounding box center [328, 32] width 10 height 10
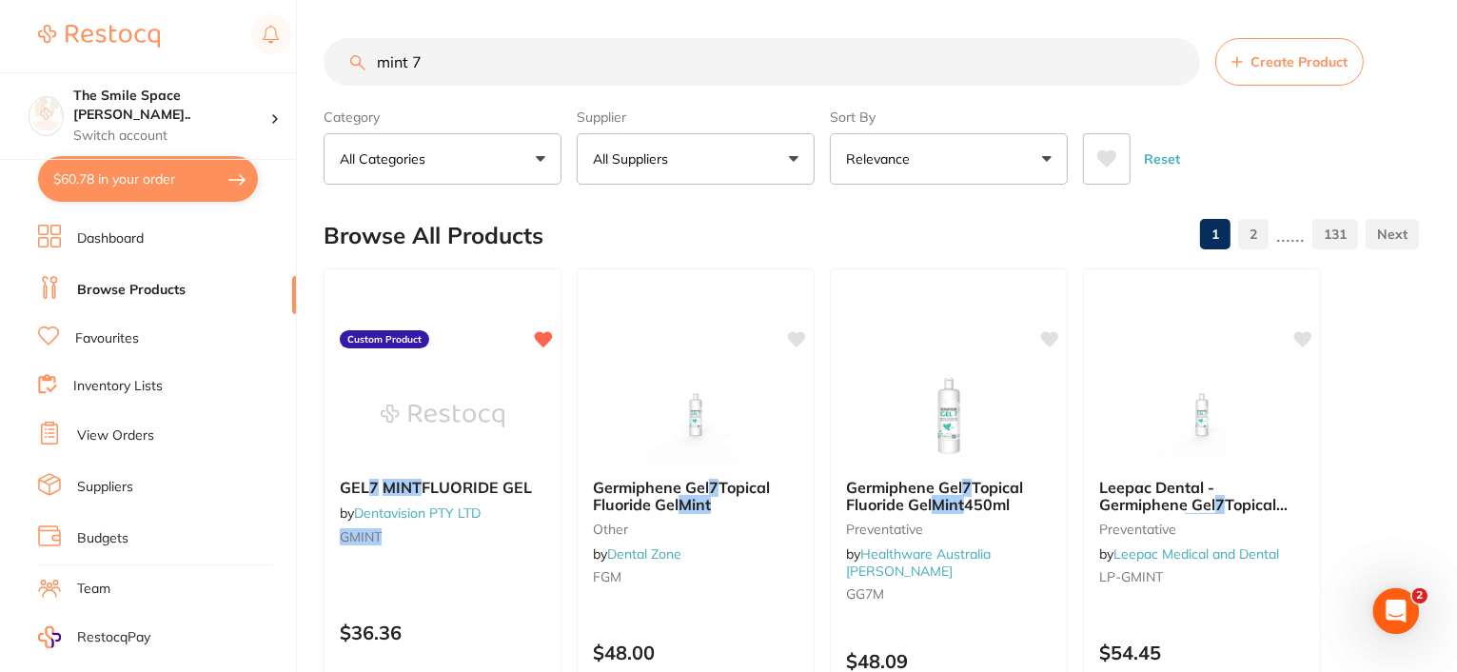
drag, startPoint x: 409, startPoint y: 64, endPoint x: 233, endPoint y: 15, distance: 182.6
click at [253, 47] on div "$60.78 The Smile Space [PERSON_NAME].. Switch account The Smile Space [PERSON_N…" at bounding box center [728, 336] width 1457 height 672
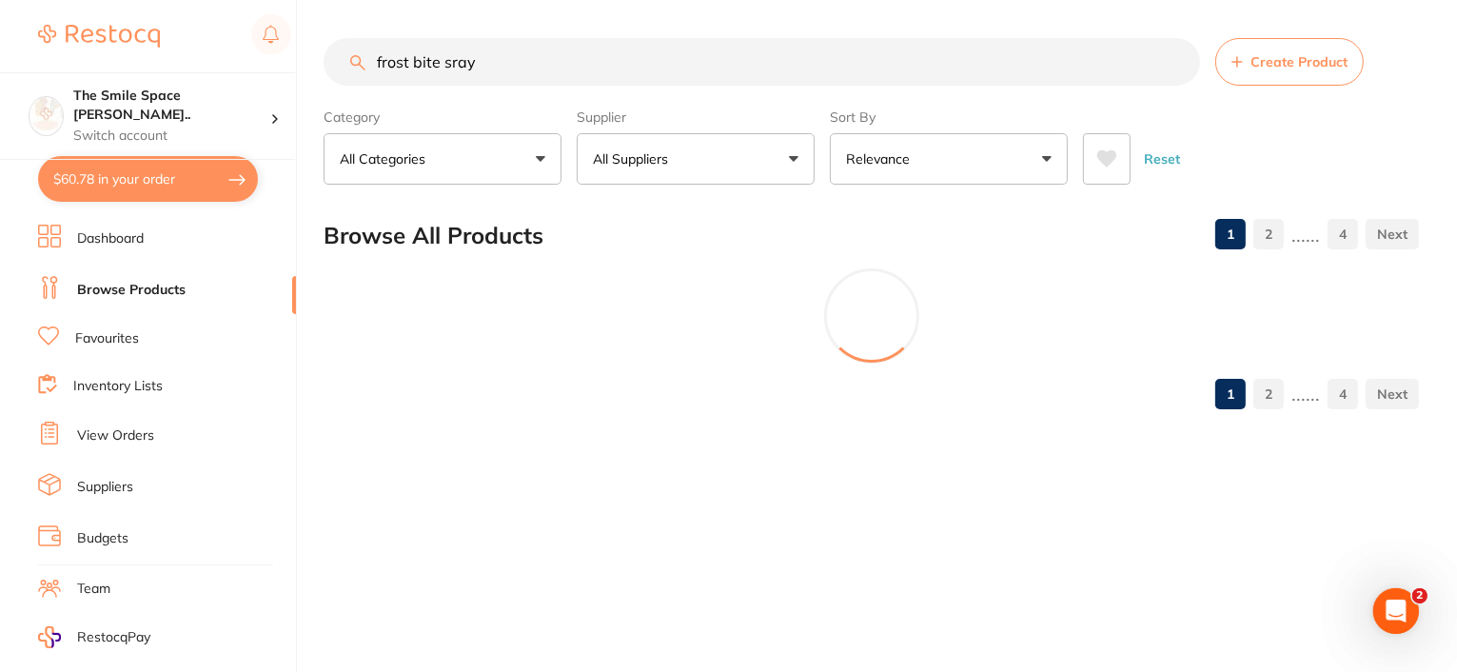
type input "frost bite sray"
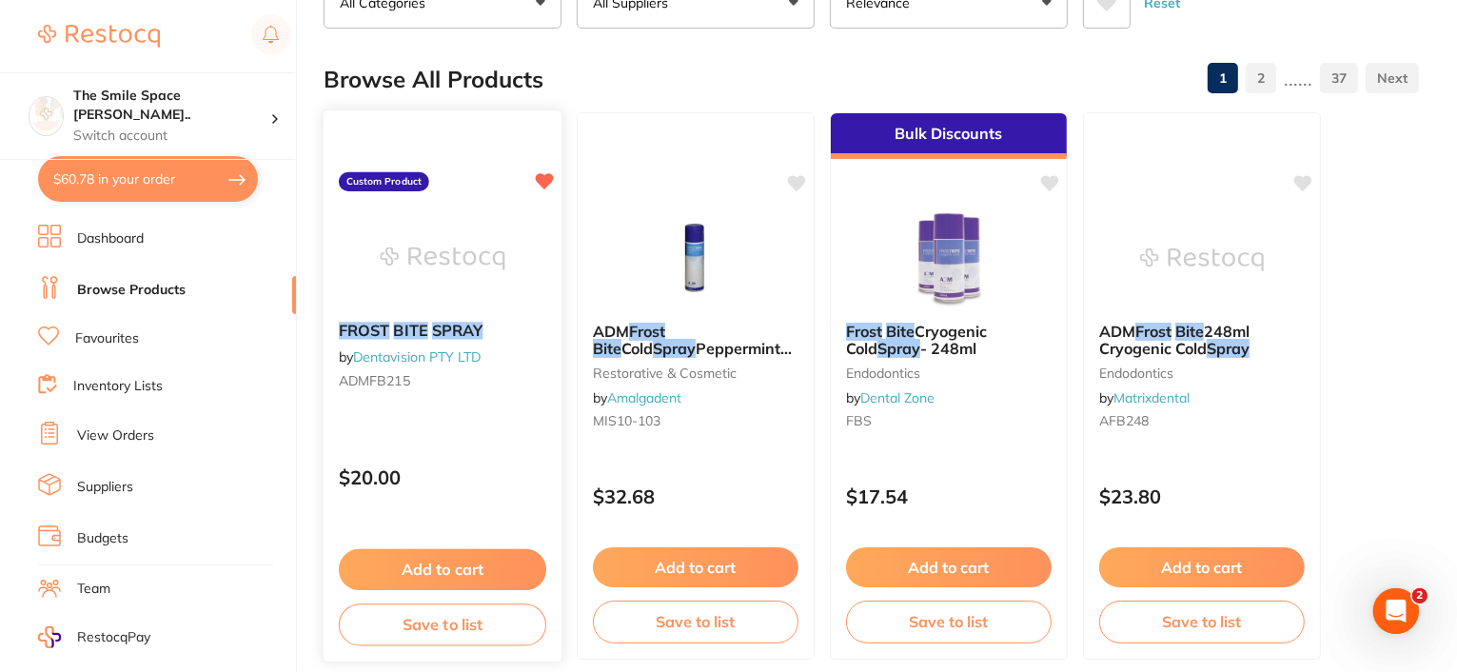
scroll to position [190, 0]
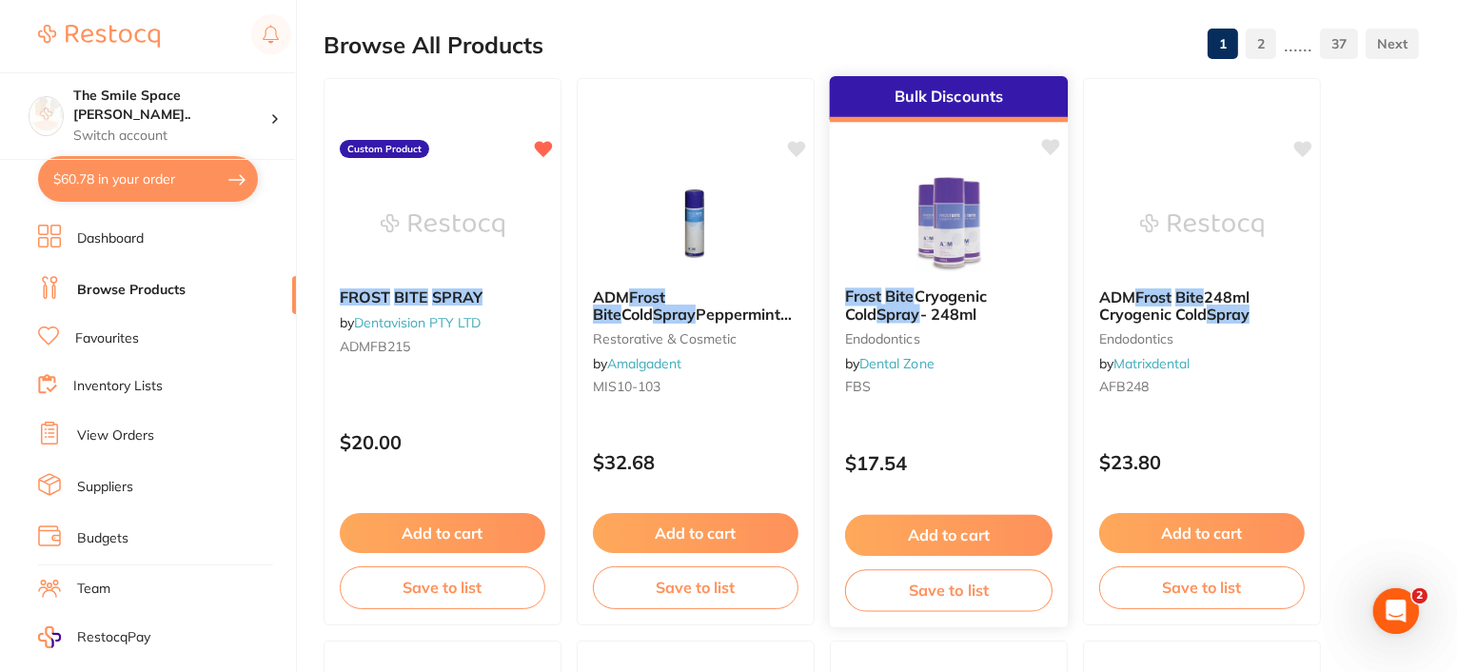
click at [920, 309] on span "- 248ml" at bounding box center [948, 313] width 57 height 19
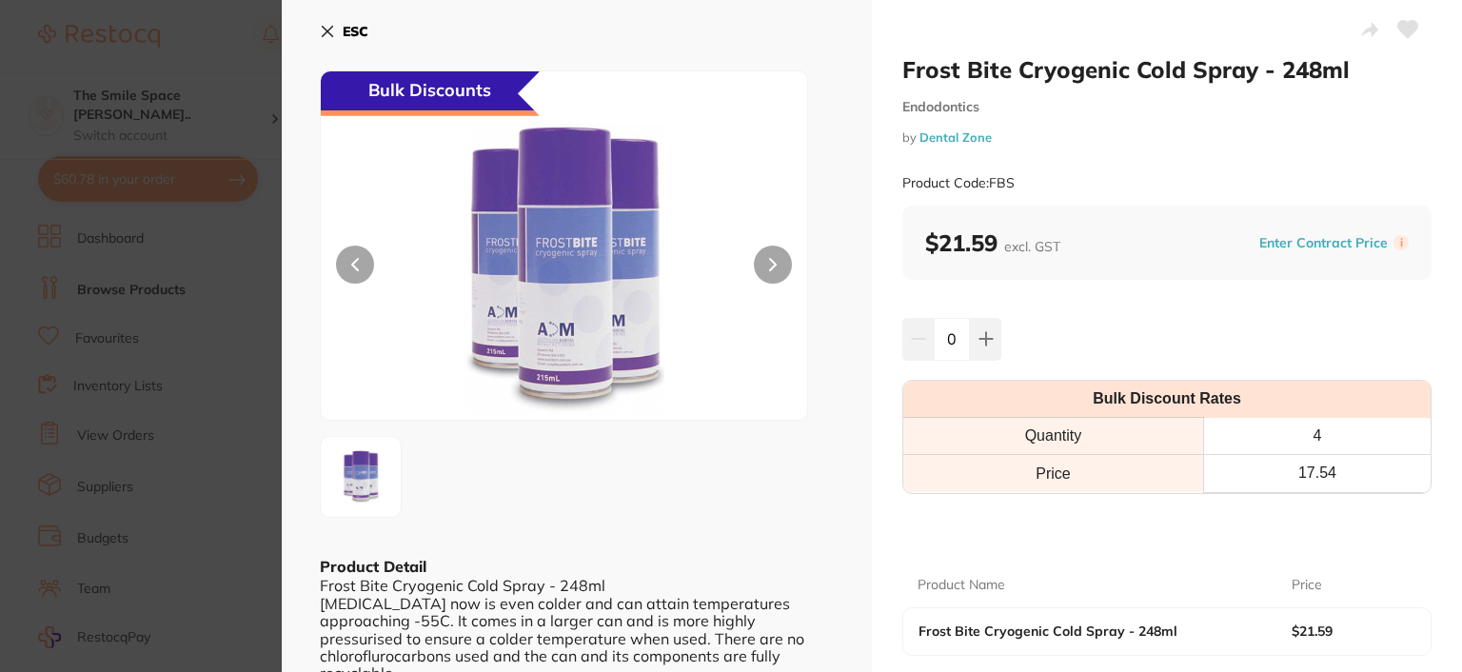
click at [325, 29] on icon at bounding box center [328, 32] width 10 height 10
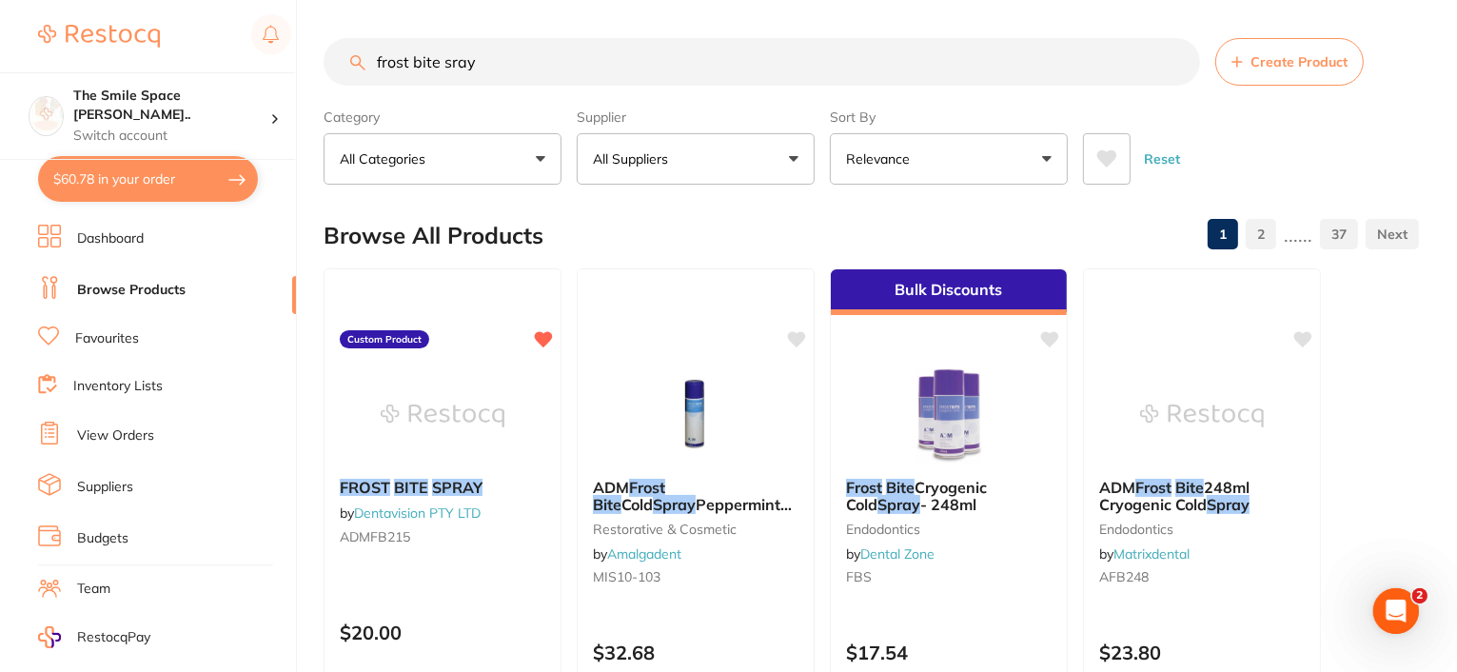
drag, startPoint x: 500, startPoint y: 60, endPoint x: 304, endPoint y: 45, distance: 195.7
click at [306, 56] on div "$60.78 The Smile Space [PERSON_NAME].. Switch account The Smile Space [PERSON_N…" at bounding box center [728, 336] width 1457 height 672
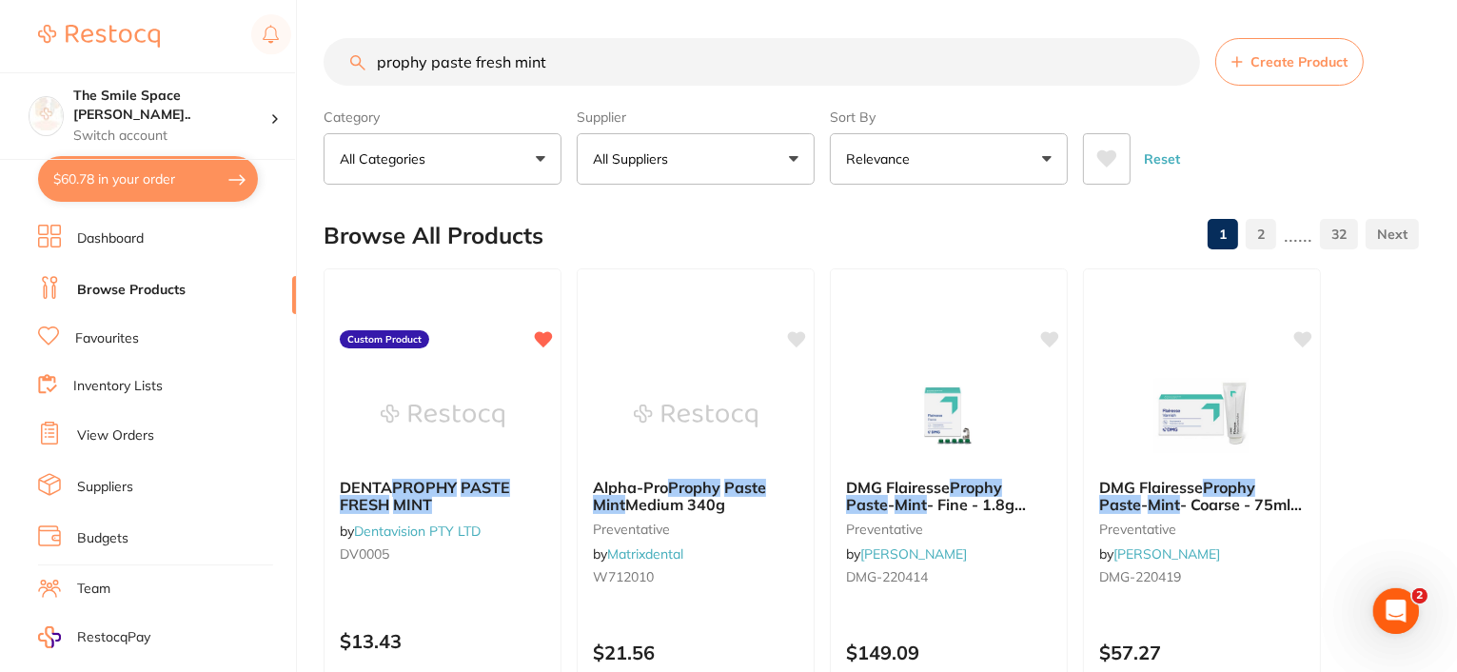
drag, startPoint x: 506, startPoint y: 62, endPoint x: 467, endPoint y: 62, distance: 39.0
click at [467, 62] on input "prophy paste fresh mint" at bounding box center [762, 62] width 876 height 48
type input "prophy paste mint"
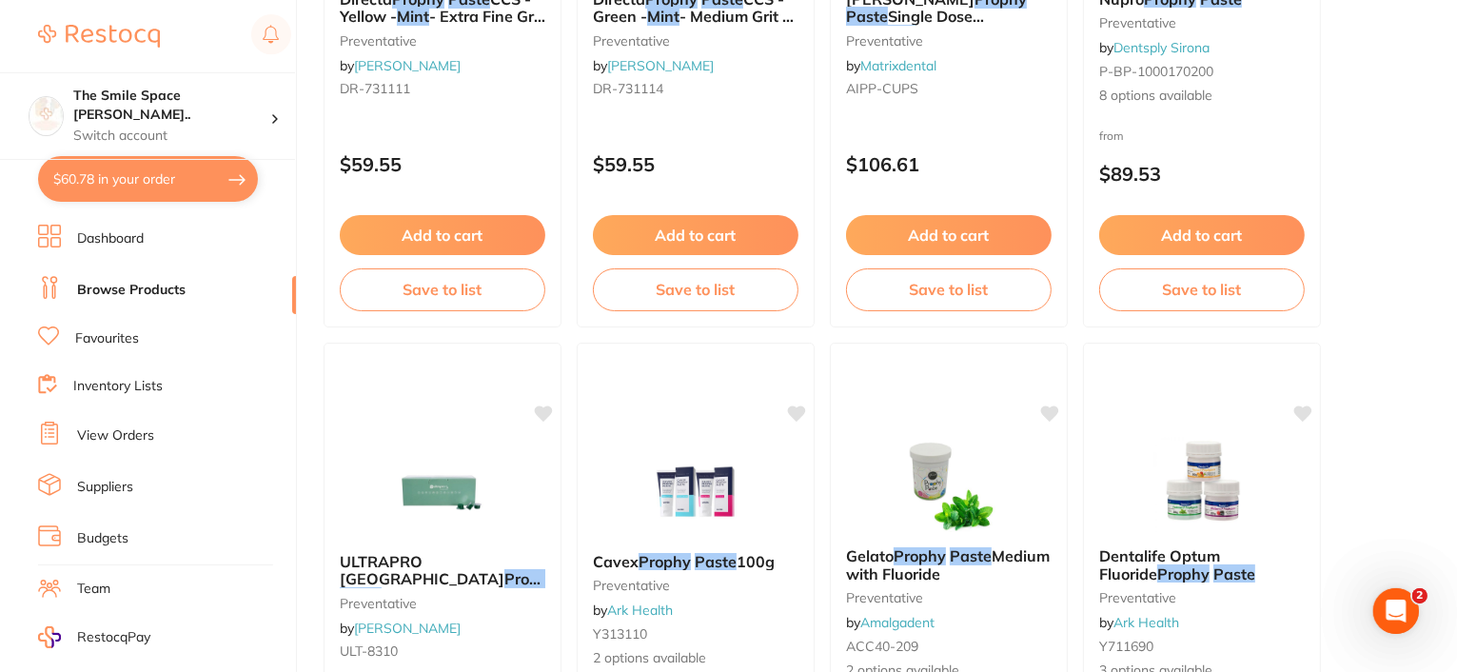
scroll to position [3330, 0]
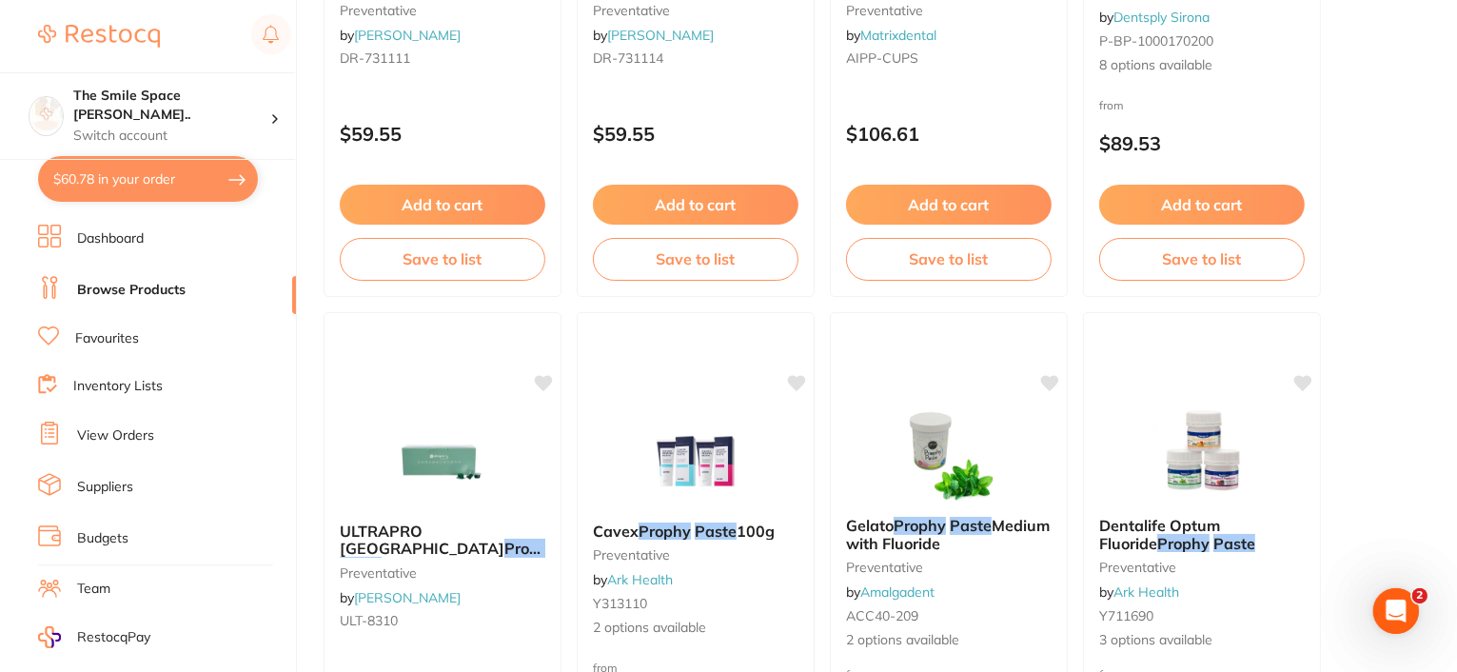
drag, startPoint x: 882, startPoint y: 541, endPoint x: 1395, endPoint y: 386, distance: 535.8
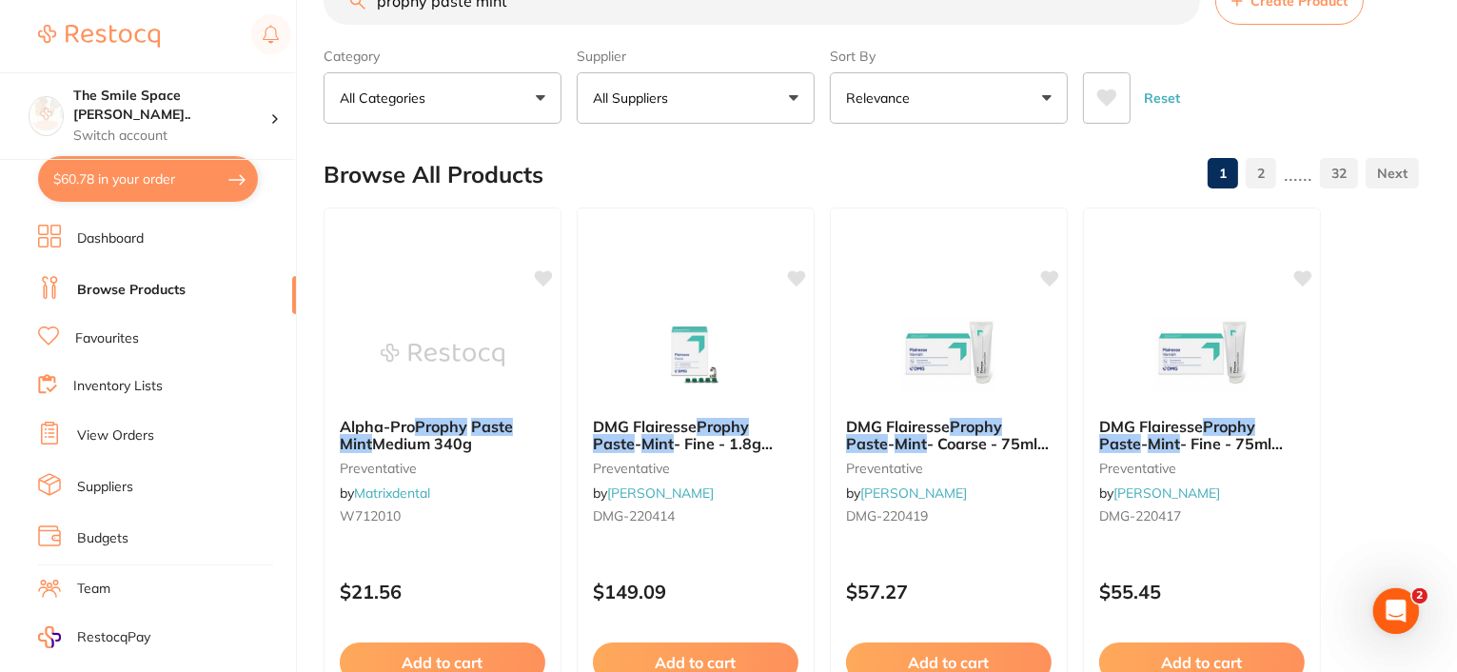
scroll to position [0, 0]
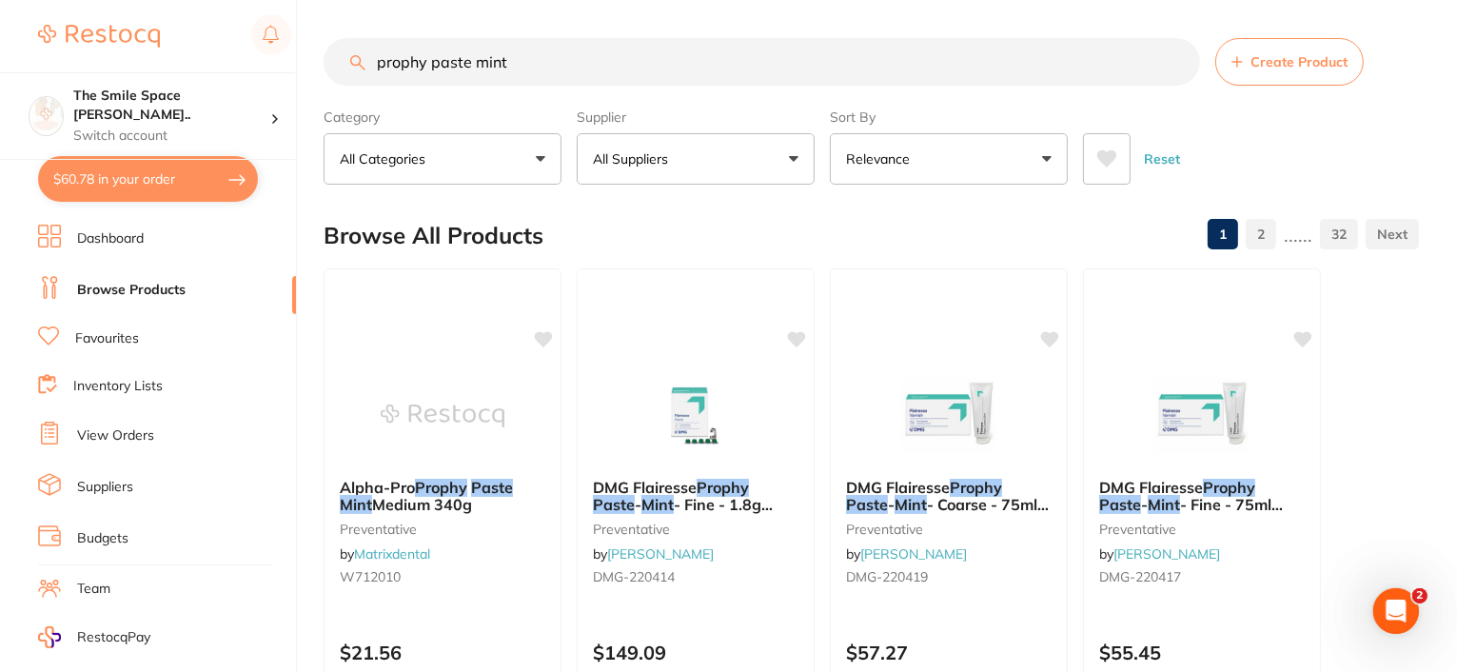
drag, startPoint x: 563, startPoint y: 64, endPoint x: 349, endPoint y: 33, distance: 216.2
click at [354, 52] on input "prophy paste mint" at bounding box center [762, 62] width 876 height 48
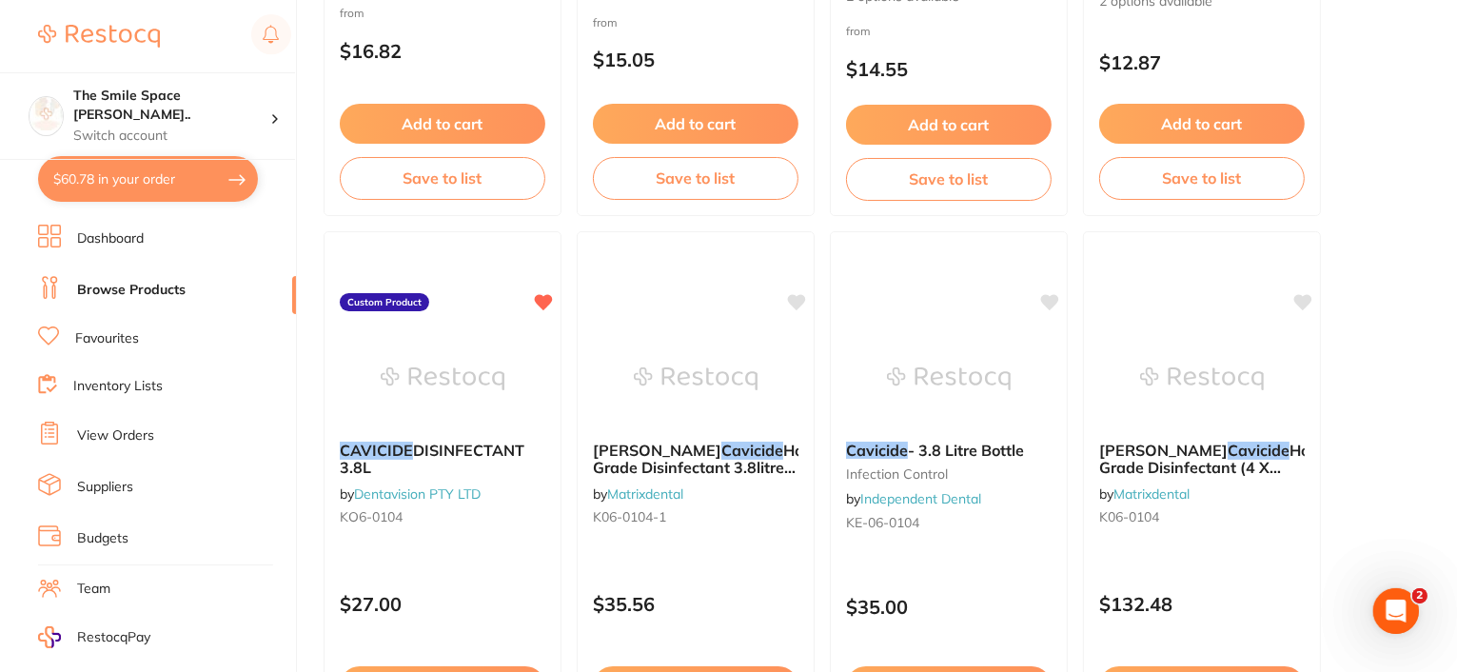
scroll to position [571, 0]
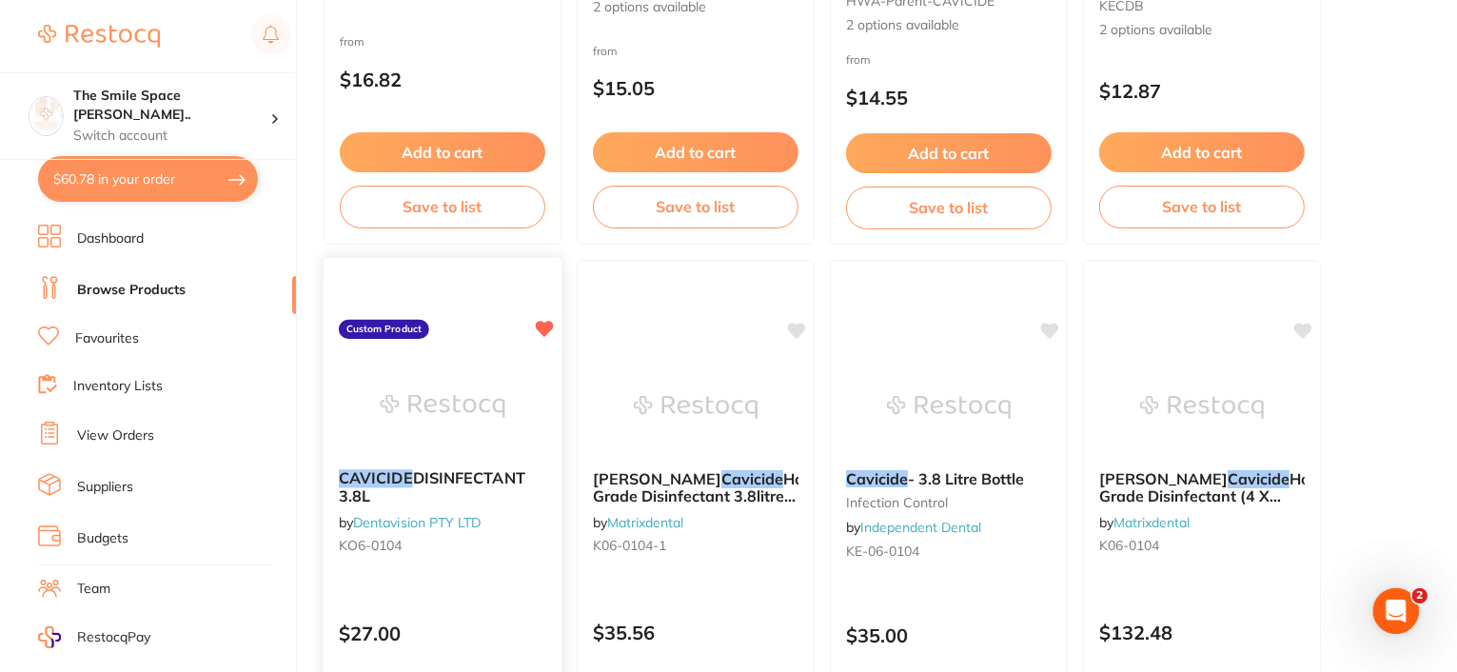
type input "cavicide"
click at [446, 475] on span "DISINFECTANT 3.8L" at bounding box center [432, 486] width 186 height 37
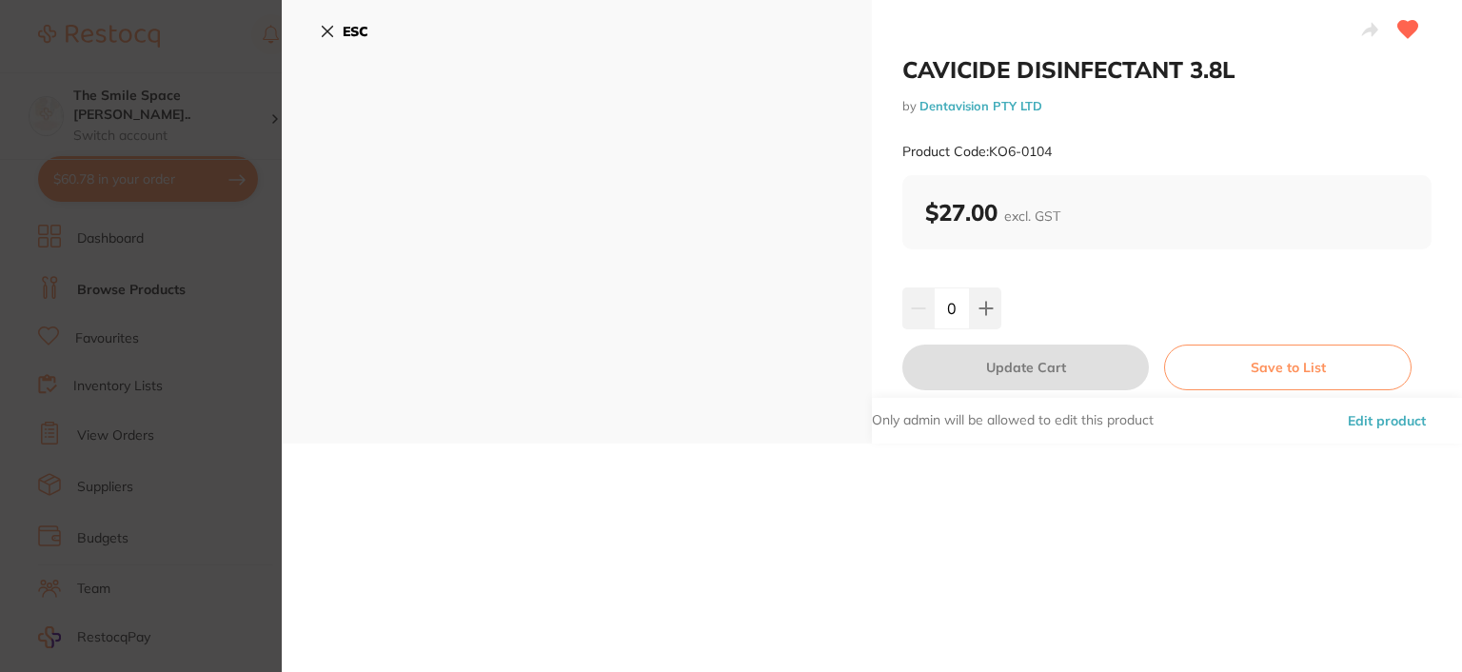
click at [324, 25] on icon at bounding box center [327, 31] width 15 height 15
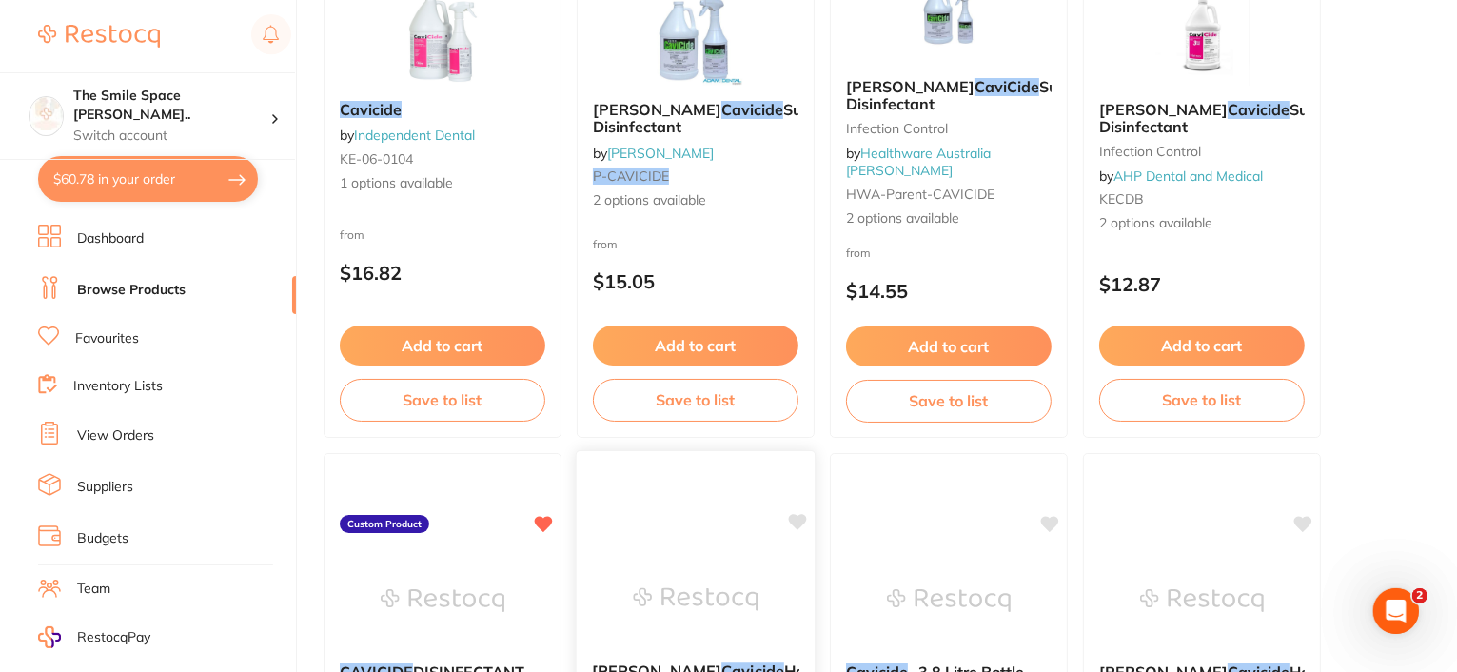
scroll to position [285, 0]
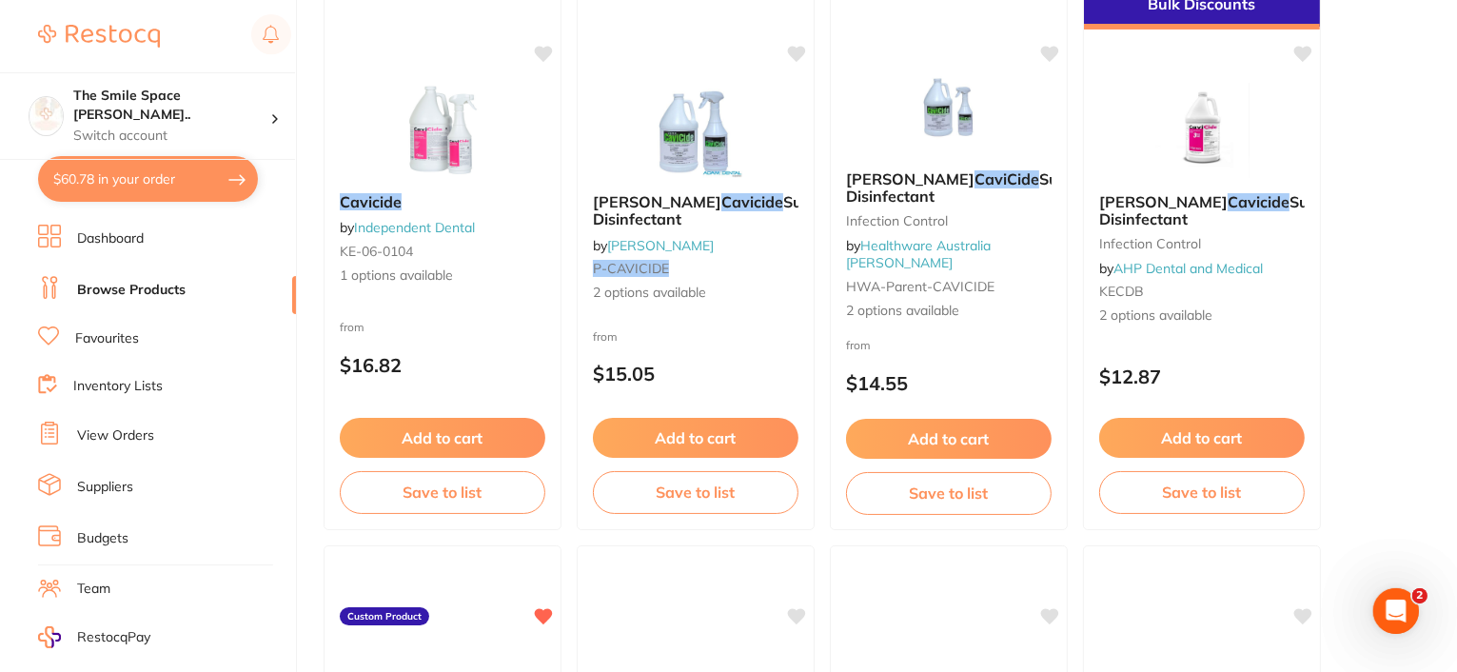
drag, startPoint x: 1209, startPoint y: 201, endPoint x: 1225, endPoint y: 233, distance: 35.8
click at [1209, 201] on span "Surface Disinfectant" at bounding box center [1222, 210] width 246 height 36
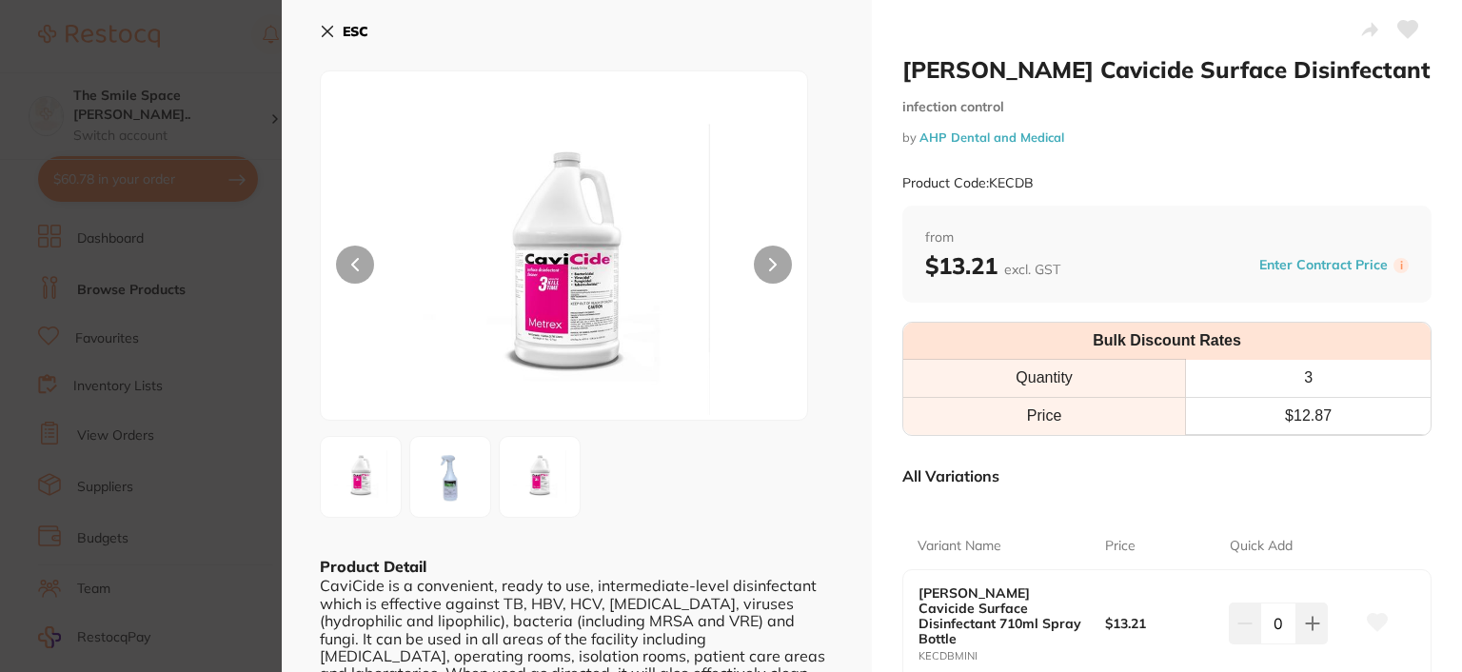
click at [323, 30] on icon at bounding box center [327, 31] width 15 height 15
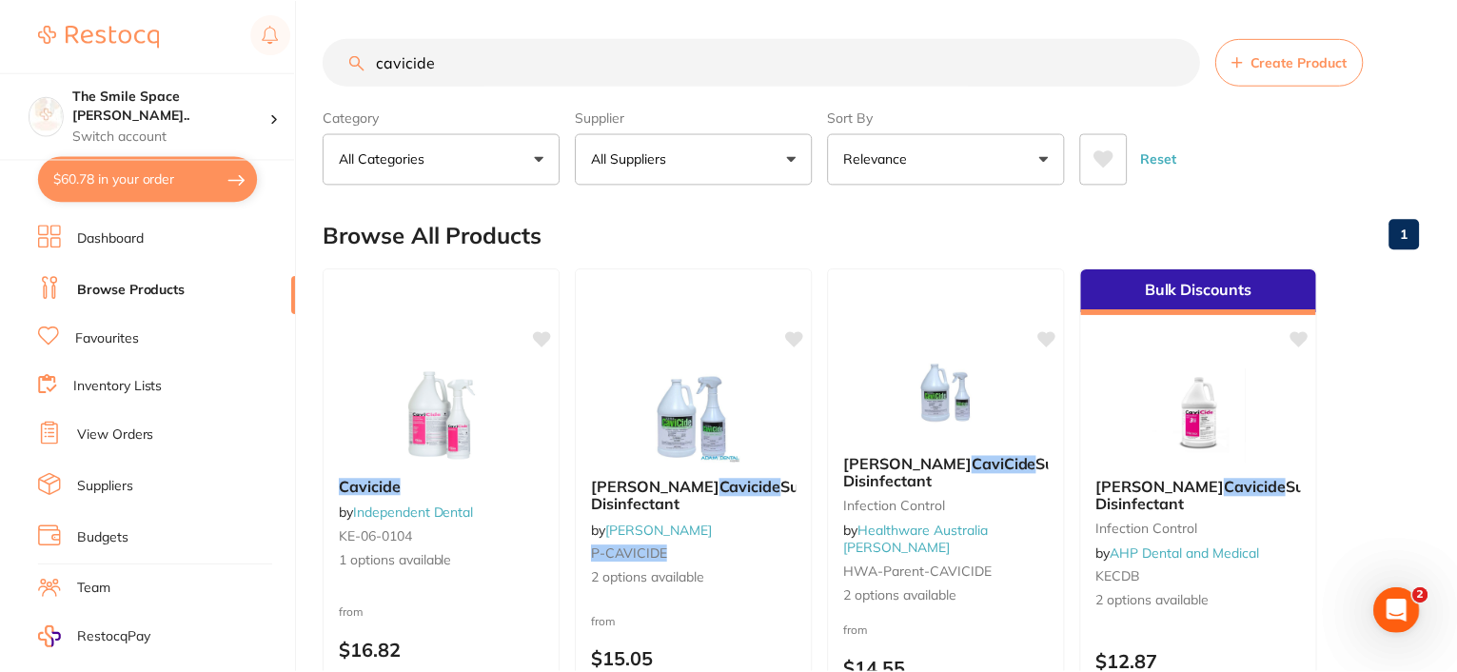
scroll to position [285, 0]
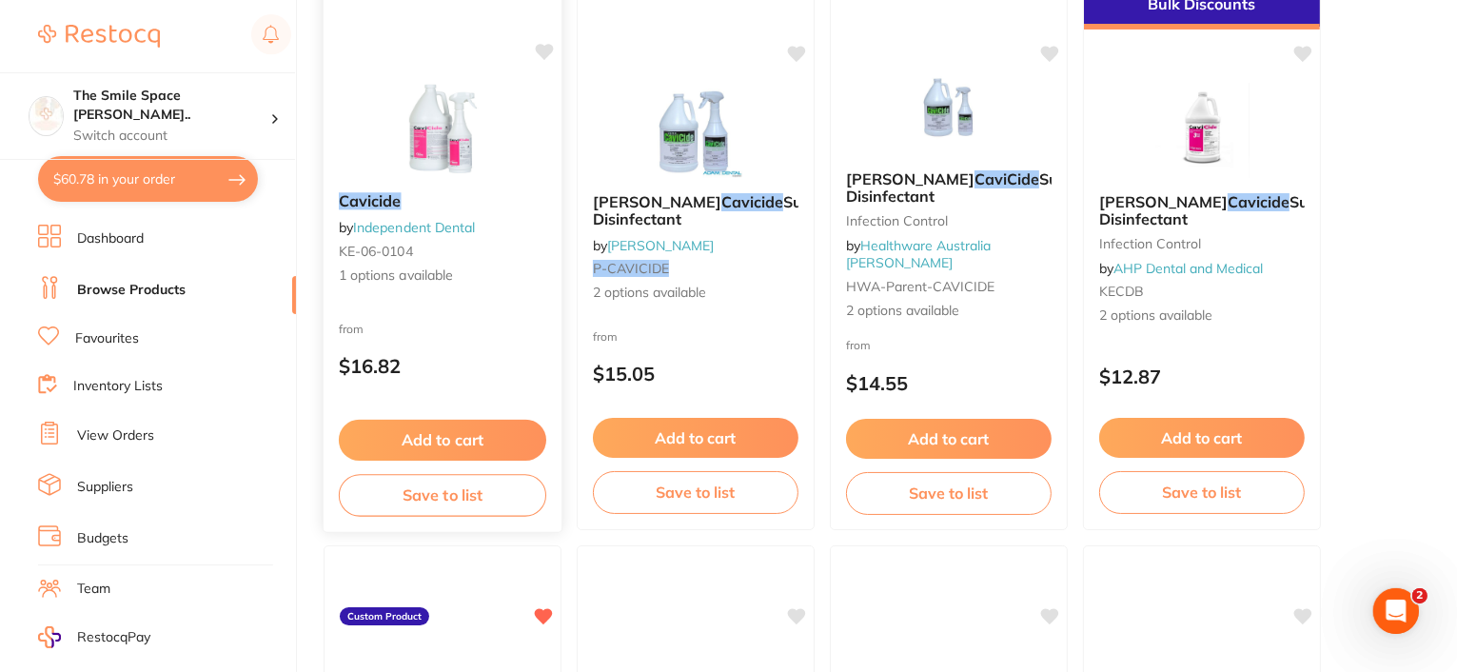
click at [457, 227] on link "Independent Dental" at bounding box center [414, 227] width 122 height 17
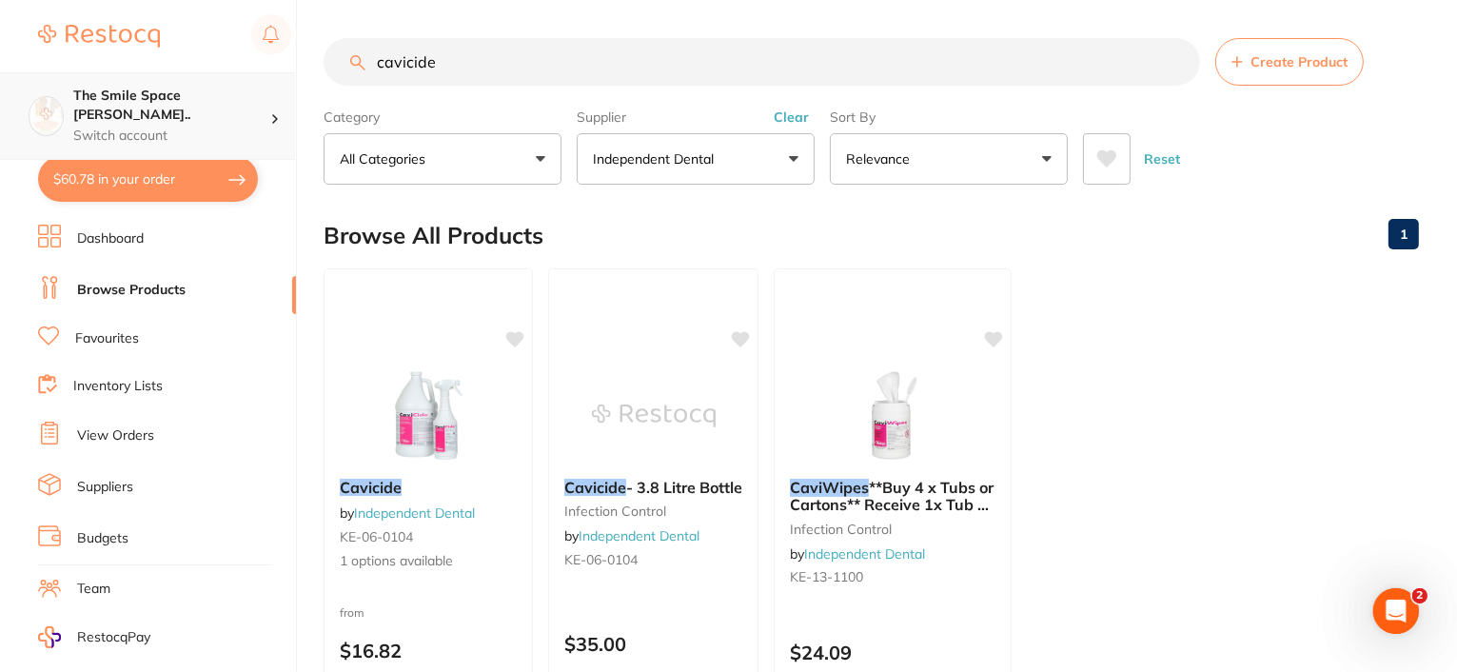
drag, startPoint x: 509, startPoint y: 52, endPoint x: 225, endPoint y: 71, distance: 285.1
click at [229, 71] on div "$60.78 The Smile Space Lilli P... Switch account The Smile Space Lilli Pilli $6…" at bounding box center [728, 336] width 1457 height 672
type input "plastic cups"
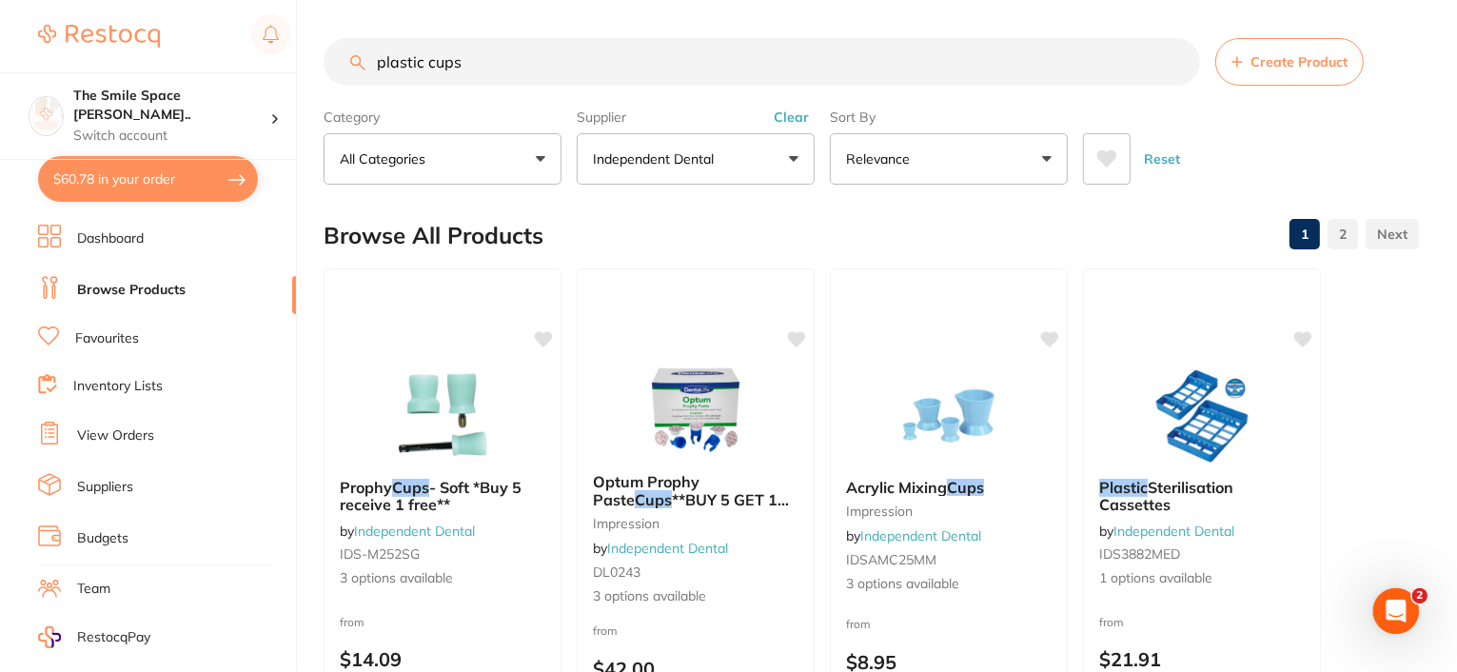
click at [788, 162] on button "Independent Dental" at bounding box center [696, 158] width 238 height 51
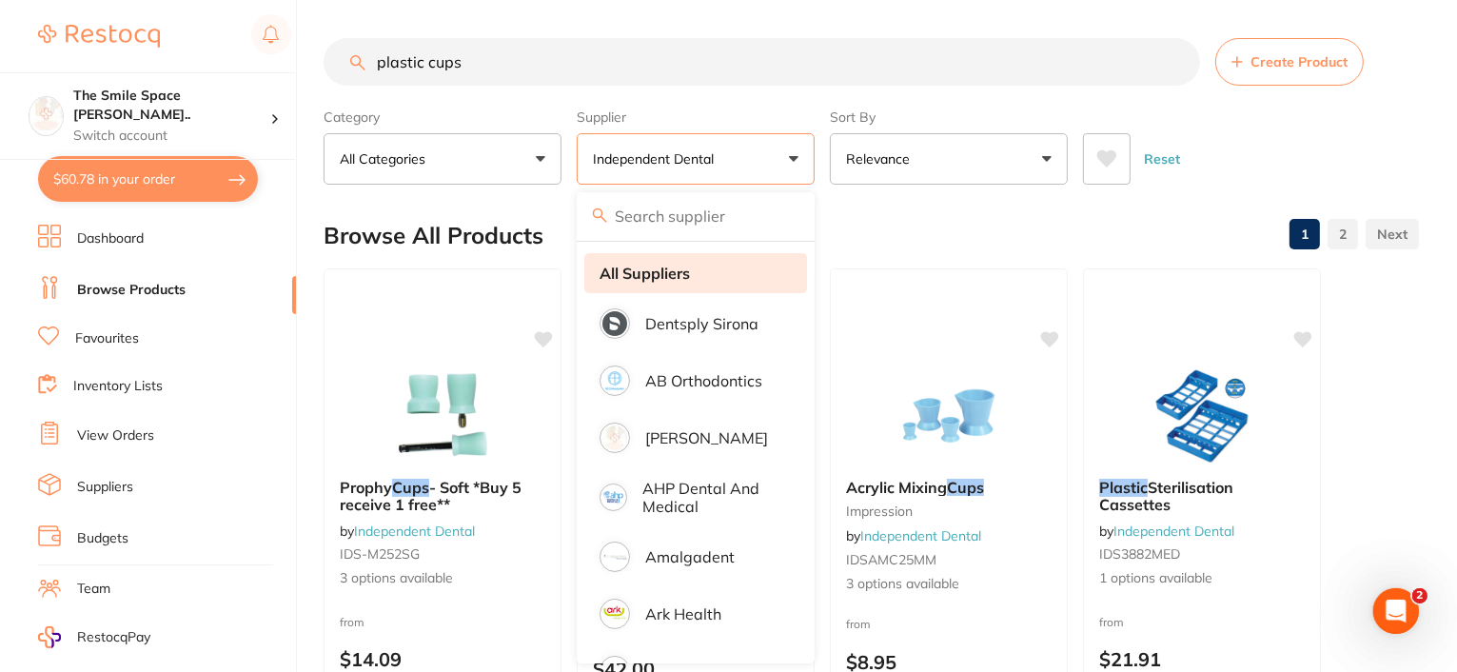
click at [652, 276] on strong "All Suppliers" at bounding box center [644, 273] width 90 height 17
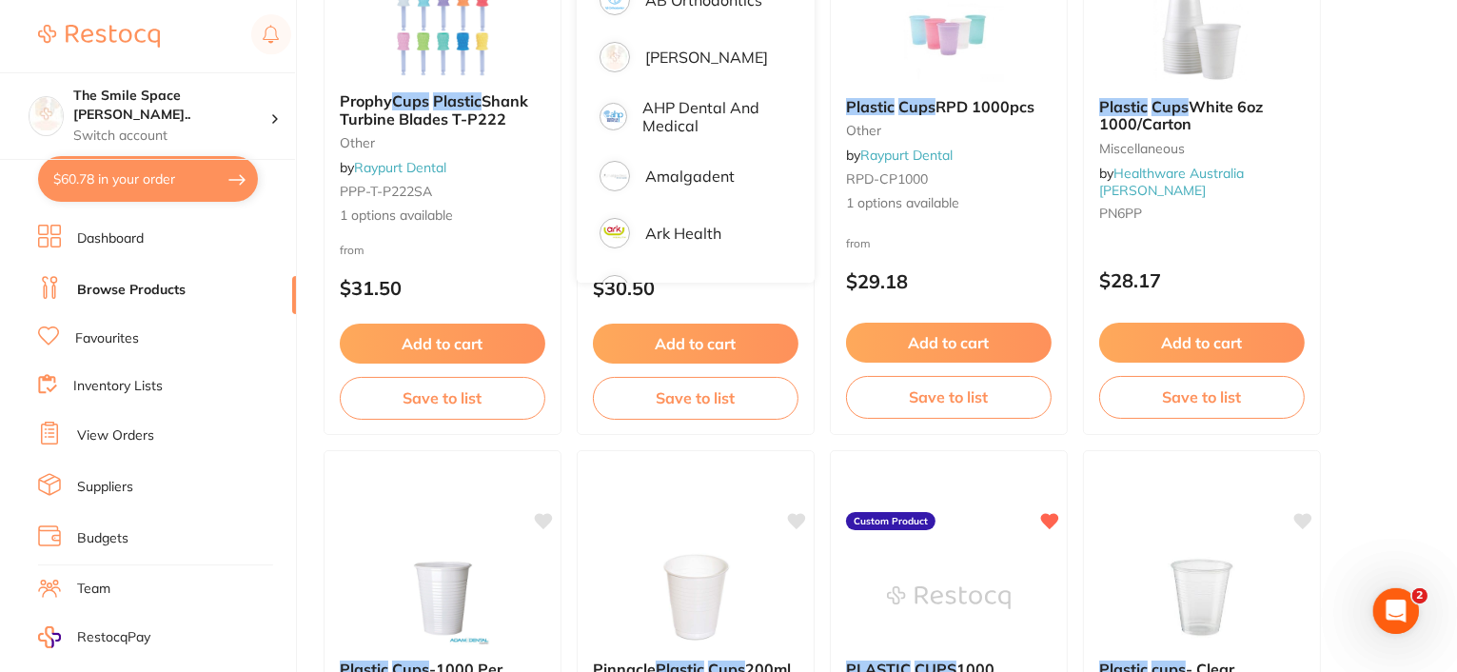
scroll to position [285, 0]
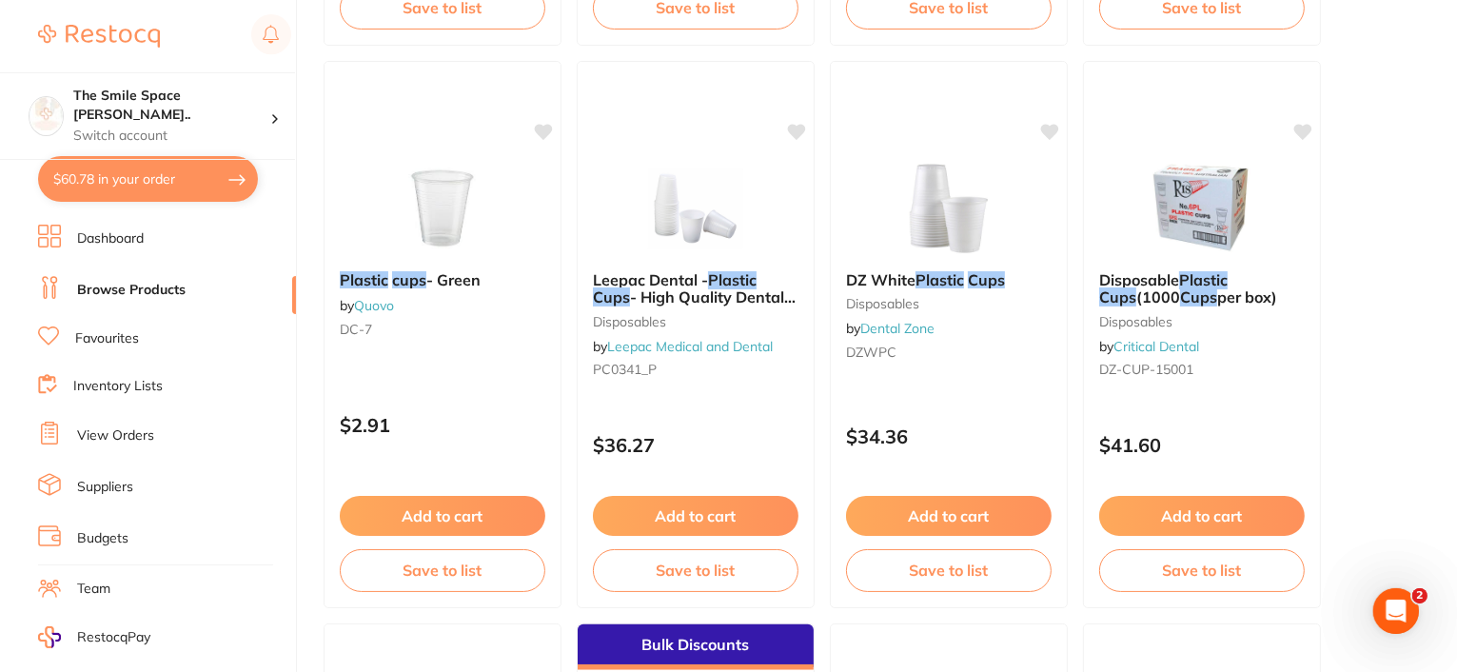
scroll to position [1142, 0]
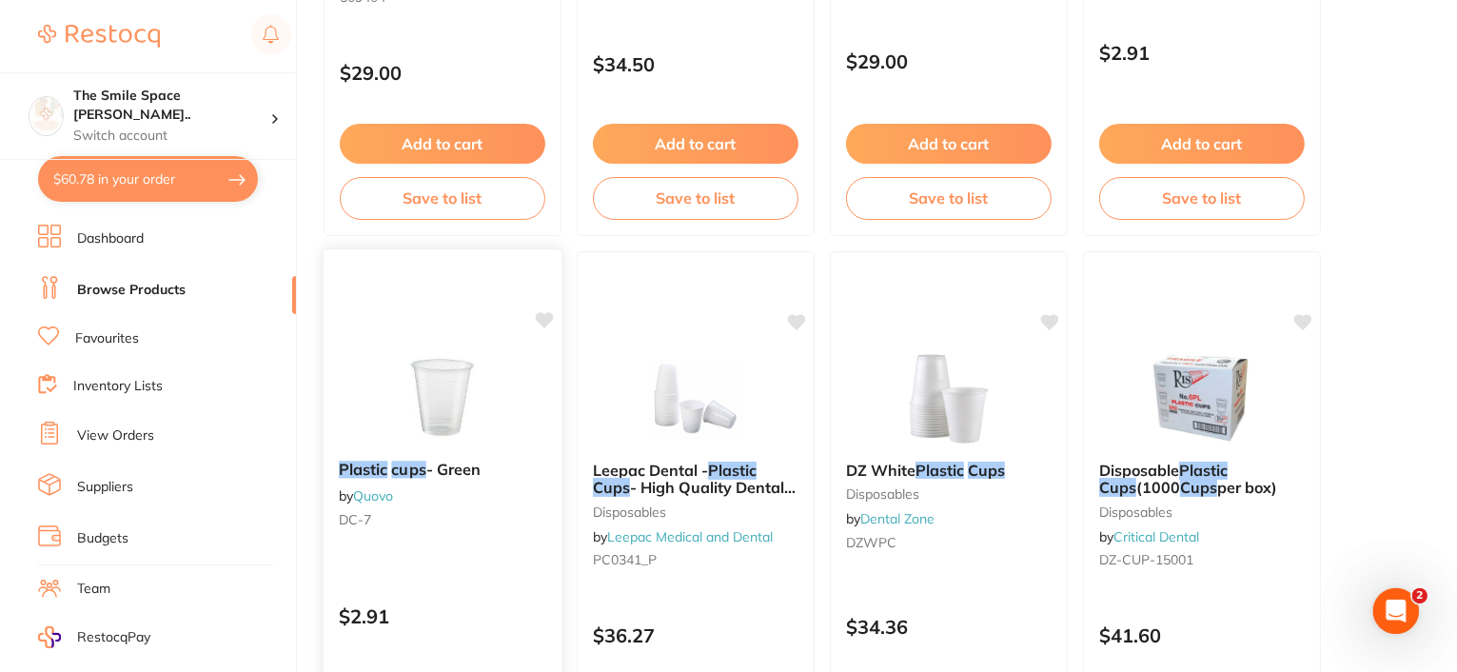
click at [441, 471] on span "- Green" at bounding box center [453, 469] width 55 height 19
click at [433, 418] on img at bounding box center [442, 397] width 125 height 96
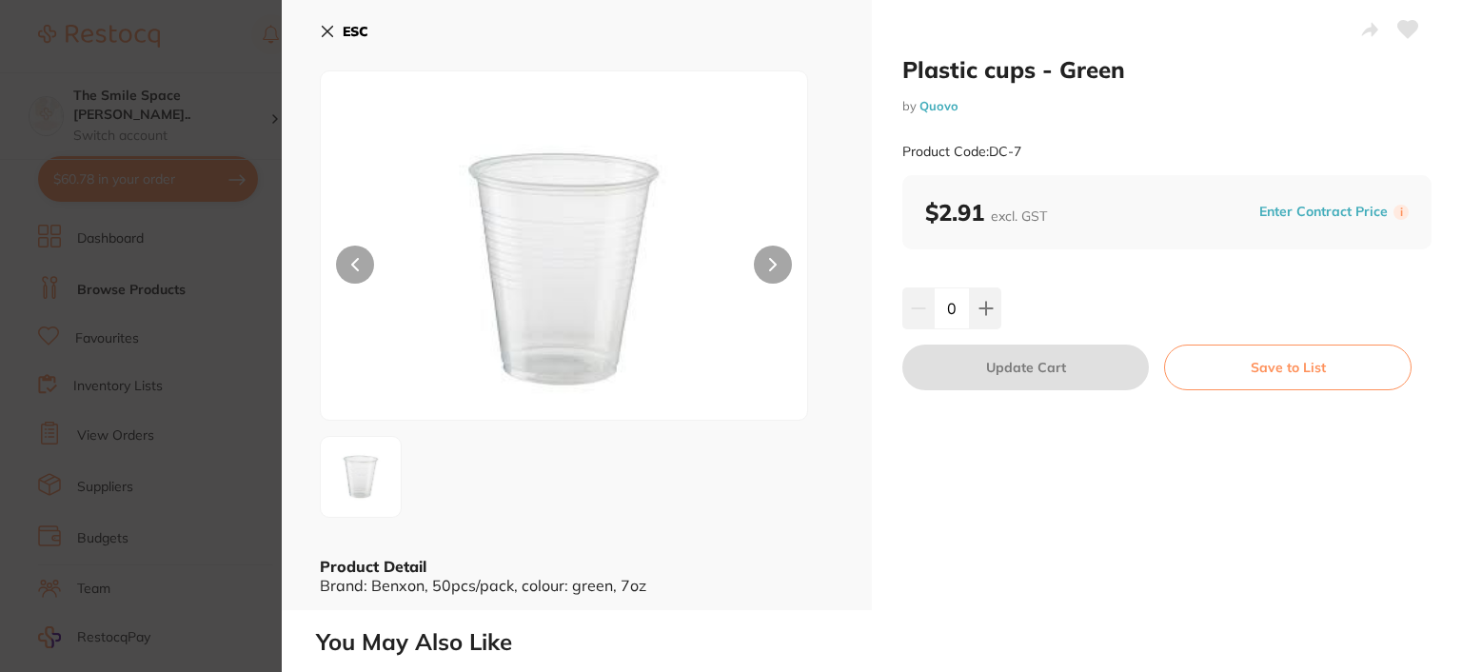
click at [326, 25] on icon at bounding box center [327, 31] width 15 height 15
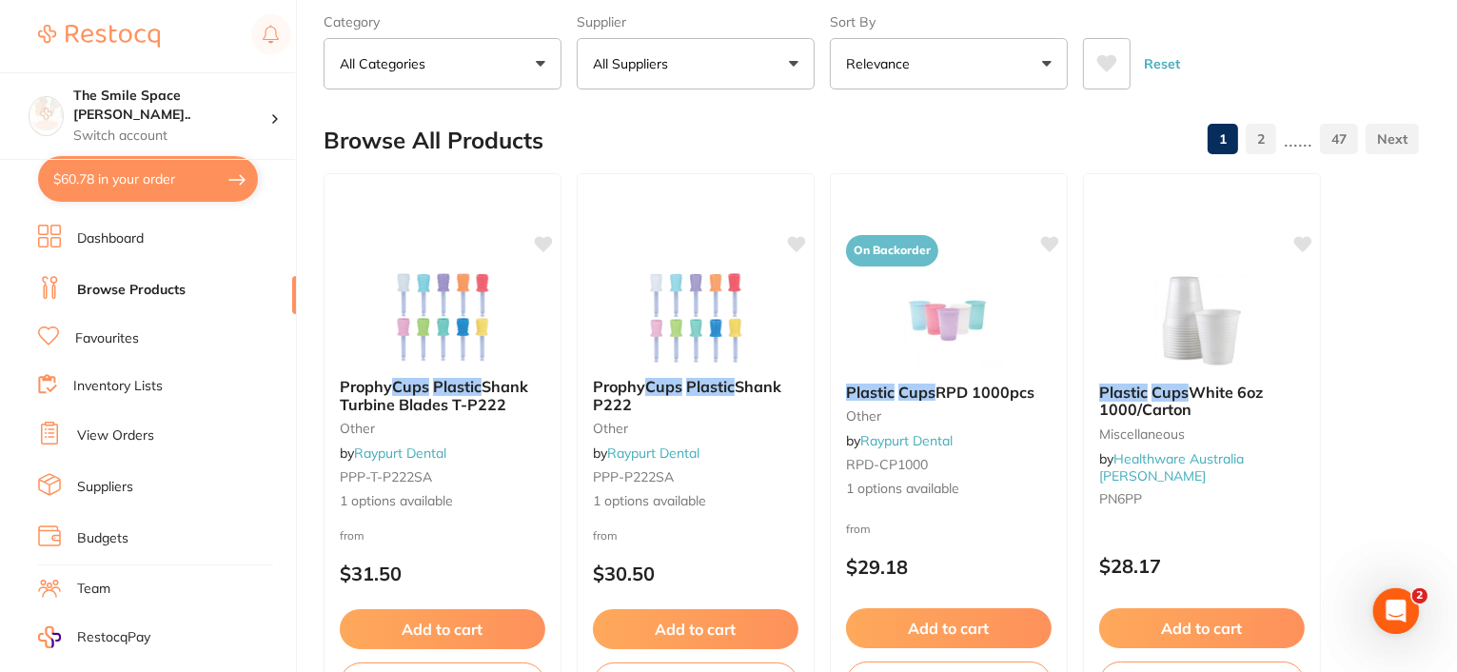
scroll to position [190, 0]
